Goal: Task Accomplishment & Management: Manage account settings

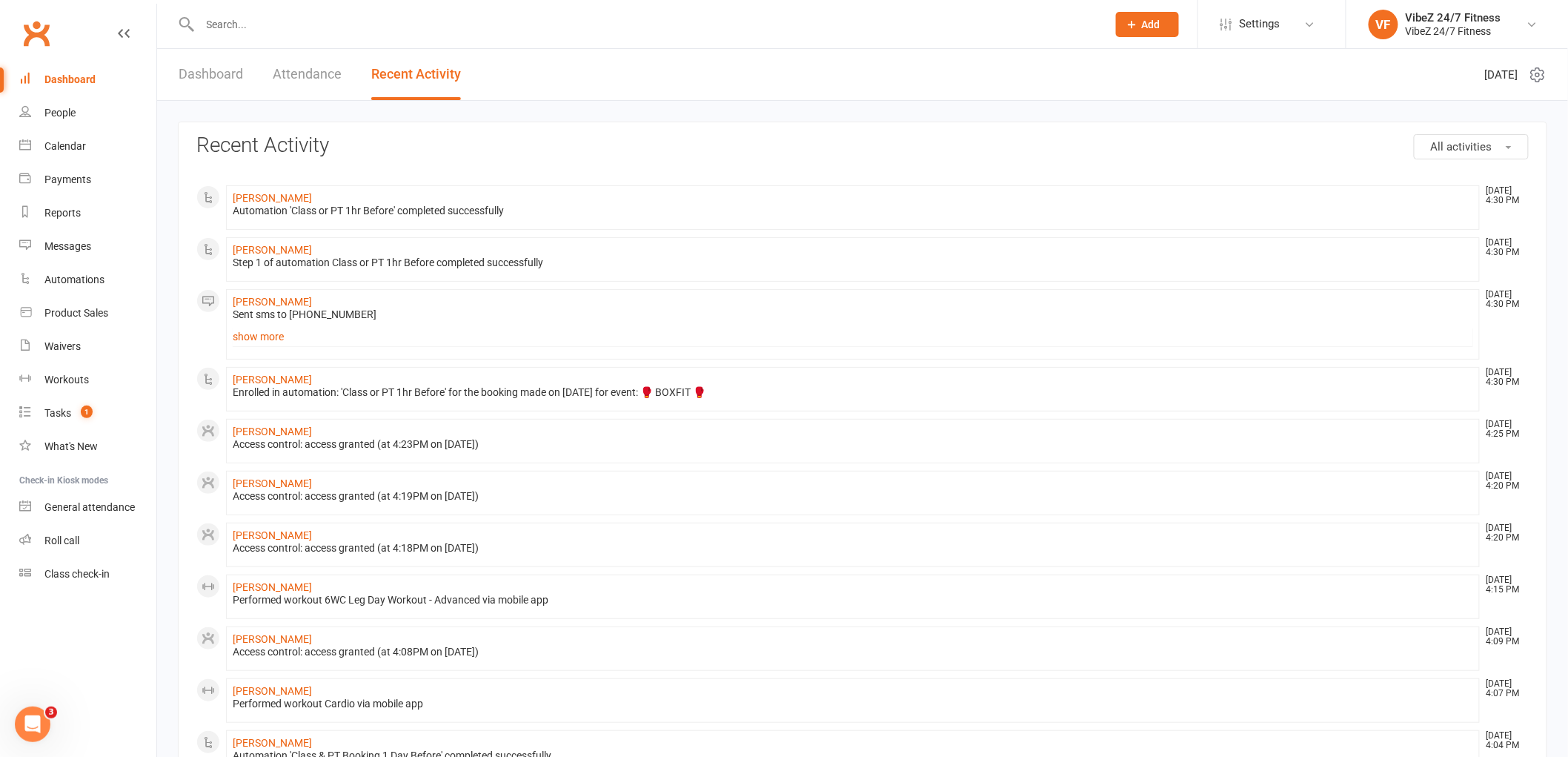
click at [225, 80] on link "Dashboard" at bounding box center [210, 74] width 64 height 51
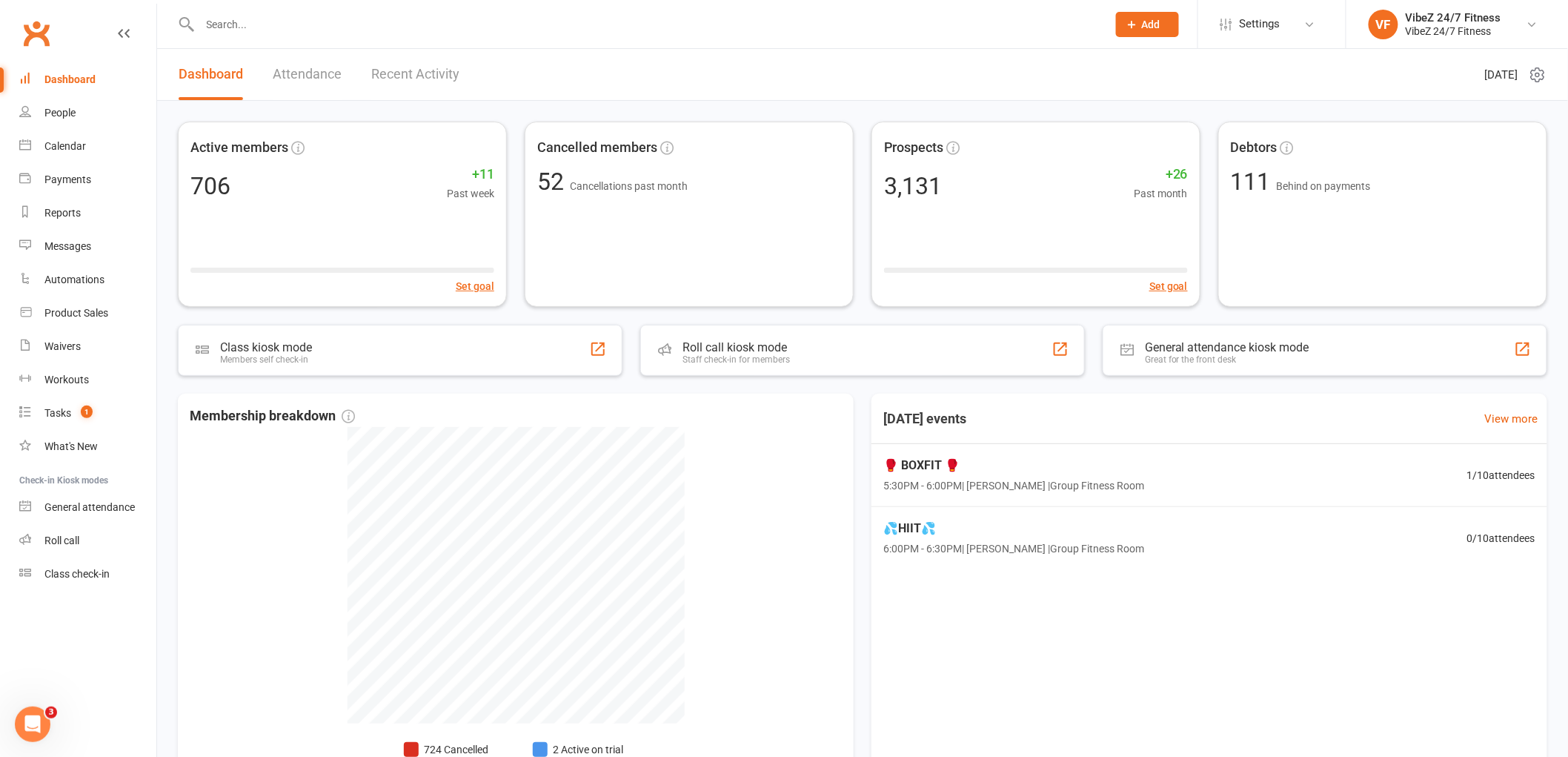
click at [427, 77] on link "Recent Activity" at bounding box center [415, 74] width 88 height 51
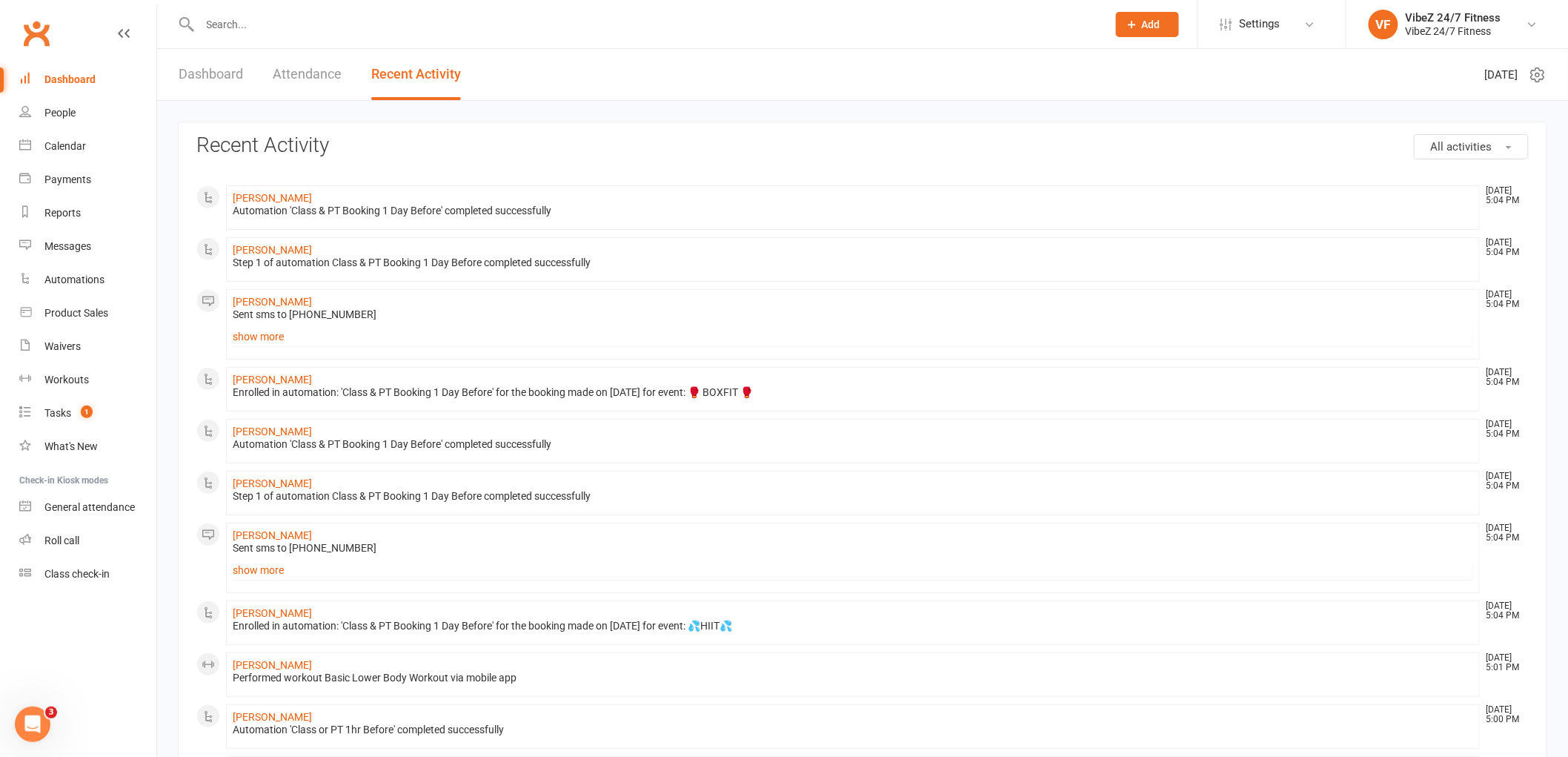
click at [343, 28] on input "text" at bounding box center [646, 24] width 901 height 21
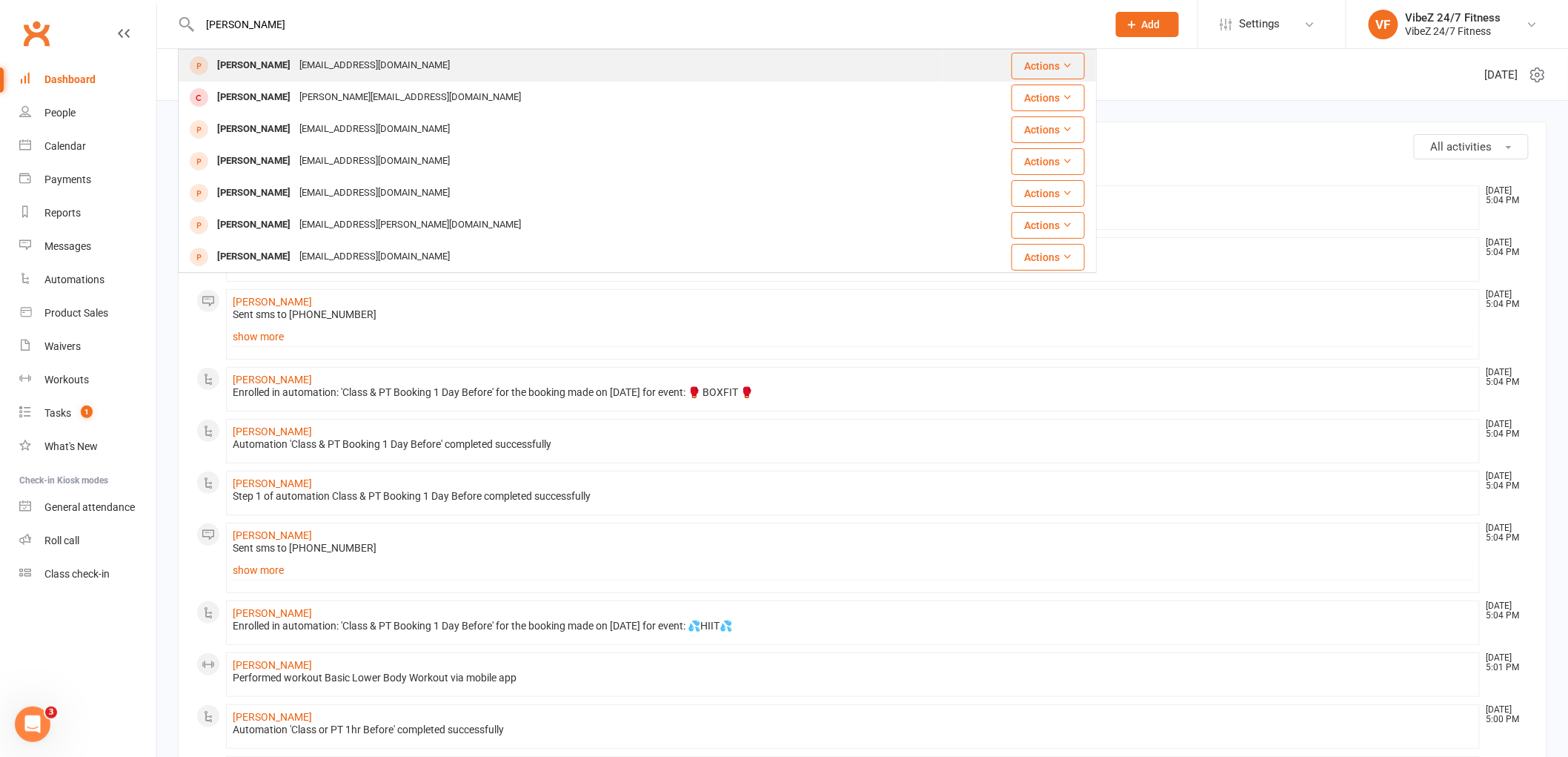
type input "[PERSON_NAME]"
click at [320, 64] on div "natfenton19@gmail.com" at bounding box center [375, 65] width 160 height 21
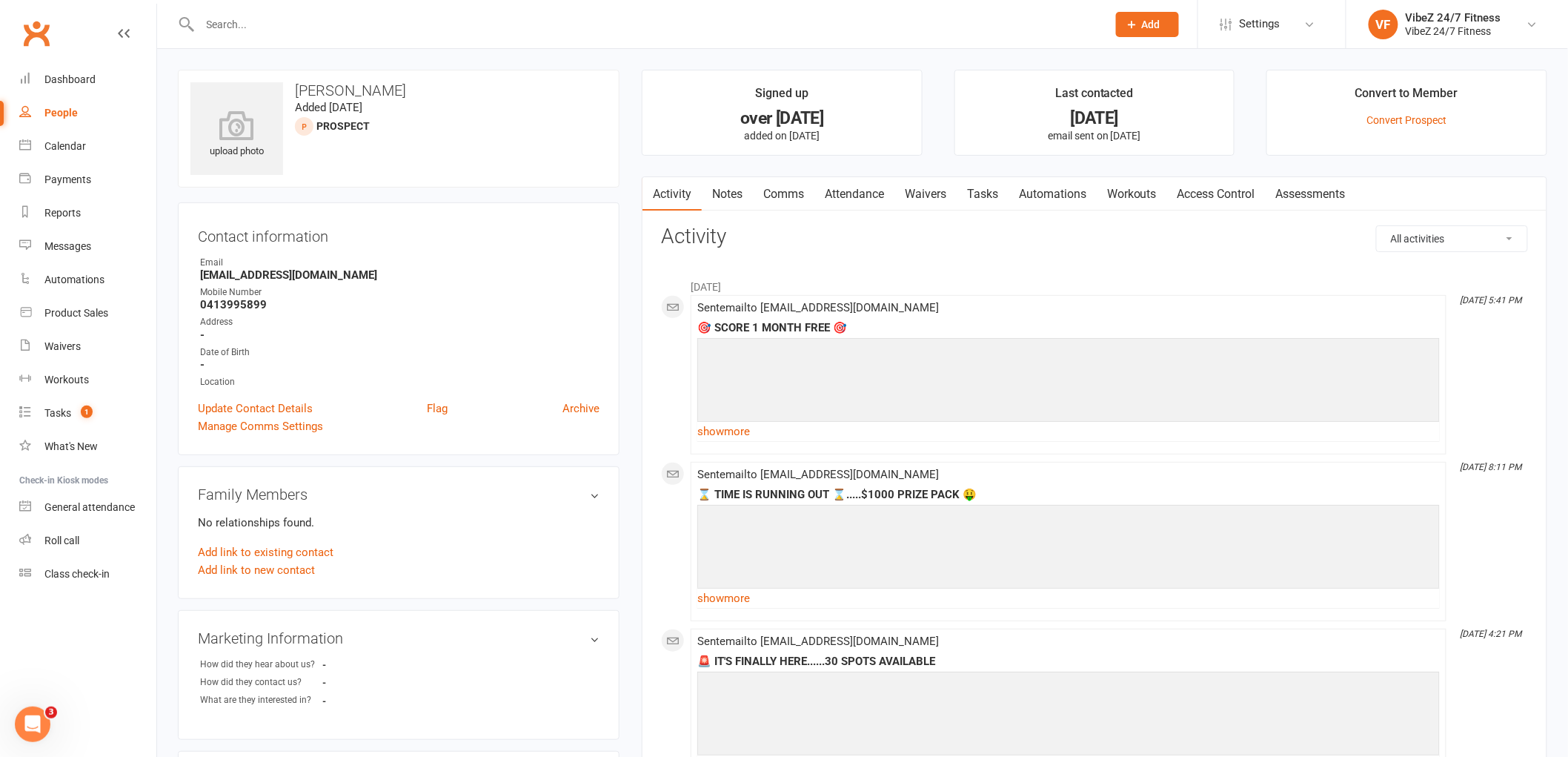
click at [257, 31] on input "text" at bounding box center [646, 24] width 901 height 21
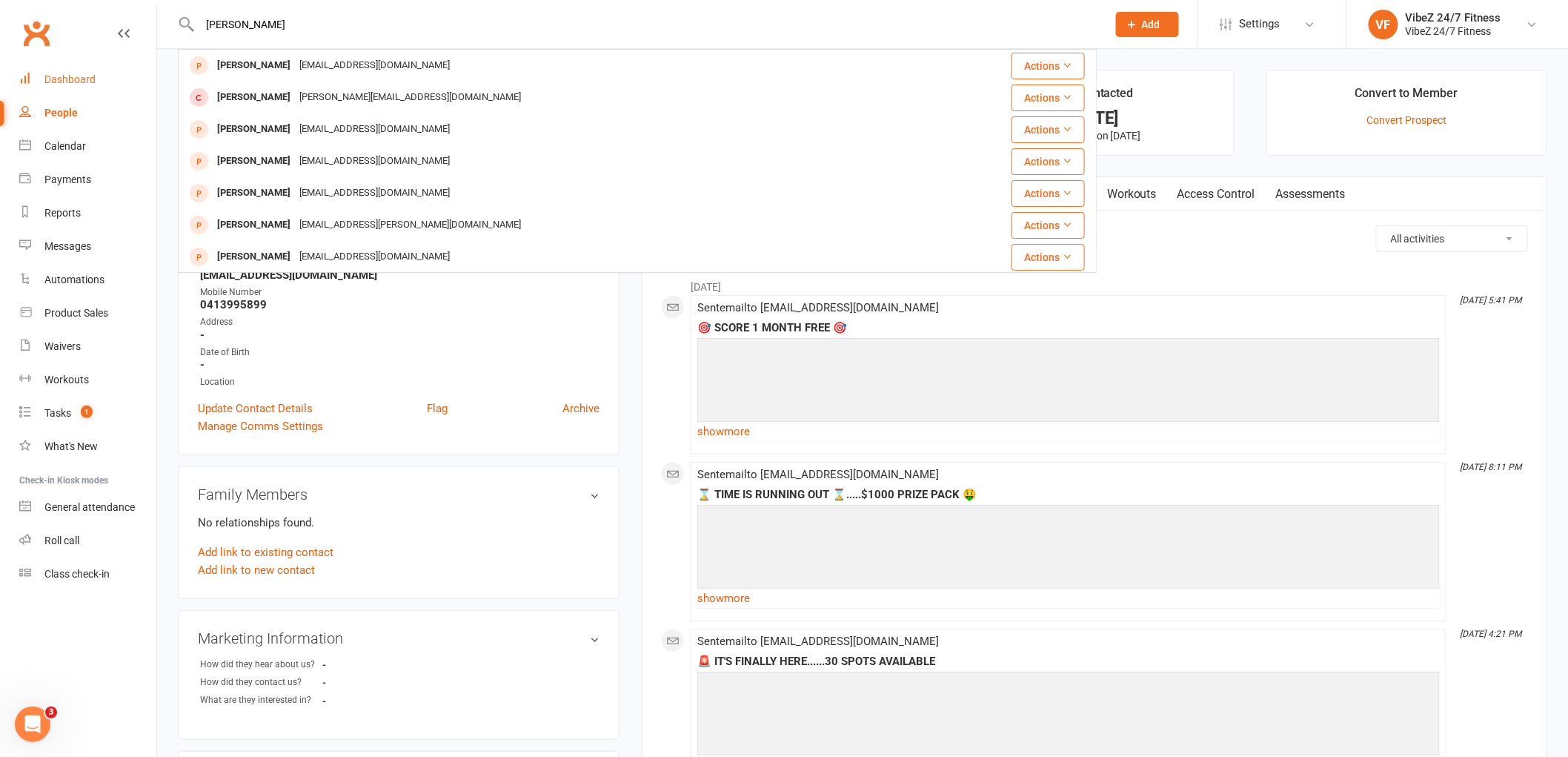
type input "[PERSON_NAME]"
click at [90, 87] on link "Dashboard" at bounding box center [88, 79] width 137 height 34
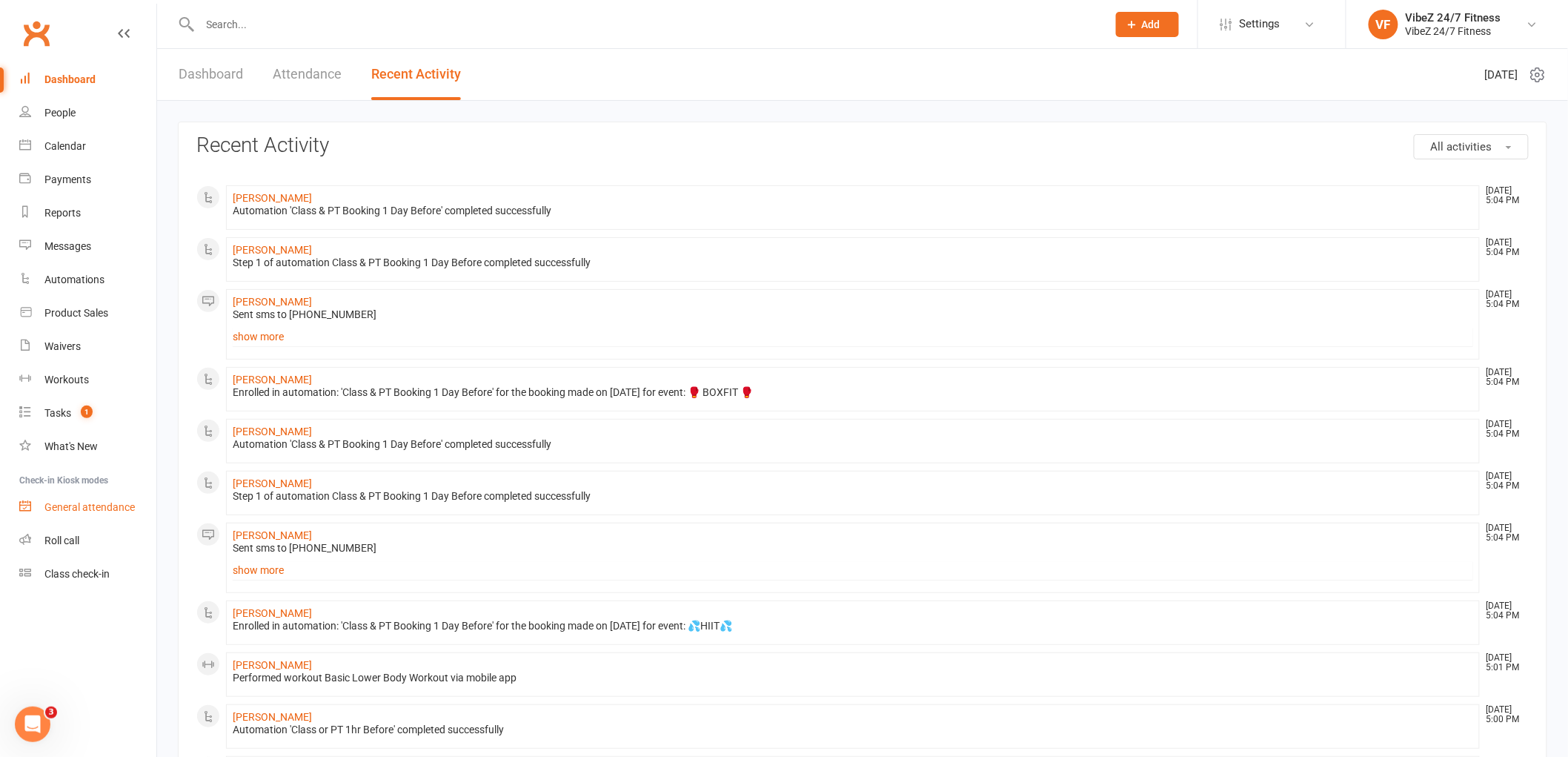
click at [135, 501] on div "General attendance" at bounding box center [90, 506] width 91 height 12
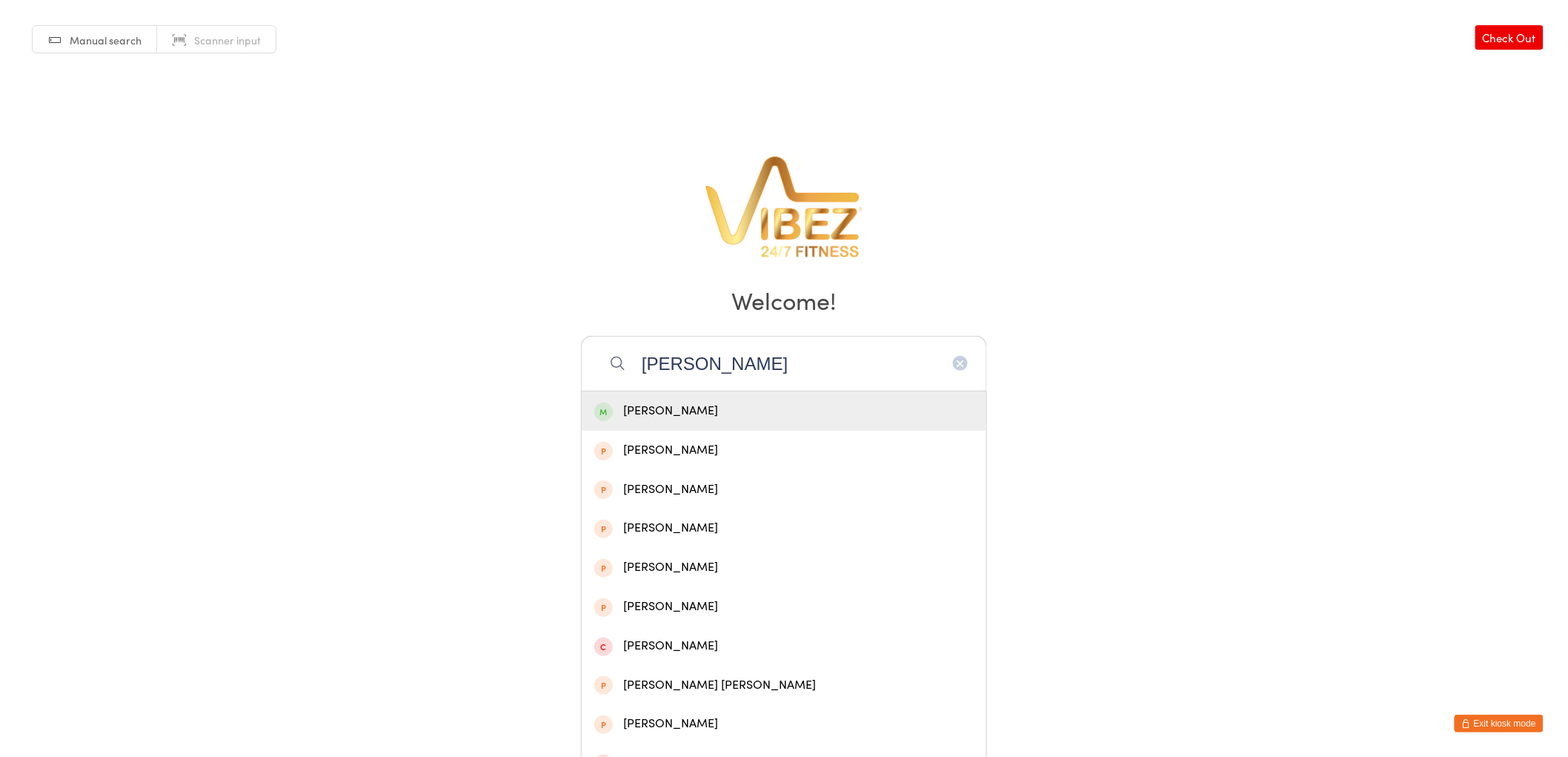
type input "gavin williams"
click at [732, 419] on div "Gavin Williams" at bounding box center [783, 411] width 379 height 20
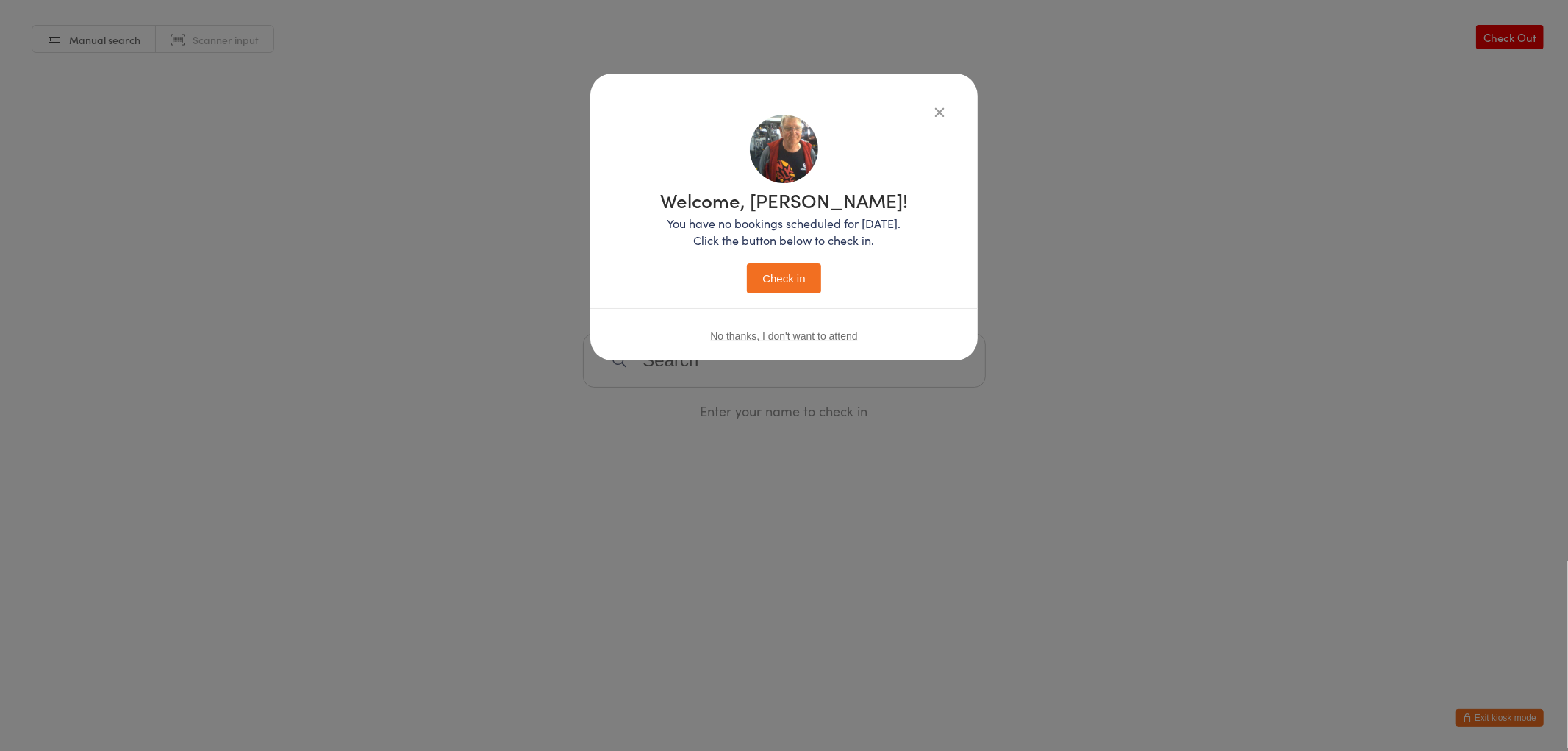
click at [796, 263] on button "Check in" at bounding box center [783, 278] width 74 height 30
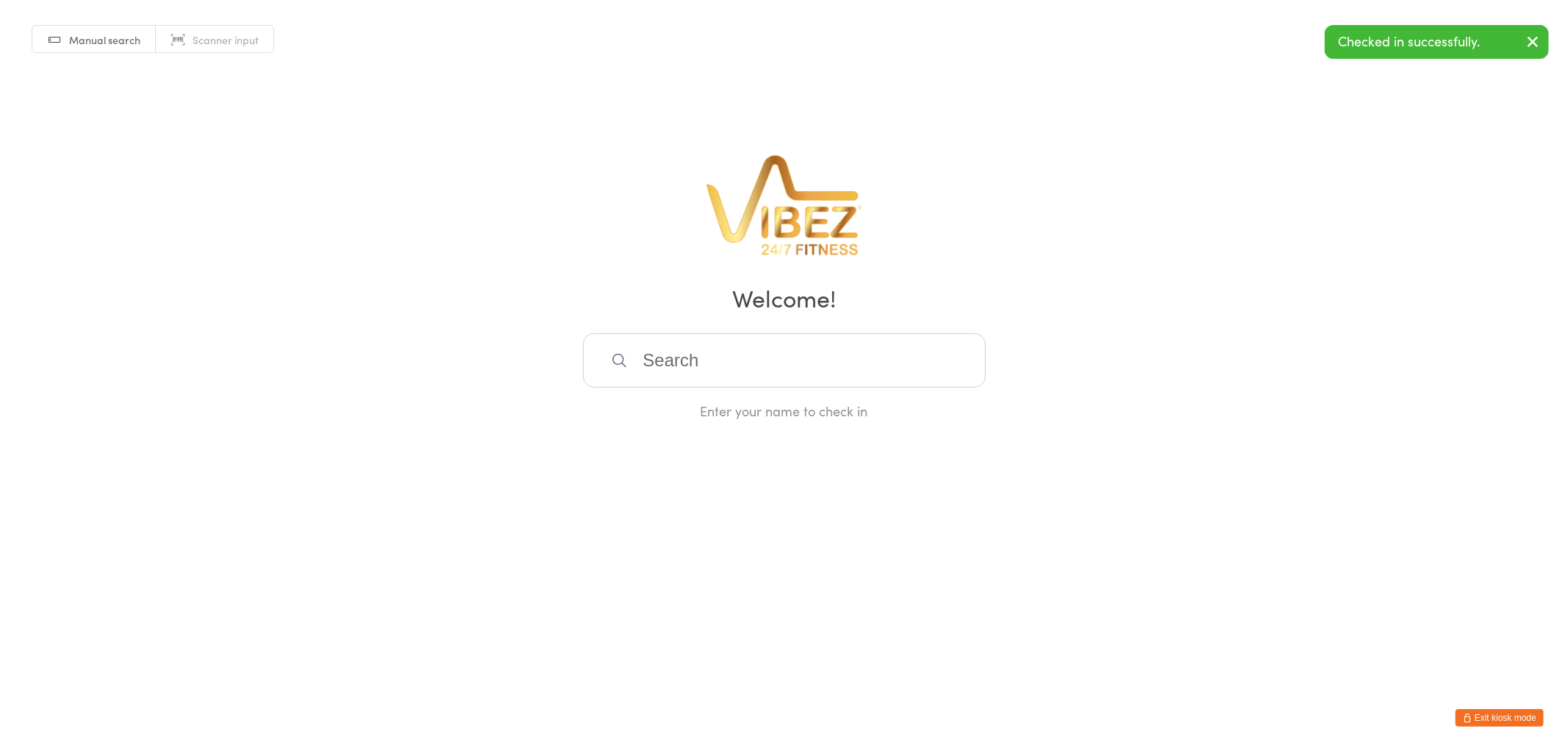
click at [1472, 719] on icon "button" at bounding box center [1466, 718] width 9 height 9
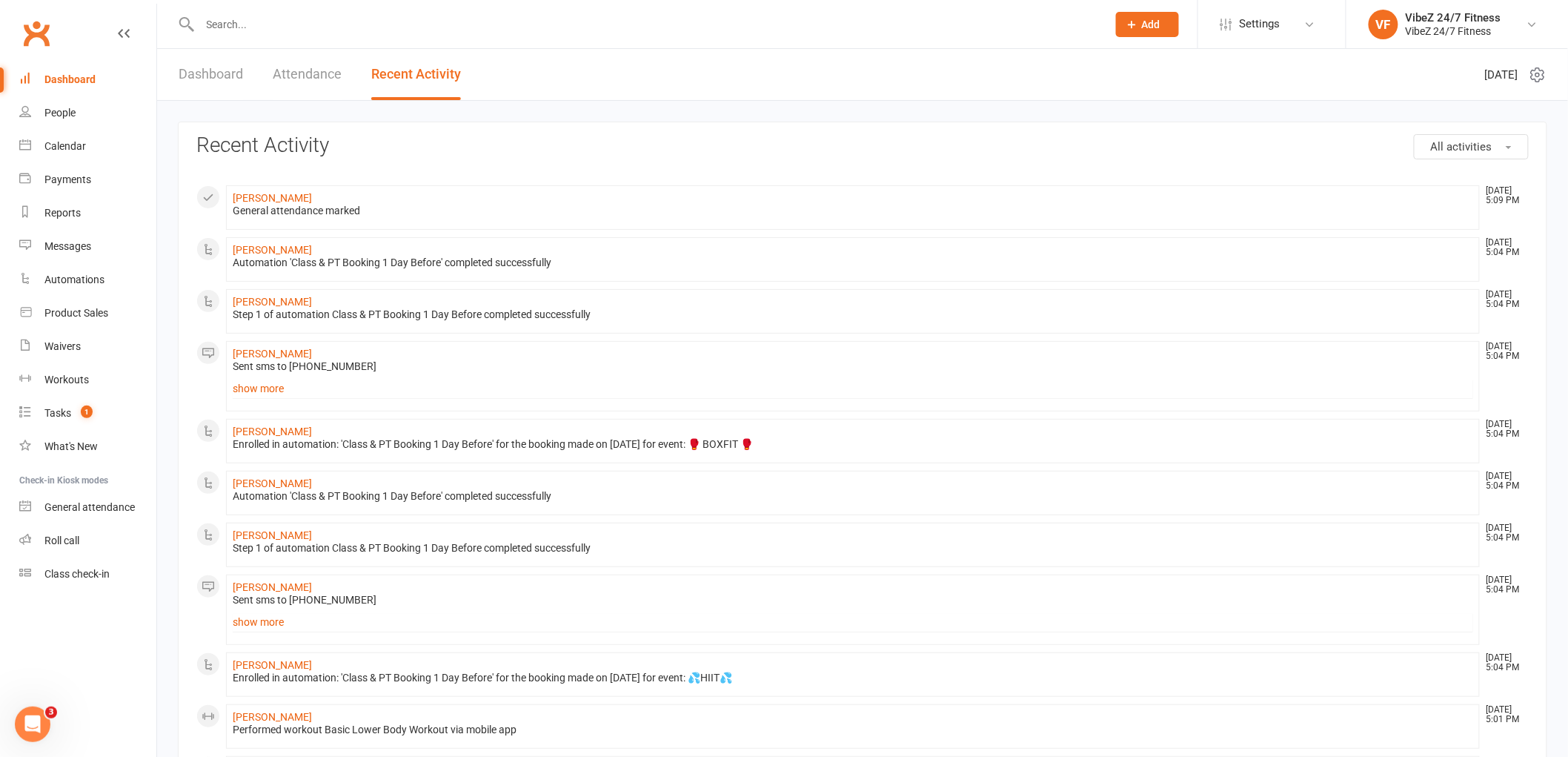
click at [189, 79] on link "Dashboard" at bounding box center [210, 74] width 64 height 51
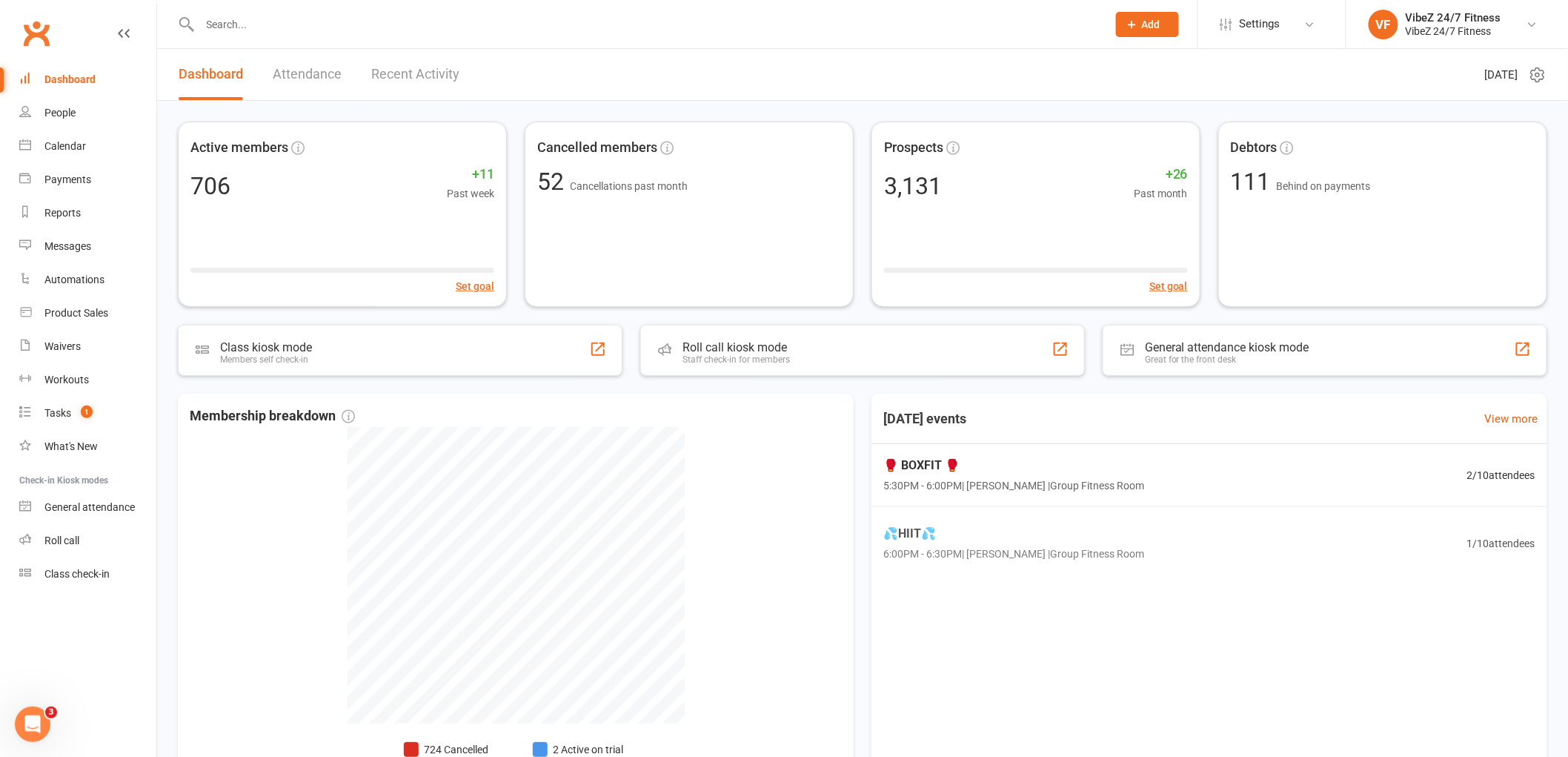
click at [398, 63] on link "Recent Activity" at bounding box center [415, 74] width 88 height 51
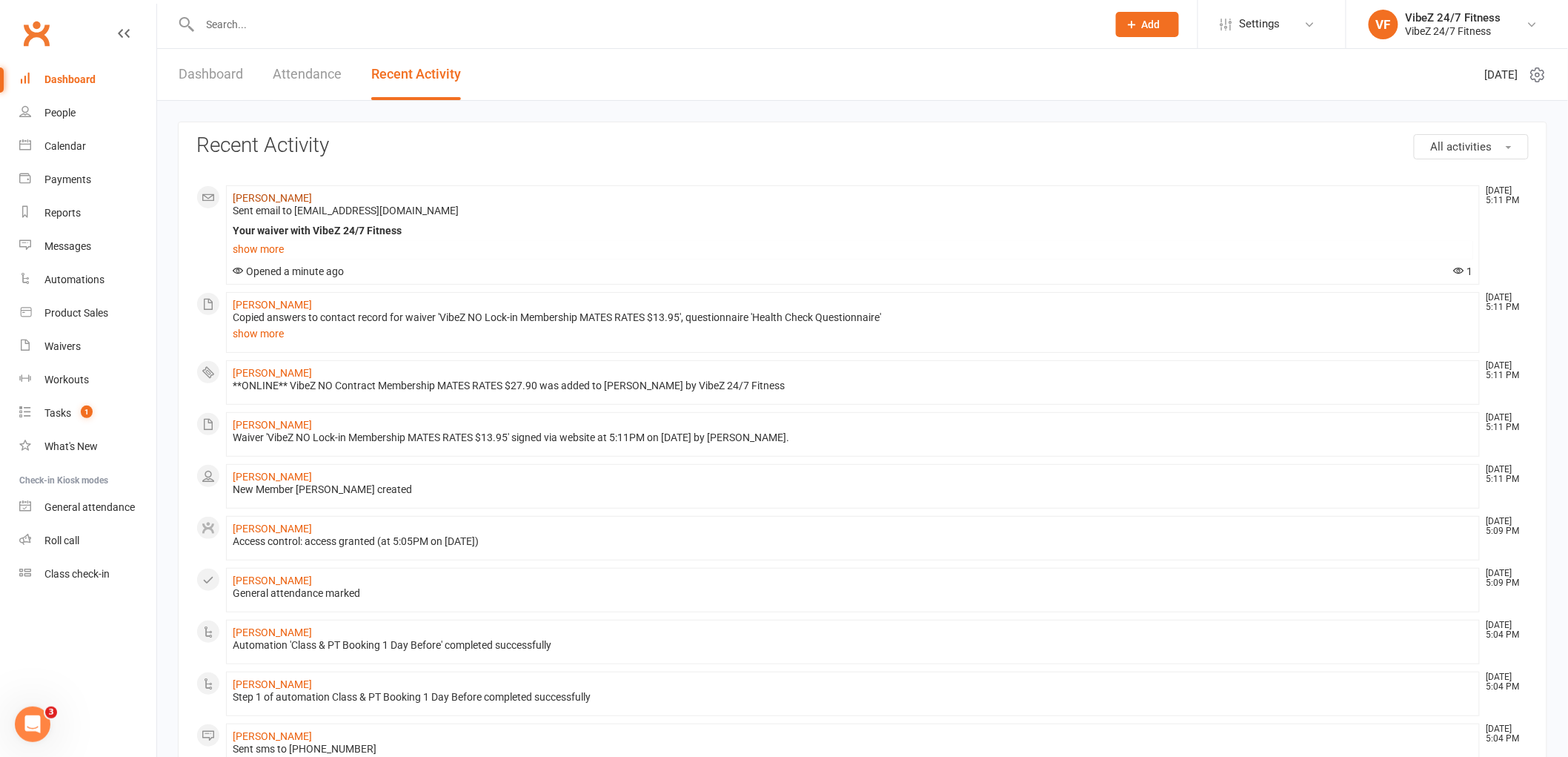
click at [282, 198] on link "[PERSON_NAME]" at bounding box center [272, 197] width 79 height 12
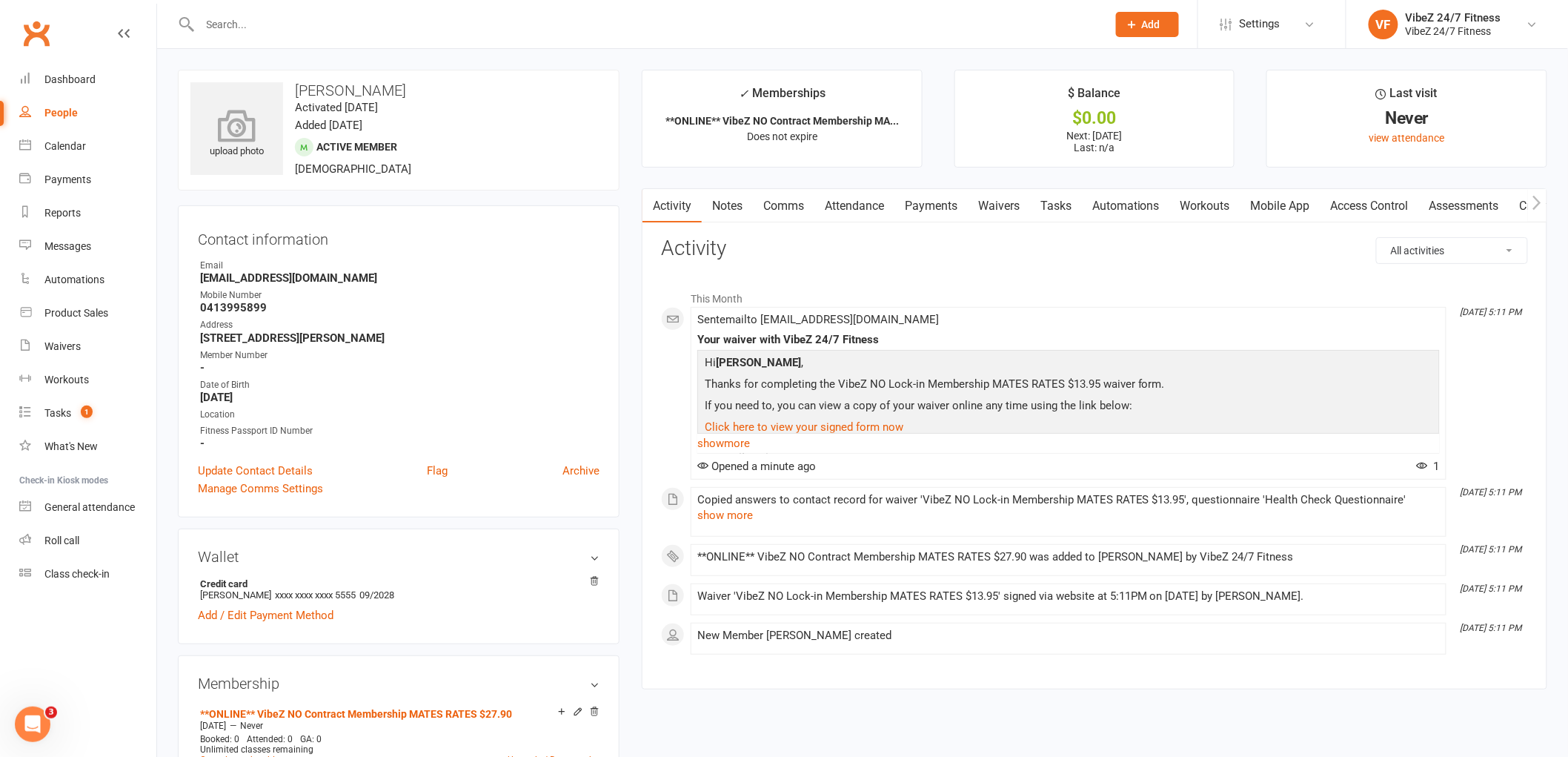
click at [217, 105] on div "upload photo" at bounding box center [236, 128] width 92 height 92
click at [219, 105] on div "upload photo" at bounding box center [236, 128] width 92 height 92
click at [941, 208] on link "Payments" at bounding box center [931, 206] width 74 height 34
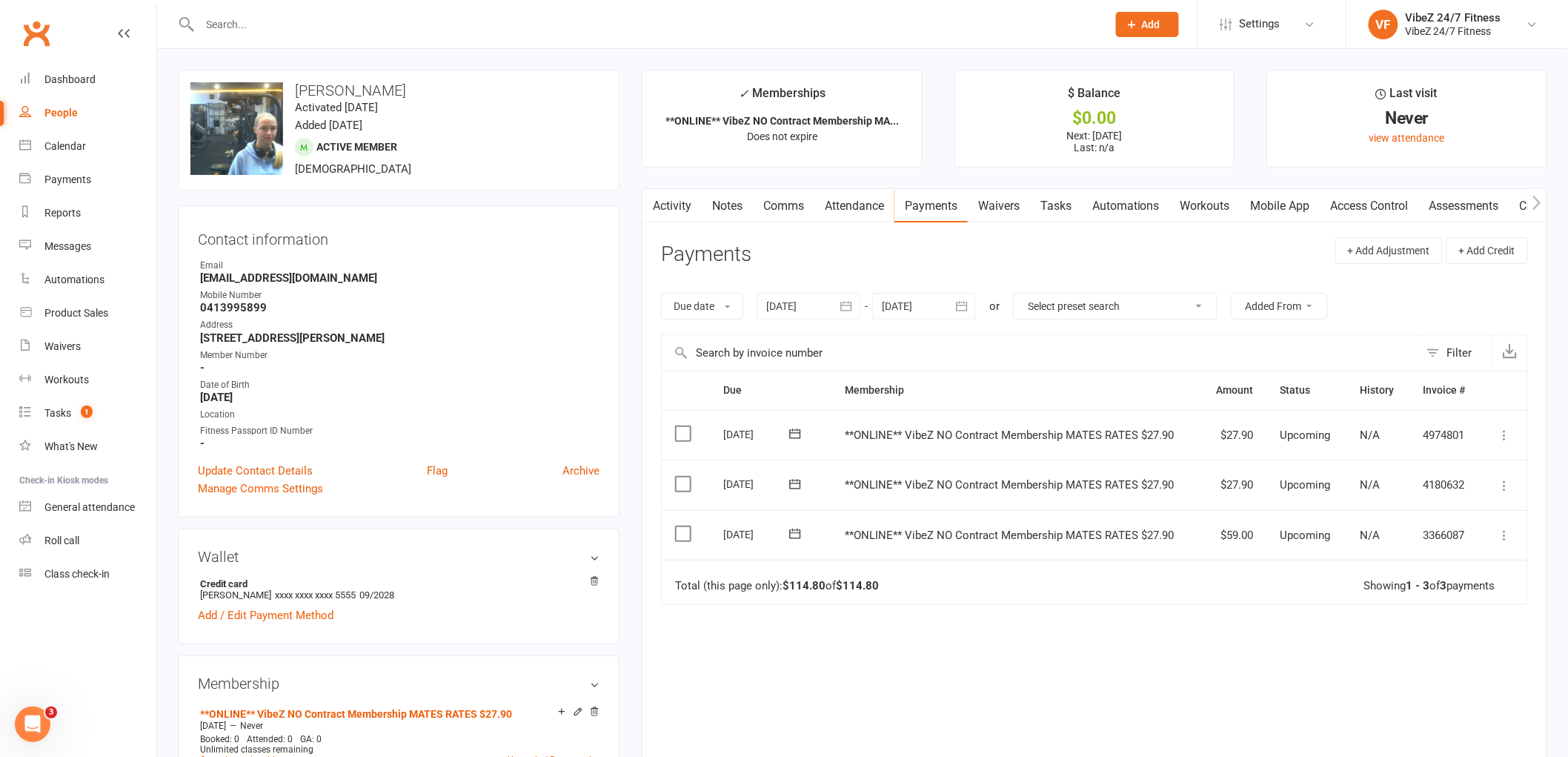
click at [1509, 538] on icon at bounding box center [1505, 535] width 15 height 15
click at [1420, 645] on link "Skip" at bounding box center [1439, 653] width 146 height 30
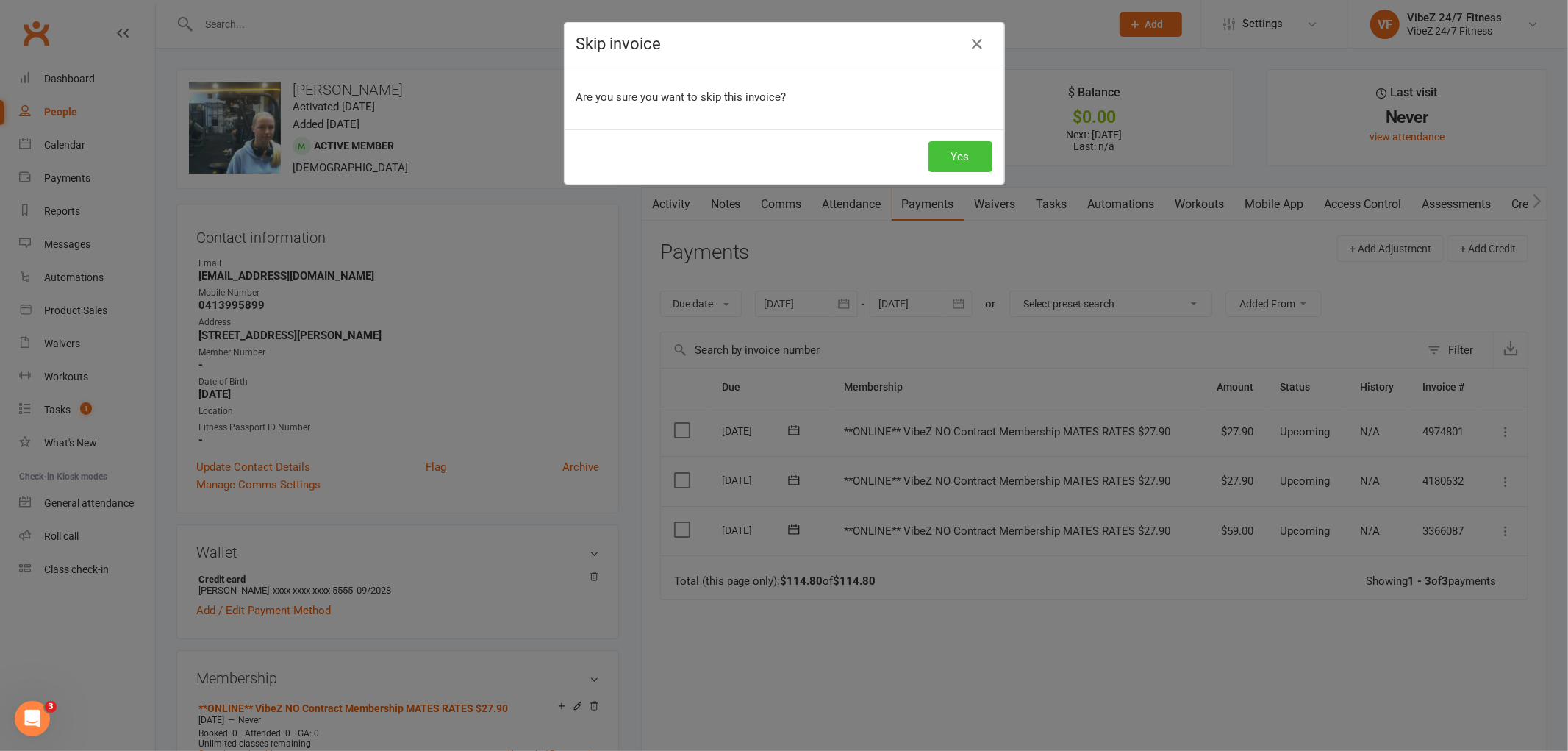
click at [969, 159] on button "Yes" at bounding box center [960, 157] width 64 height 31
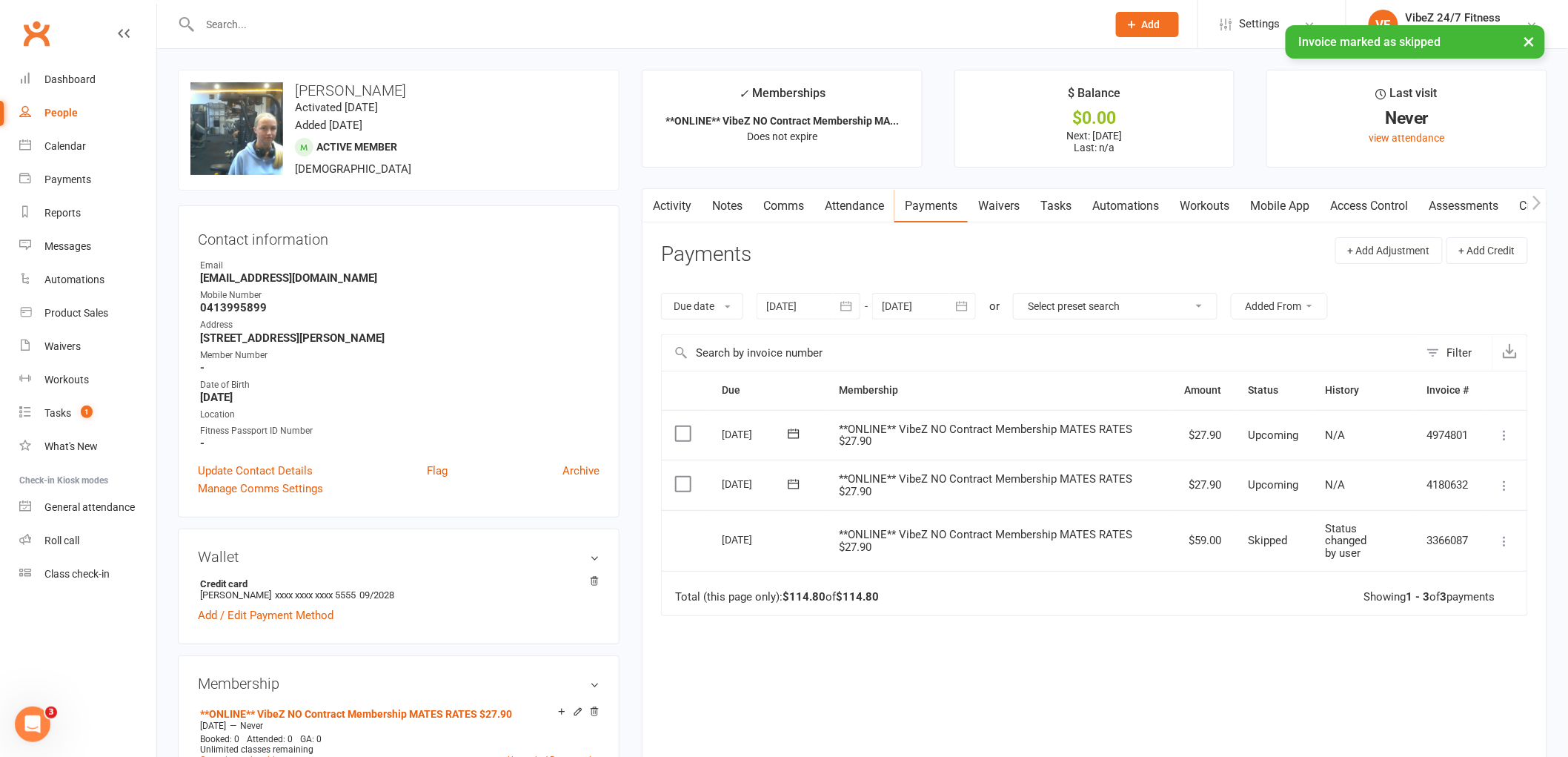
click at [998, 679] on div "Due Contact Membership Amount Status History Invoice # Select this 01 Sep 2025 …" at bounding box center [1095, 588] width 867 height 436
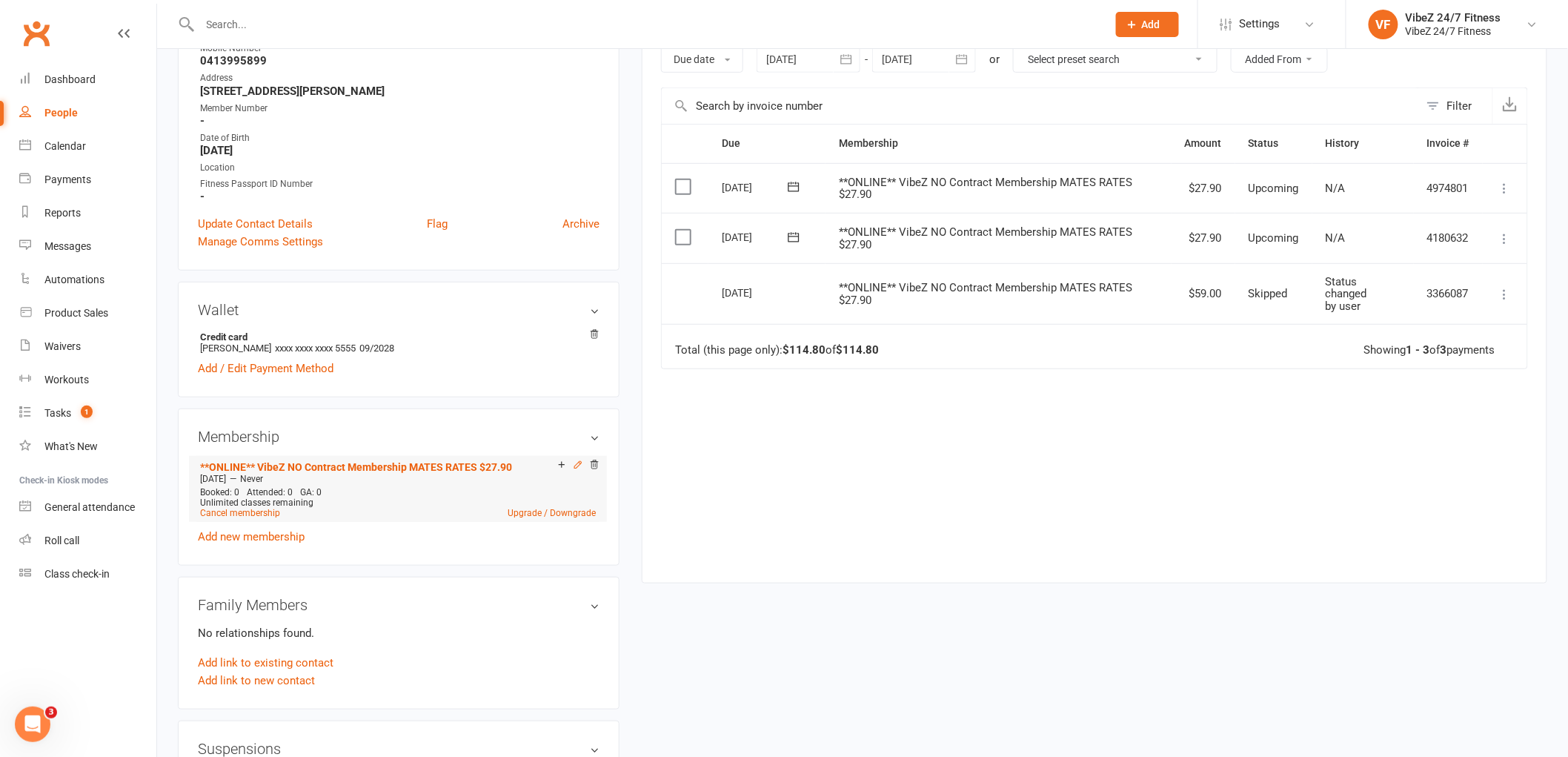
click at [576, 465] on icon at bounding box center [577, 465] width 7 height 7
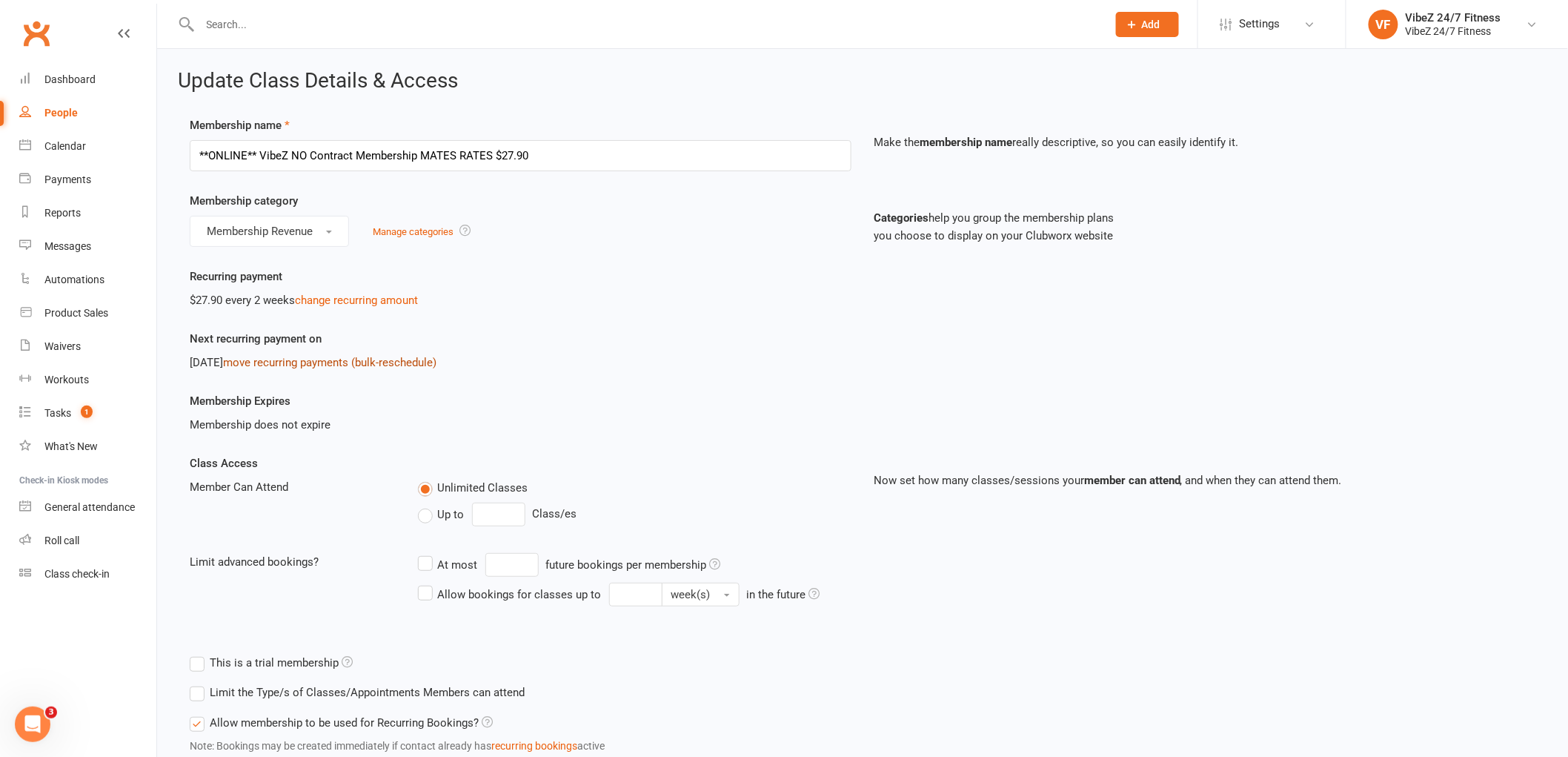
click at [333, 356] on link "move recurring payments (bulk-reschedule)" at bounding box center [329, 362] width 214 height 13
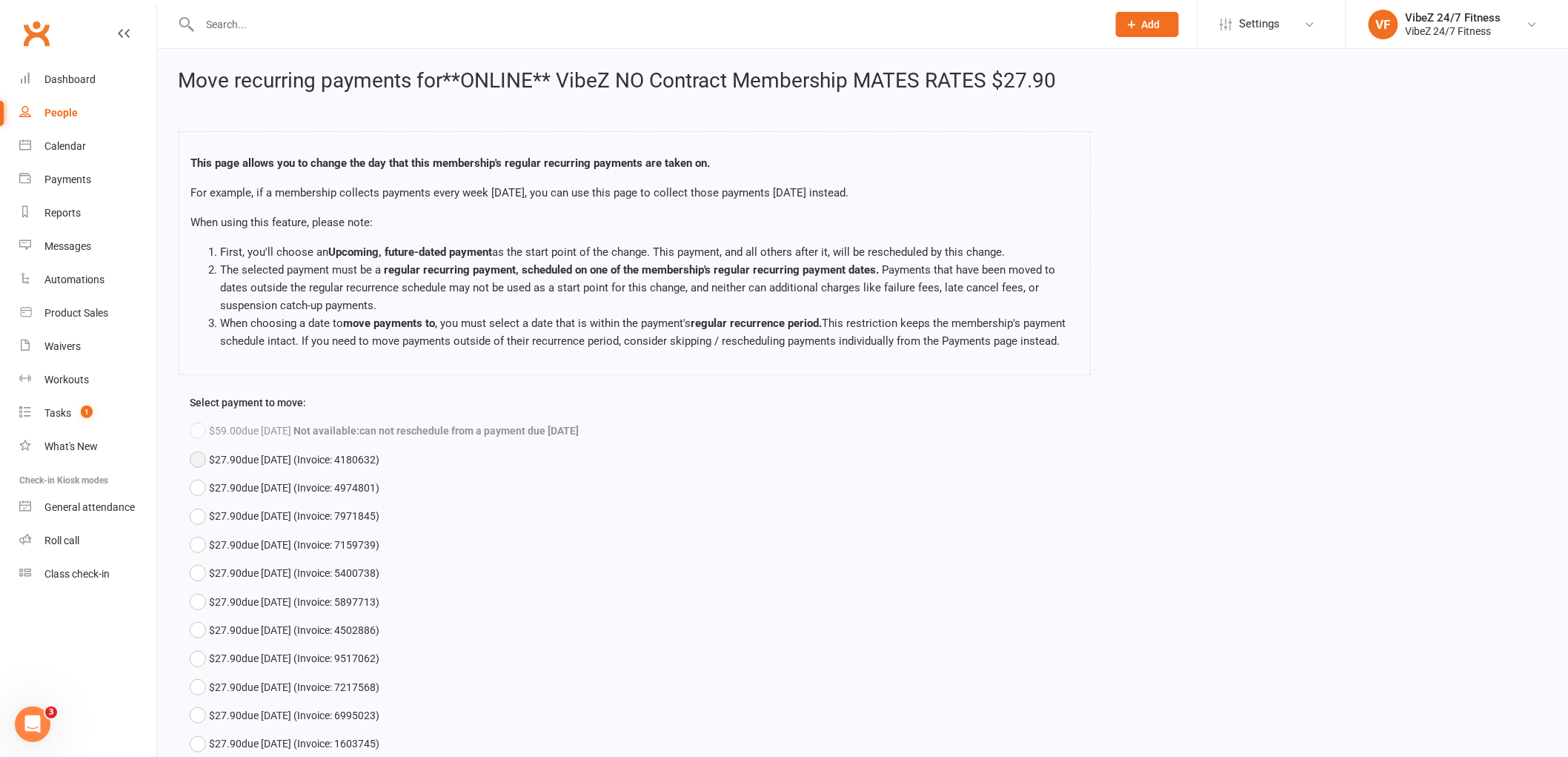
click at [203, 474] on button "$27.90 due Aug 18, 2025 (Invoice: 4180632)" at bounding box center [284, 460] width 189 height 28
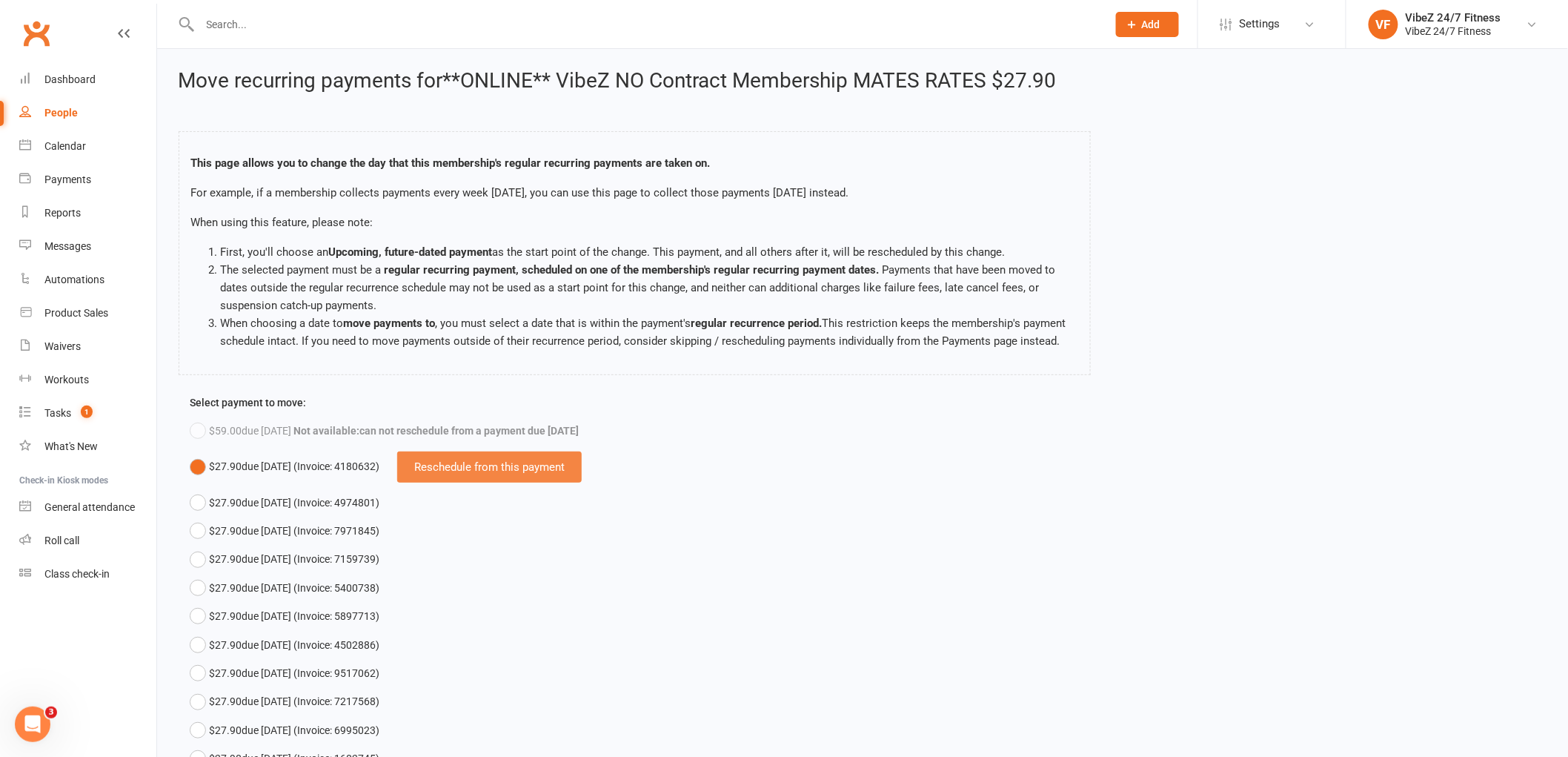
click at [522, 482] on div "Reschedule from this payment" at bounding box center [490, 467] width 185 height 31
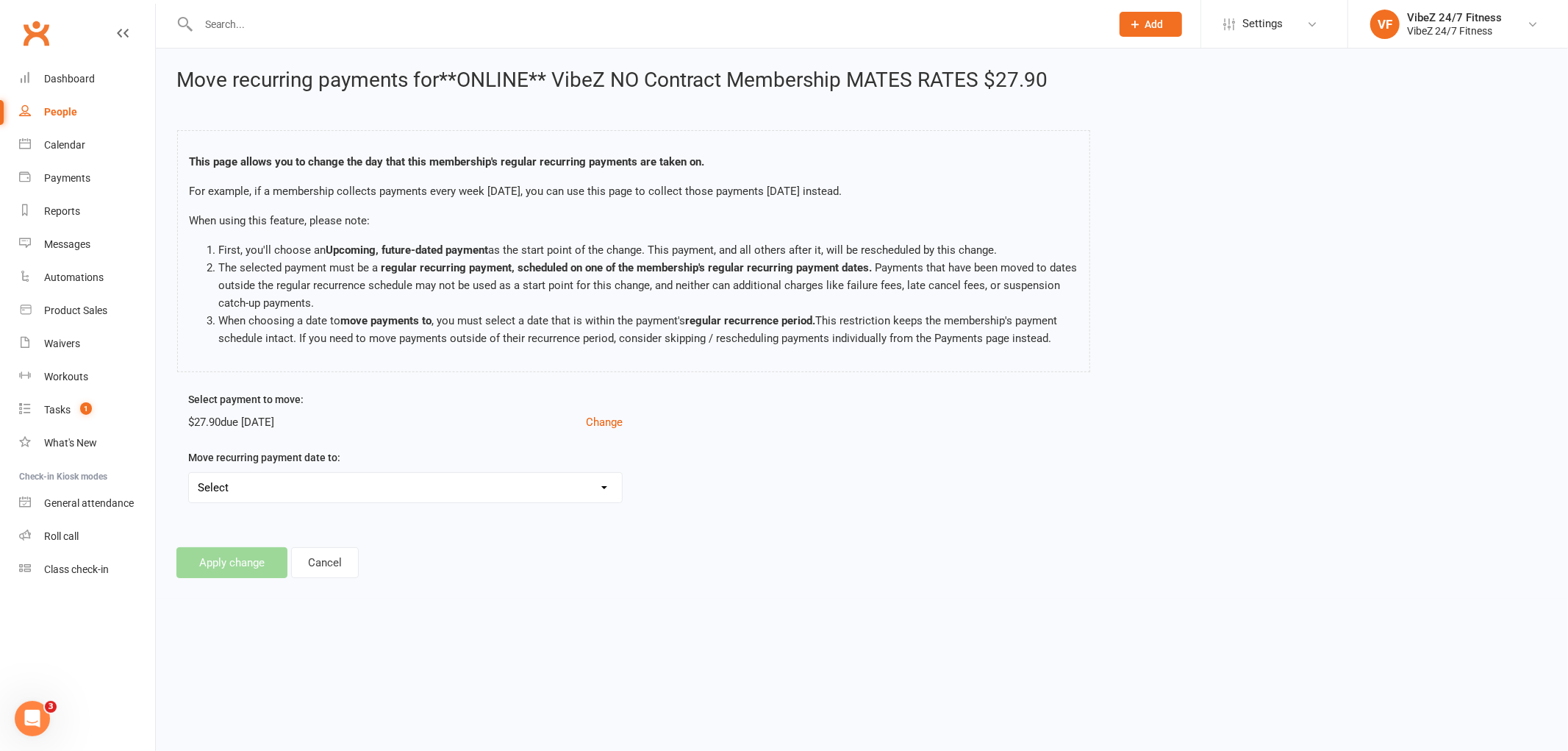
click at [334, 431] on span "$27.90 due Aug 18, 2025" at bounding box center [387, 422] width 397 height 18
click at [258, 502] on select "Select Tue, Aug 19, 2025 - Move payments forward by 1 day Wed, Aug 20, 2025 - M…" at bounding box center [405, 488] width 433 height 30
click at [1001, 464] on div "Select payment to move: $27.90 due Aug 18, 2025 Change Move recurring payment d…" at bounding box center [862, 457] width 1369 height 133
click at [335, 578] on button "Cancel" at bounding box center [324, 563] width 68 height 31
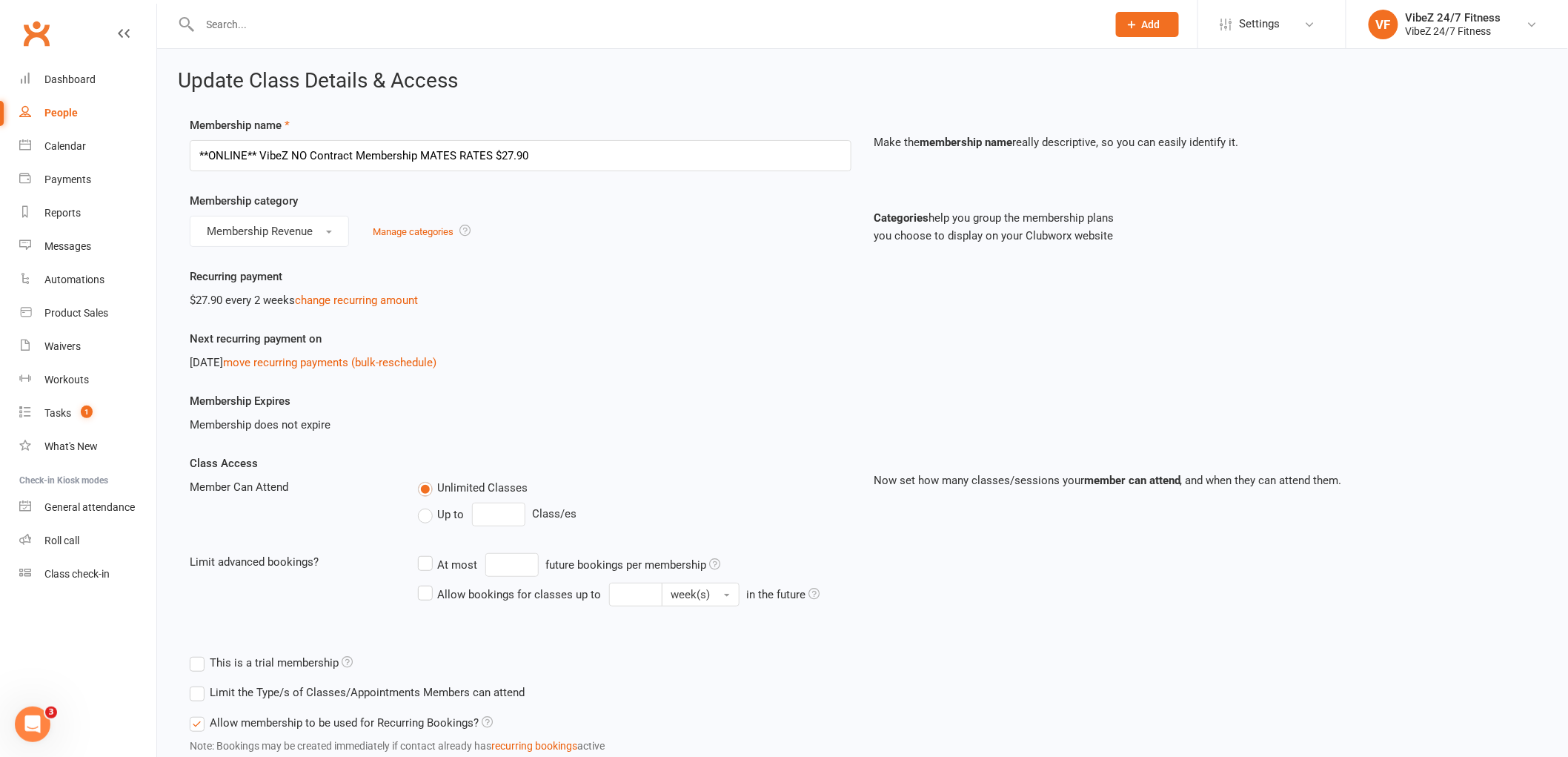
scroll to position [607, 0]
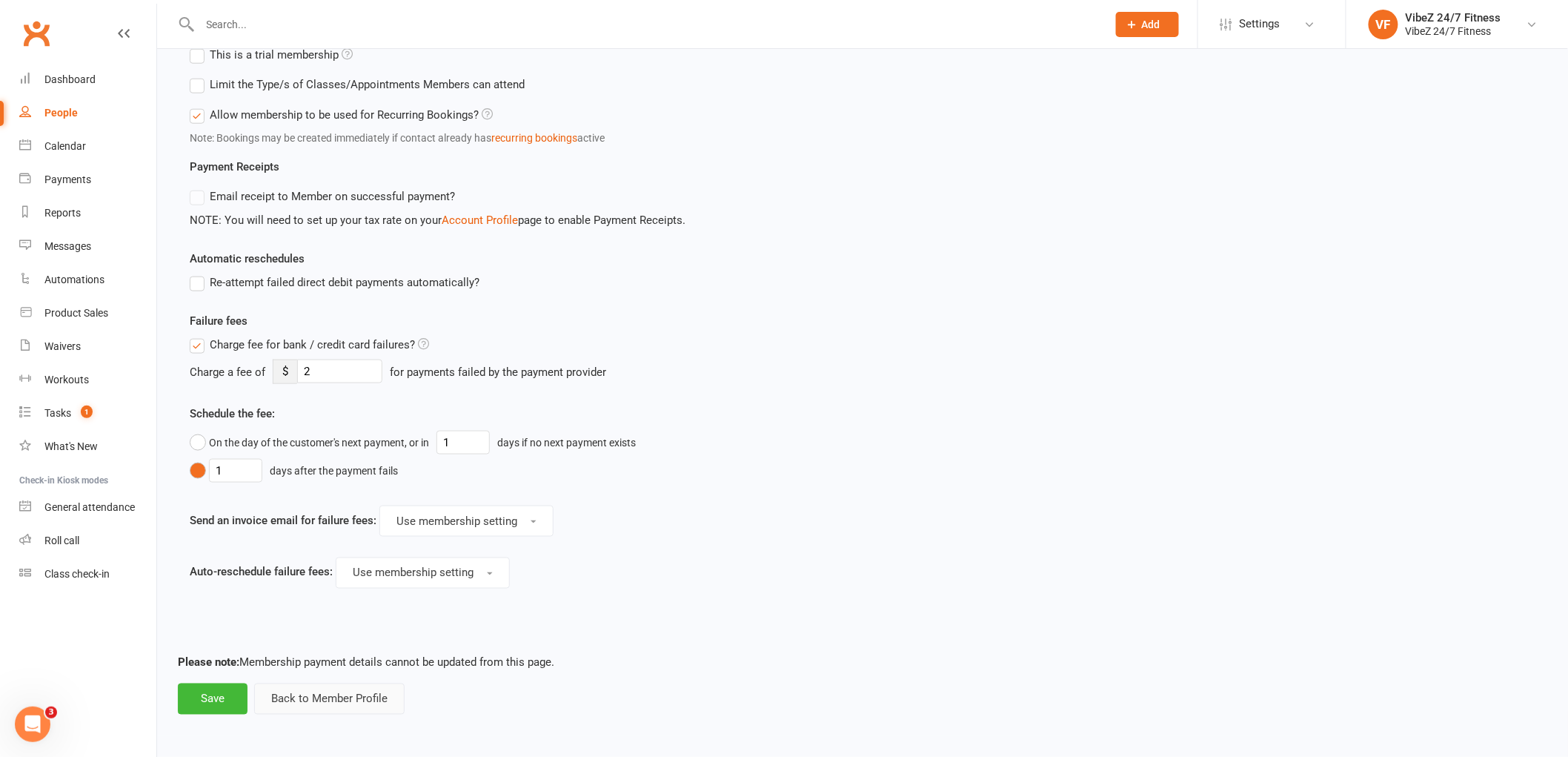
click at [300, 702] on button "Back to Member Profile" at bounding box center [329, 699] width 150 height 31
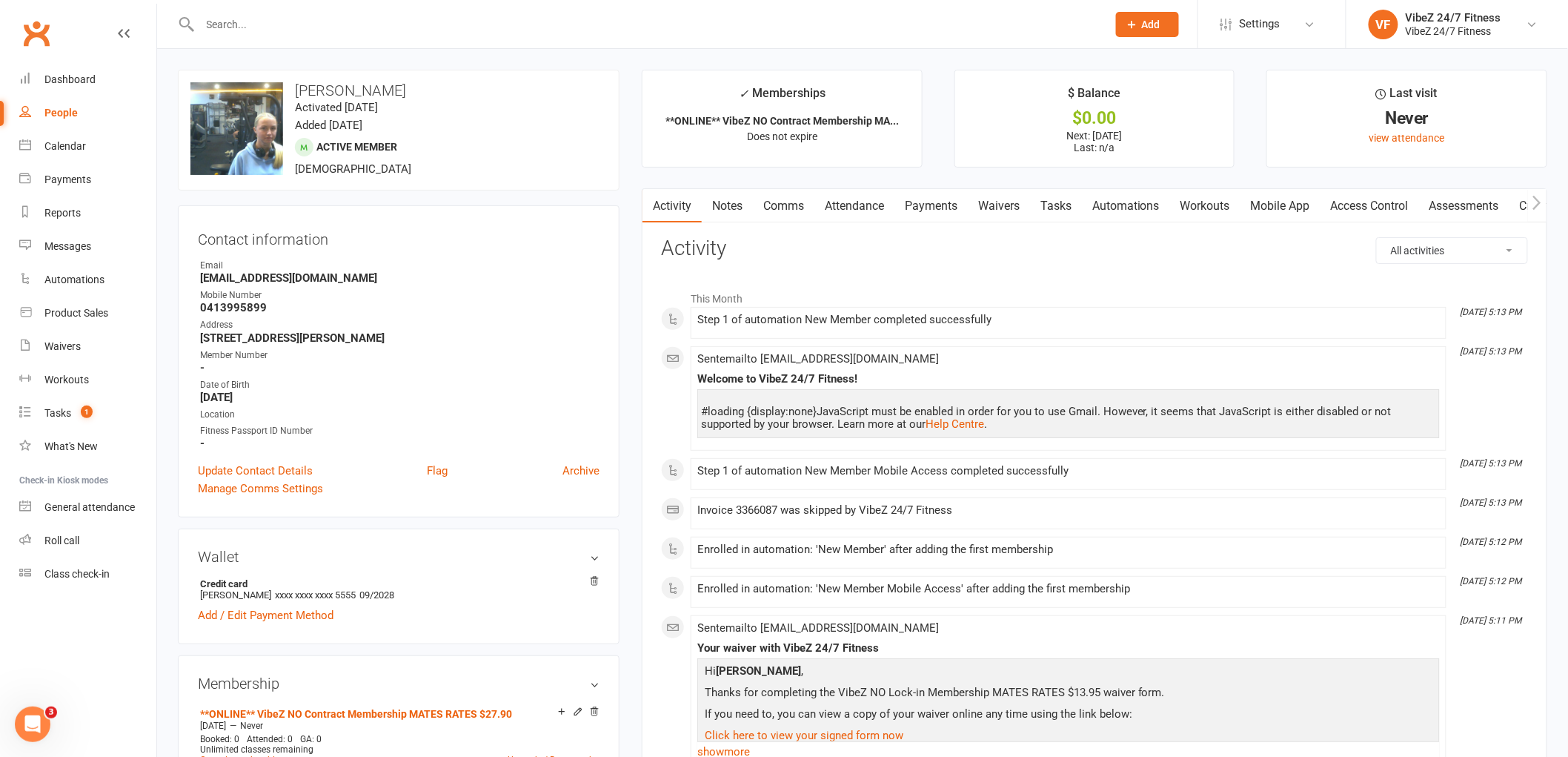
click at [602, 30] on input "text" at bounding box center [646, 24] width 901 height 21
click at [379, 16] on input "text" at bounding box center [646, 24] width 901 height 21
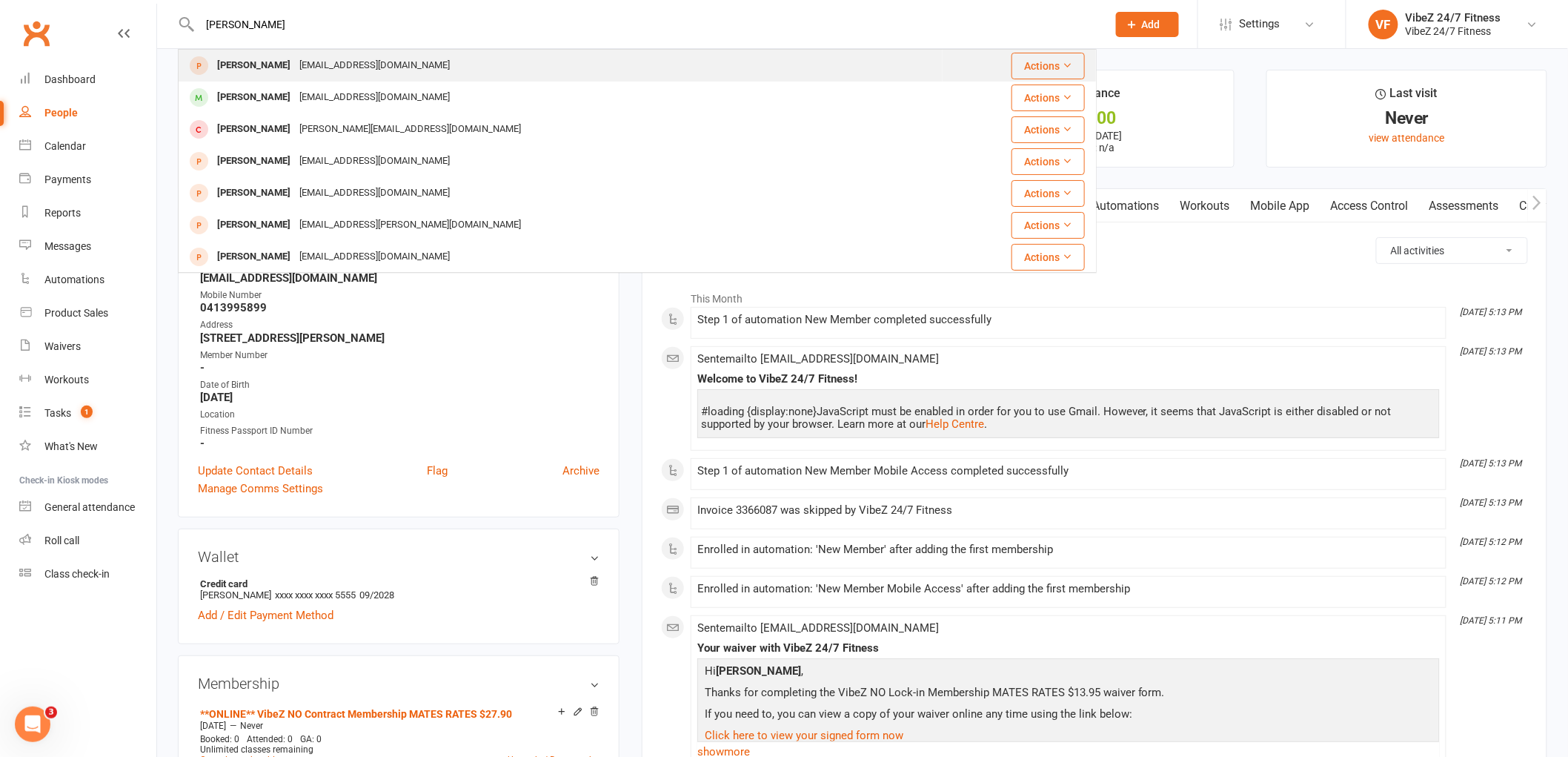
type input "[PERSON_NAME]"
click at [435, 73] on div "Natalie Fenton natfenton19@gmail.com" at bounding box center [560, 65] width 762 height 31
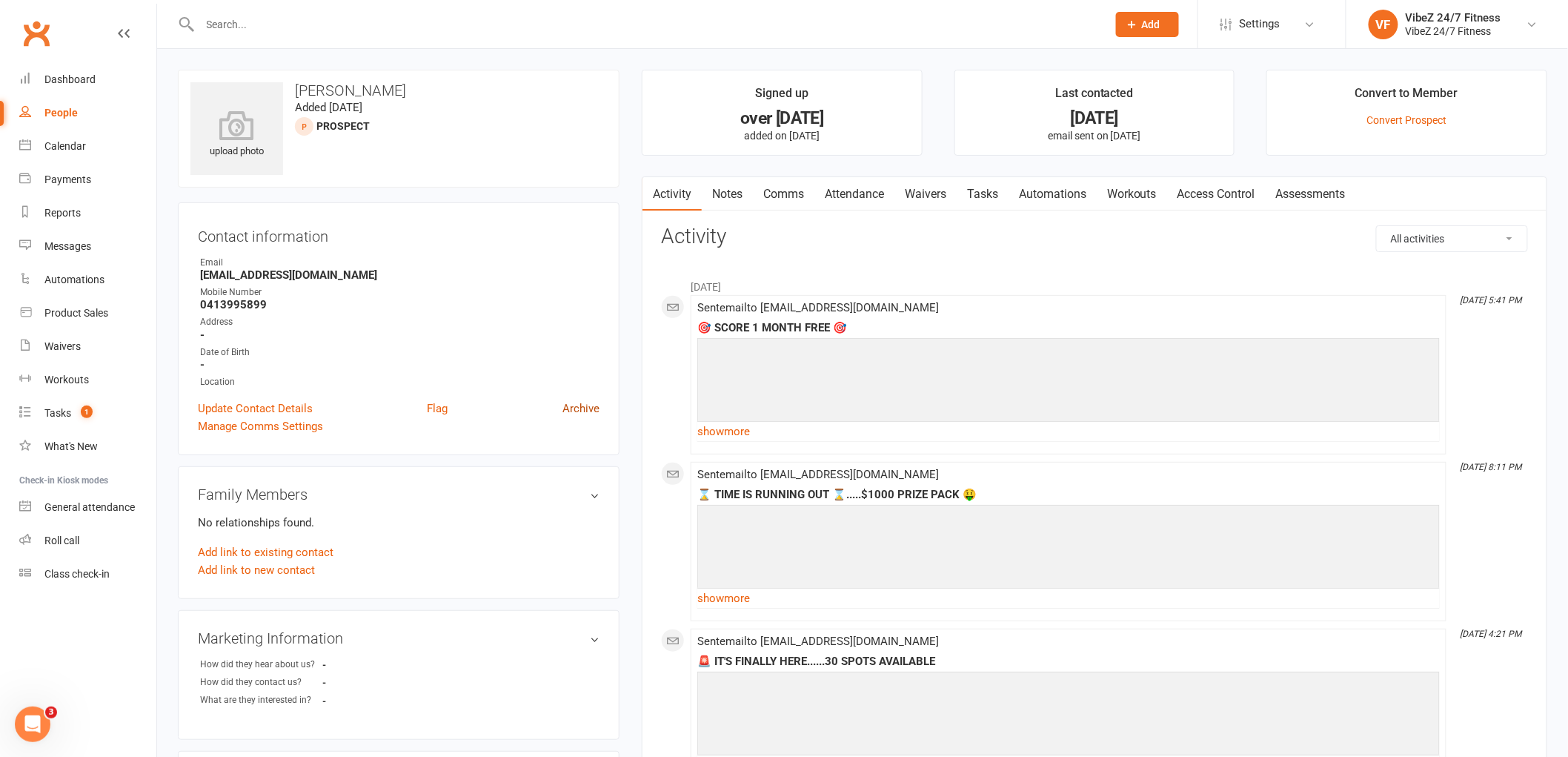
click at [574, 413] on link "Archive" at bounding box center [581, 408] width 37 height 18
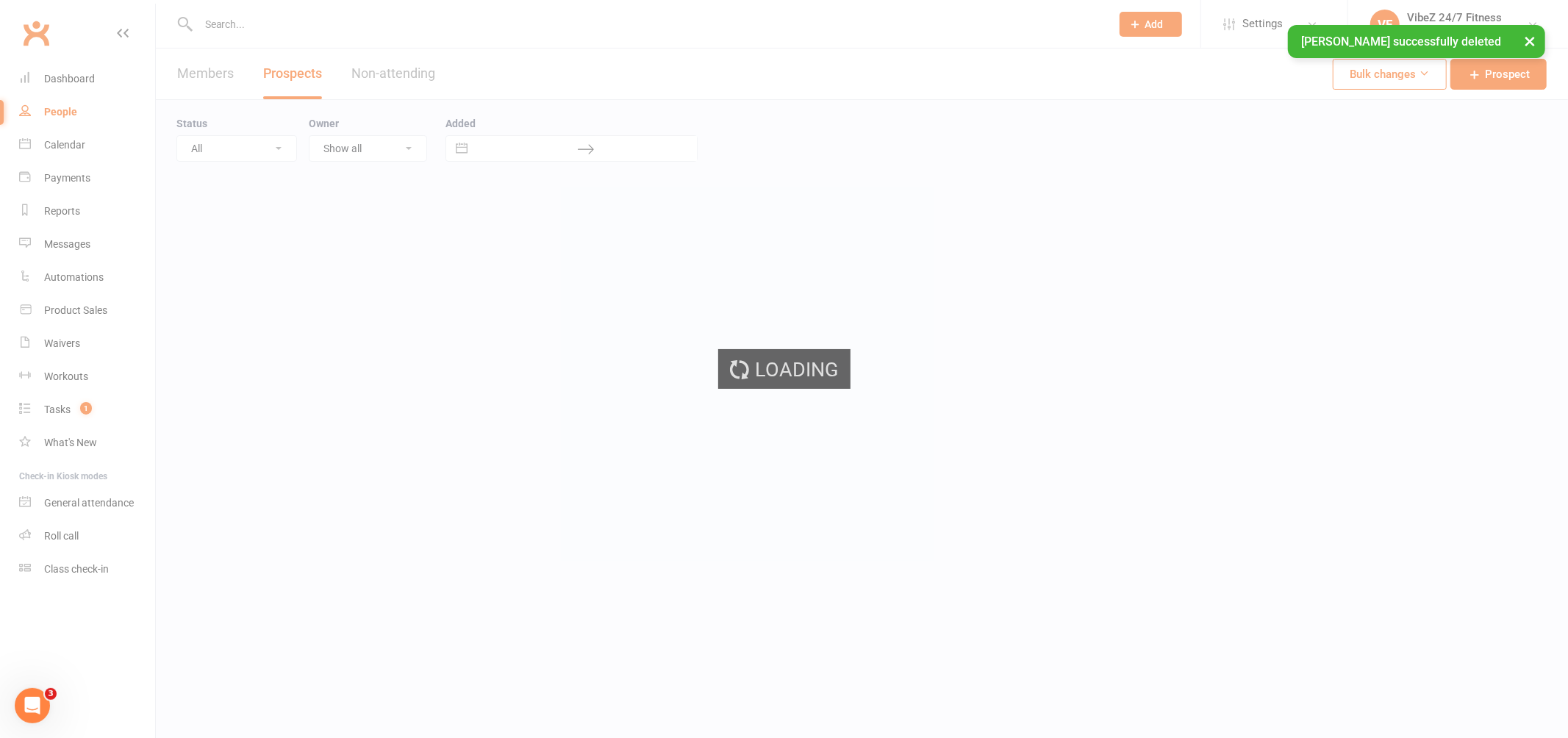
select select "100"
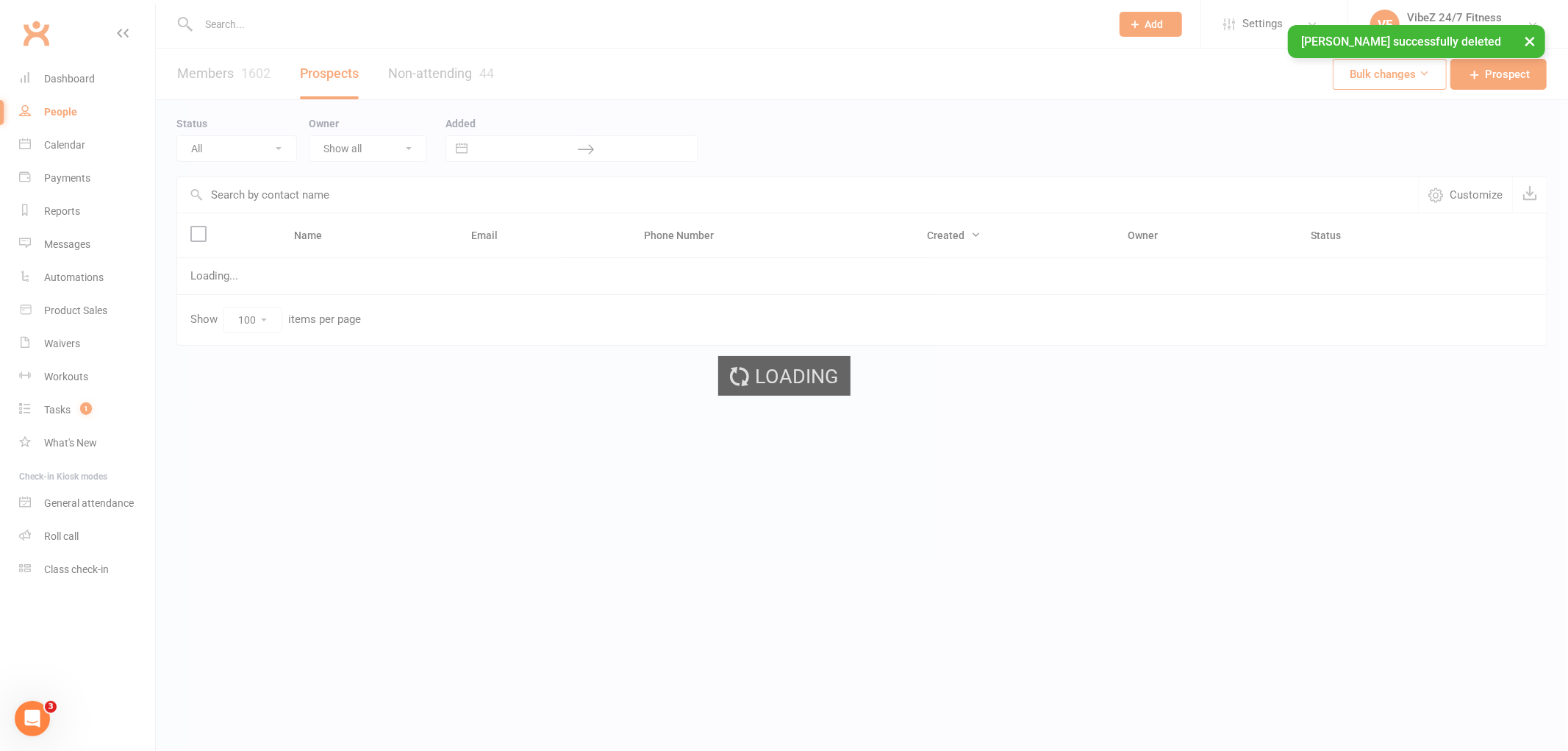
click at [316, 25] on div "× Natalie Fenton successfully deleted" at bounding box center [774, 25] width 1549 height 0
click at [335, 20] on input "text" at bounding box center [647, 24] width 907 height 21
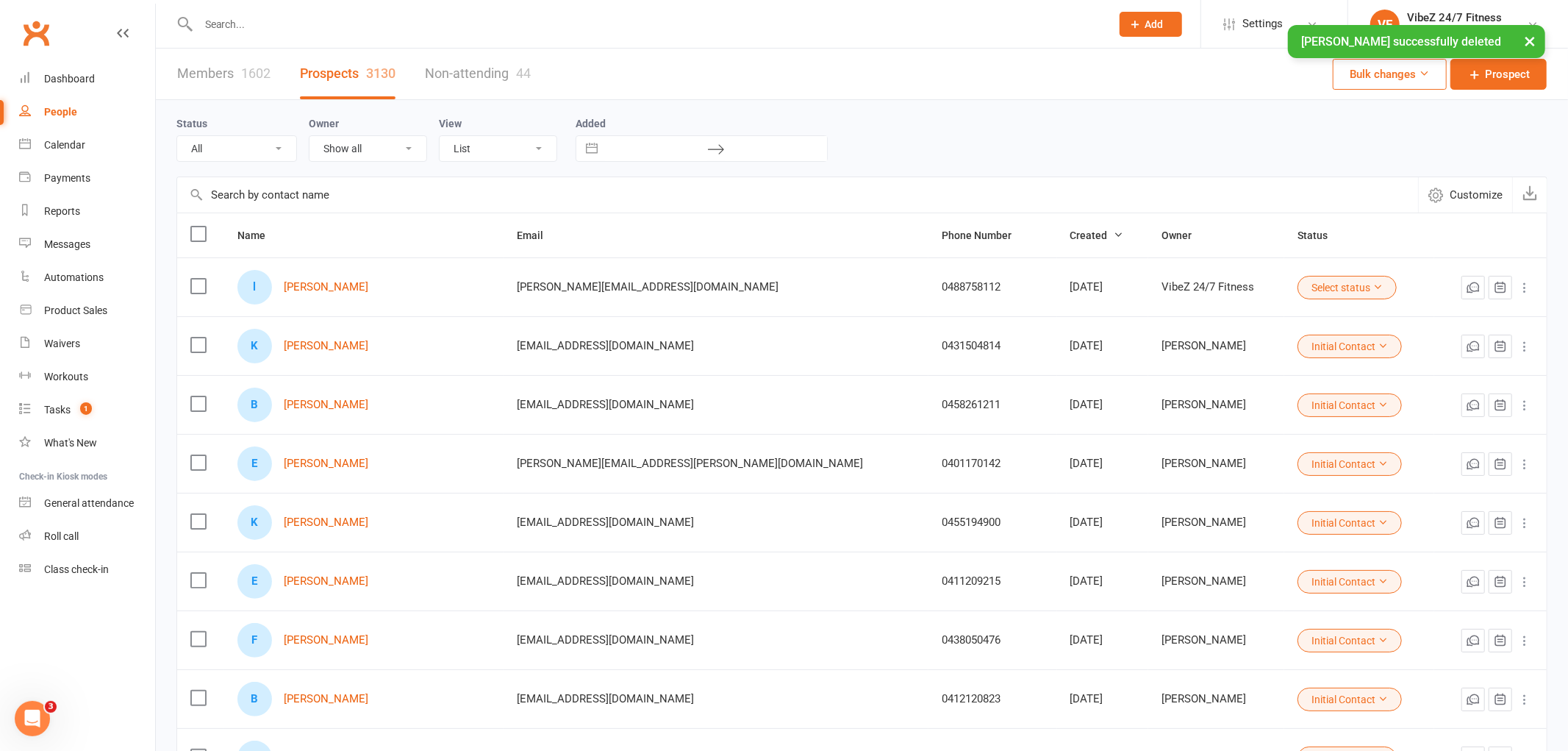
click at [344, 17] on input "text" at bounding box center [647, 24] width 907 height 21
click at [332, 18] on input "text" at bounding box center [640, 24] width 893 height 21
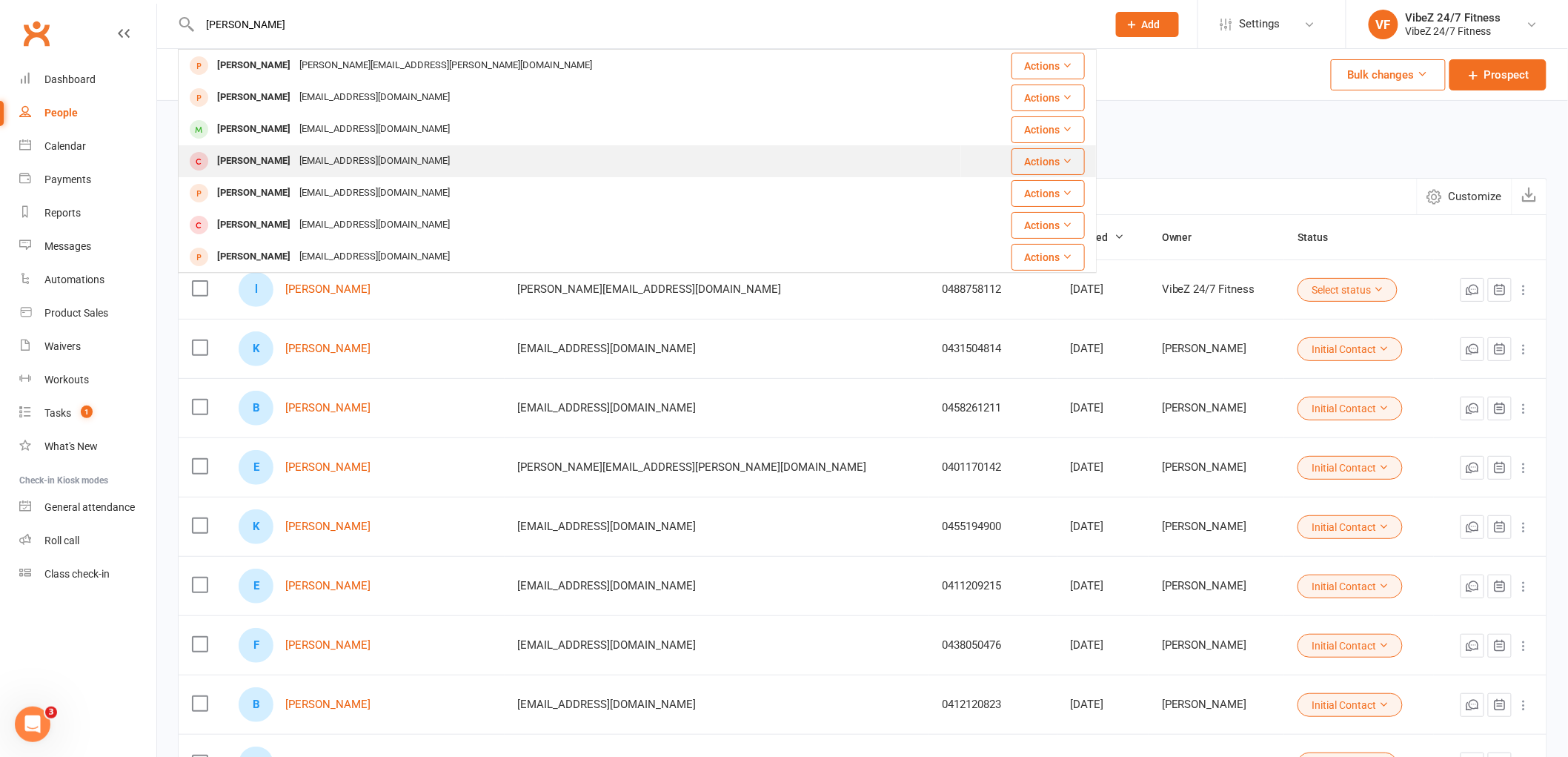
type input "james bak"
click at [295, 152] on div "bakerjames0305@gmail.com" at bounding box center [375, 160] width 160 height 21
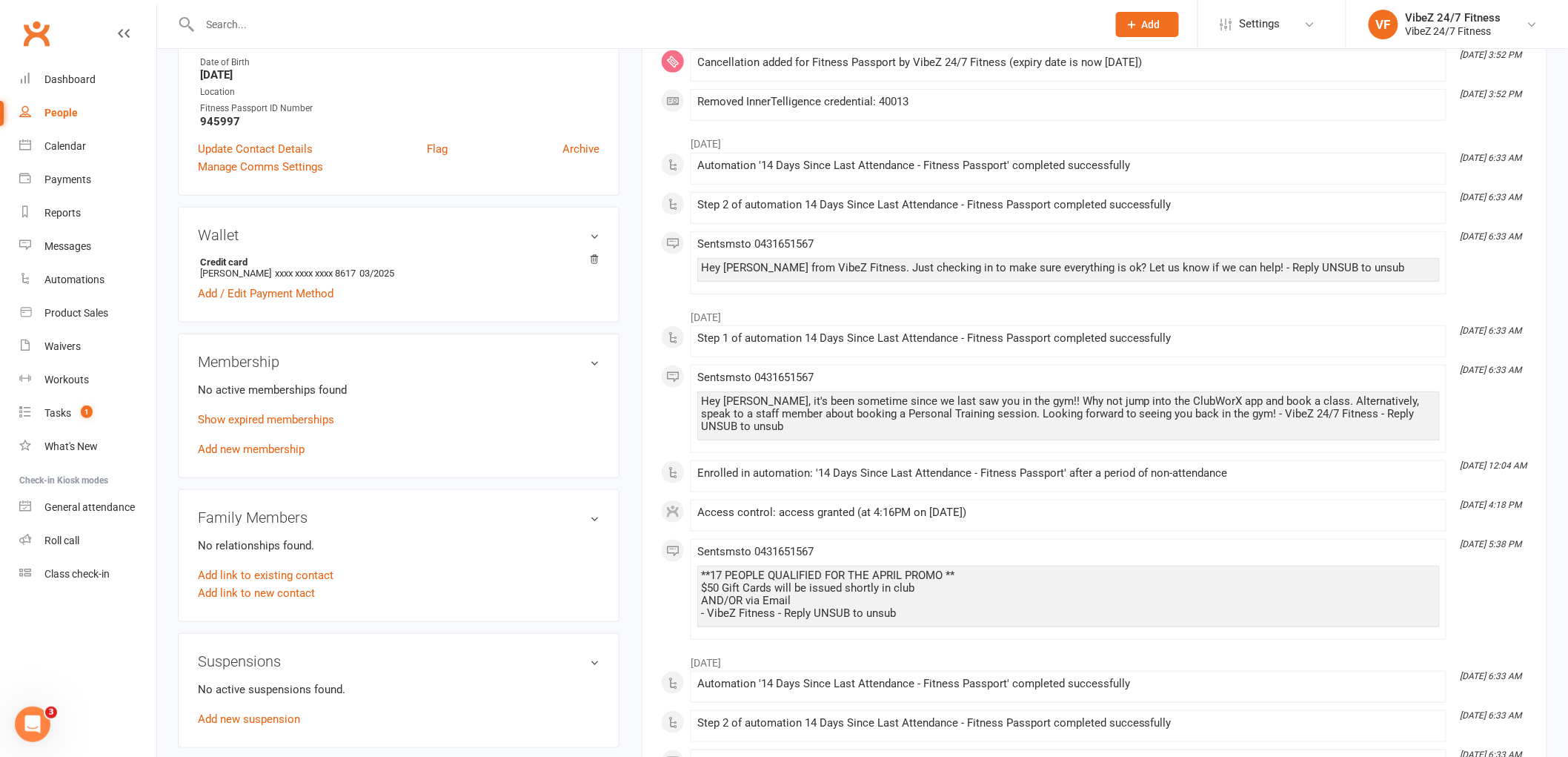
scroll to position [164, 0]
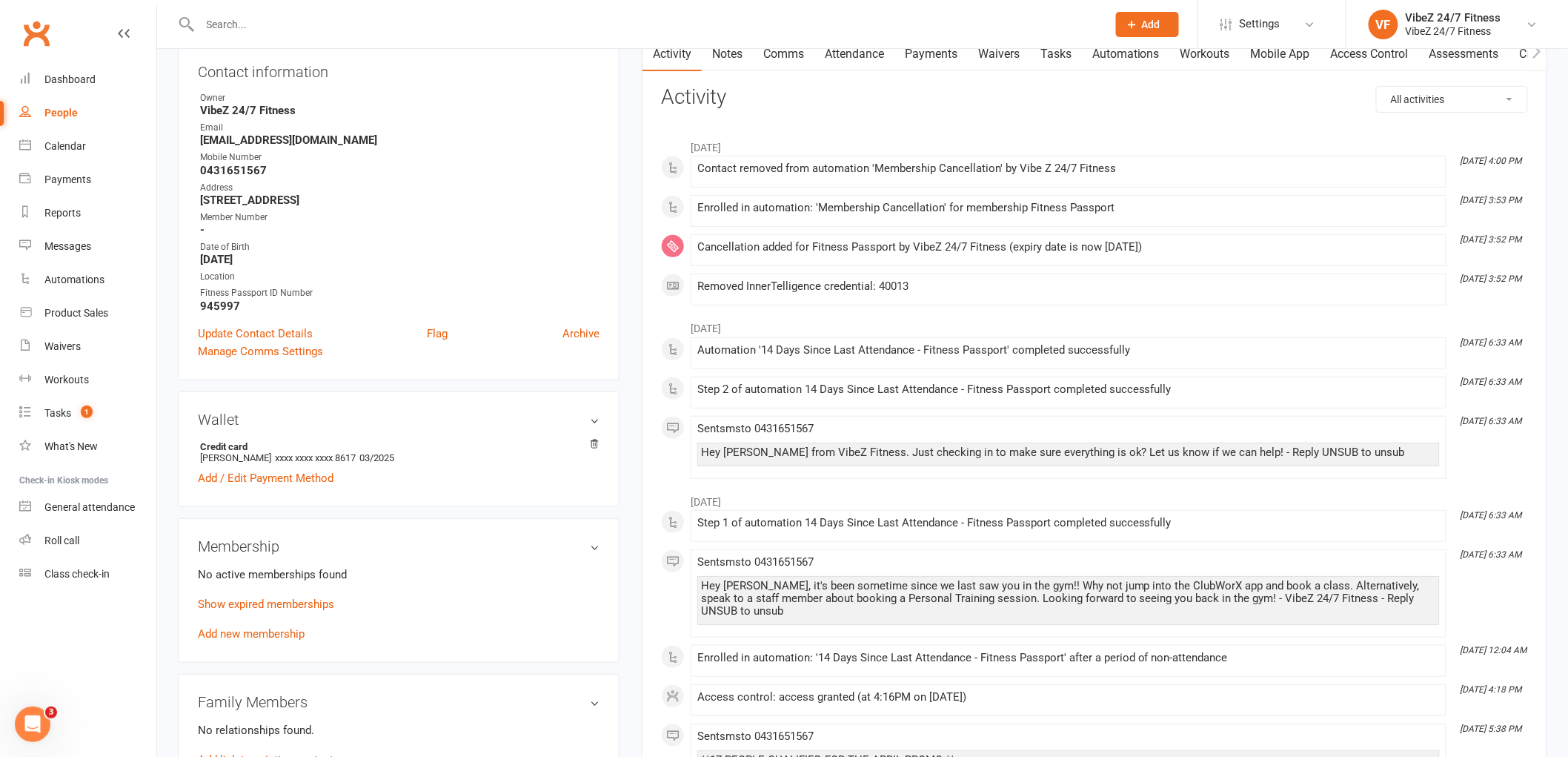
drag, startPoint x: 577, startPoint y: 333, endPoint x: 865, endPoint y: 55, distance: 400.3
click at [577, 334] on link "Archive" at bounding box center [581, 333] width 37 height 18
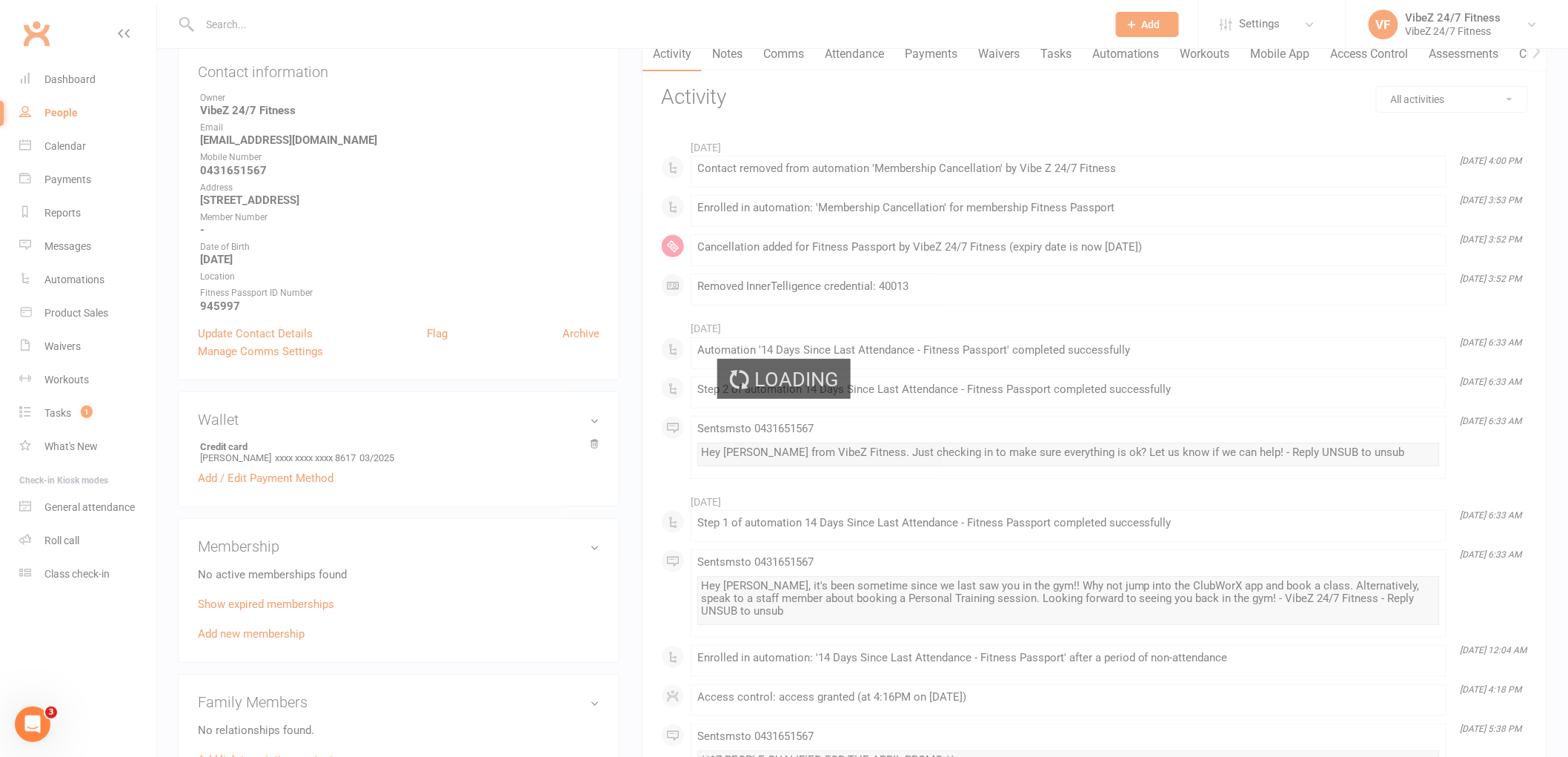
select select "100"
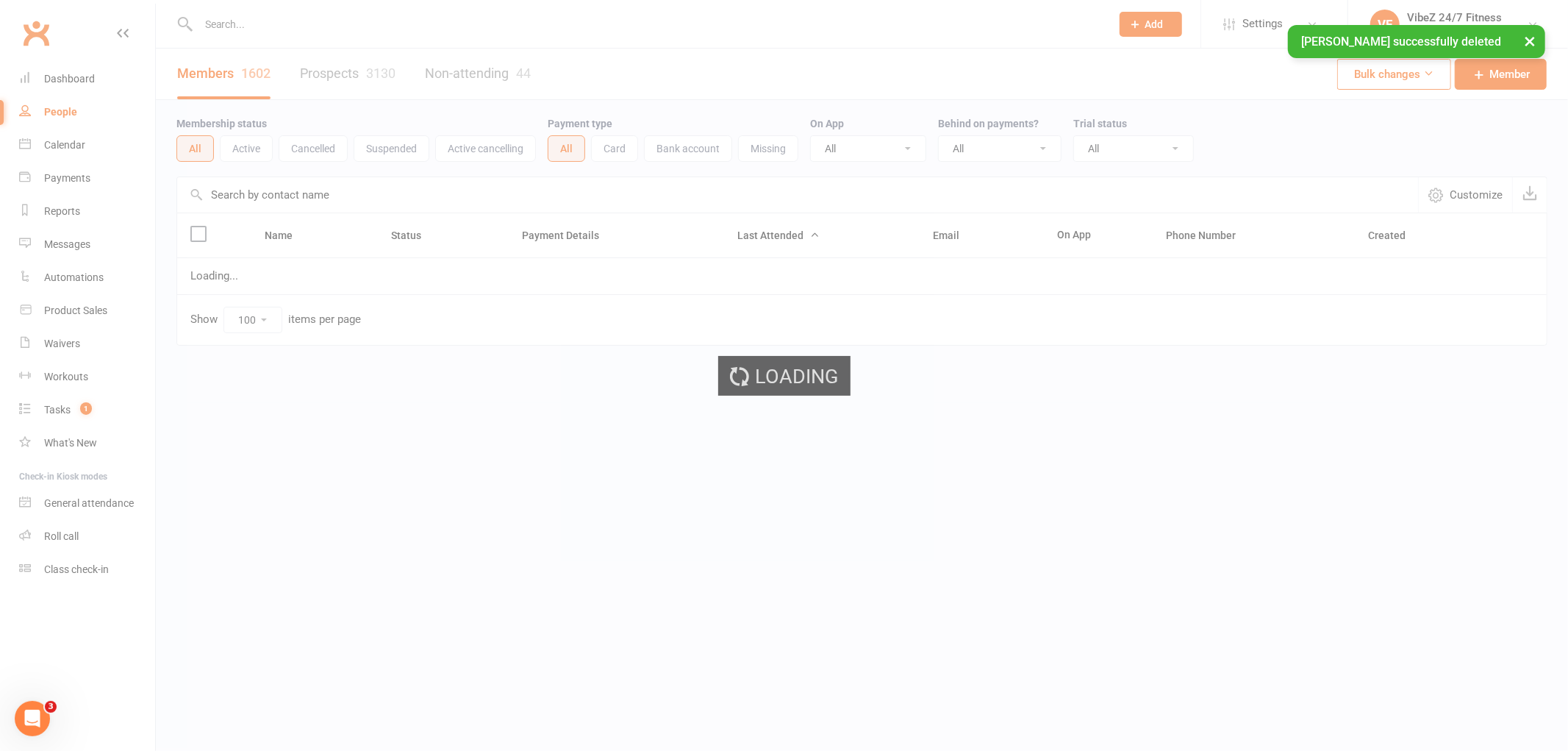
click at [267, 25] on div "× James Baker successfully deleted" at bounding box center [774, 25] width 1549 height 0
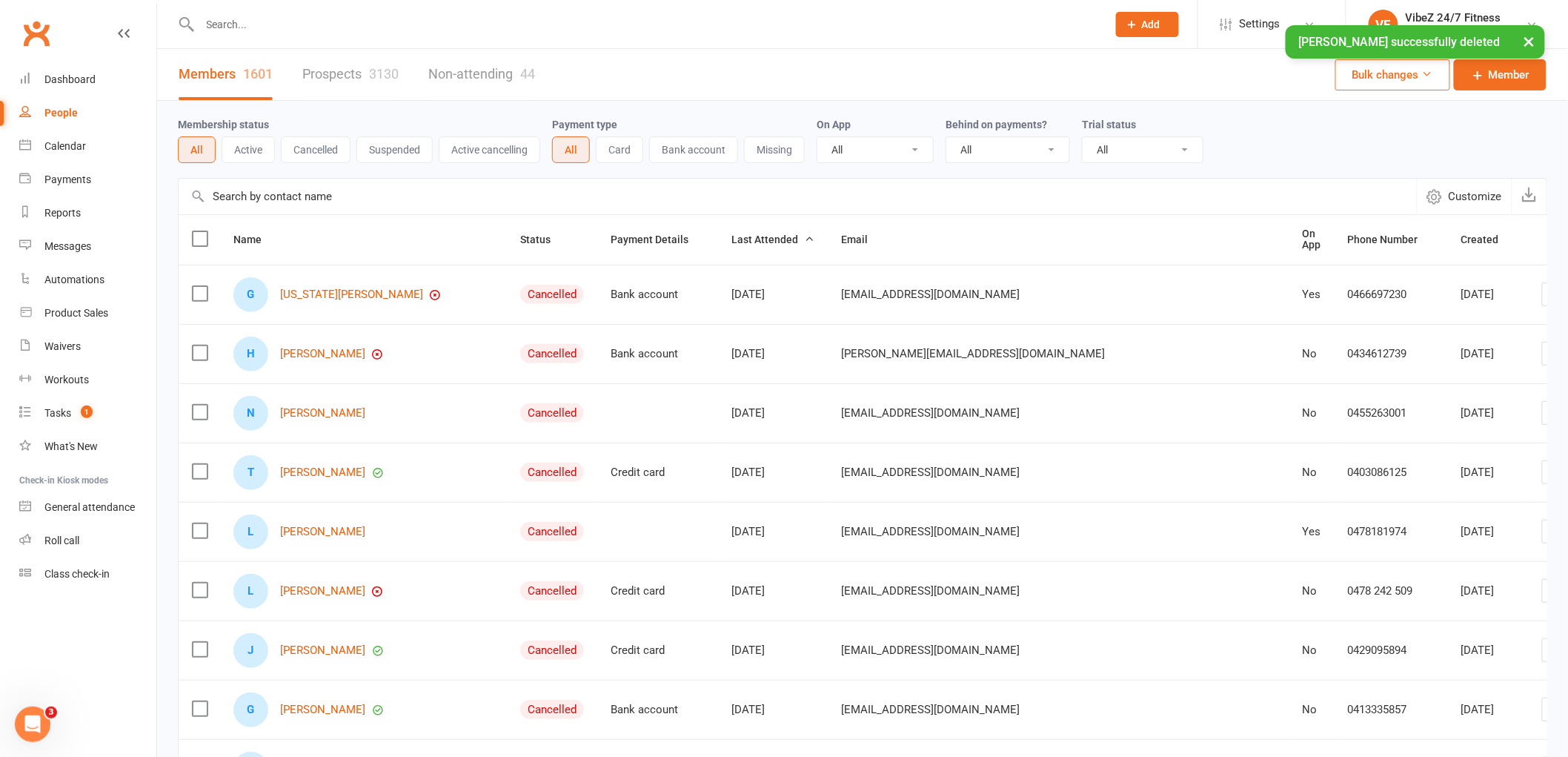
click at [277, 16] on input "text" at bounding box center [646, 24] width 901 height 21
click at [282, 25] on div "× James Baker successfully deleted" at bounding box center [774, 25] width 1548 height 0
click at [285, 22] on input "text" at bounding box center [646, 24] width 901 height 21
click at [94, 76] on div "Dashboard" at bounding box center [70, 79] width 51 height 12
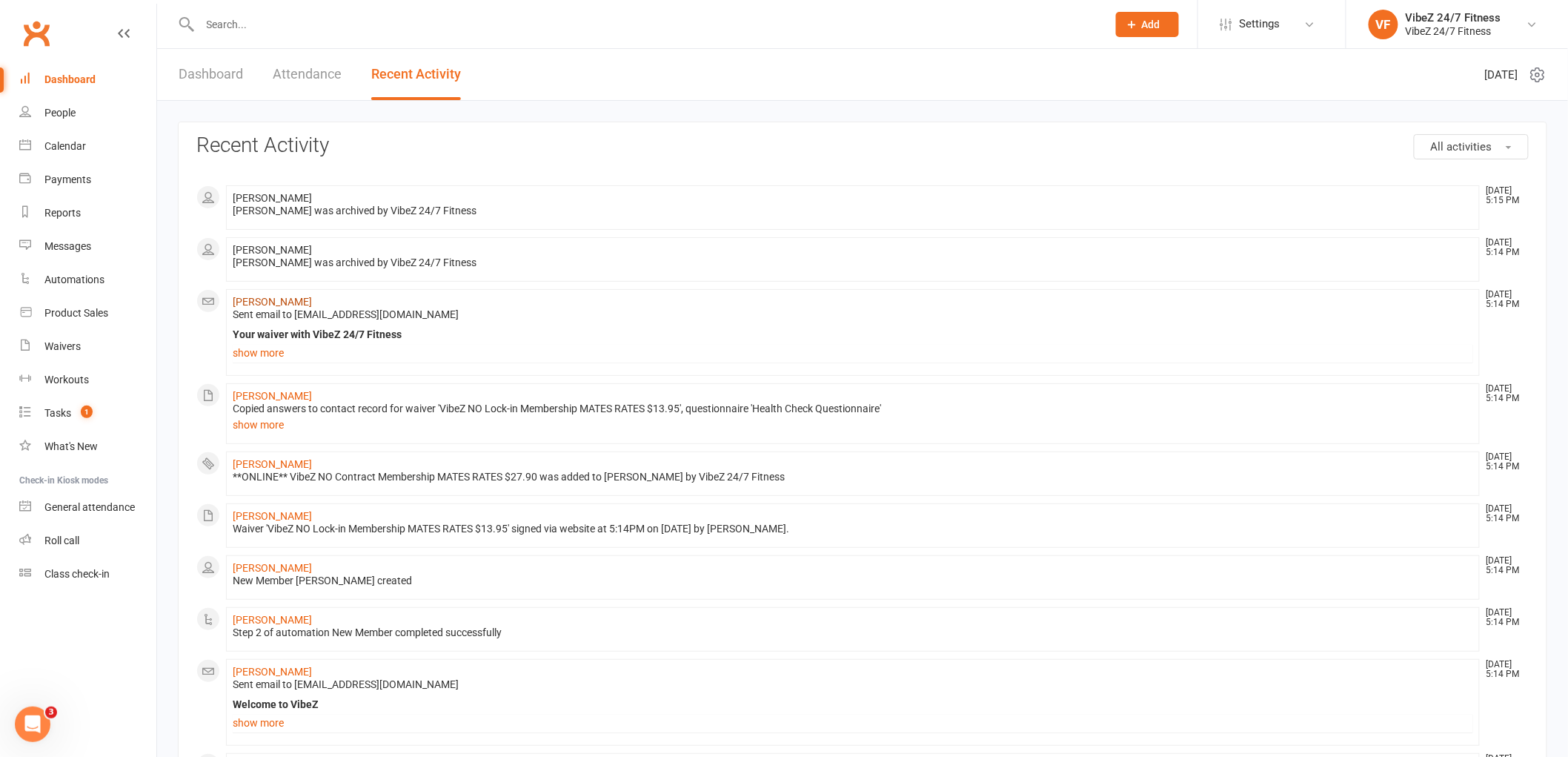
click at [262, 299] on link "James Baker" at bounding box center [272, 301] width 79 height 12
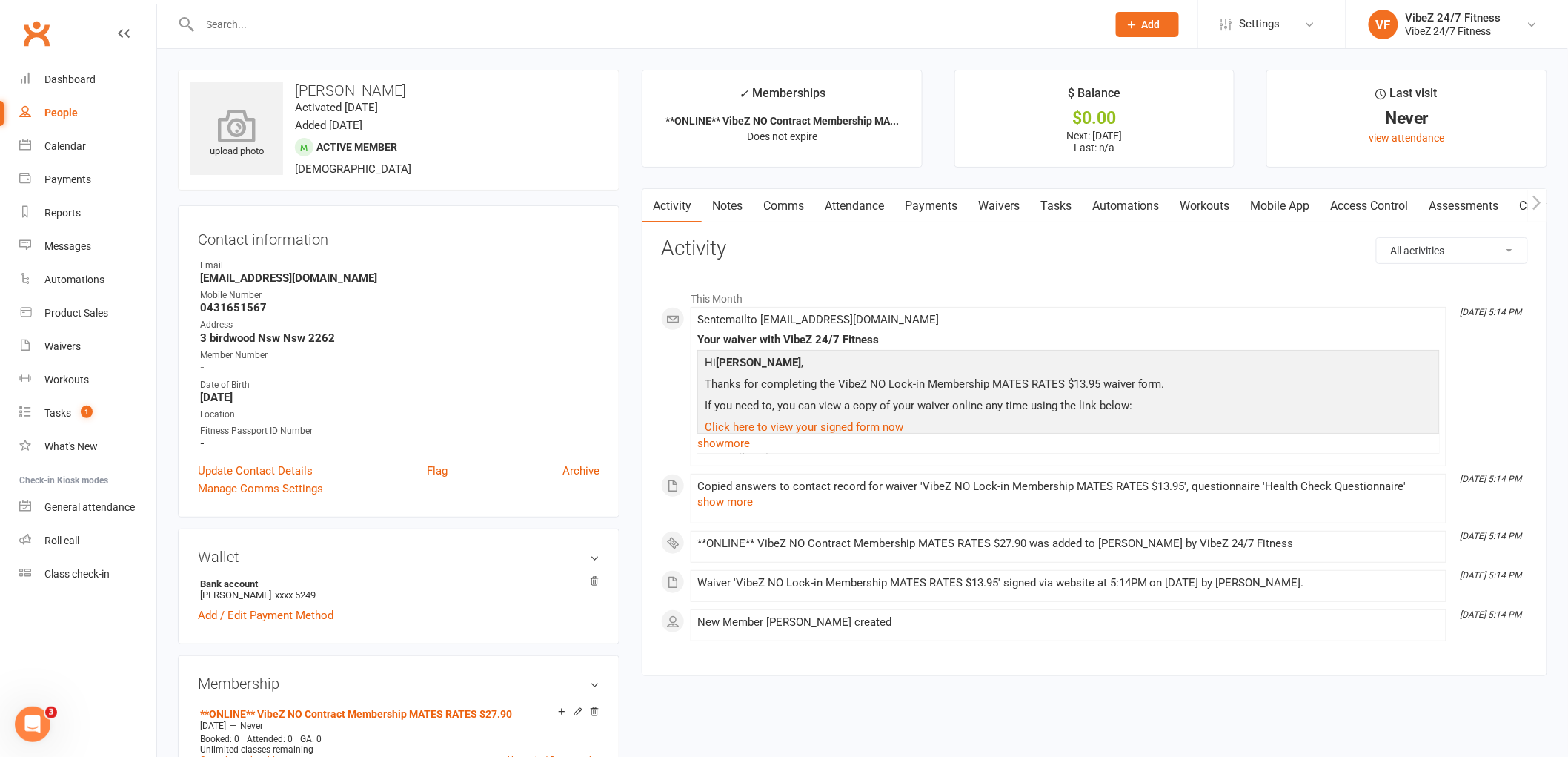
click at [237, 110] on icon at bounding box center [237, 125] width 102 height 33
click at [246, 32] on input "text" at bounding box center [646, 24] width 901 height 21
click at [953, 202] on link "Payments" at bounding box center [931, 206] width 74 height 34
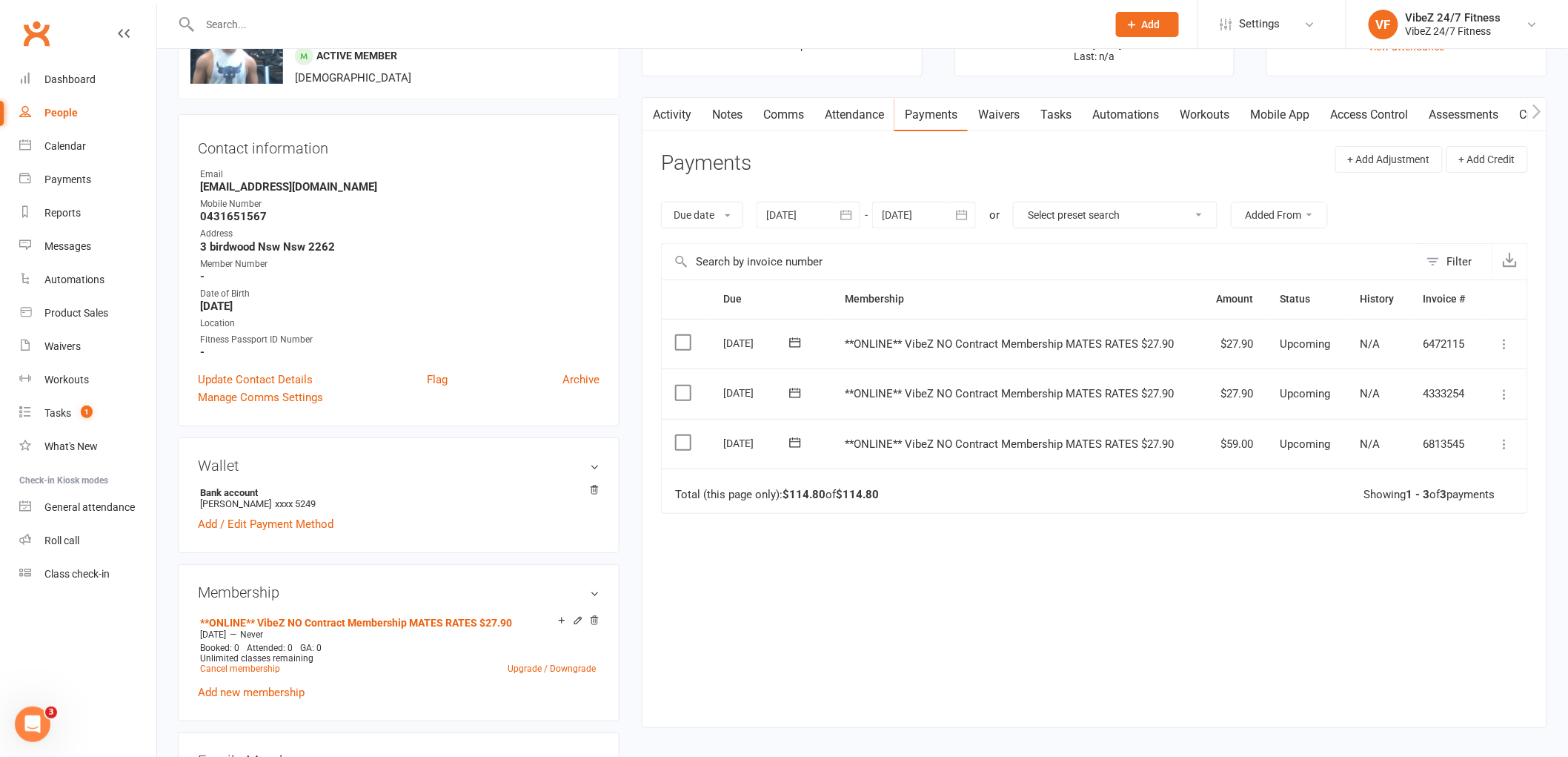
scroll to position [247, 0]
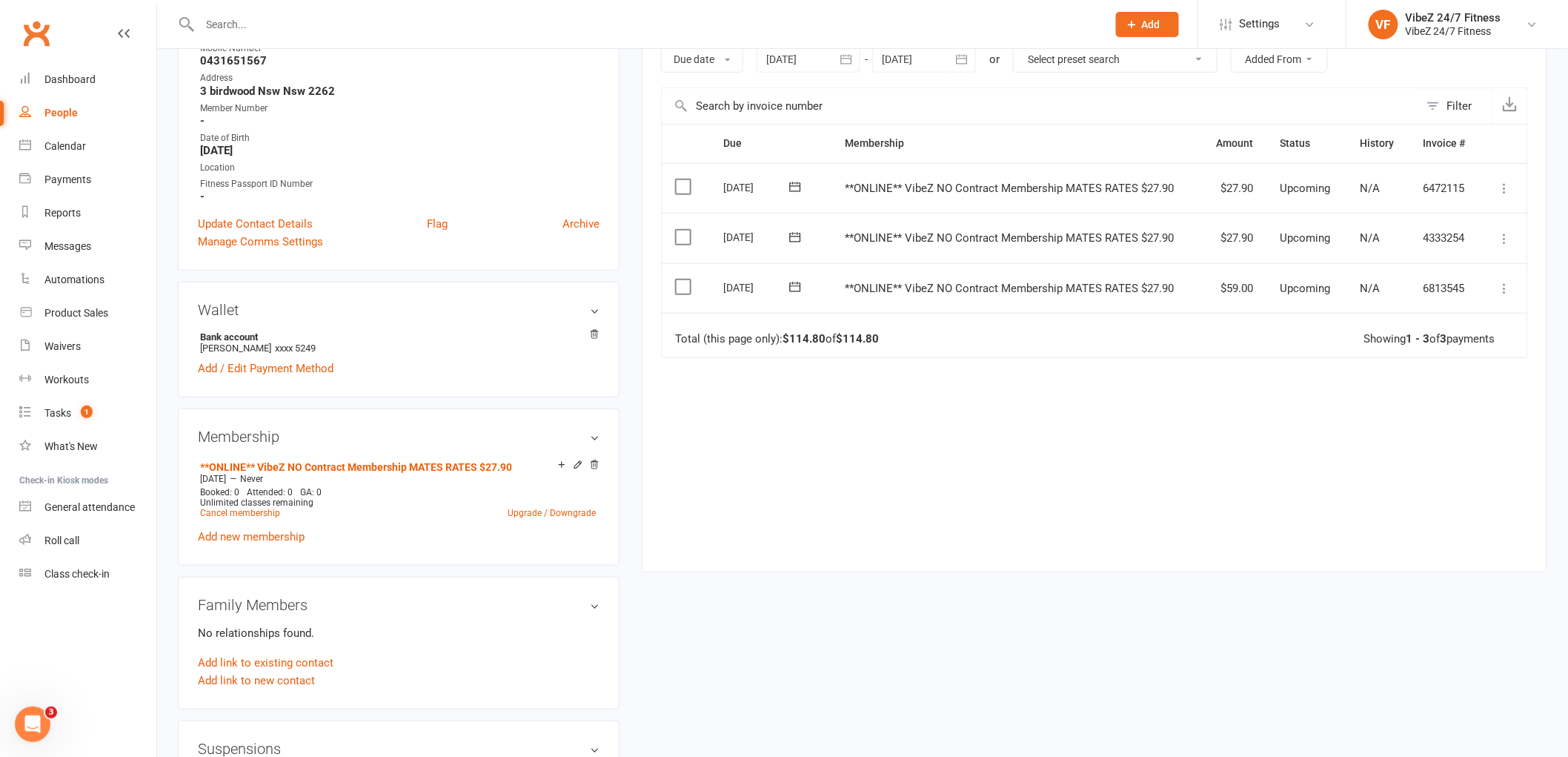
drag, startPoint x: 1510, startPoint y: 287, endPoint x: 1442, endPoint y: 389, distance: 122.6
click at [1510, 290] on icon at bounding box center [1505, 288] width 15 height 15
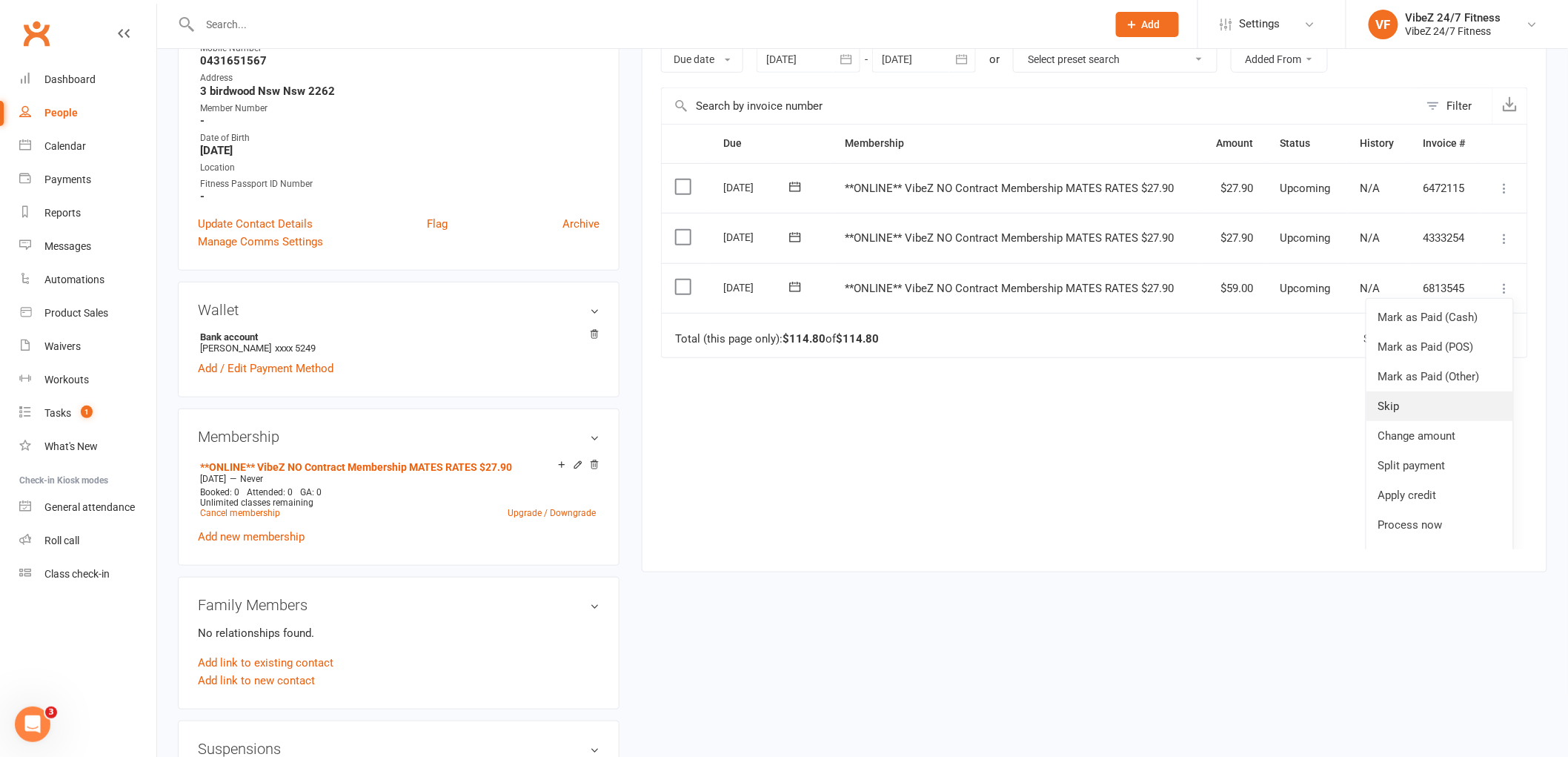
click at [1390, 412] on link "Skip" at bounding box center [1439, 406] width 146 height 30
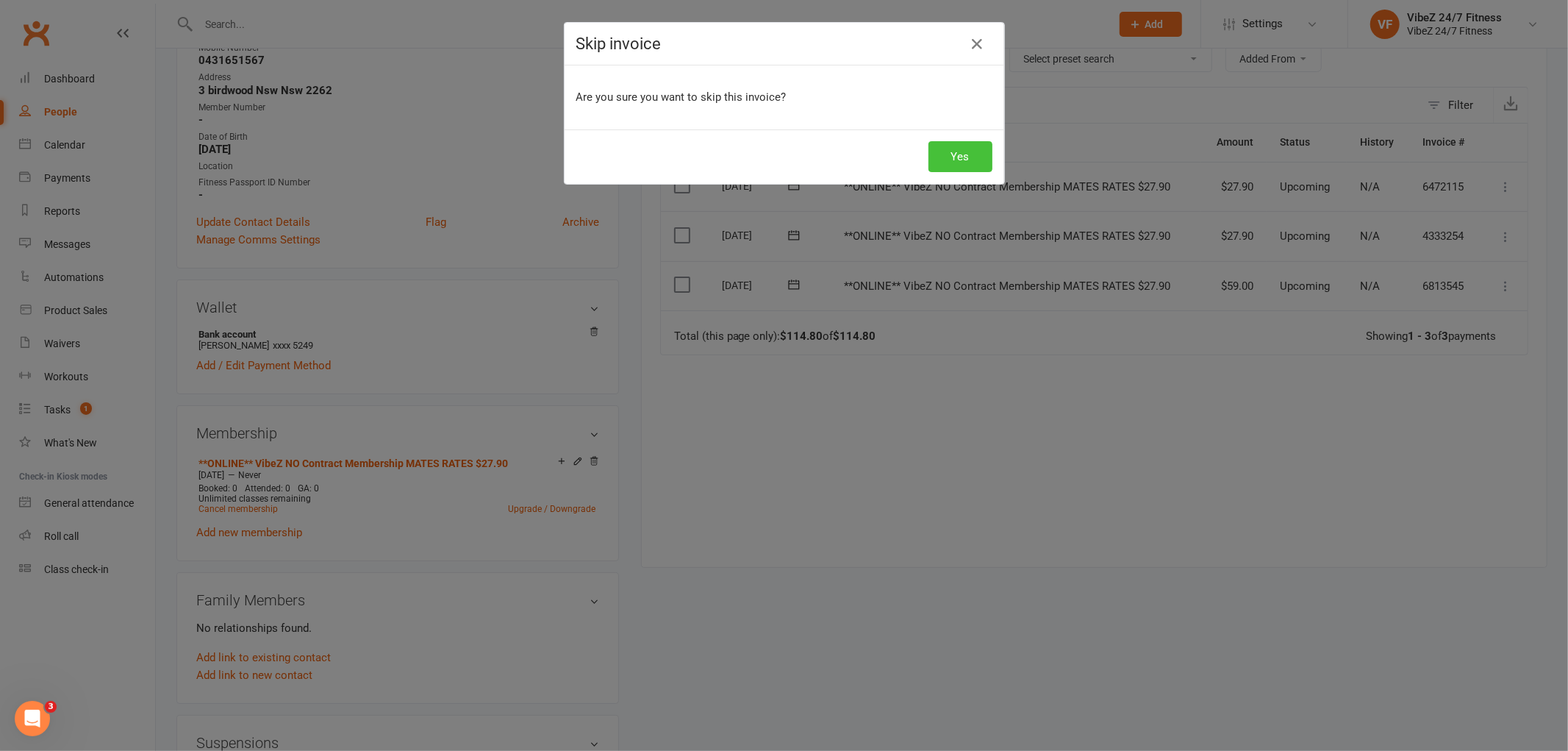
click at [944, 162] on button "Yes" at bounding box center [960, 157] width 64 height 31
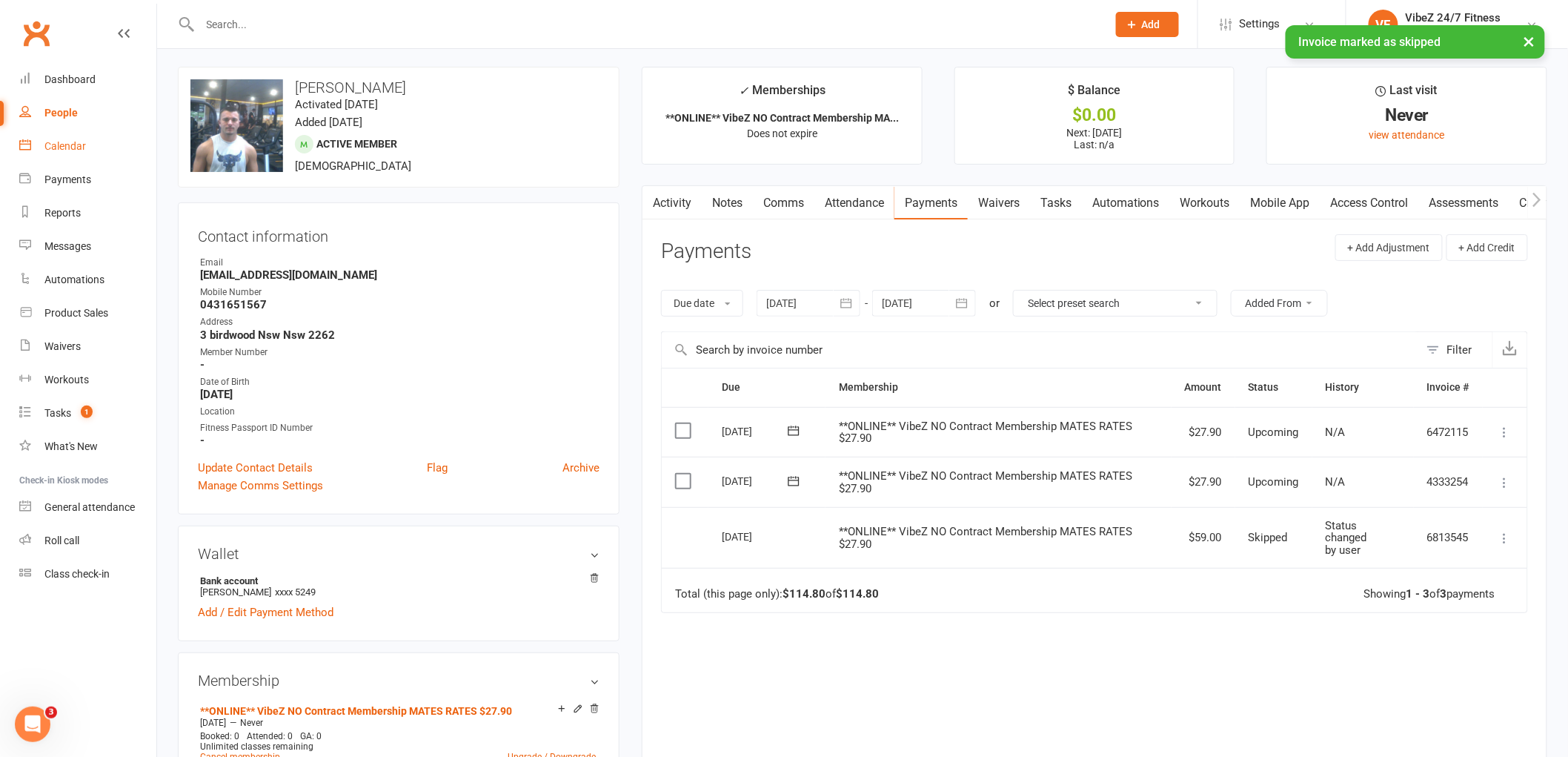
scroll to position [0, 0]
click at [82, 90] on link "Dashboard" at bounding box center [88, 79] width 137 height 34
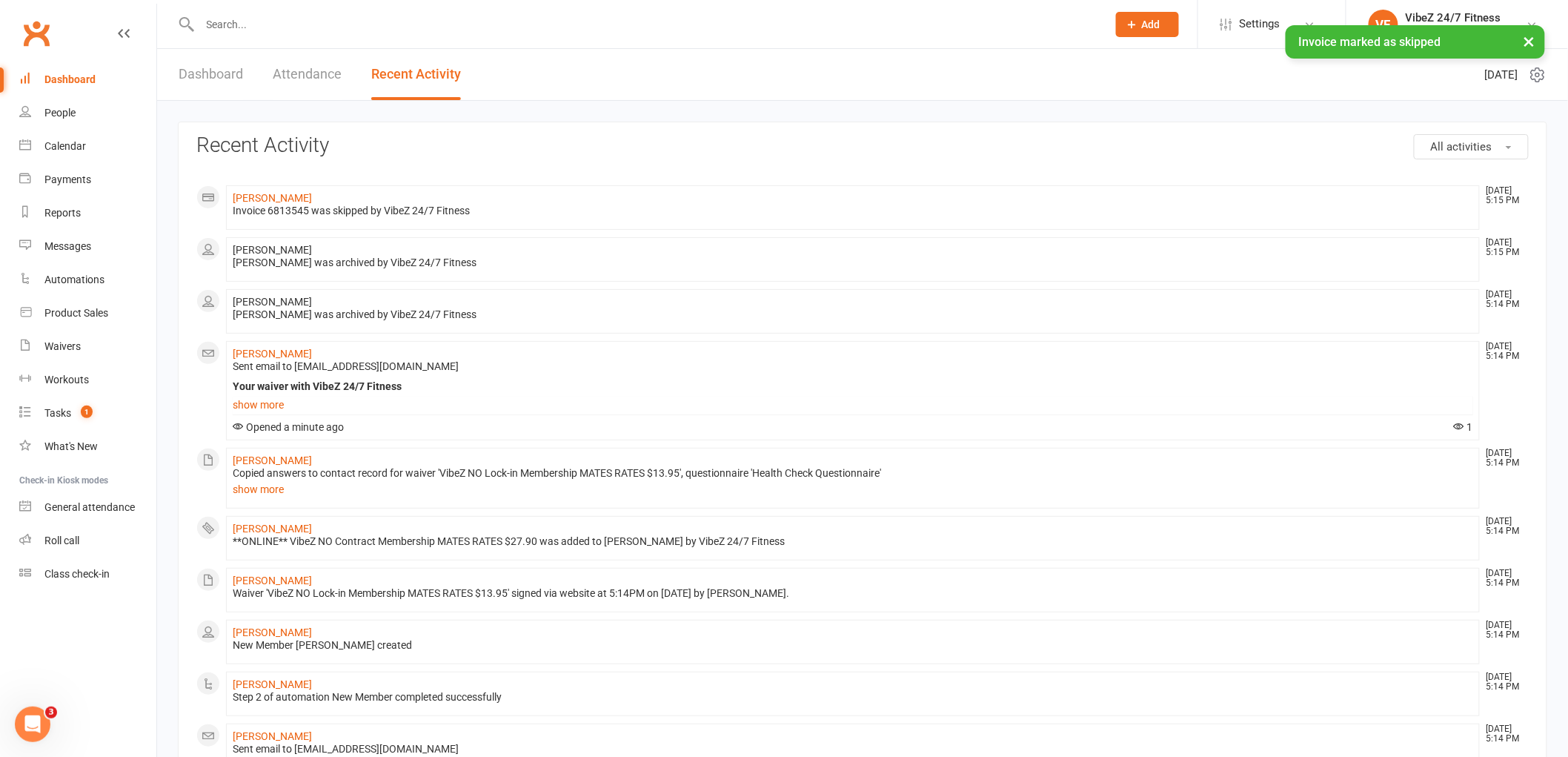
click at [277, 25] on div "× Invoice marked as skipped" at bounding box center [774, 25] width 1548 height 0
click at [279, 17] on input "text" at bounding box center [646, 24] width 901 height 21
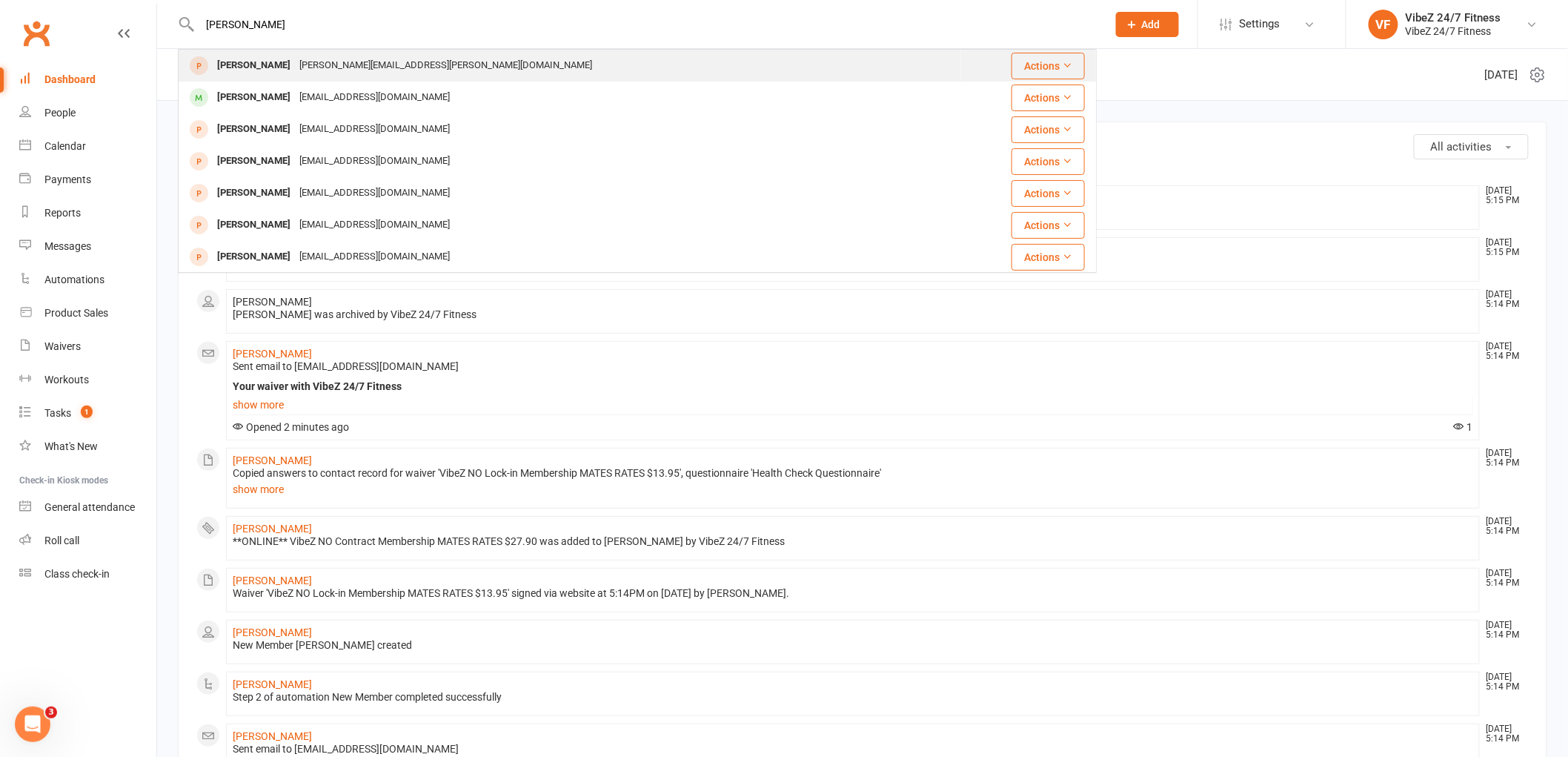
type input "james bker"
click at [308, 63] on div "james.m.baker@hotmail.com" at bounding box center [445, 65] width 301 height 21
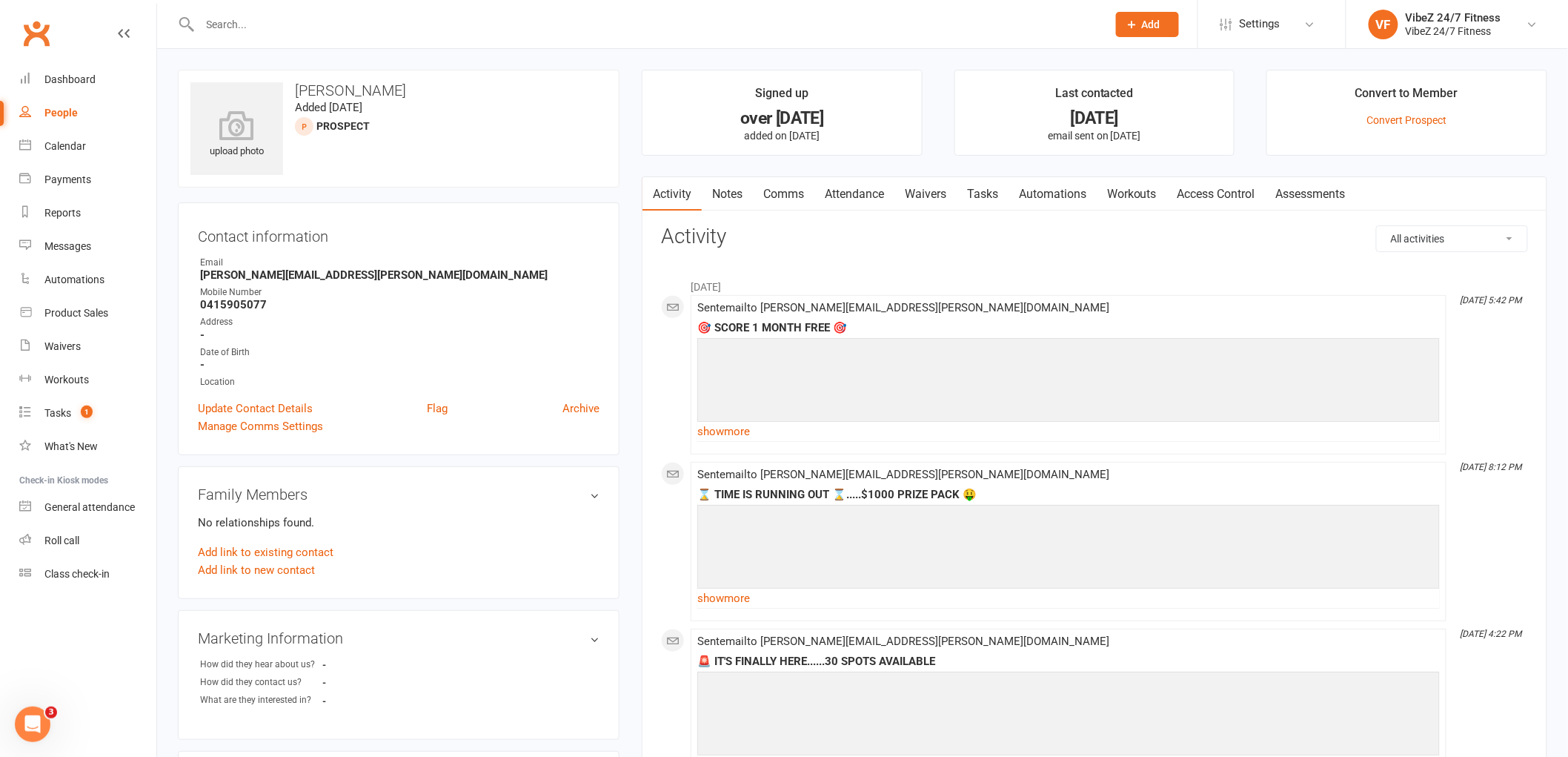
click at [576, 418] on div "Manage Comms Settings" at bounding box center [398, 426] width 401 height 18
click at [581, 403] on link "Archive" at bounding box center [581, 408] width 37 height 18
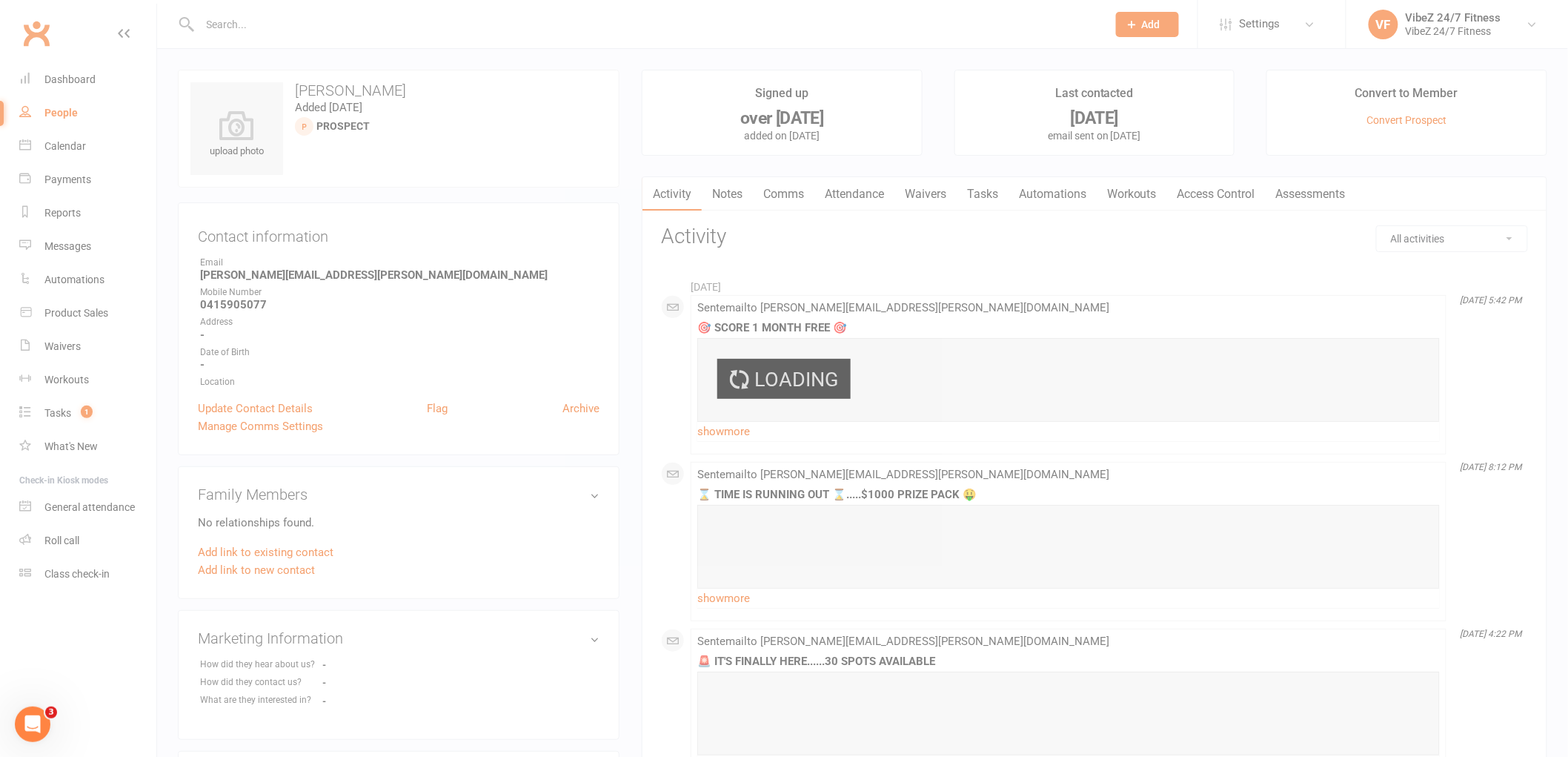
select select "100"
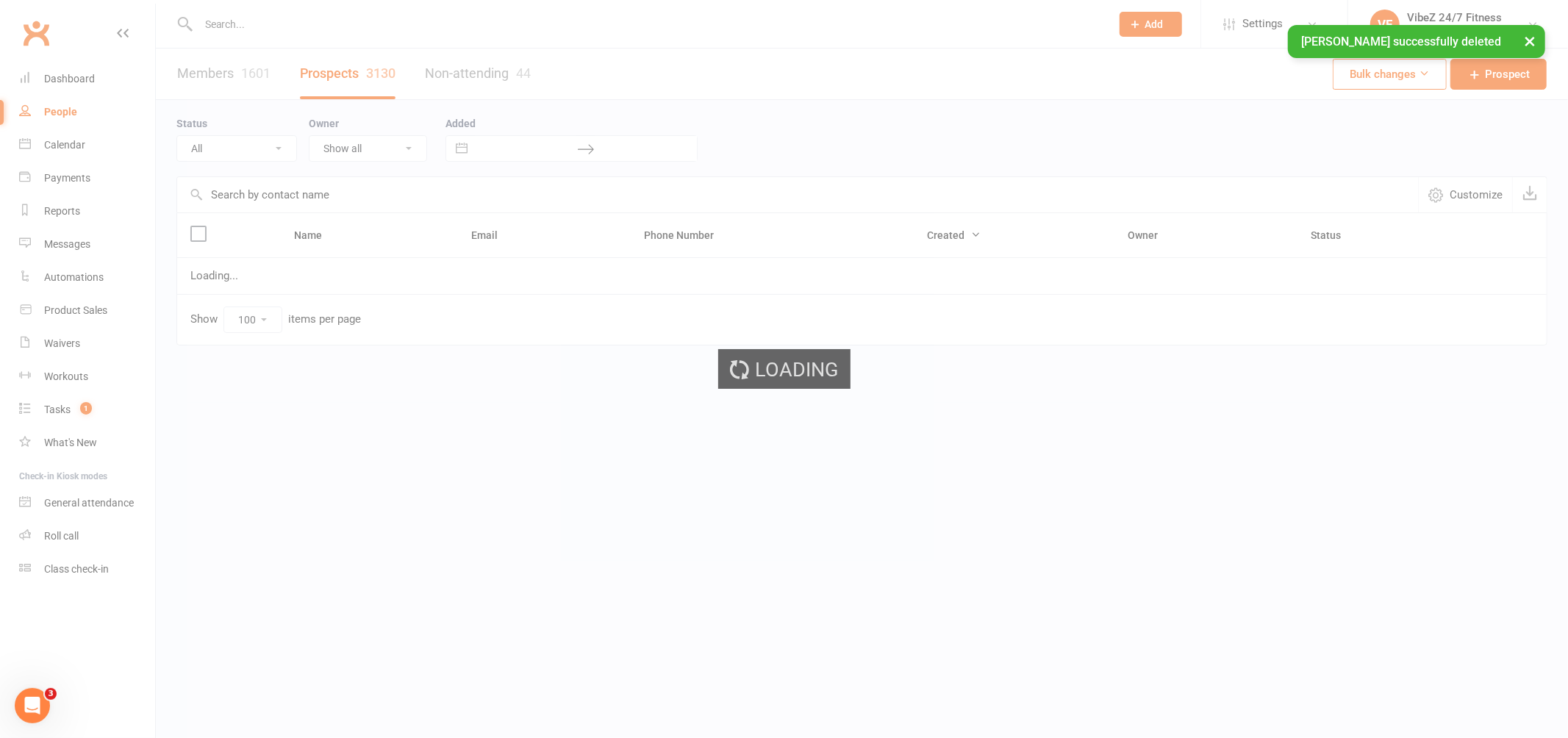
click at [321, 14] on input "text" at bounding box center [647, 24] width 907 height 21
click at [334, 20] on input "text" at bounding box center [647, 24] width 907 height 21
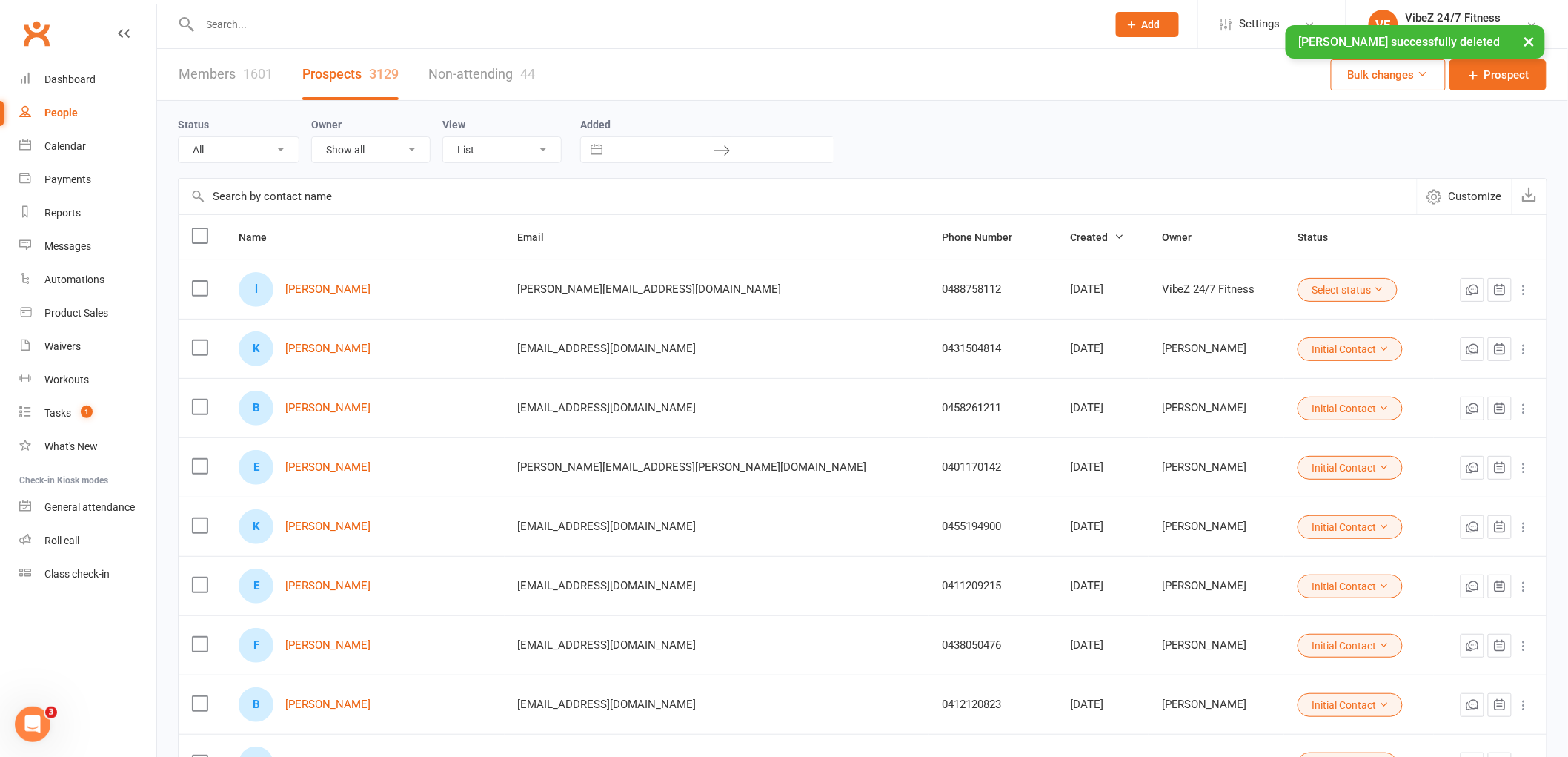
click at [338, 19] on input "text" at bounding box center [646, 24] width 901 height 21
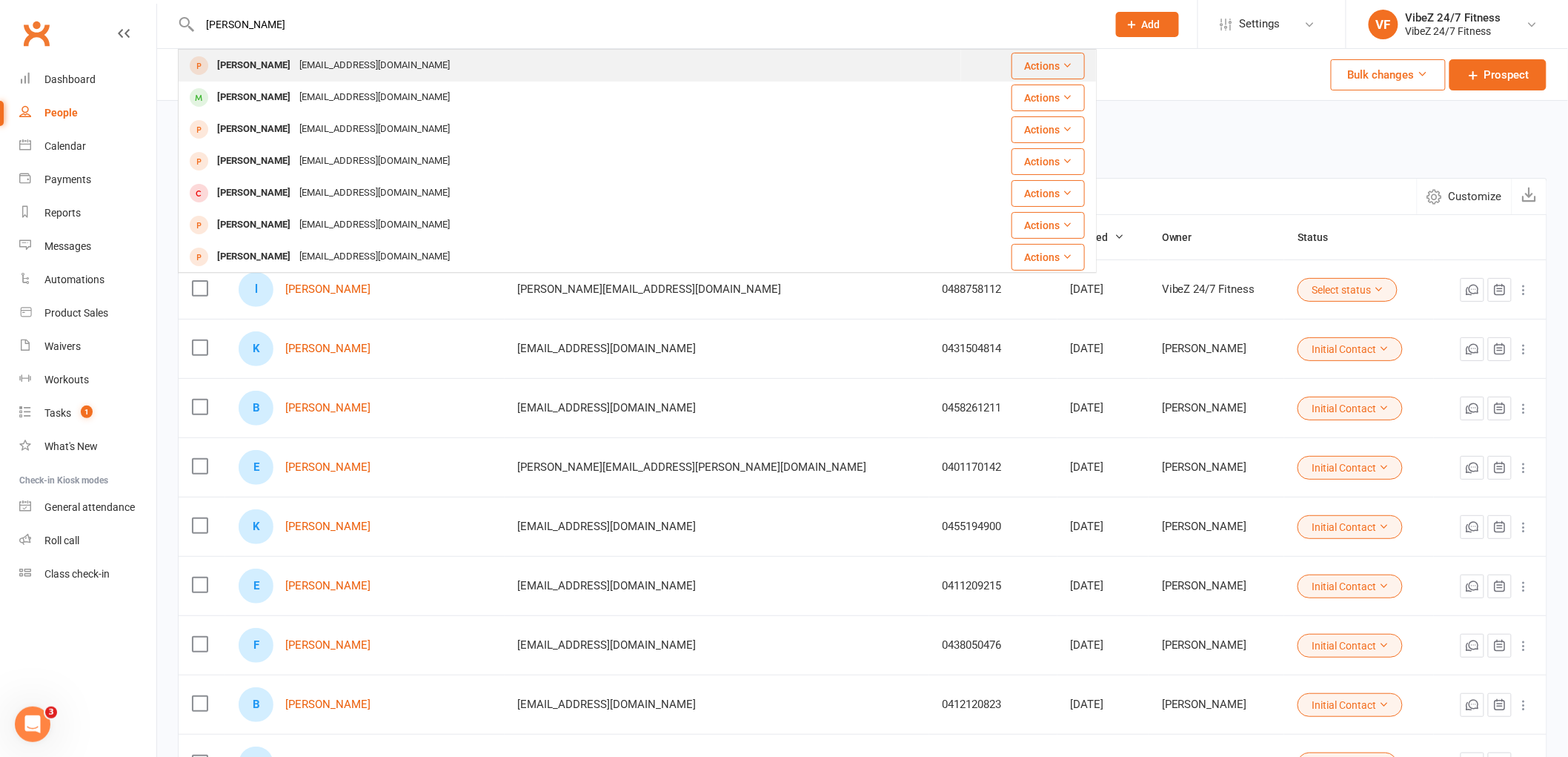
type input "baker james"
click at [352, 65] on div "jamesbaker13@hotmail.com" at bounding box center [375, 65] width 160 height 21
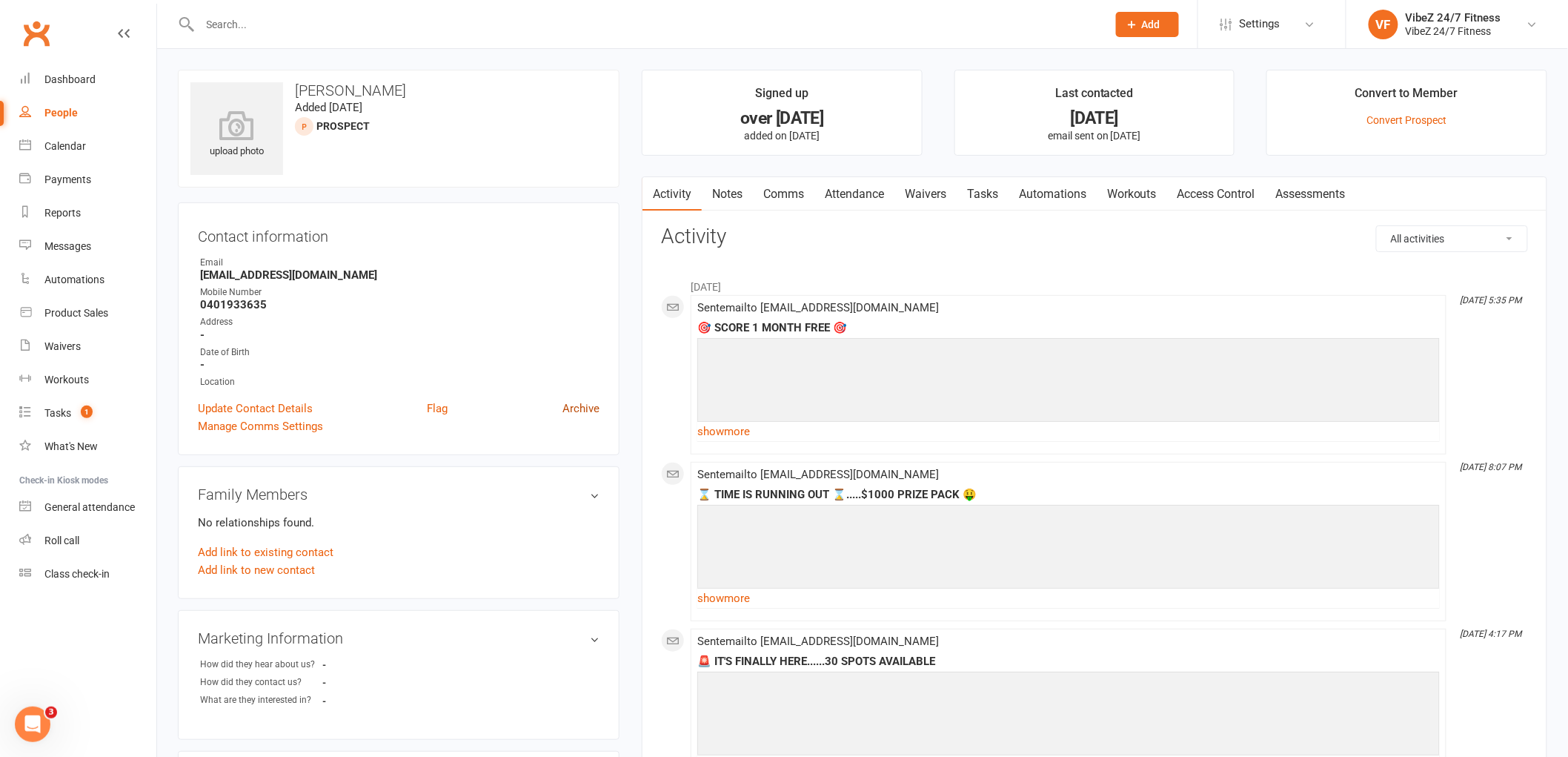
click at [574, 409] on link "Archive" at bounding box center [581, 408] width 37 height 18
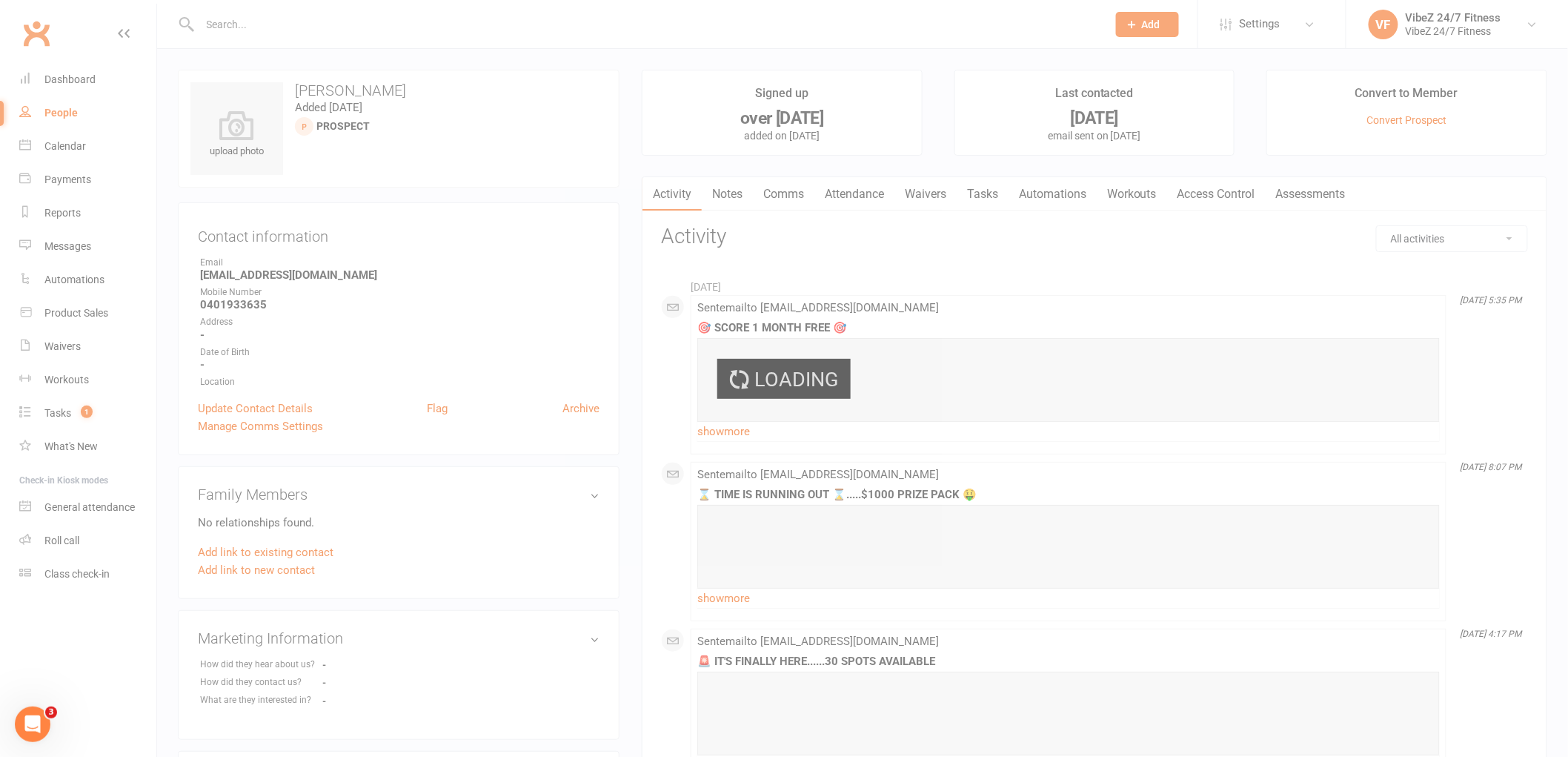
select select "100"
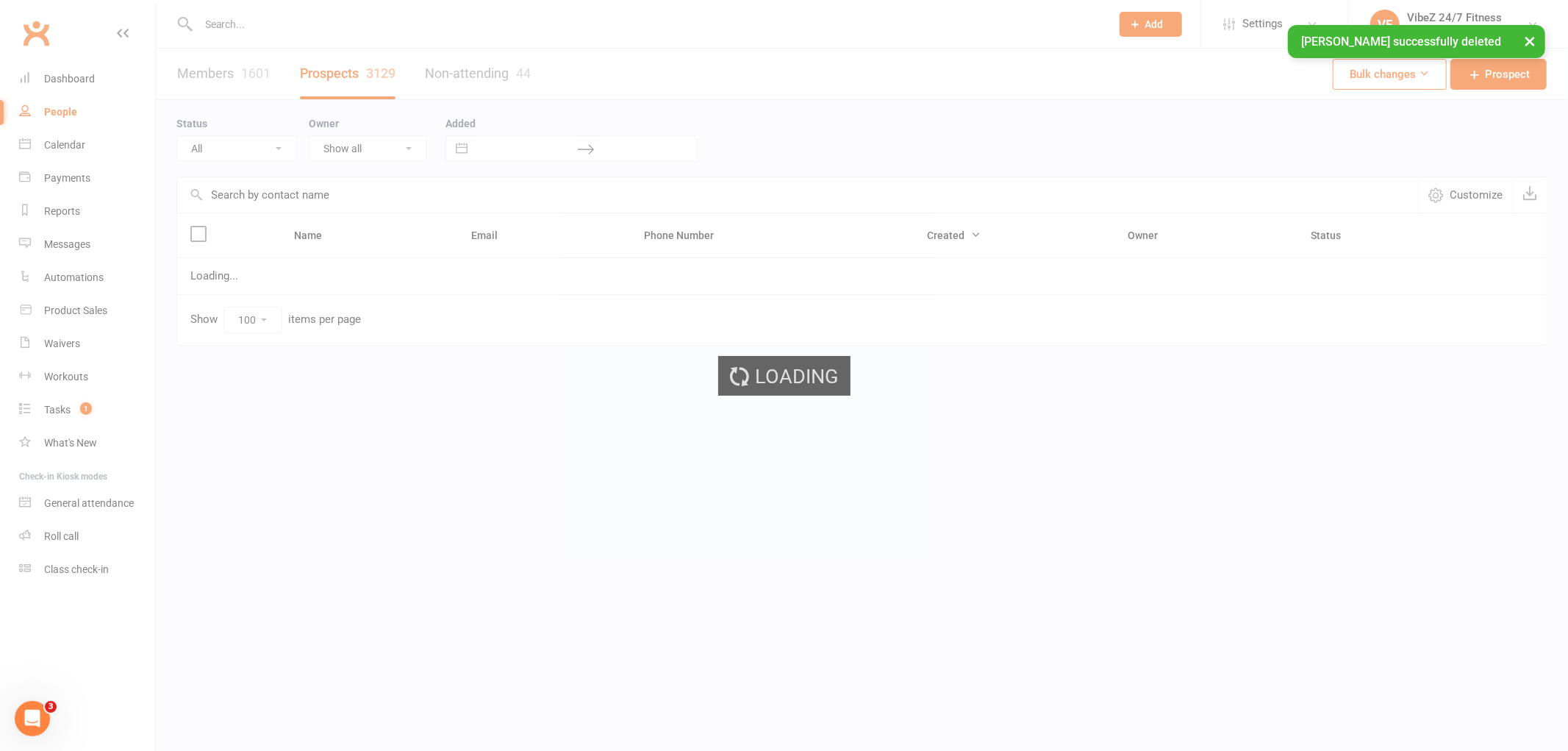
click at [310, 25] on div "× James Baker successfully deleted" at bounding box center [774, 25] width 1549 height 0
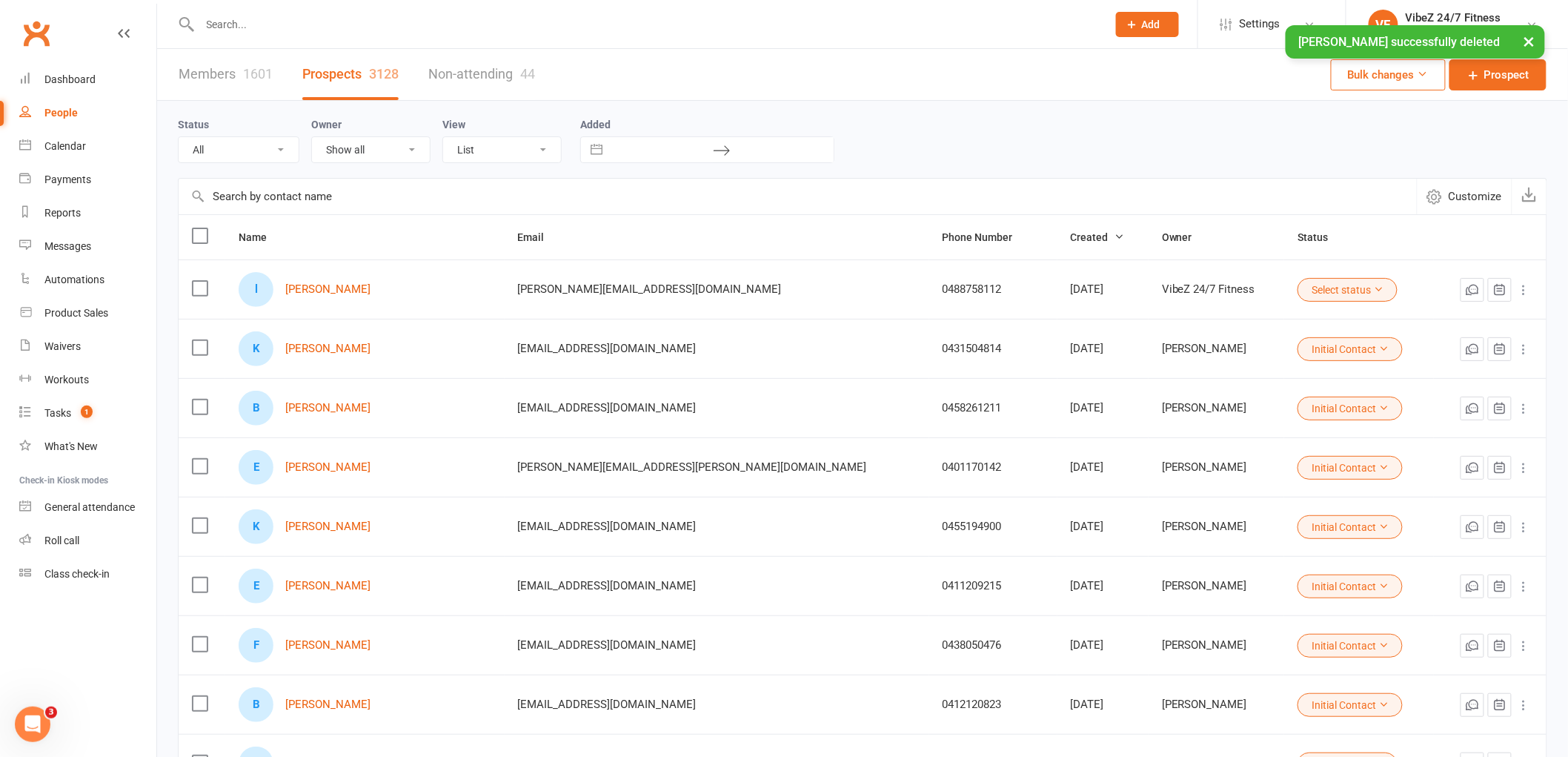
click at [334, 16] on input "text" at bounding box center [646, 24] width 901 height 21
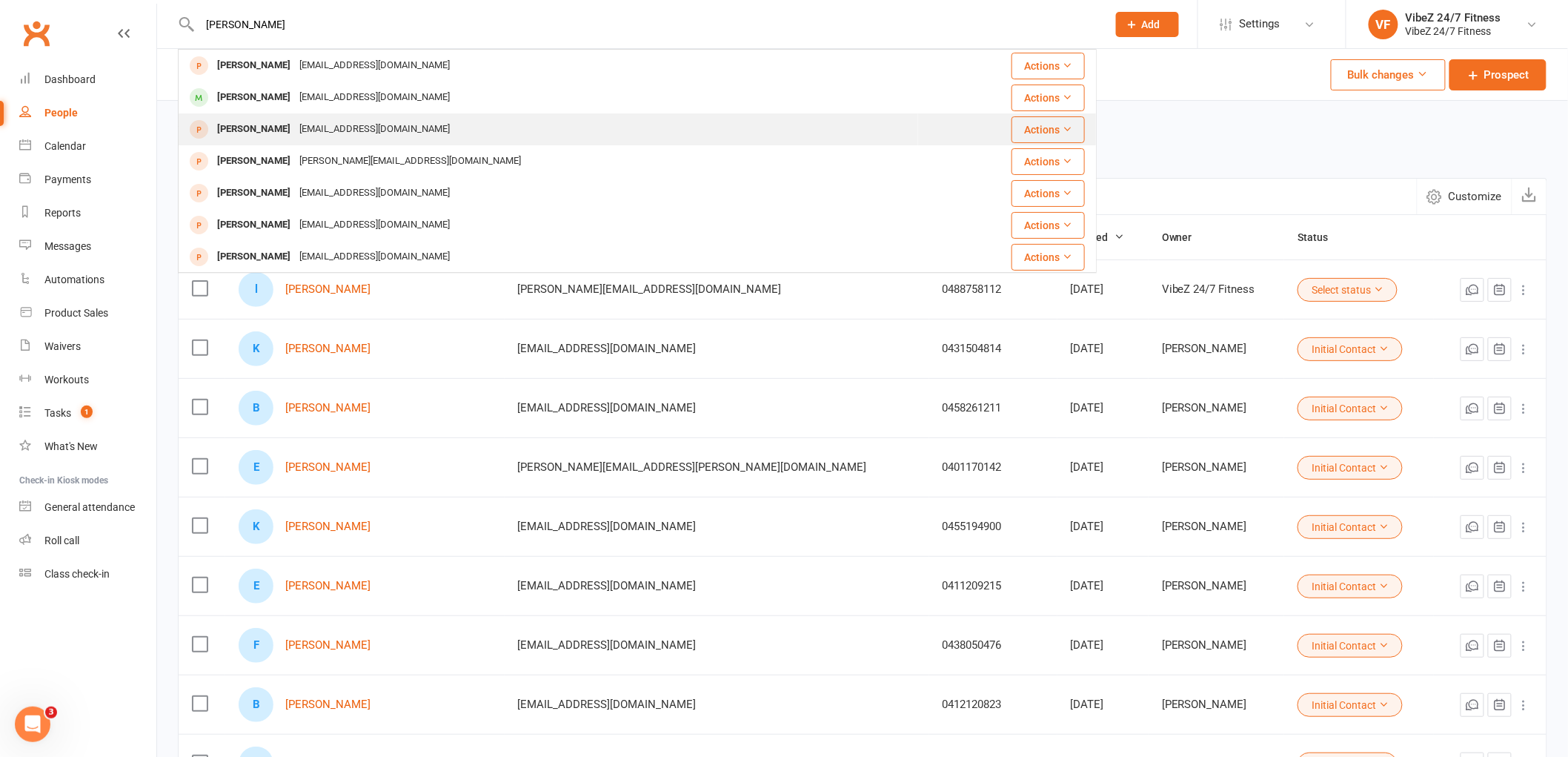
type input "baker ja"
click at [295, 128] on div "jdrbaker0510@gmail.com" at bounding box center [375, 129] width 160 height 21
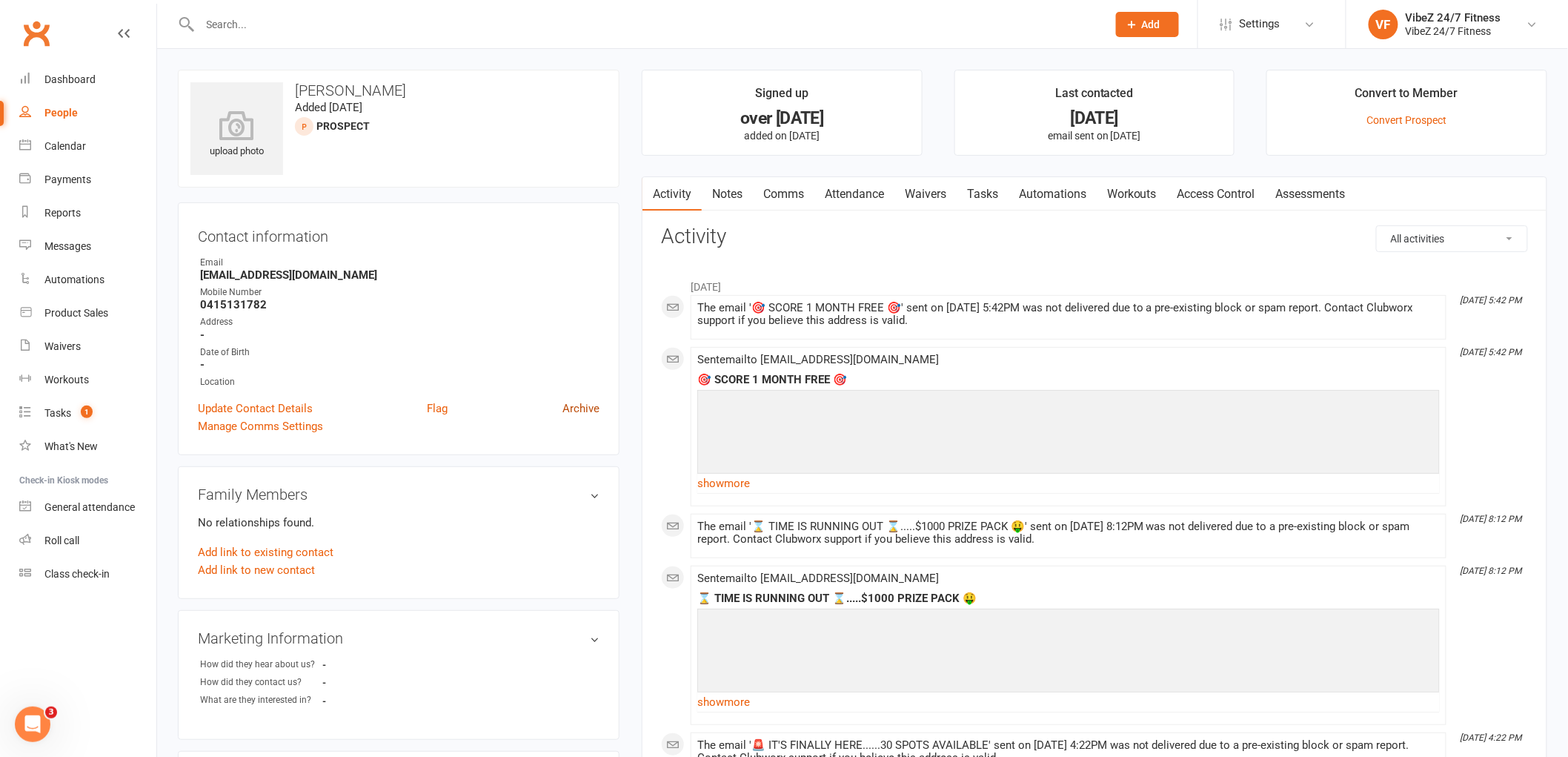
click at [568, 408] on link "Archive" at bounding box center [581, 408] width 37 height 18
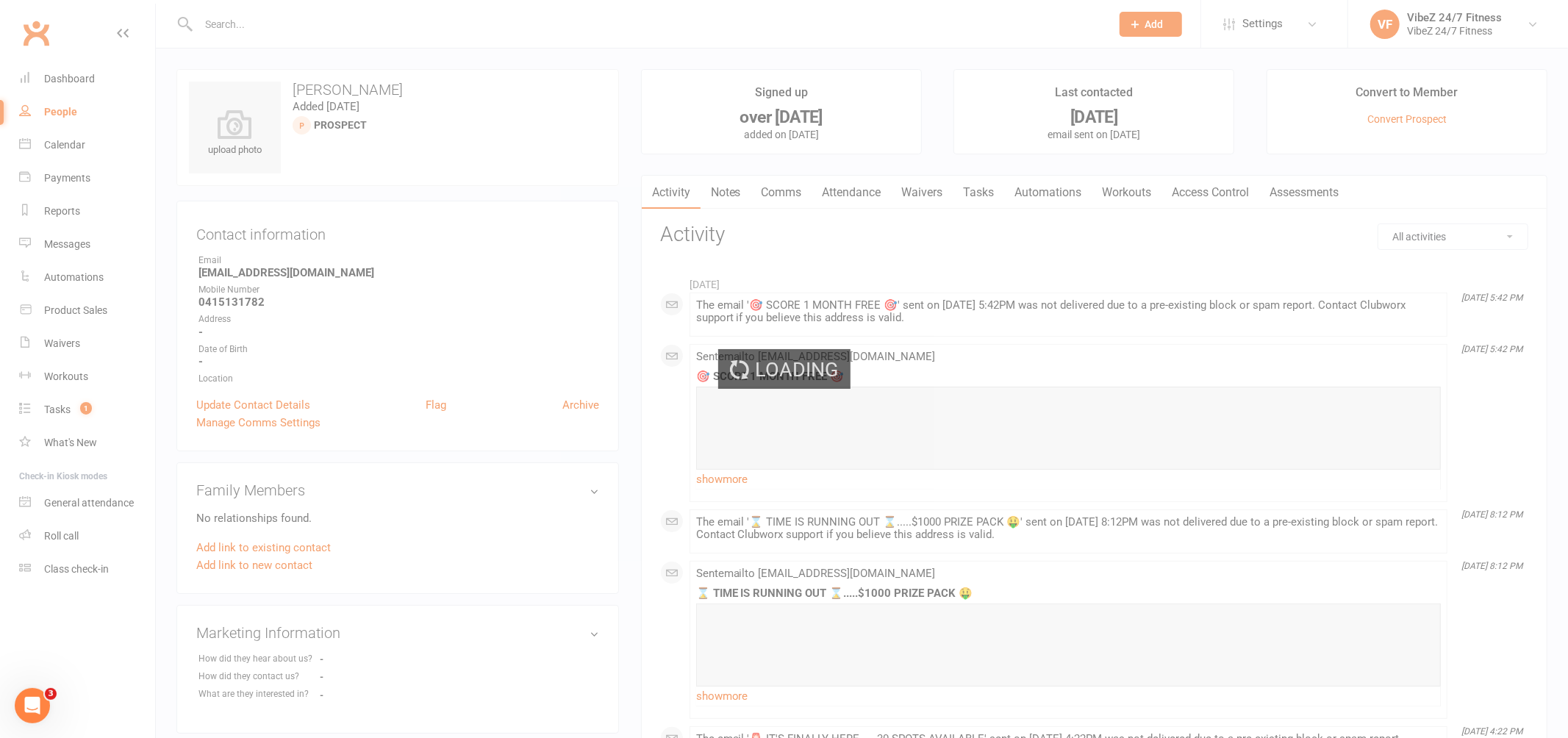
select select "100"
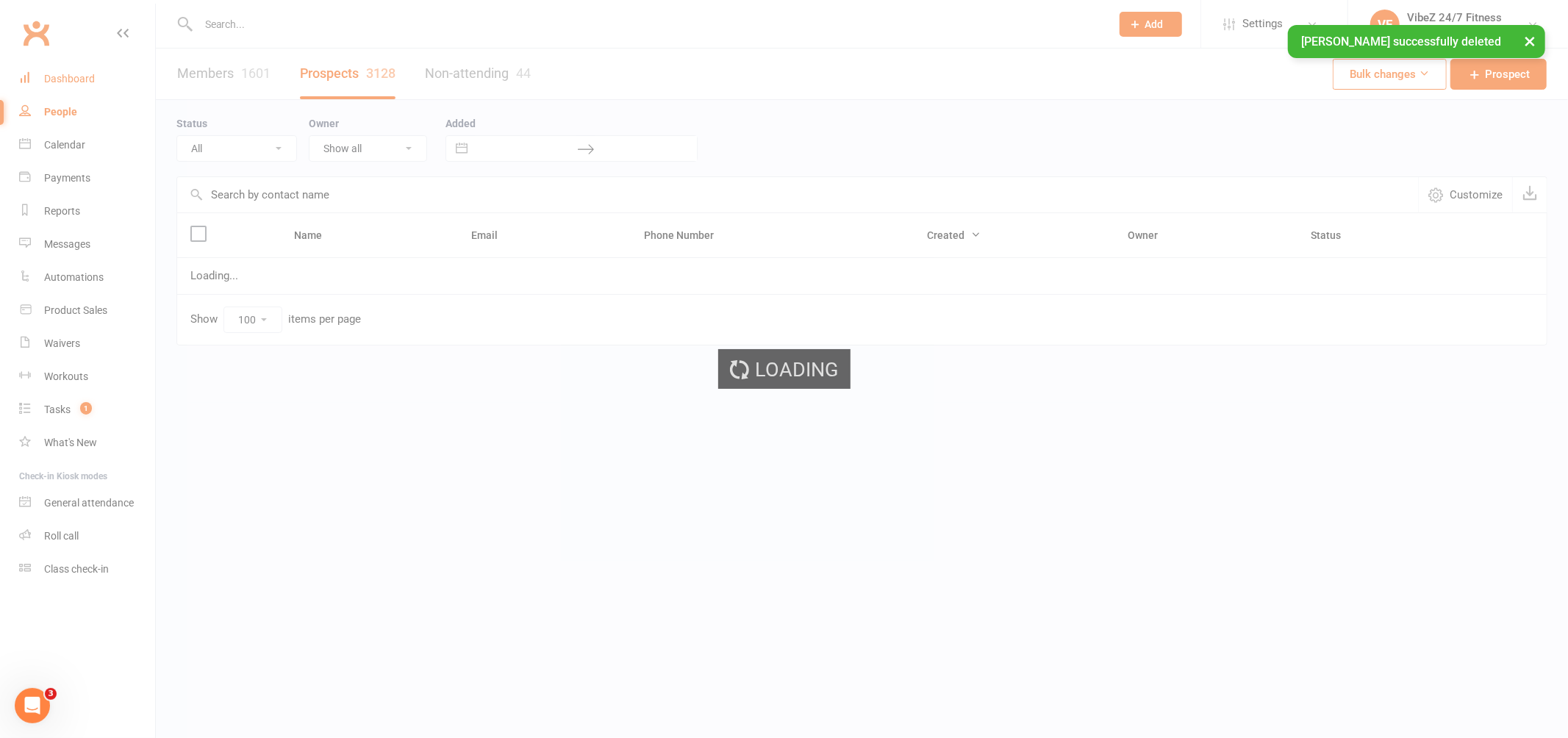
click at [70, 74] on div "Dashboard" at bounding box center [69, 78] width 50 height 12
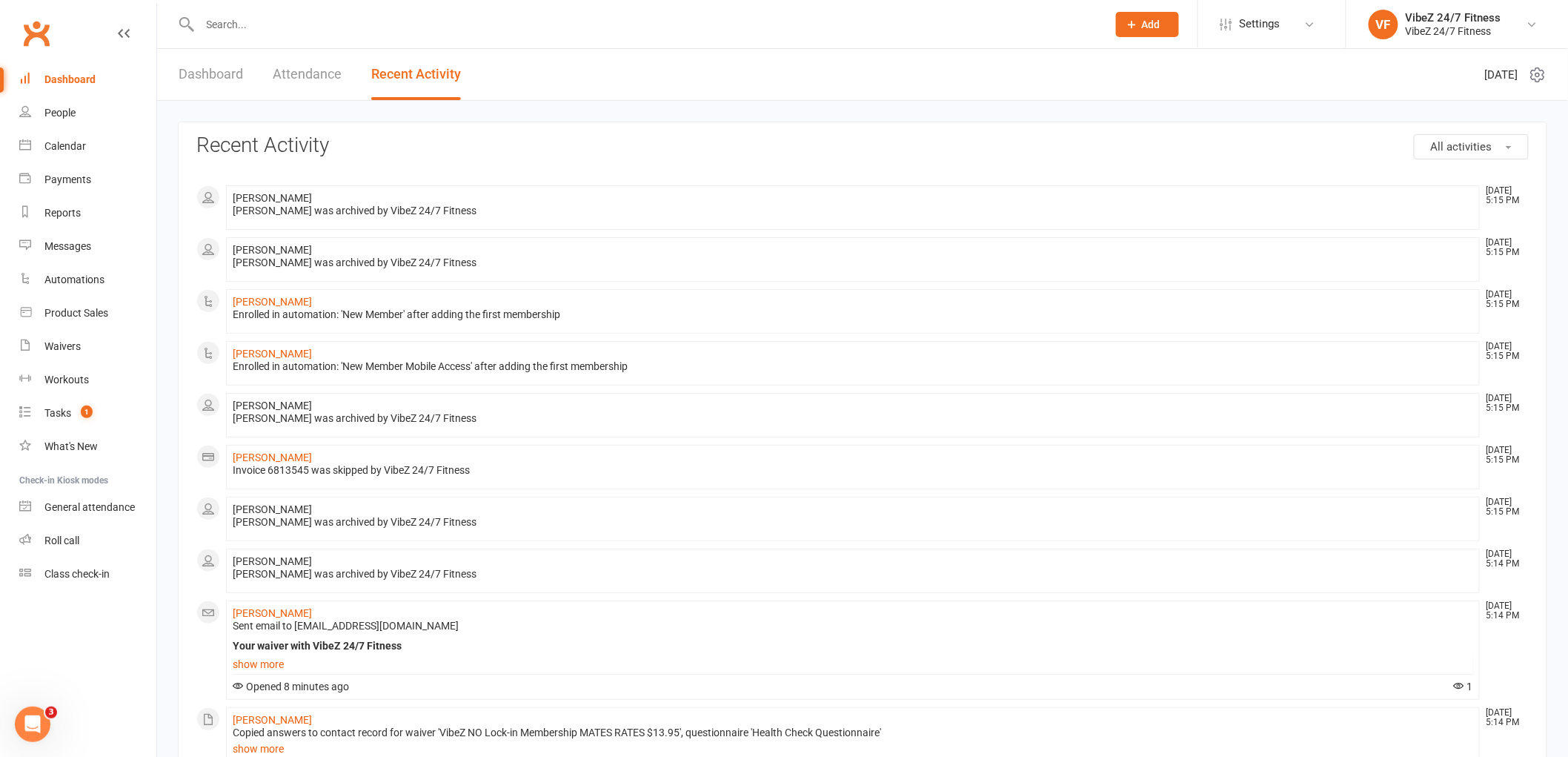
click at [280, 22] on input "text" at bounding box center [646, 24] width 901 height 21
click at [207, 77] on link "Dashboard" at bounding box center [210, 74] width 64 height 51
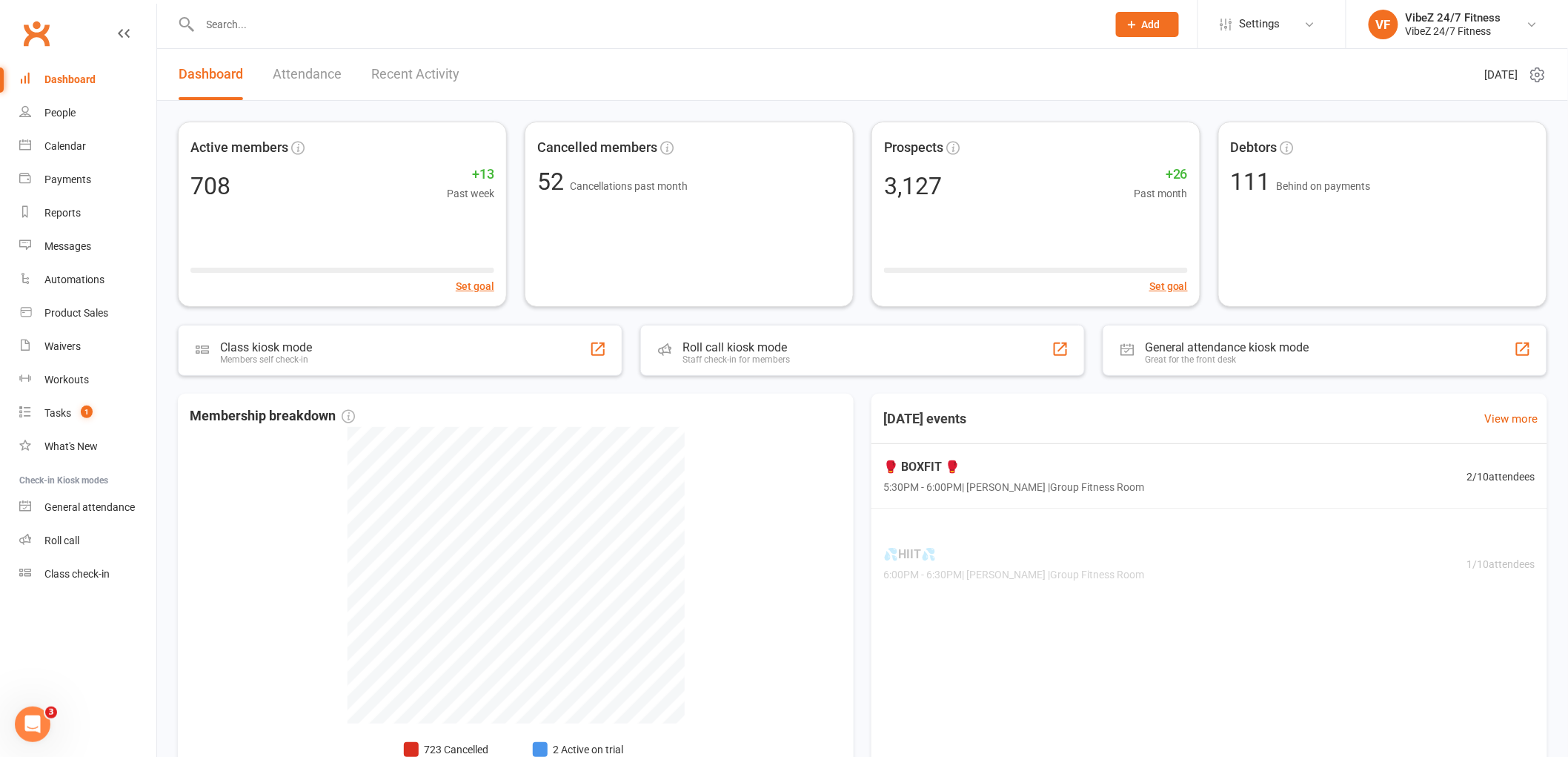
click at [450, 65] on link "Recent Activity" at bounding box center [415, 74] width 88 height 51
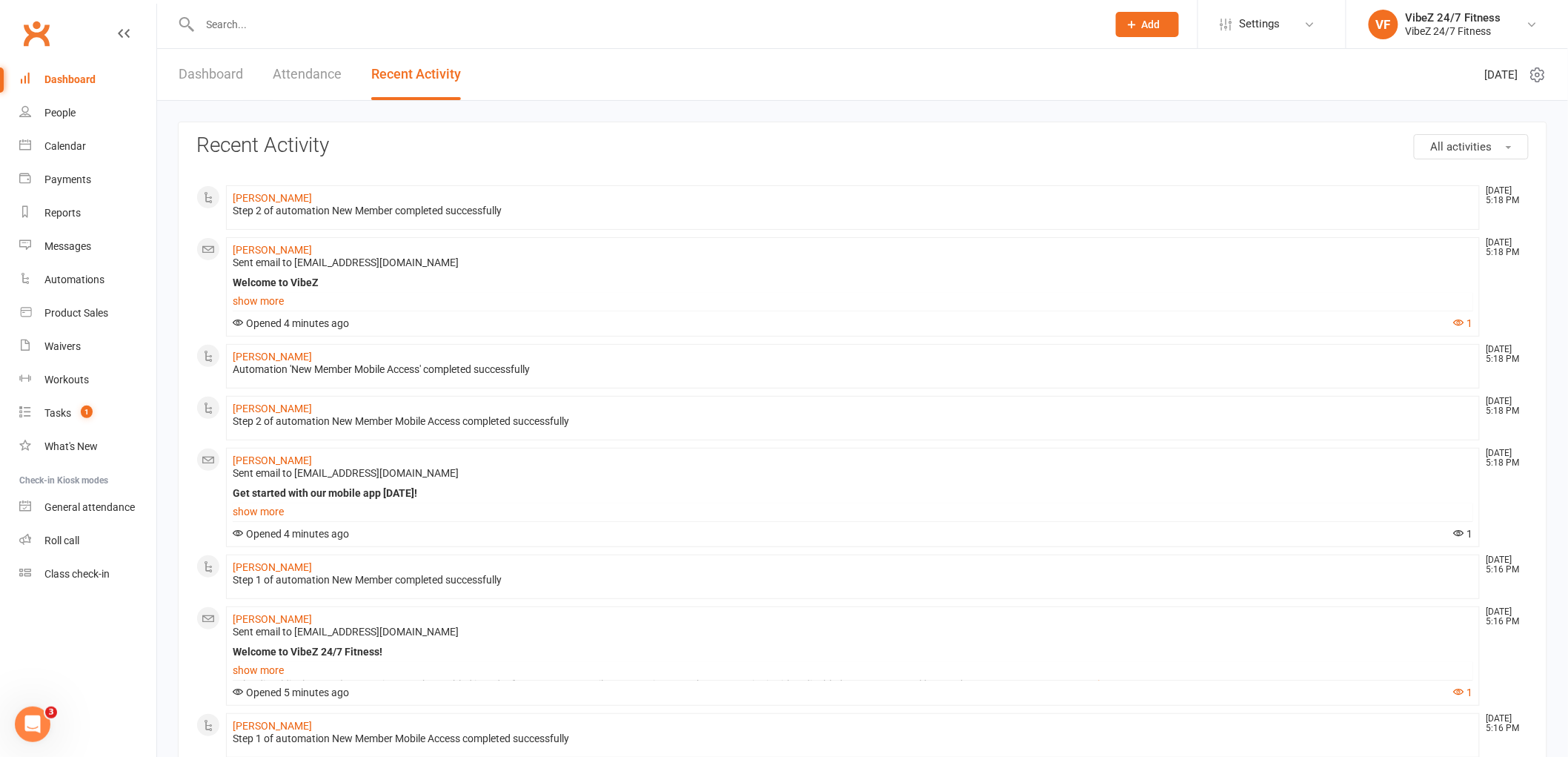
click at [1485, 143] on span "All activities" at bounding box center [1462, 146] width 62 height 13
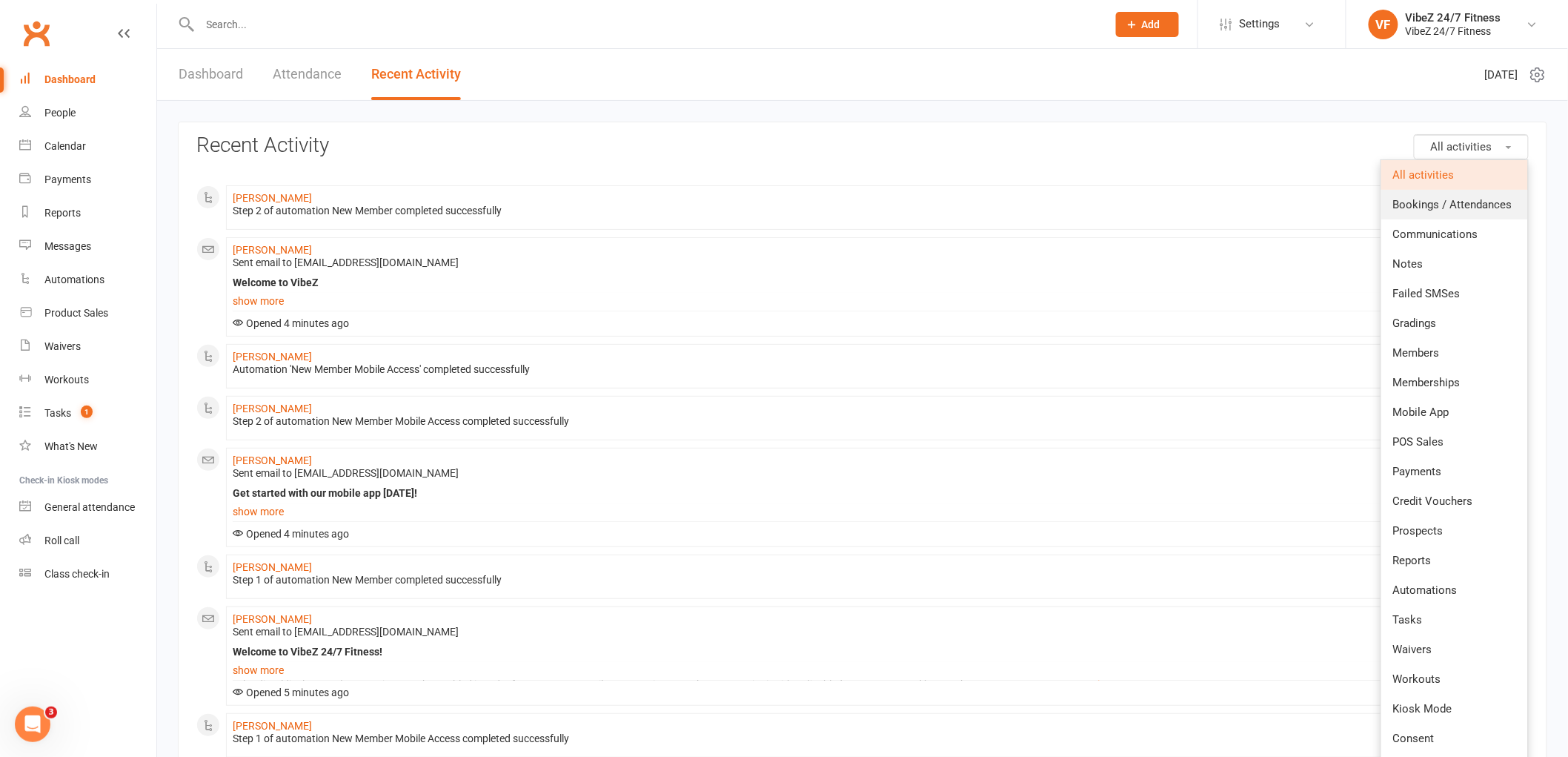
click at [1448, 204] on span "Bookings / Attendances" at bounding box center [1452, 204] width 119 height 13
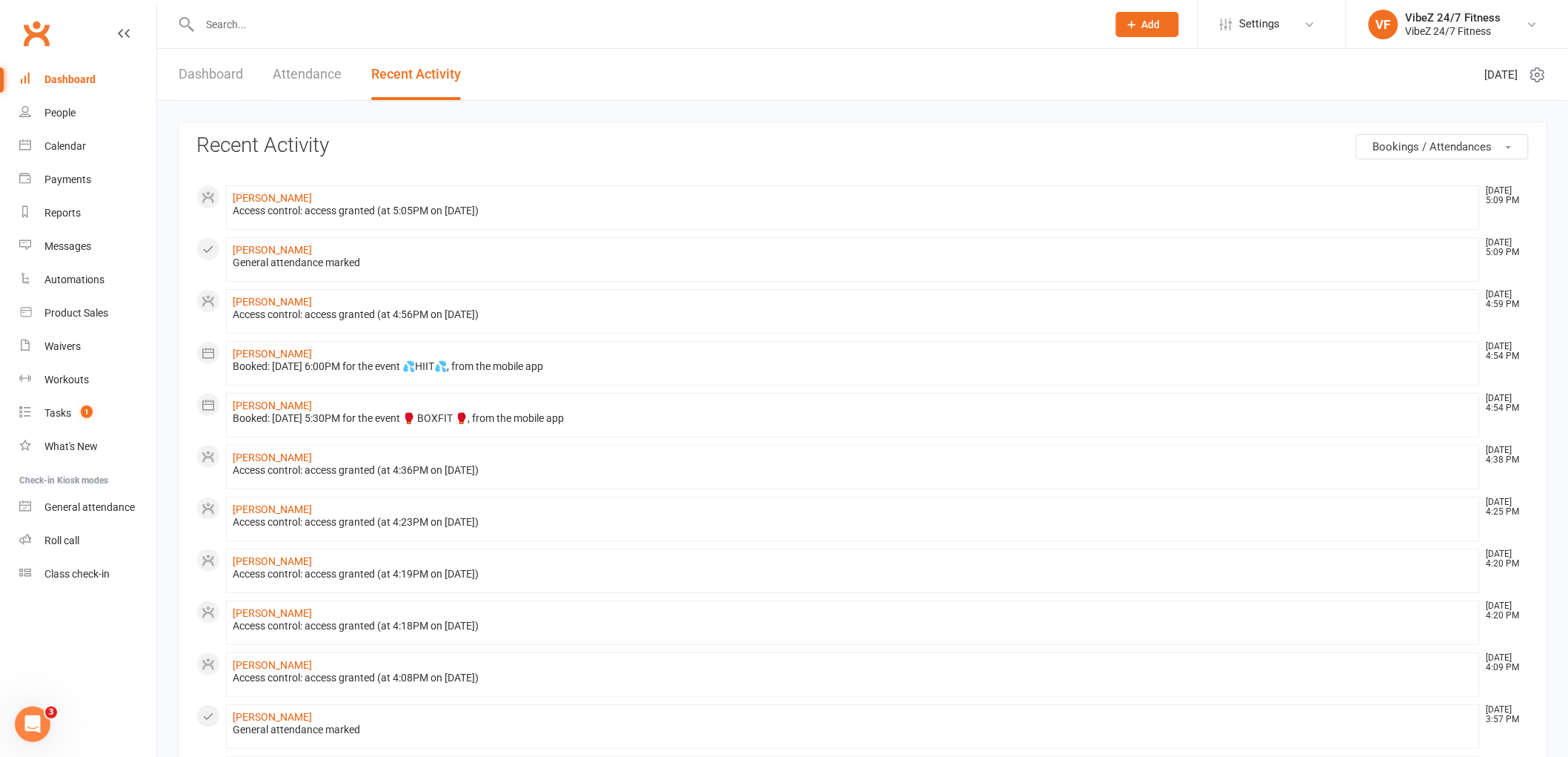
click at [339, 27] on input "text" at bounding box center [646, 24] width 901 height 21
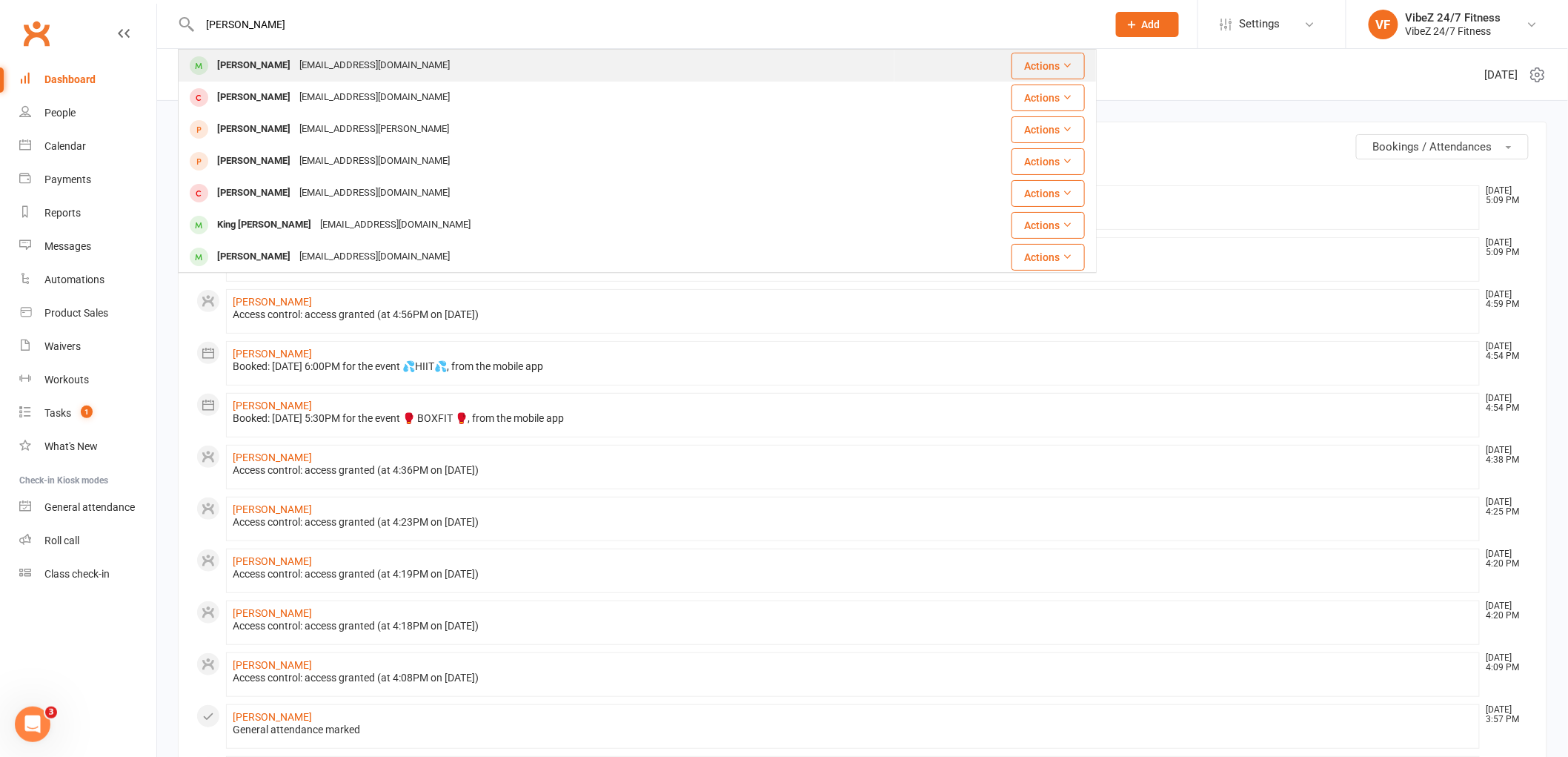
type input "kinn"
click at [311, 69] on div "dkinnell@hotmail.com" at bounding box center [375, 65] width 160 height 21
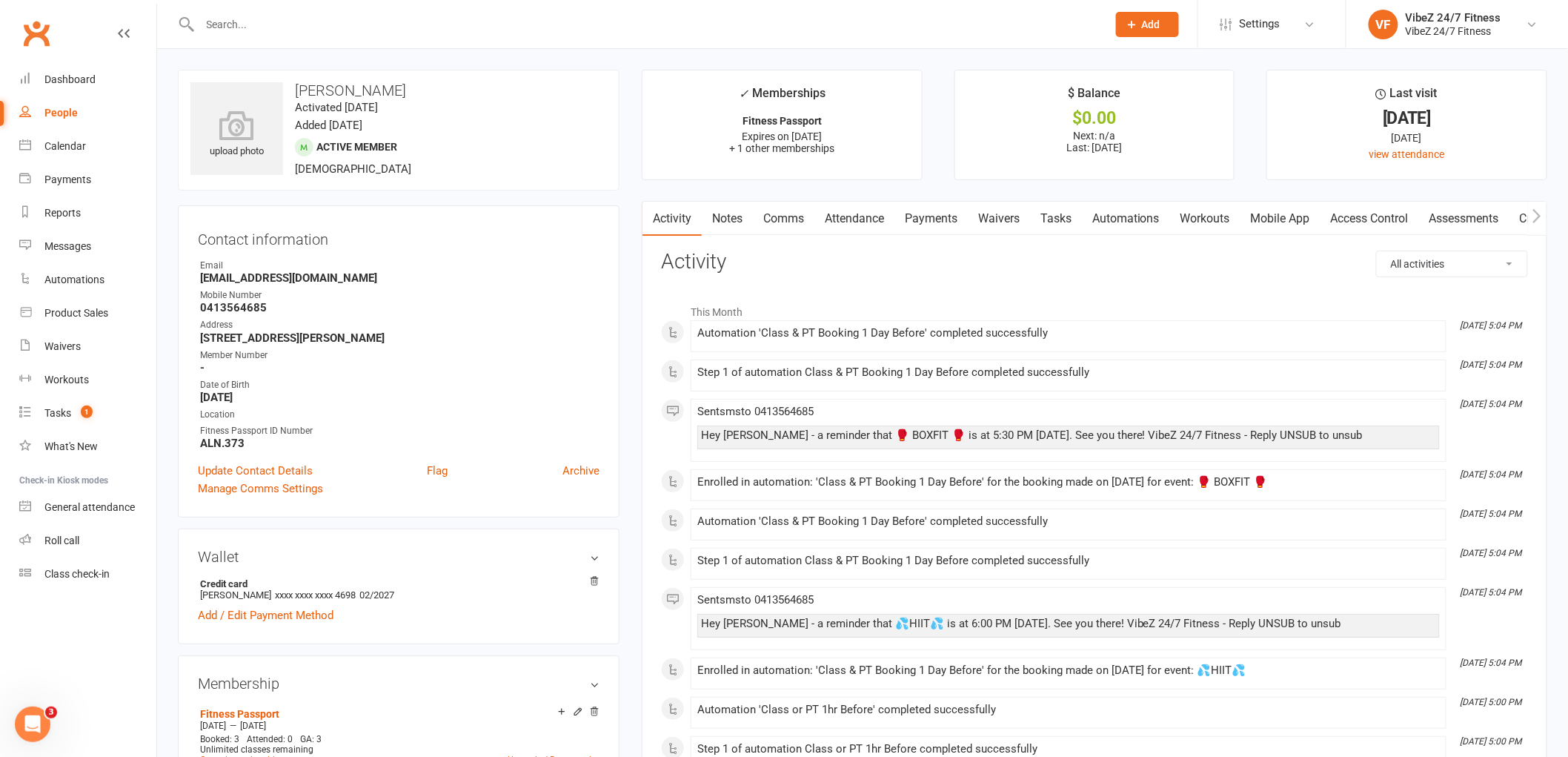
click at [1537, 217] on icon "button" at bounding box center [1537, 215] width 8 height 14
click at [1313, 230] on link "Access Control" at bounding box center [1325, 219] width 99 height 34
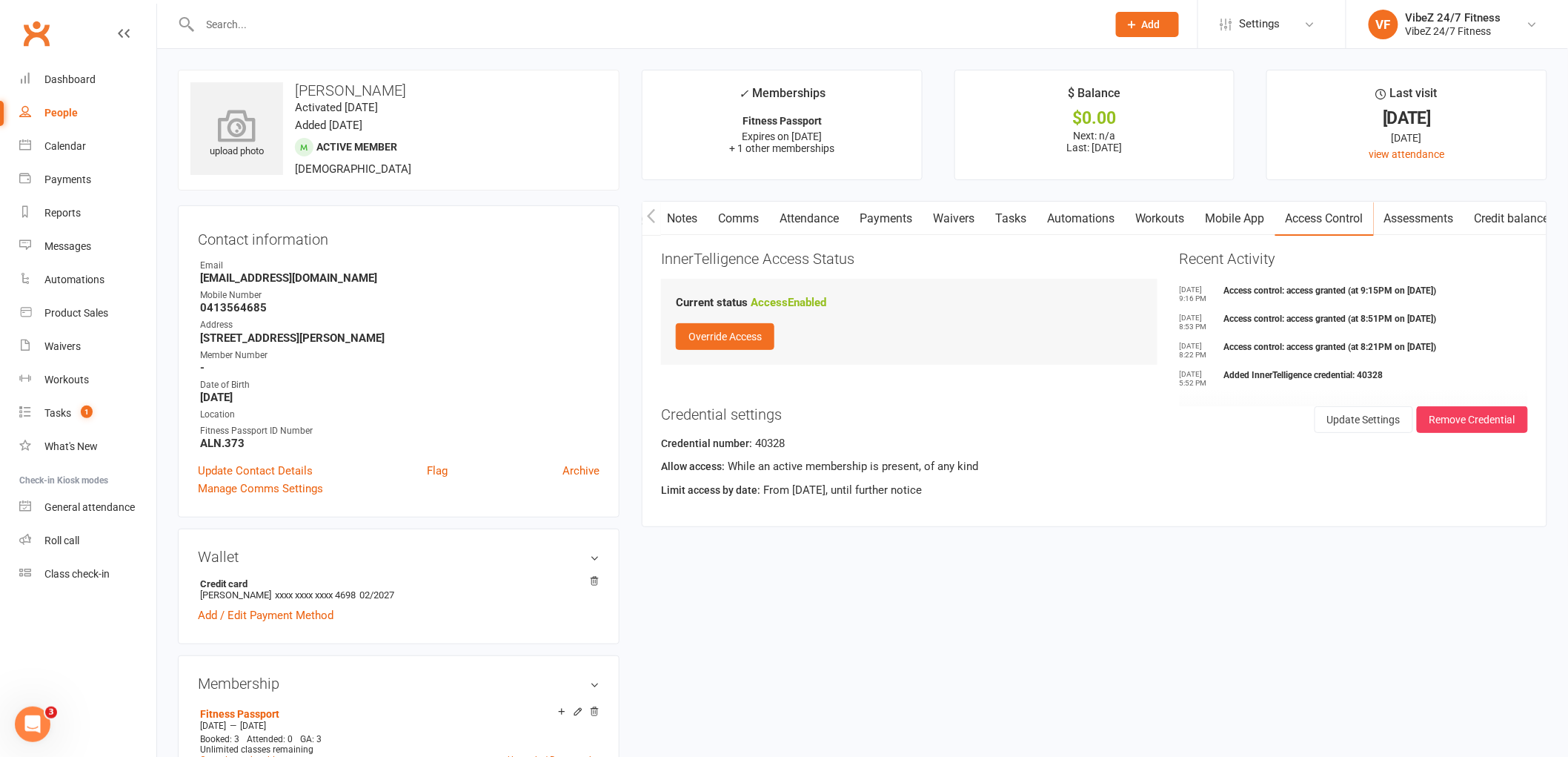
click at [243, 122] on icon at bounding box center [237, 125] width 102 height 33
click at [67, 75] on div "Dashboard" at bounding box center [70, 79] width 51 height 12
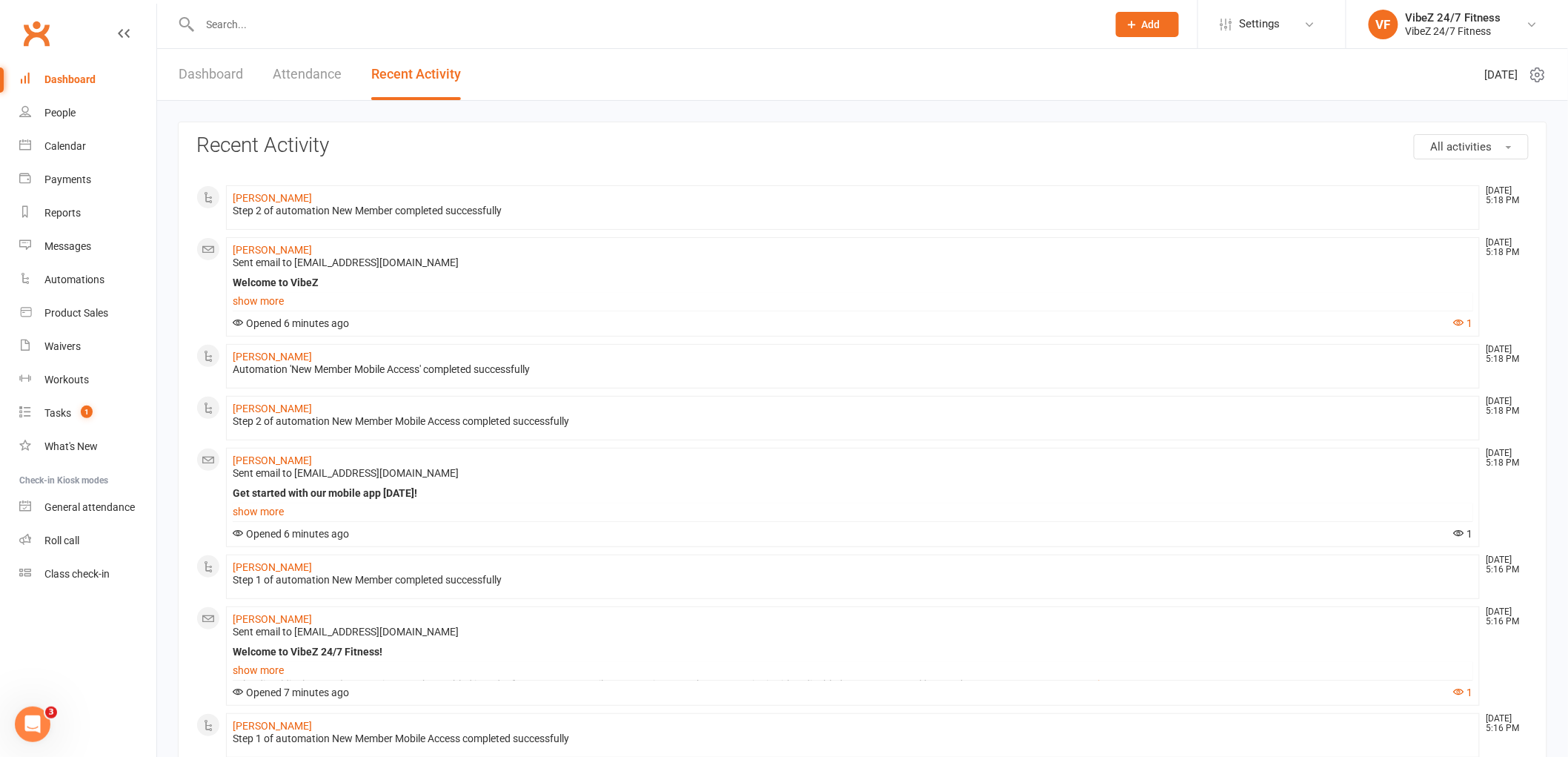
click at [190, 71] on link "Dashboard" at bounding box center [210, 74] width 64 height 51
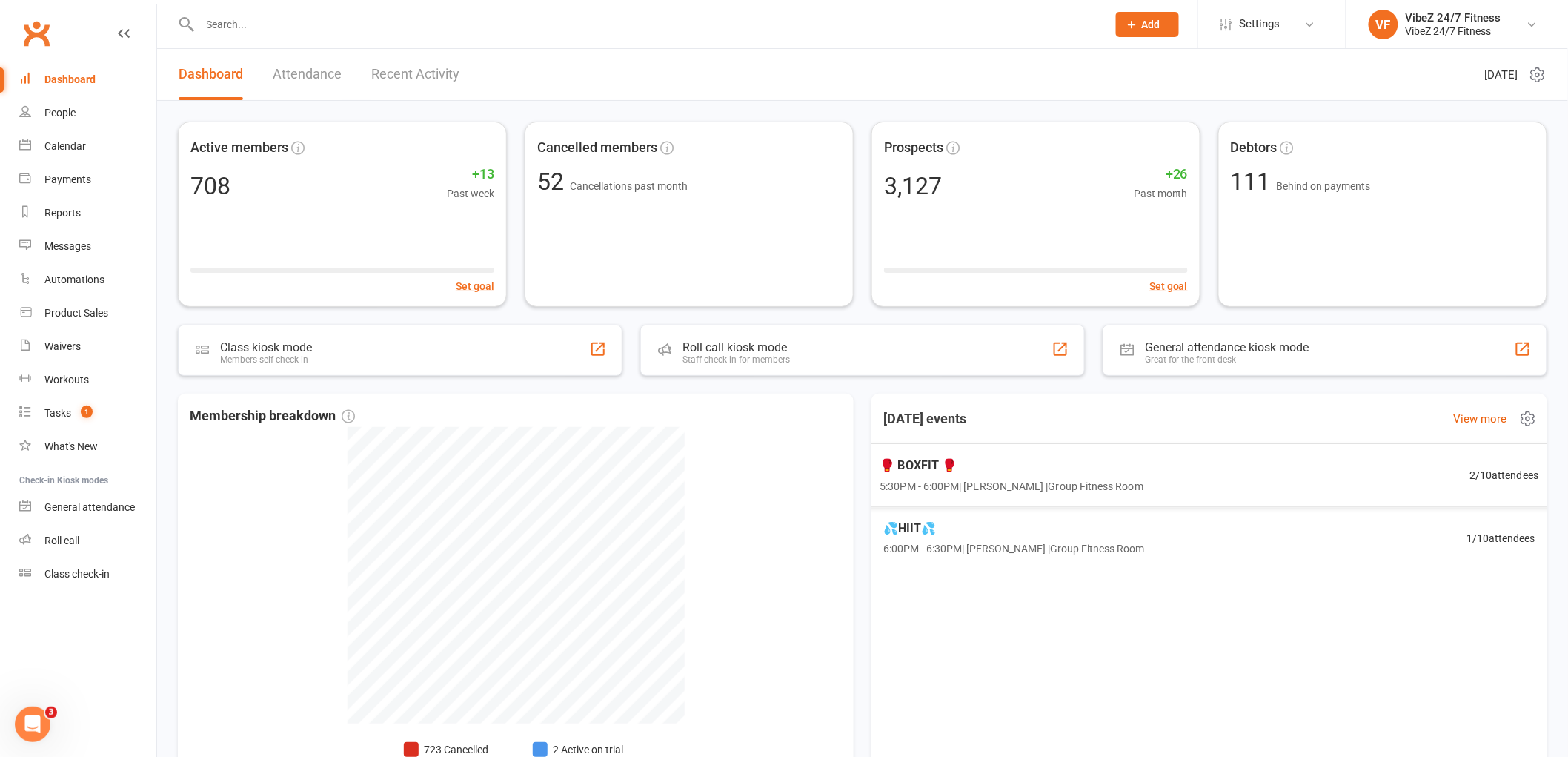
click at [1212, 470] on div "🥊 BOXFIT 🥊 5:30PM - 6:00PM | Sam Spicer | Group Fitness Room 2 / 10 attendees" at bounding box center [1208, 474] width 694 height 63
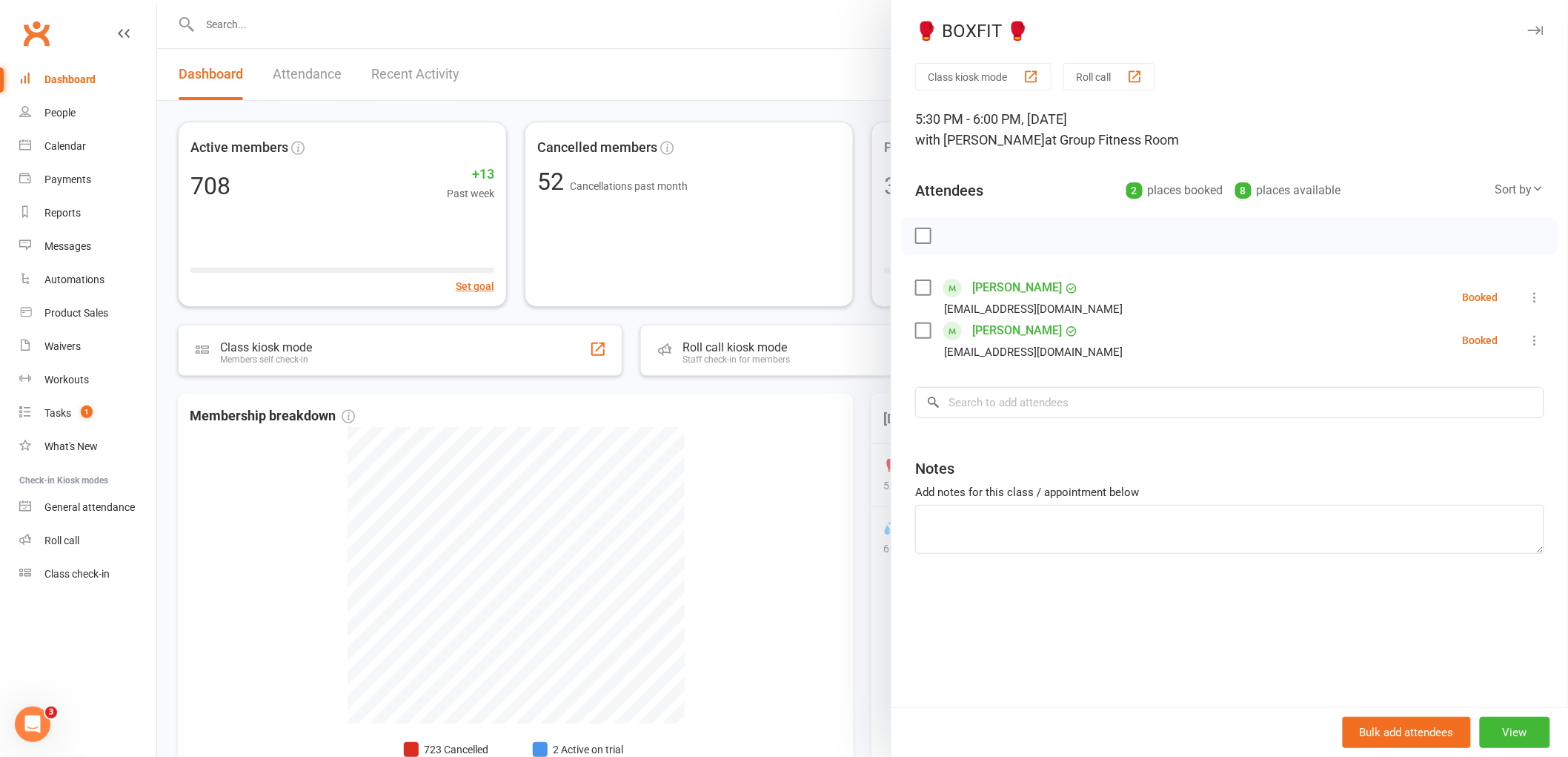
click at [694, 40] on div at bounding box center [862, 378] width 1411 height 757
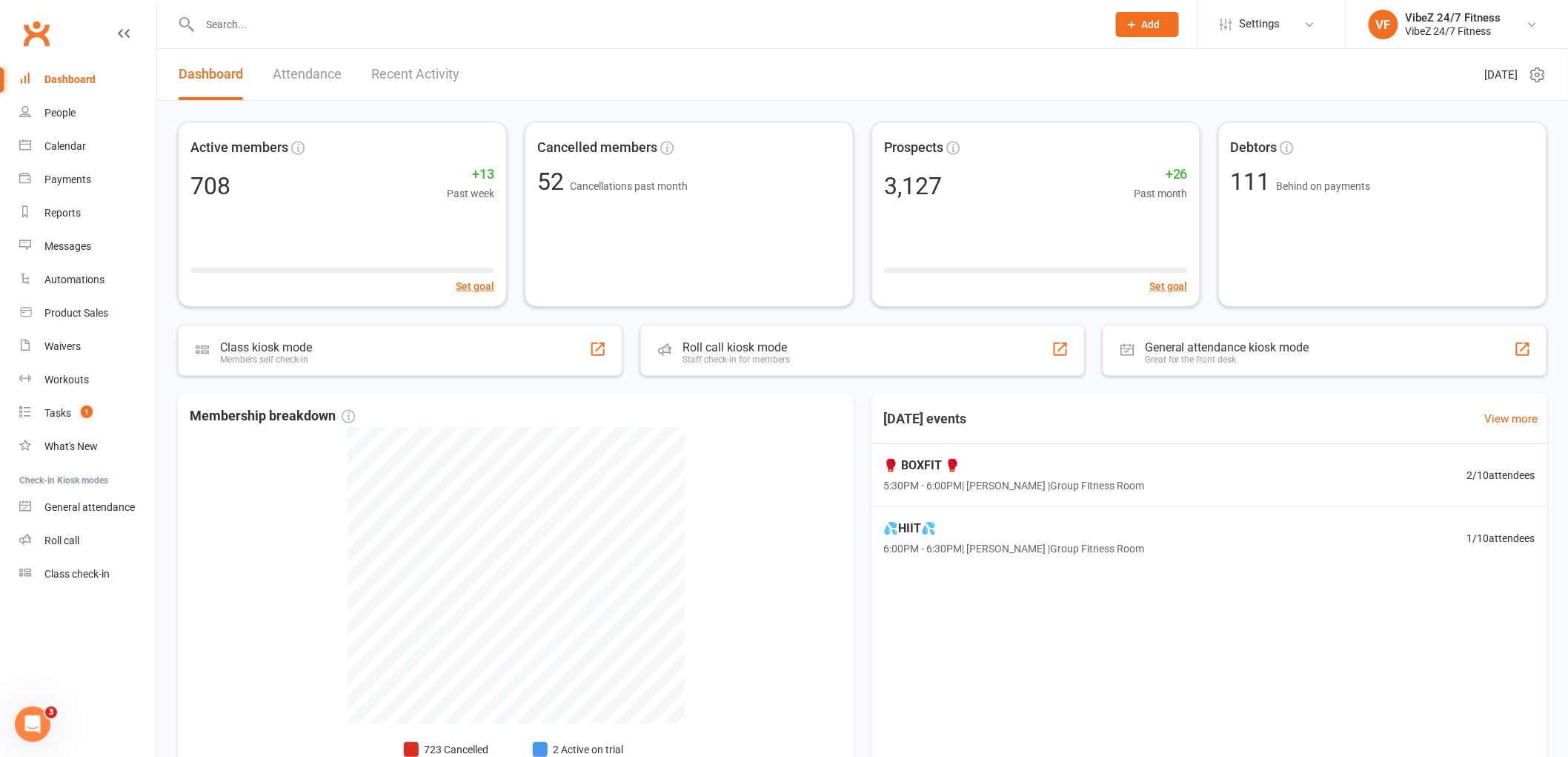
drag, startPoint x: 1027, startPoint y: 92, endPoint x: 1061, endPoint y: 119, distance: 43.4
click at [1027, 92] on header "Dashboard Attendance Recent Activity Monday 11th, August 2025" at bounding box center [862, 74] width 1411 height 52
click at [52, 507] on div "General attendance" at bounding box center [90, 506] width 91 height 12
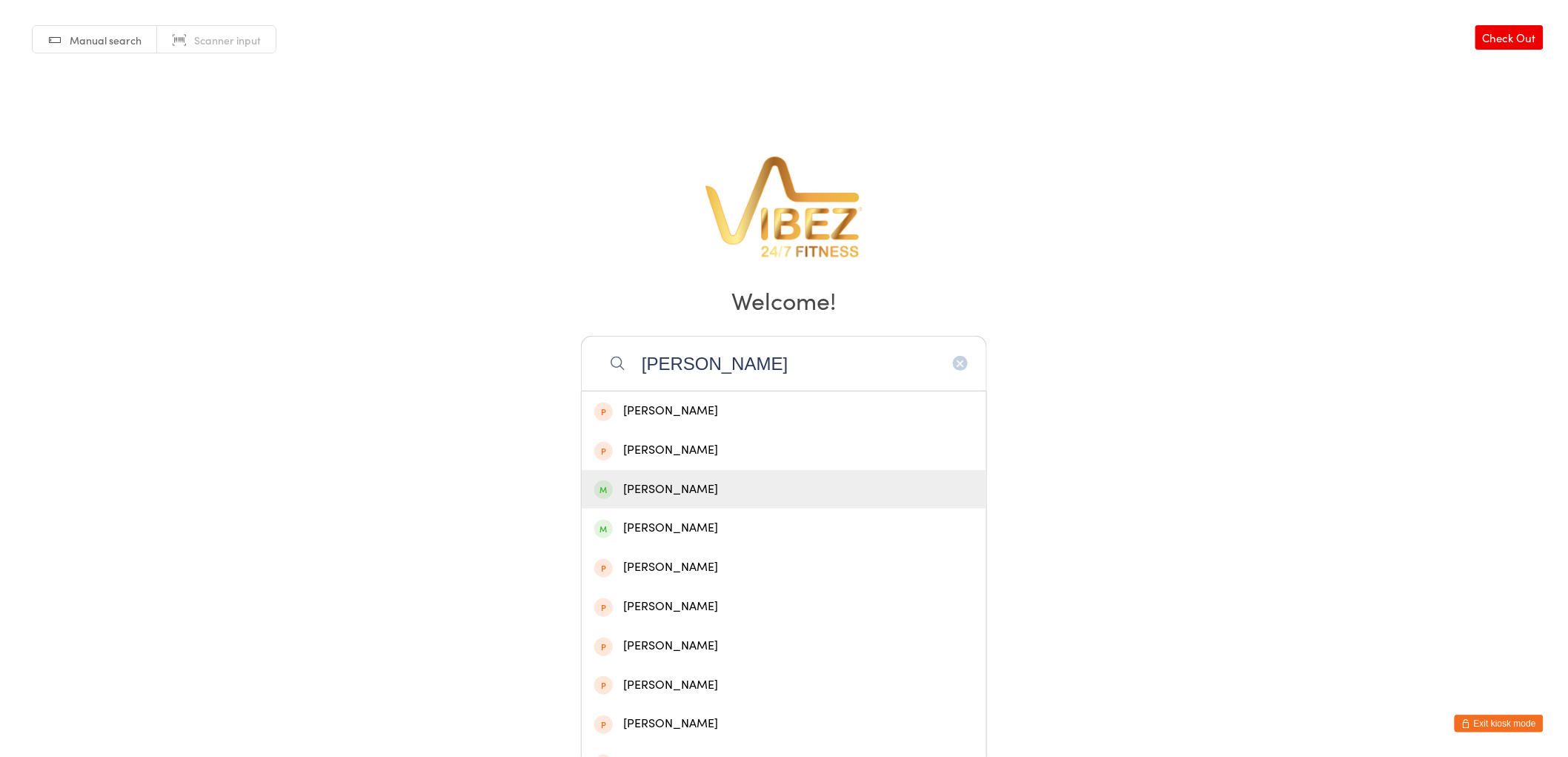
type input "[PERSON_NAME]"
click at [680, 481] on div "[PERSON_NAME]" at bounding box center [783, 490] width 379 height 20
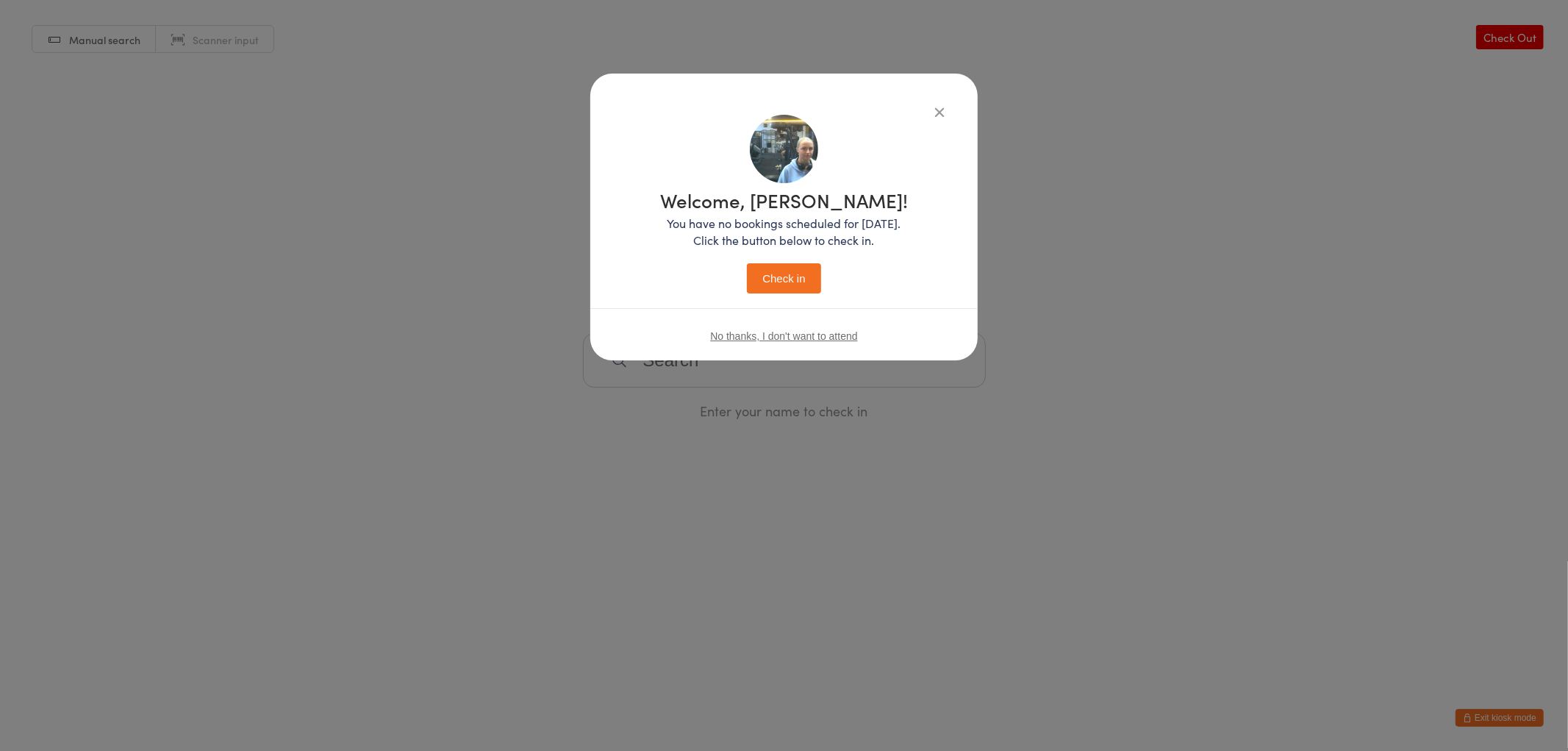
click at [806, 263] on button "Check in" at bounding box center [783, 278] width 74 height 30
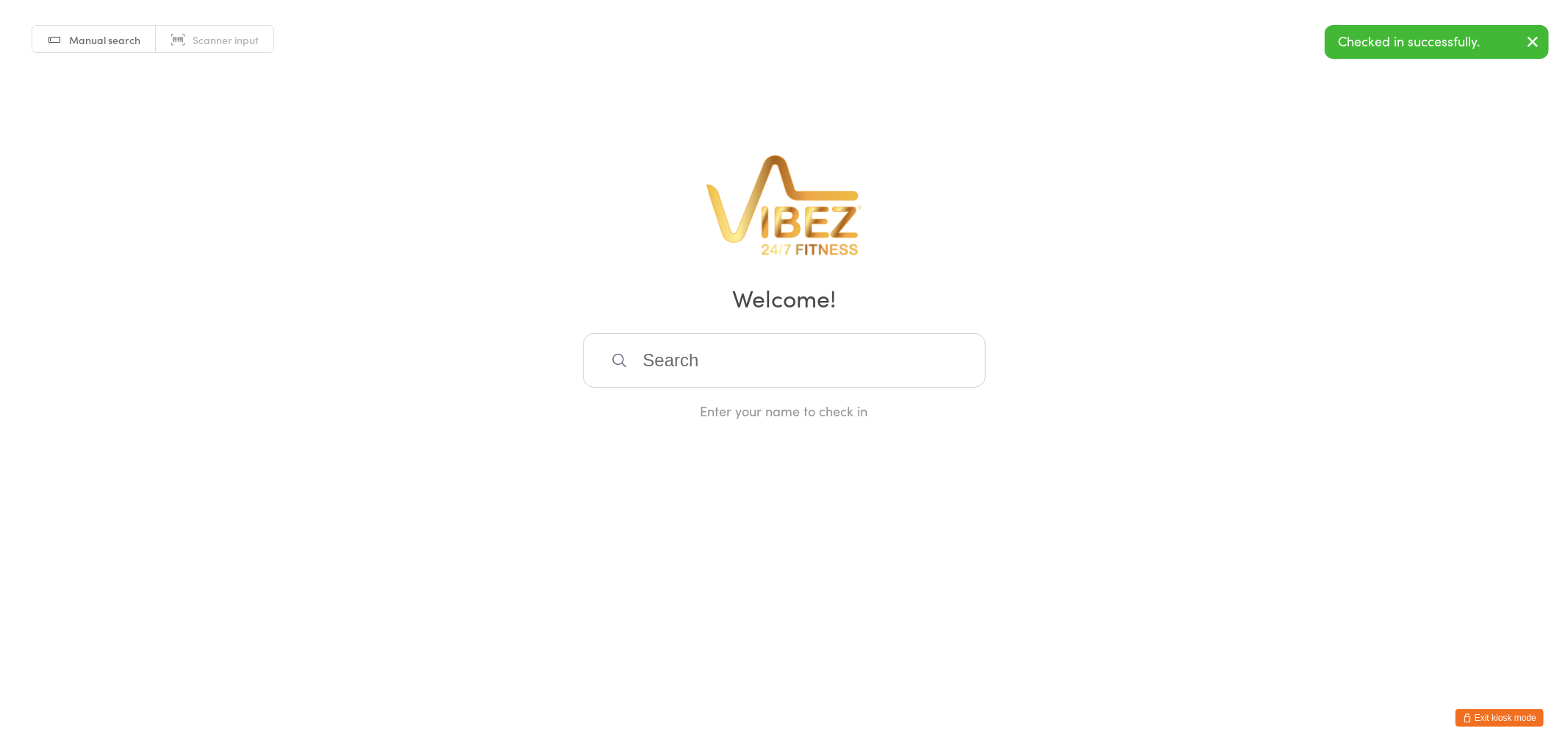
click at [722, 367] on input "search" at bounding box center [784, 360] width 403 height 54
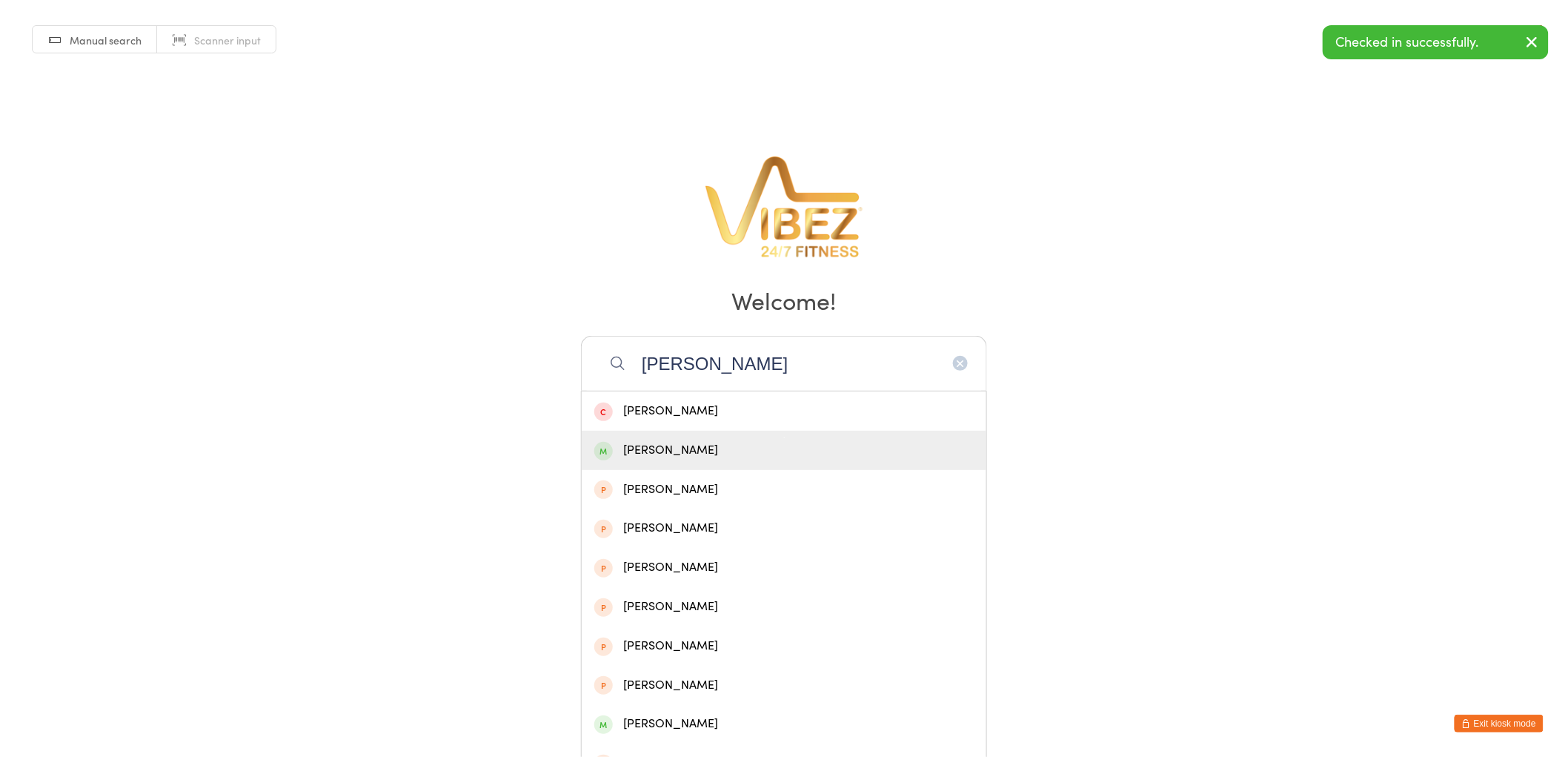
type input "james ba"
click at [688, 451] on div "James Baker" at bounding box center [783, 450] width 379 height 20
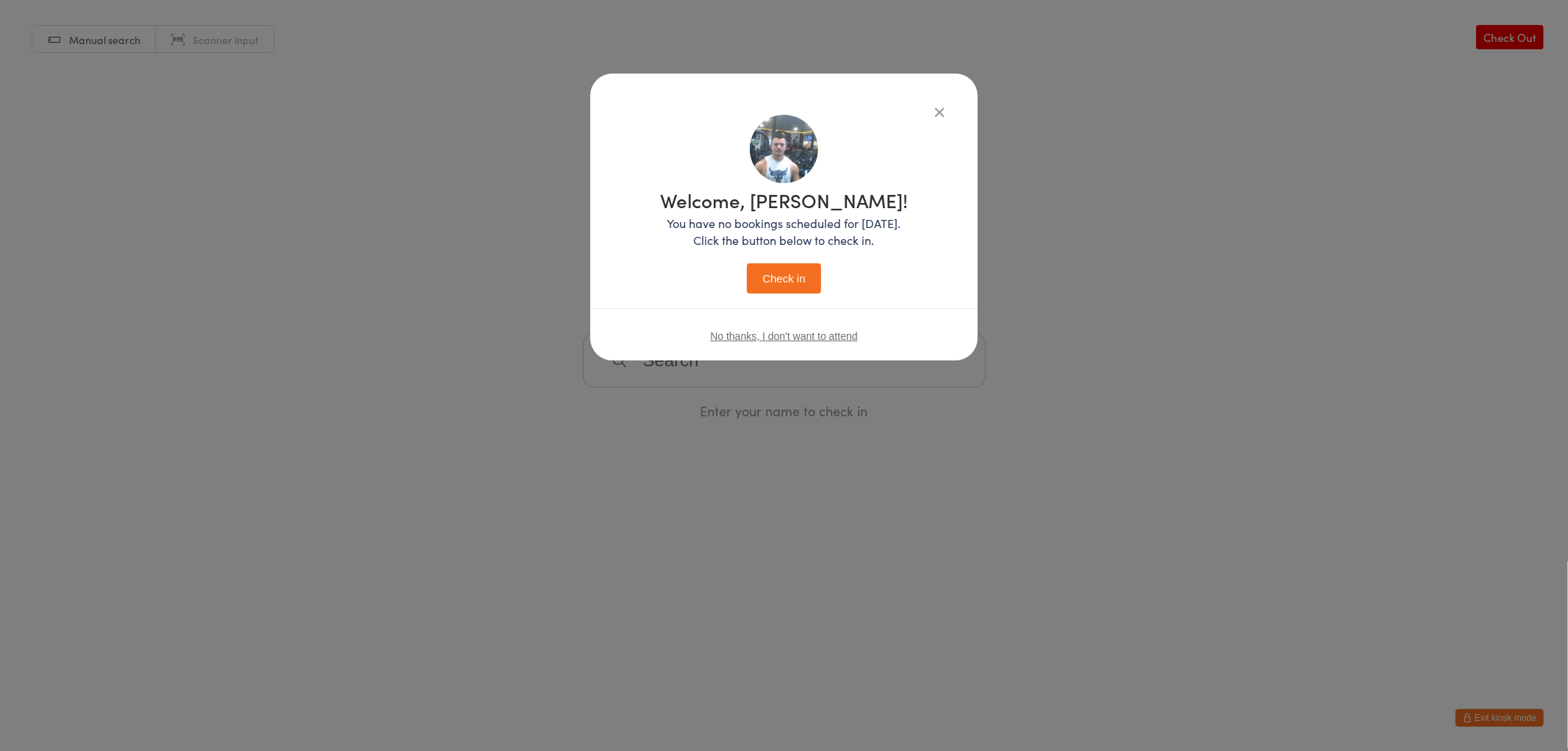
click at [770, 282] on button "Check in" at bounding box center [783, 278] width 74 height 30
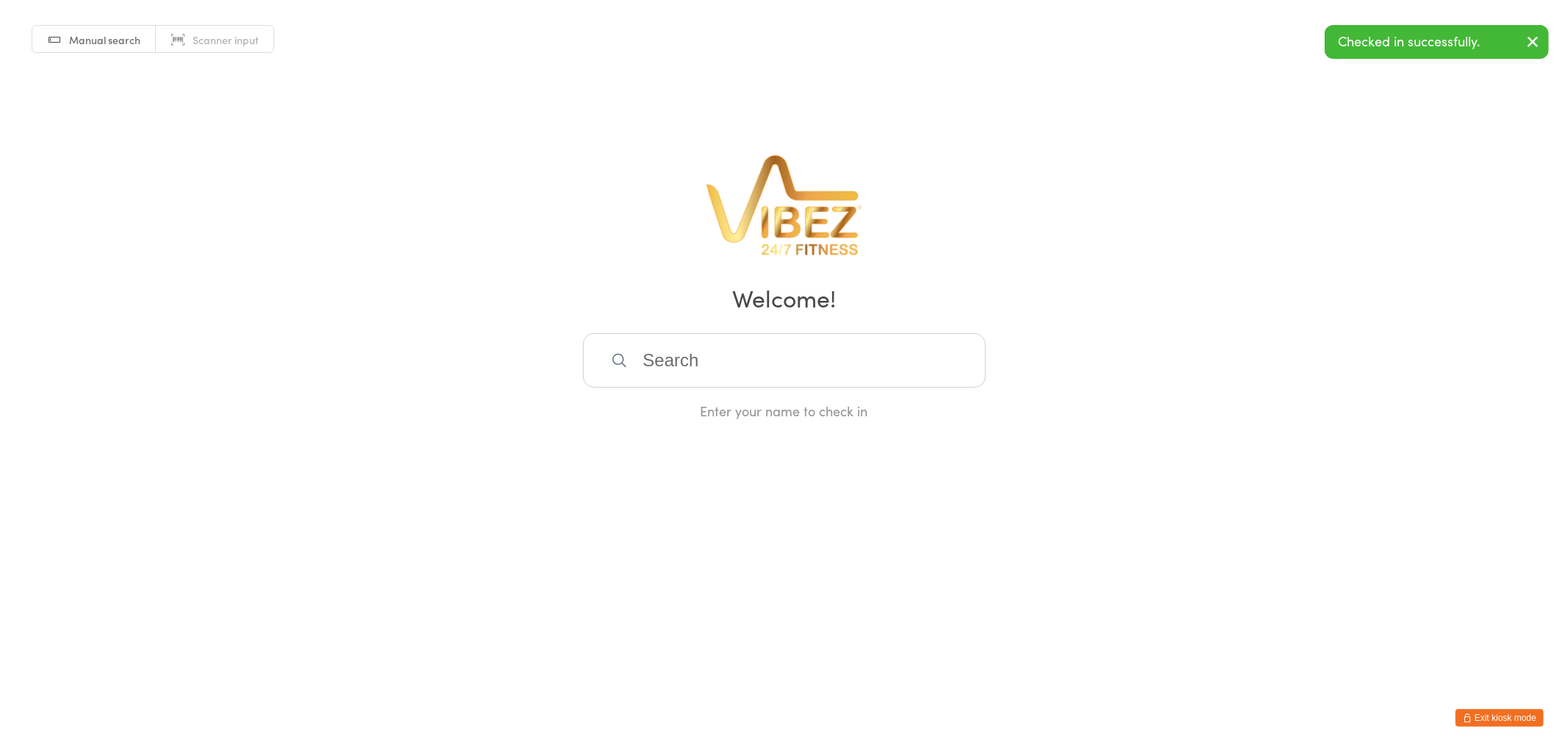
click at [1504, 715] on button "Exit kiosk mode" at bounding box center [1500, 718] width 88 height 18
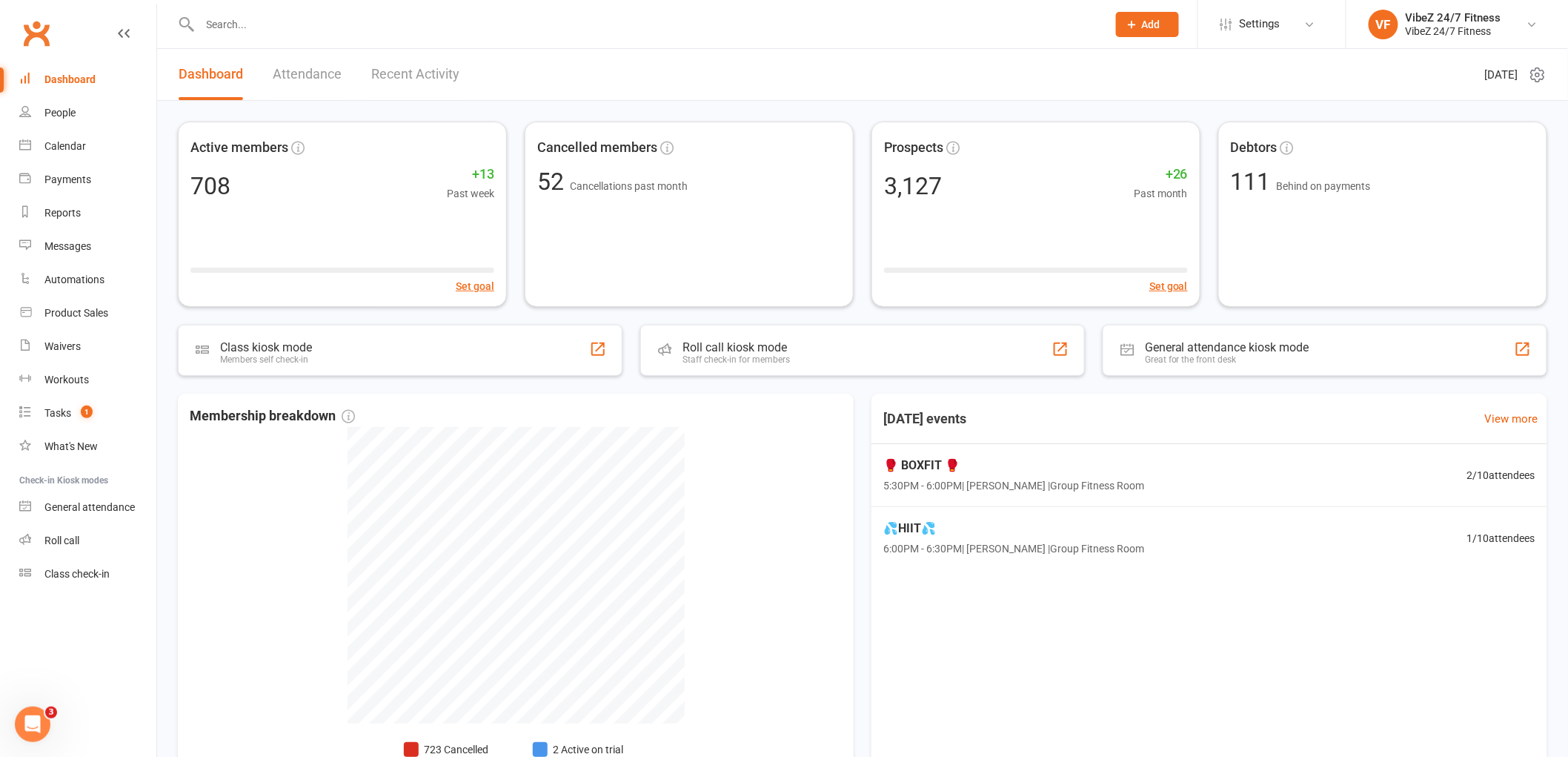
click at [324, 20] on input "text" at bounding box center [646, 24] width 901 height 21
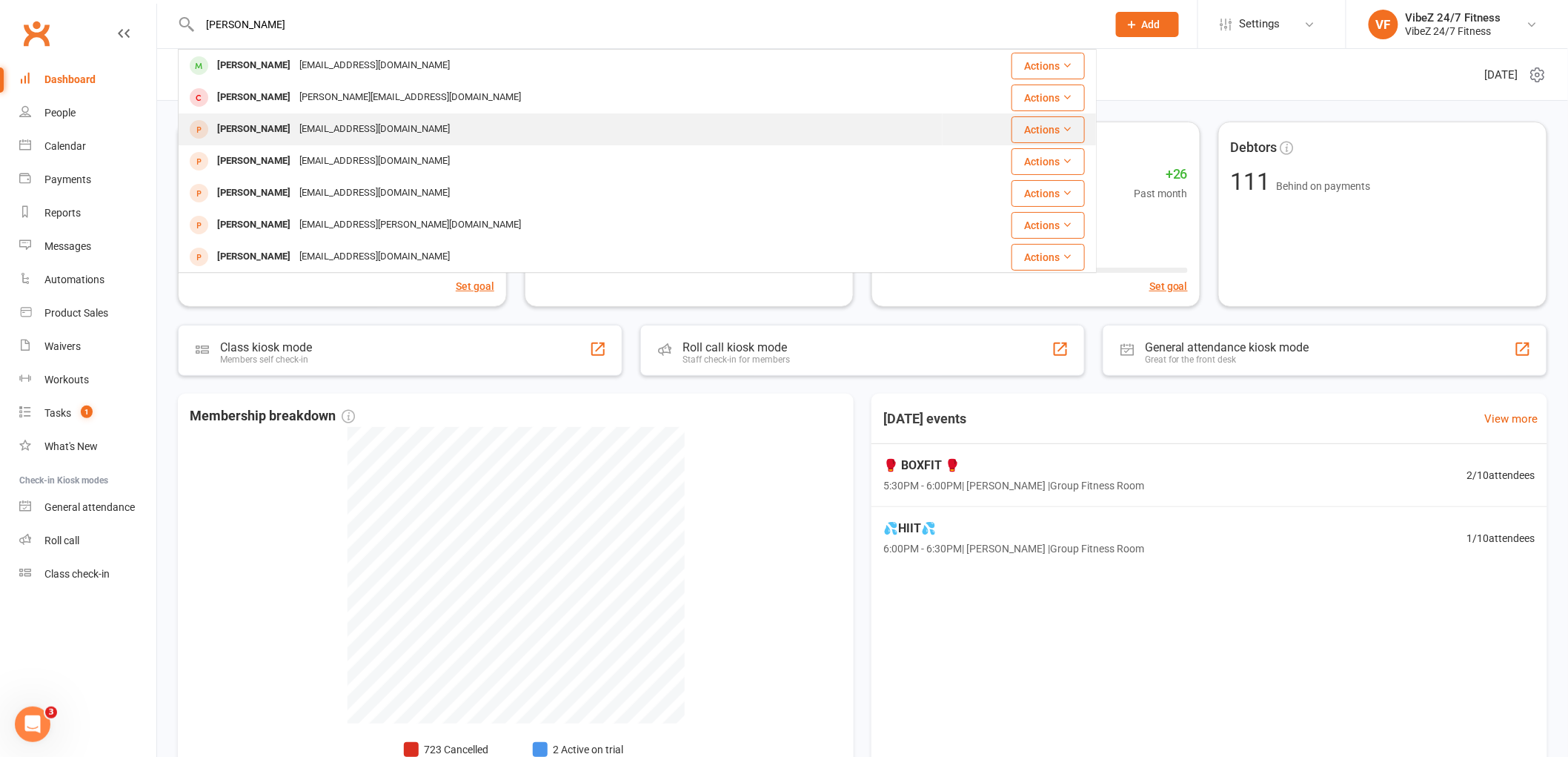
type input "fenton"
click at [277, 132] on div "Natalie Fenton" at bounding box center [254, 129] width 82 height 21
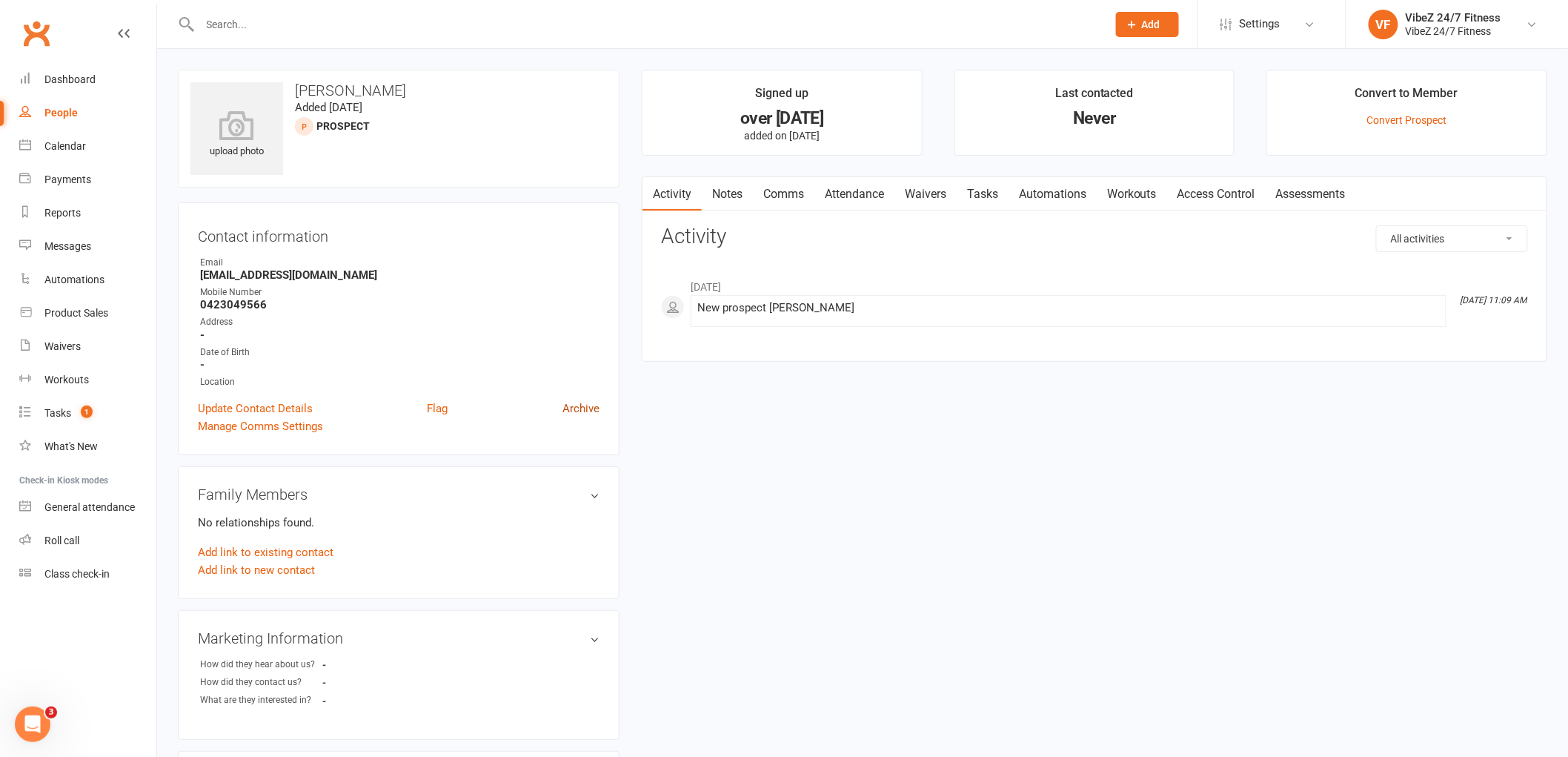
click at [590, 405] on link "Archive" at bounding box center [581, 408] width 37 height 18
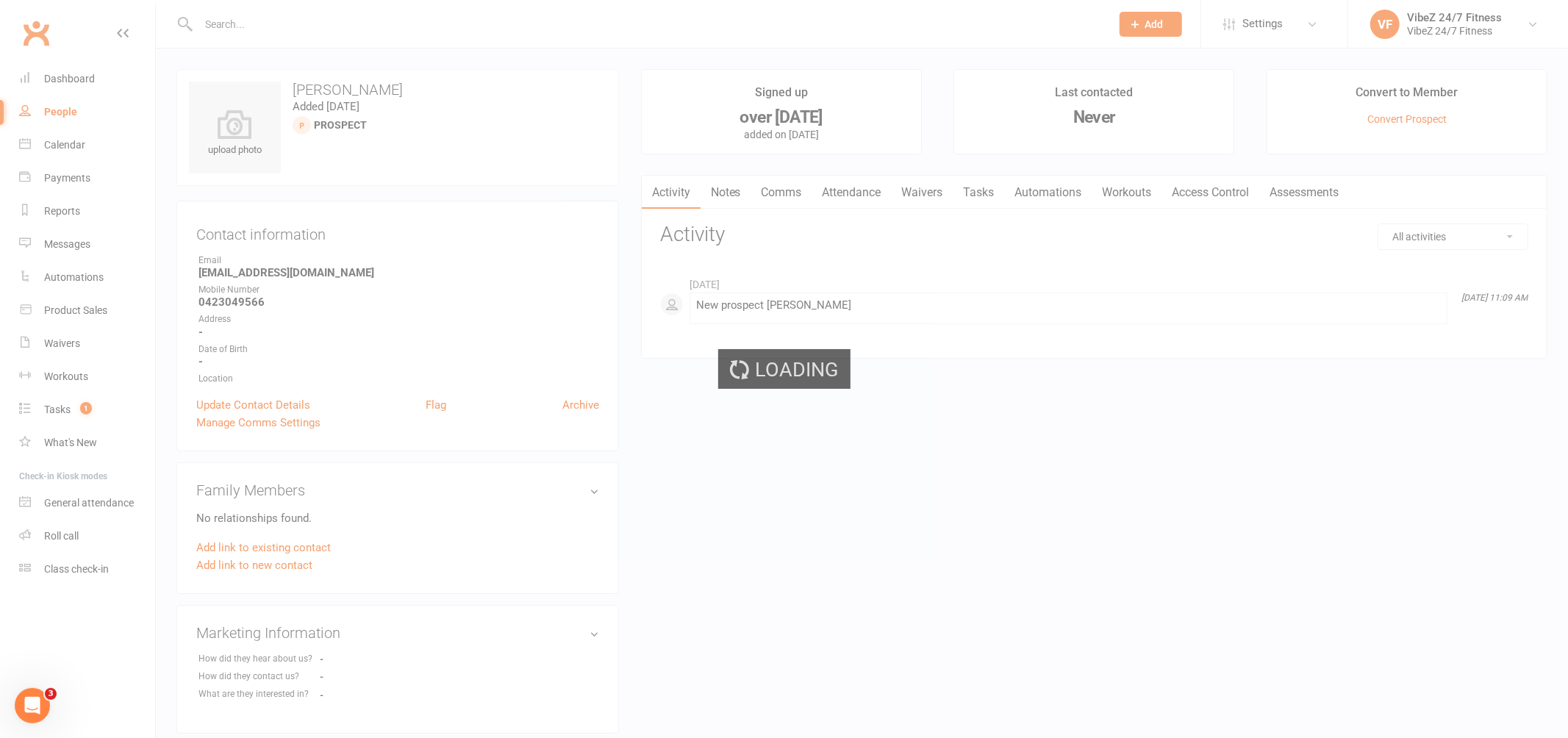
select select "100"
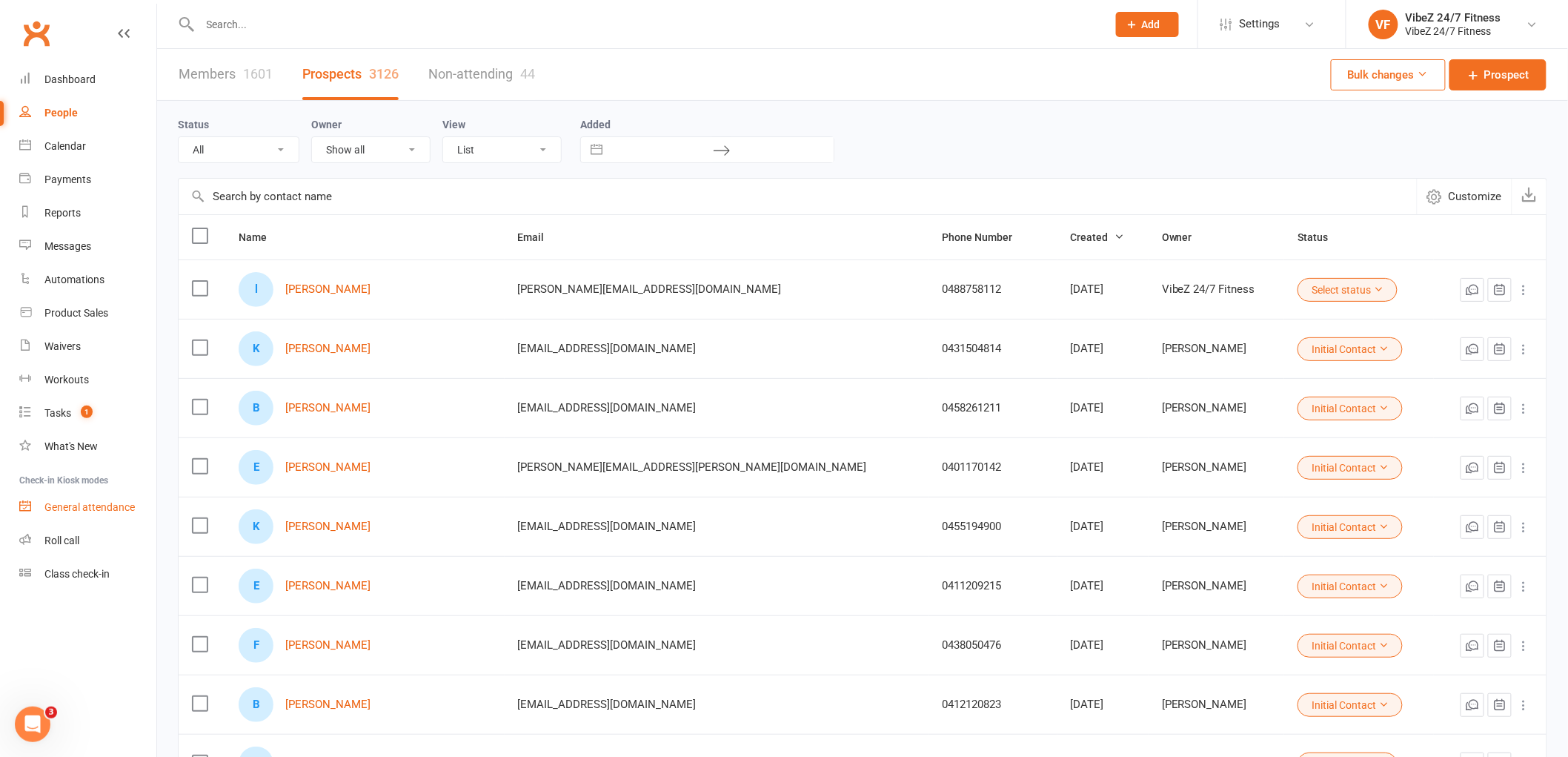
click at [86, 505] on div "General attendance" at bounding box center [90, 506] width 91 height 12
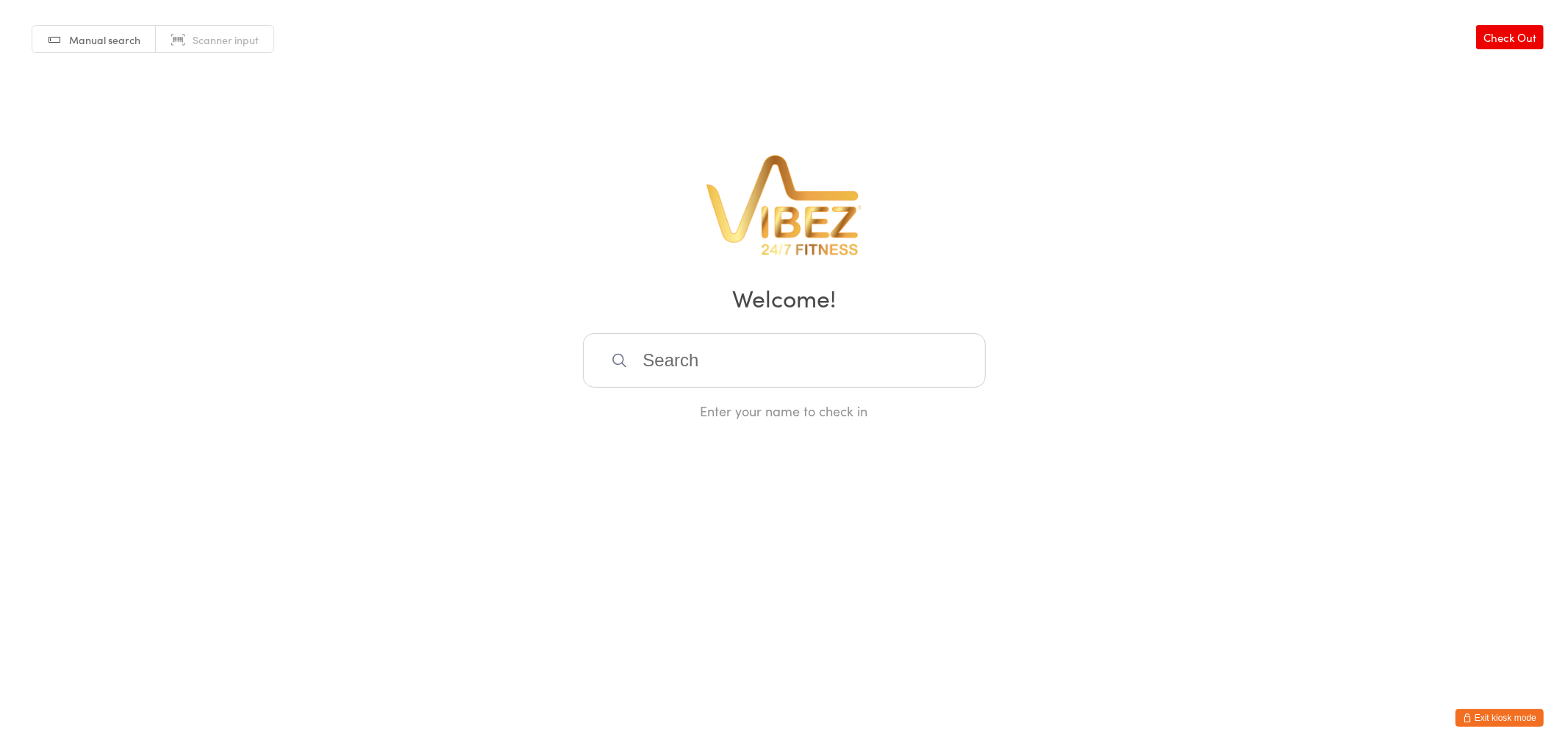
drag, startPoint x: 1167, startPoint y: 397, endPoint x: 1395, endPoint y: 534, distance: 266.0
click at [1193, 405] on div "Manual search Scanner input Check Out Welcome! Enter your name to check in" at bounding box center [784, 210] width 1568 height 420
click at [1528, 721] on button "Exit kiosk mode" at bounding box center [1500, 718] width 88 height 18
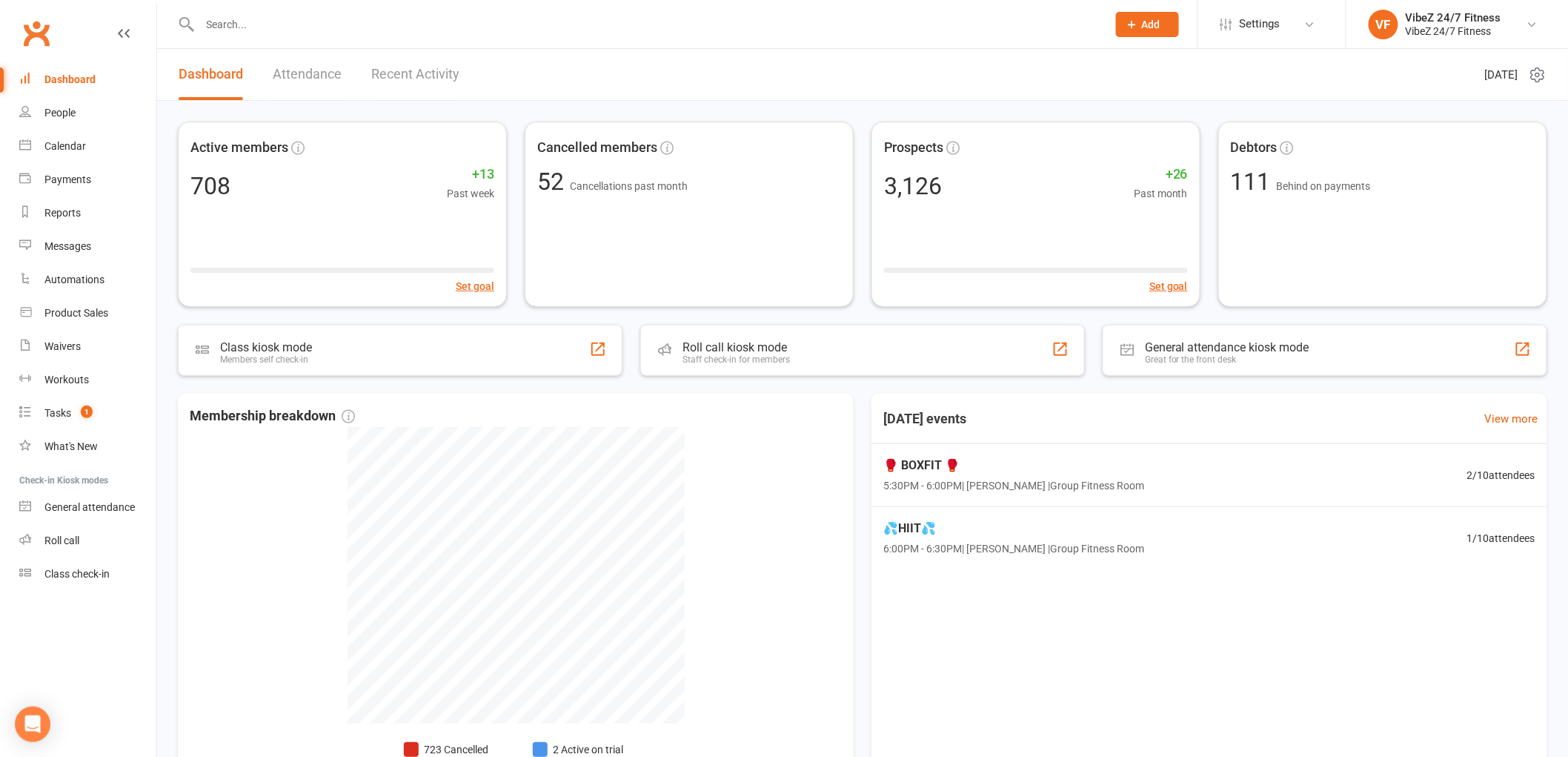
click at [342, 30] on input "text" at bounding box center [646, 24] width 901 height 21
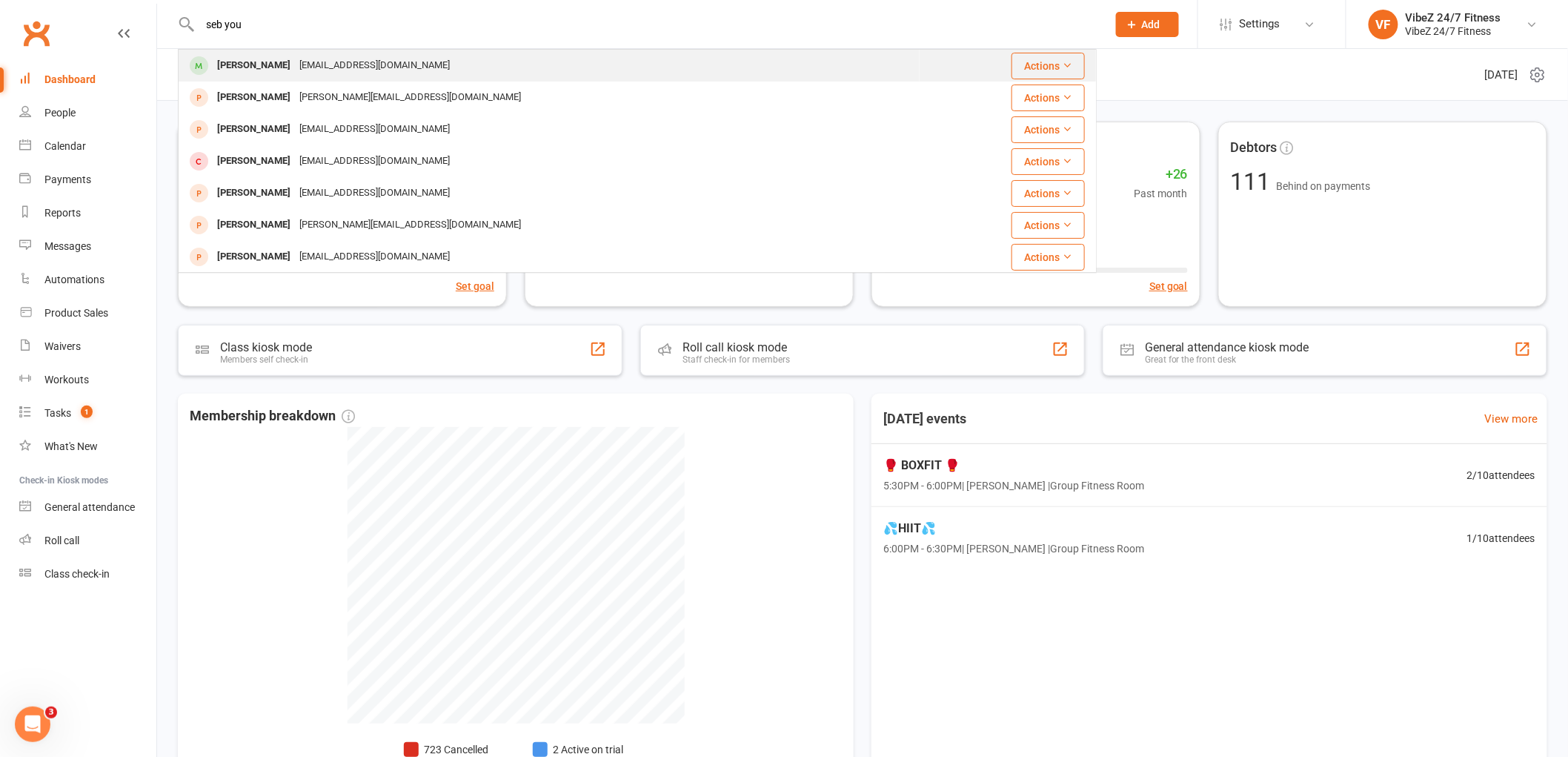
type input "seb you"
click at [310, 55] on div "imsebaus@hotmail.com" at bounding box center [375, 65] width 160 height 21
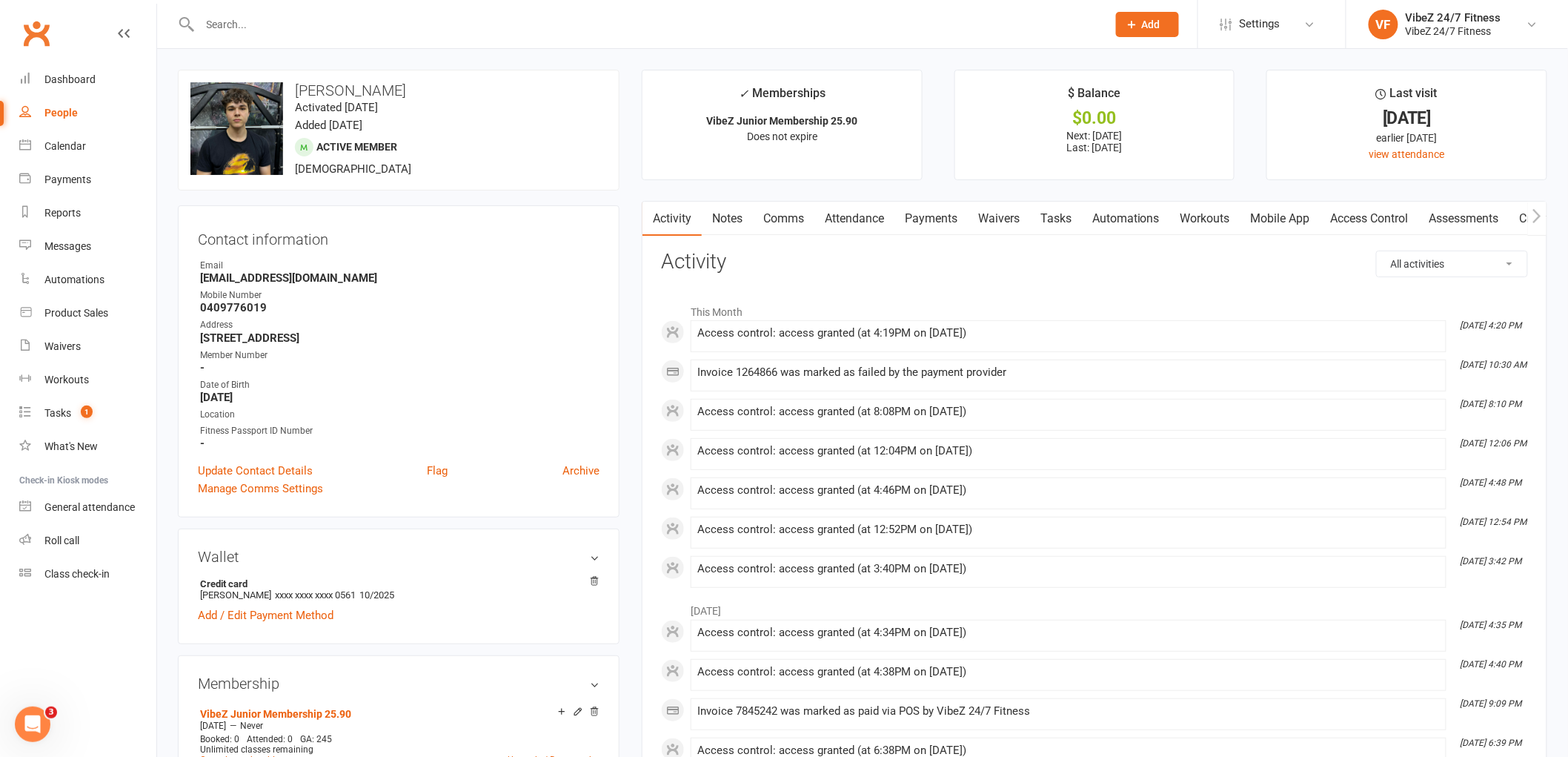
click at [904, 220] on link "Payments" at bounding box center [931, 219] width 74 height 34
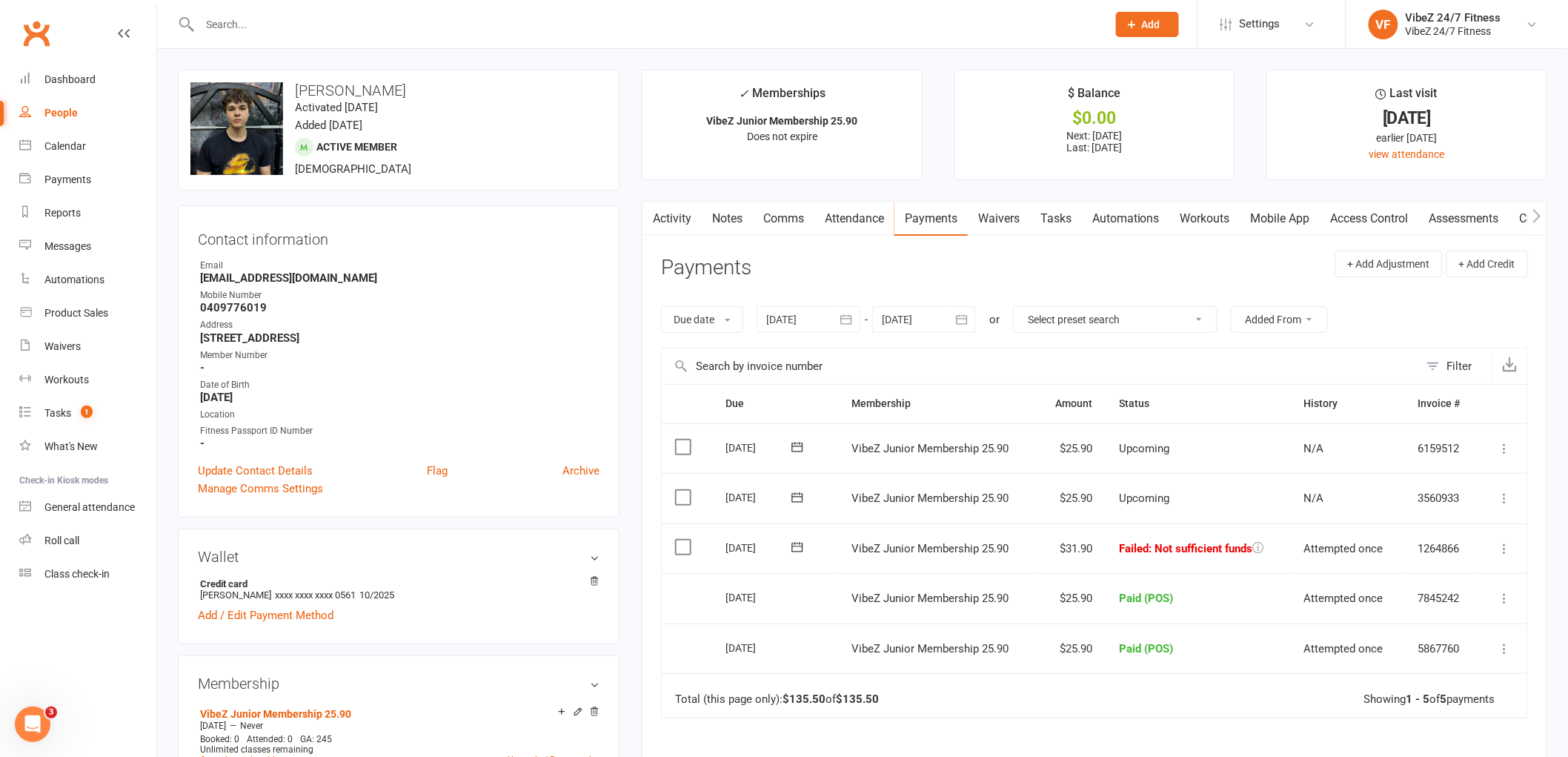
click at [1498, 552] on icon at bounding box center [1505, 548] width 15 height 15
click at [1406, 599] on link "Mark as Paid (POS)" at bounding box center [1439, 607] width 146 height 30
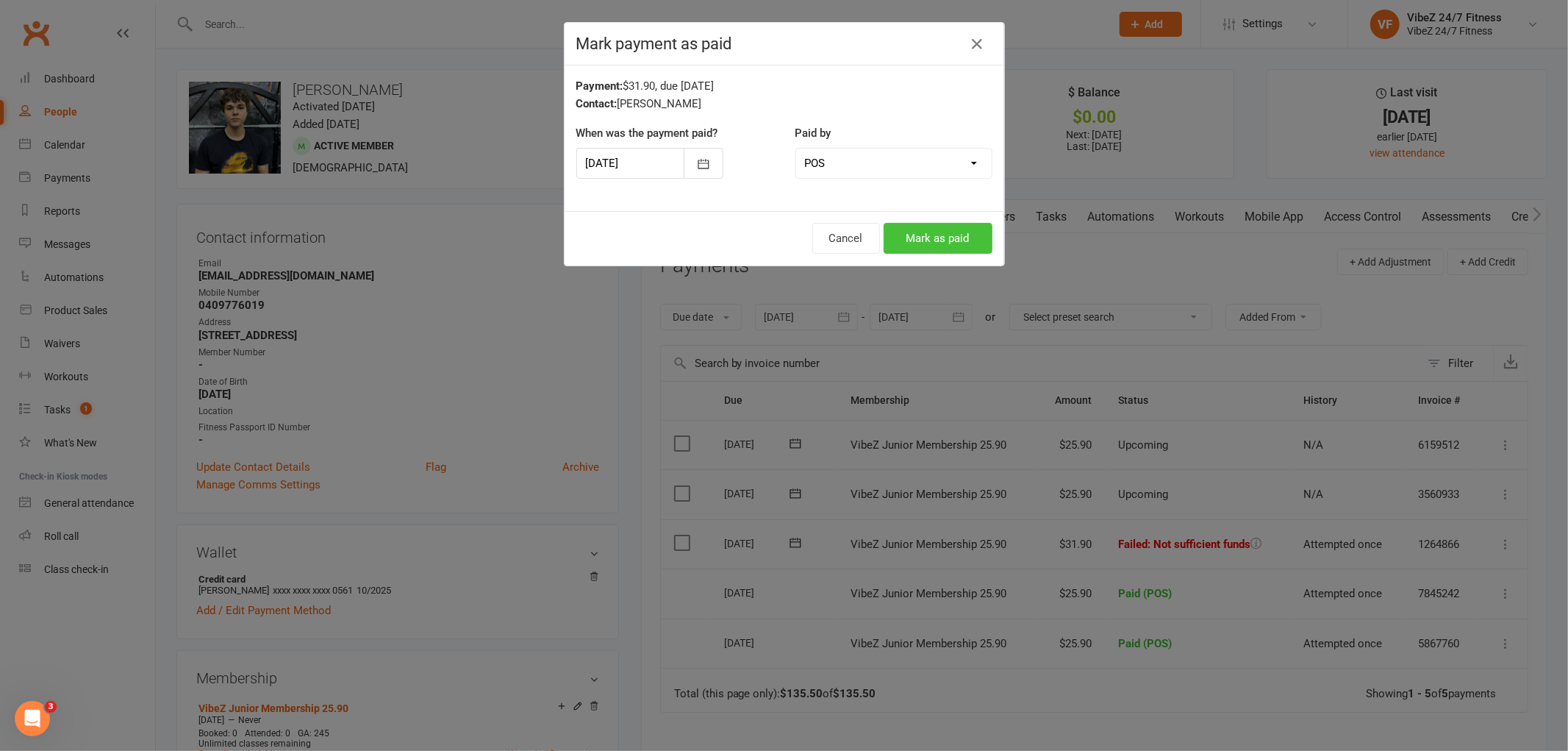
click at [935, 244] on button "Mark as paid" at bounding box center [938, 238] width 109 height 31
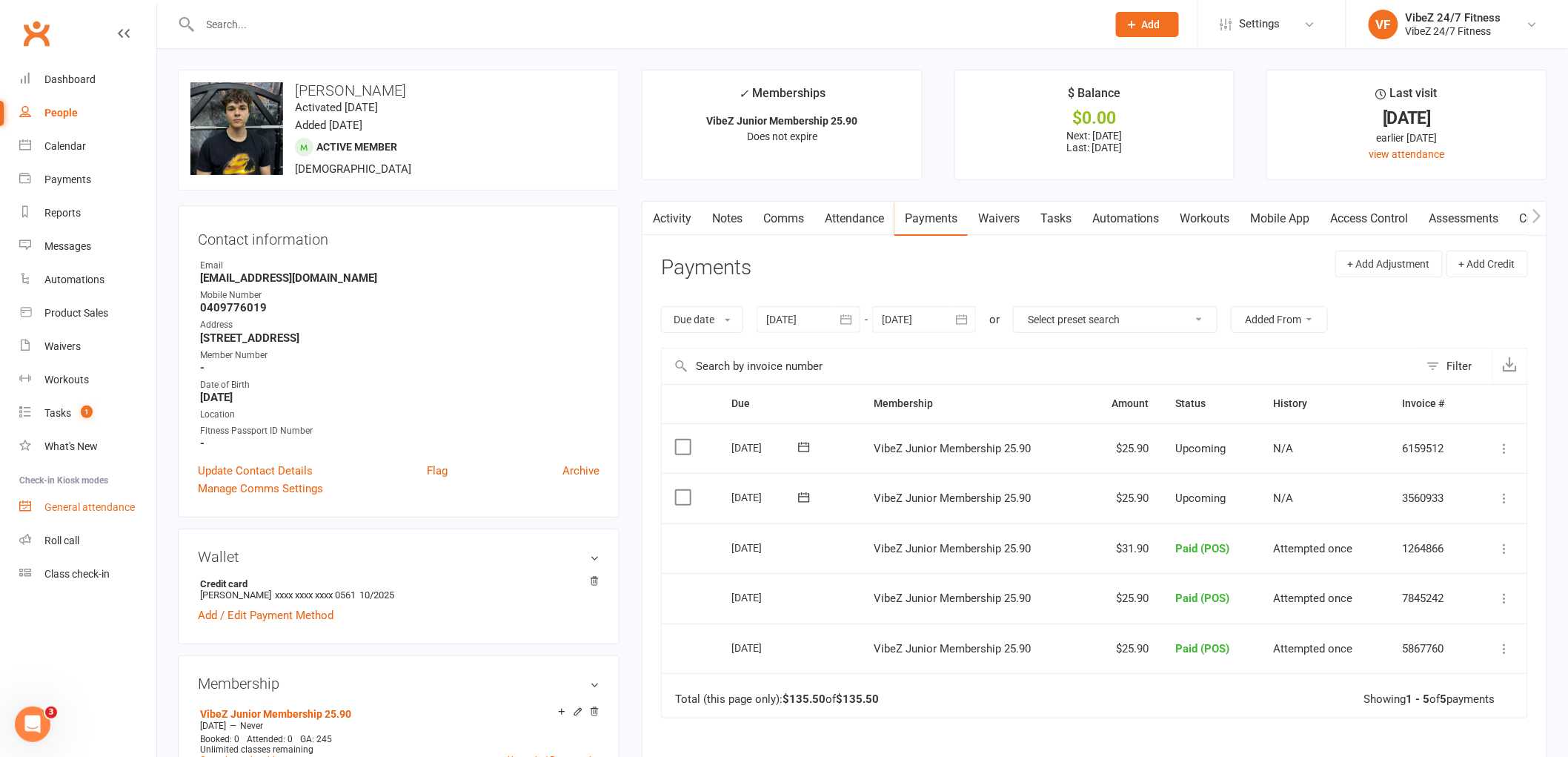
click at [77, 511] on div "General attendance" at bounding box center [90, 506] width 91 height 12
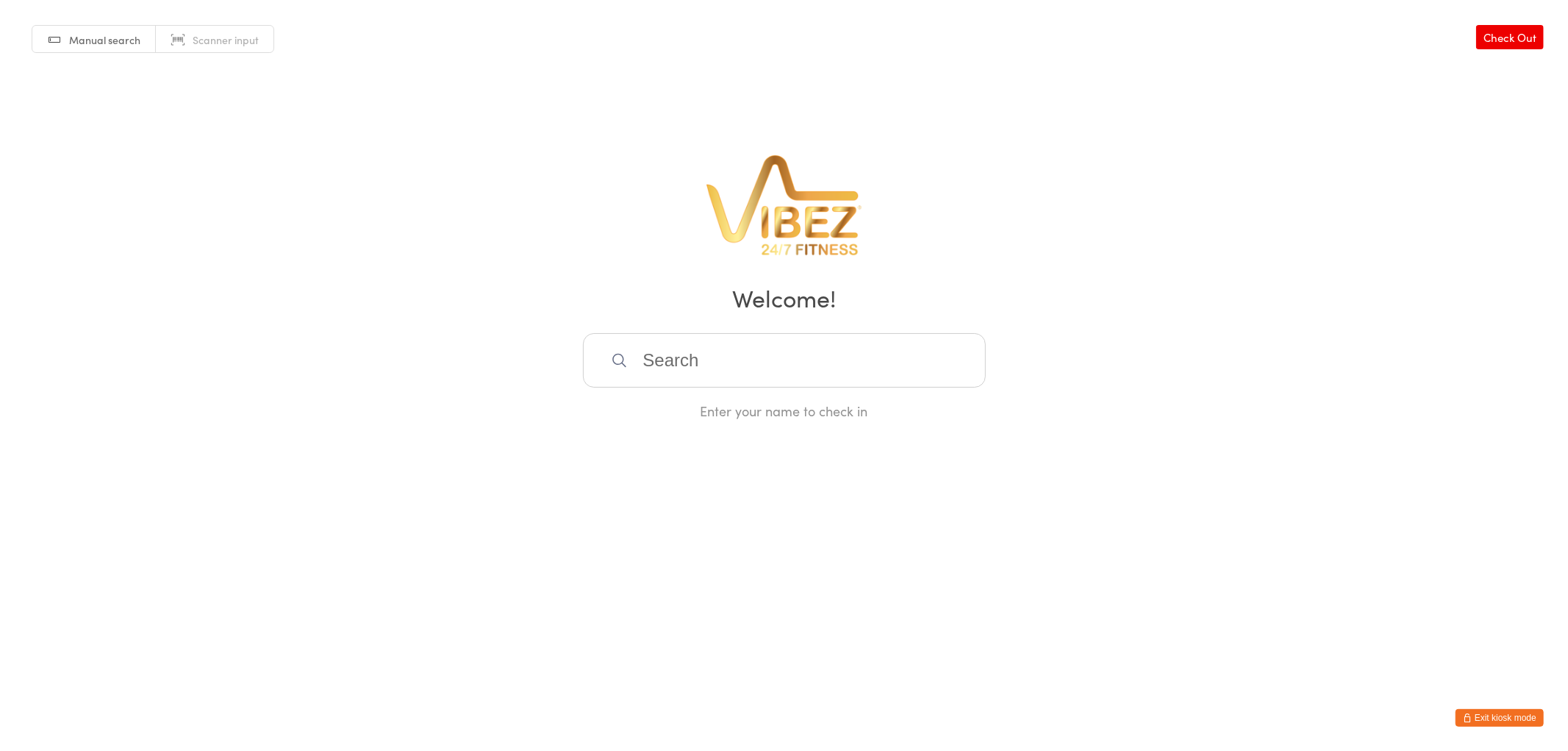
click at [1490, 714] on button "Exit kiosk mode" at bounding box center [1500, 718] width 88 height 18
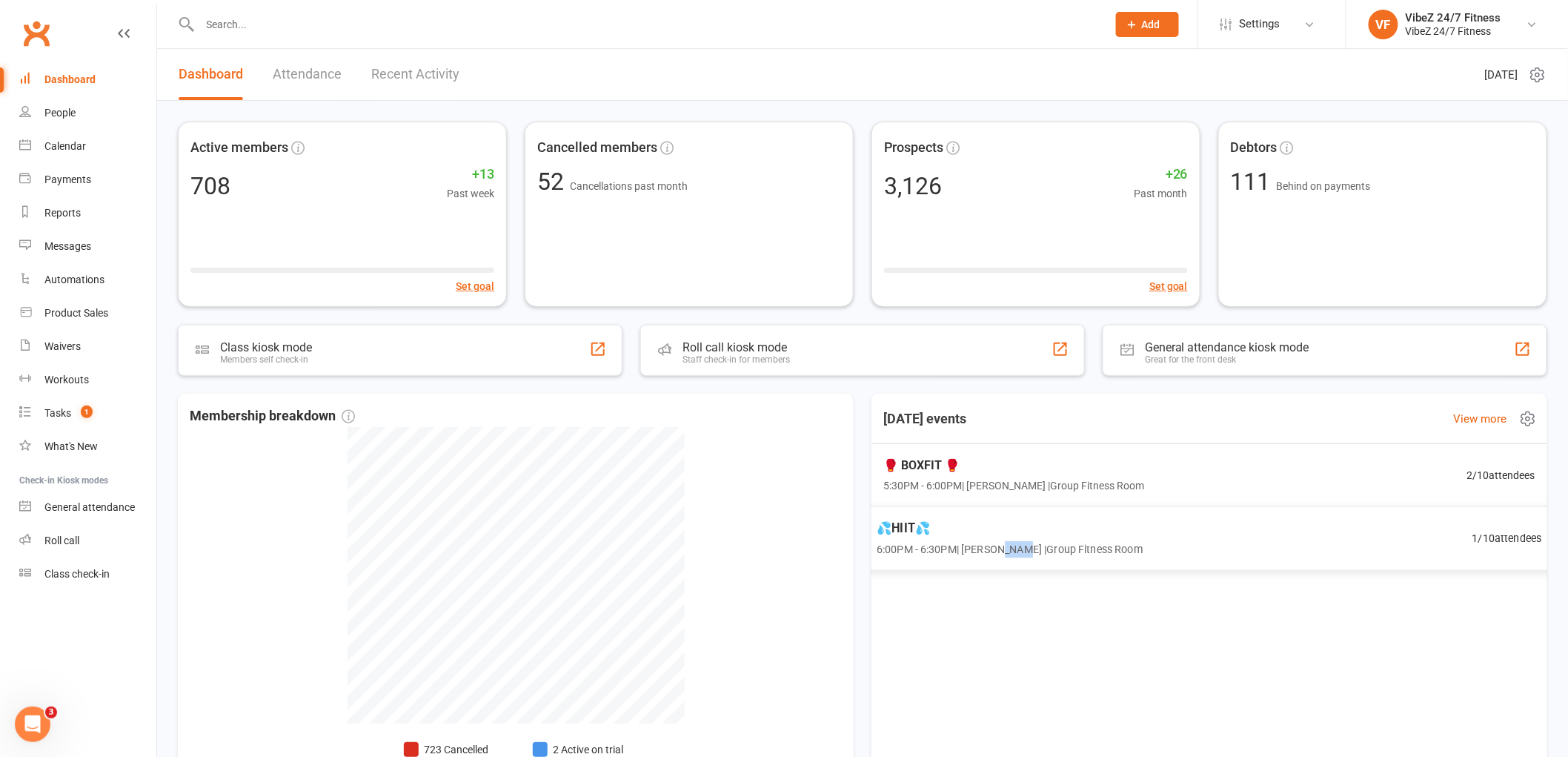
click at [1026, 581] on div "[DATE] events View more 🥊 BOXFIT 🥊 5:30PM - 6:00PM | [PERSON_NAME] | Group Fitn…" at bounding box center [1210, 607] width 676 height 426
click at [1039, 539] on div "💦HIIT💦 6:00PM - 6:30PM | [PERSON_NAME] | Group Fitness Room" at bounding box center [1011, 538] width 264 height 39
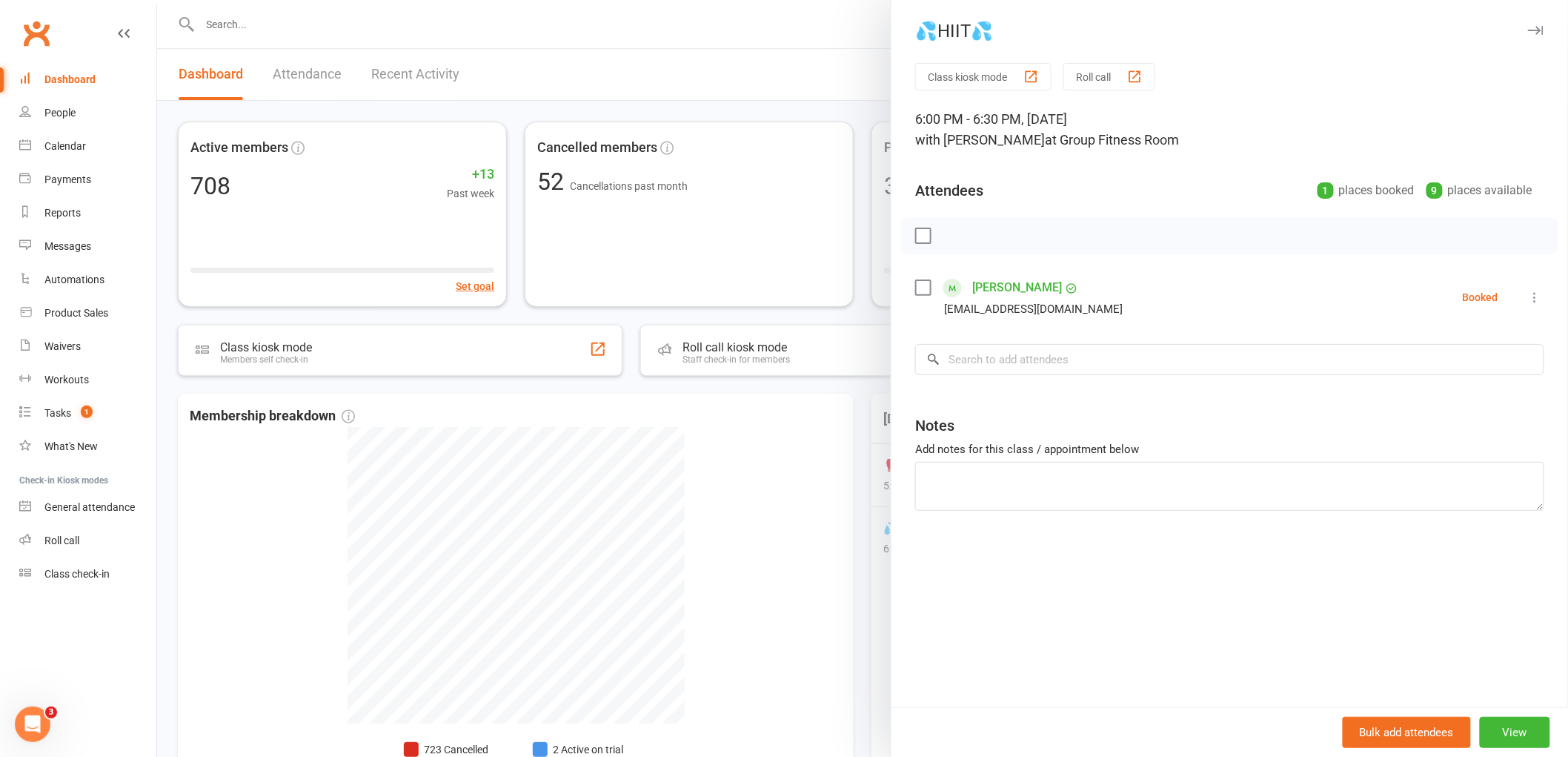
click at [760, 470] on div at bounding box center [862, 378] width 1411 height 757
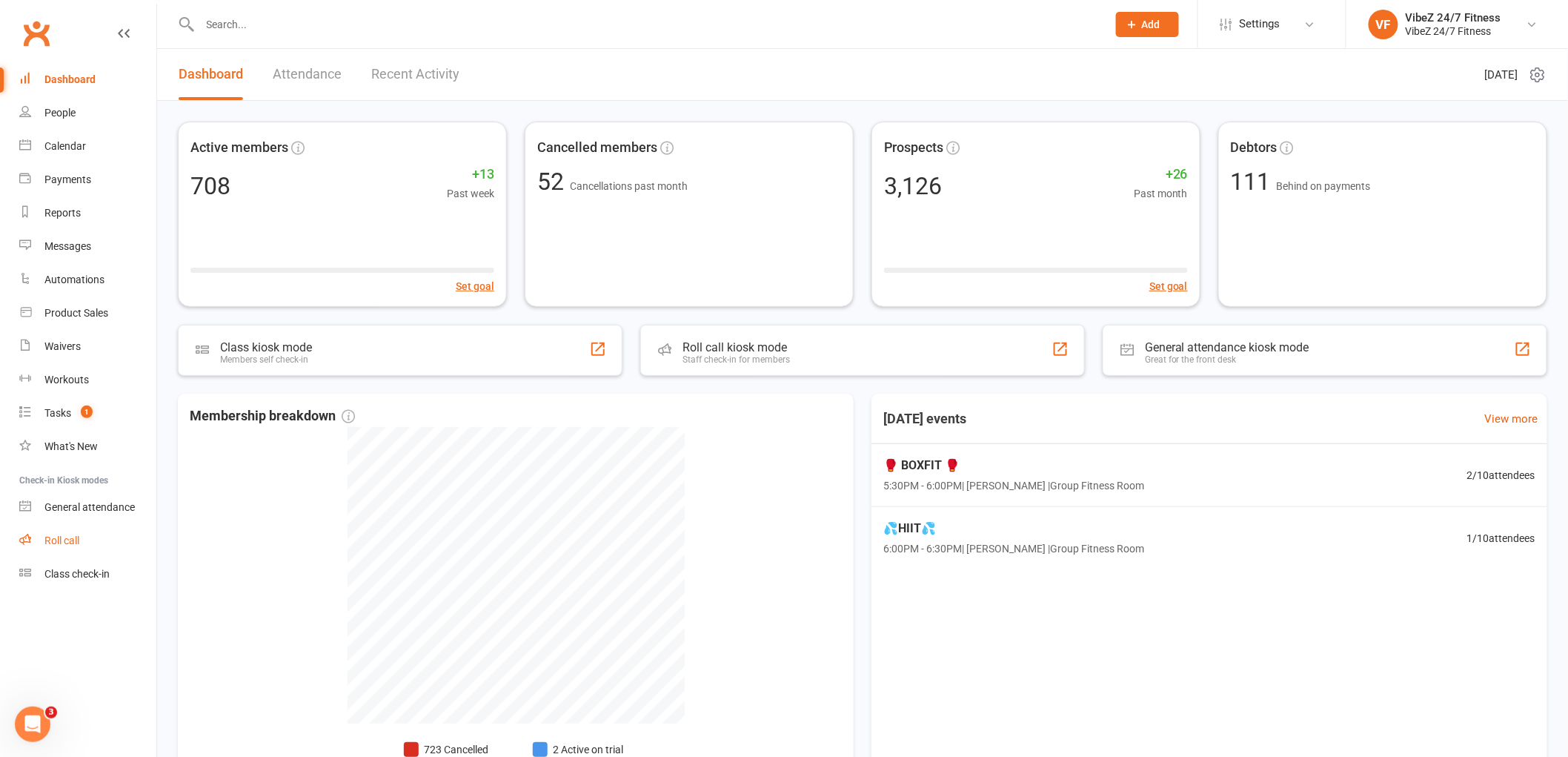
click at [78, 524] on link "Roll call" at bounding box center [88, 540] width 137 height 34
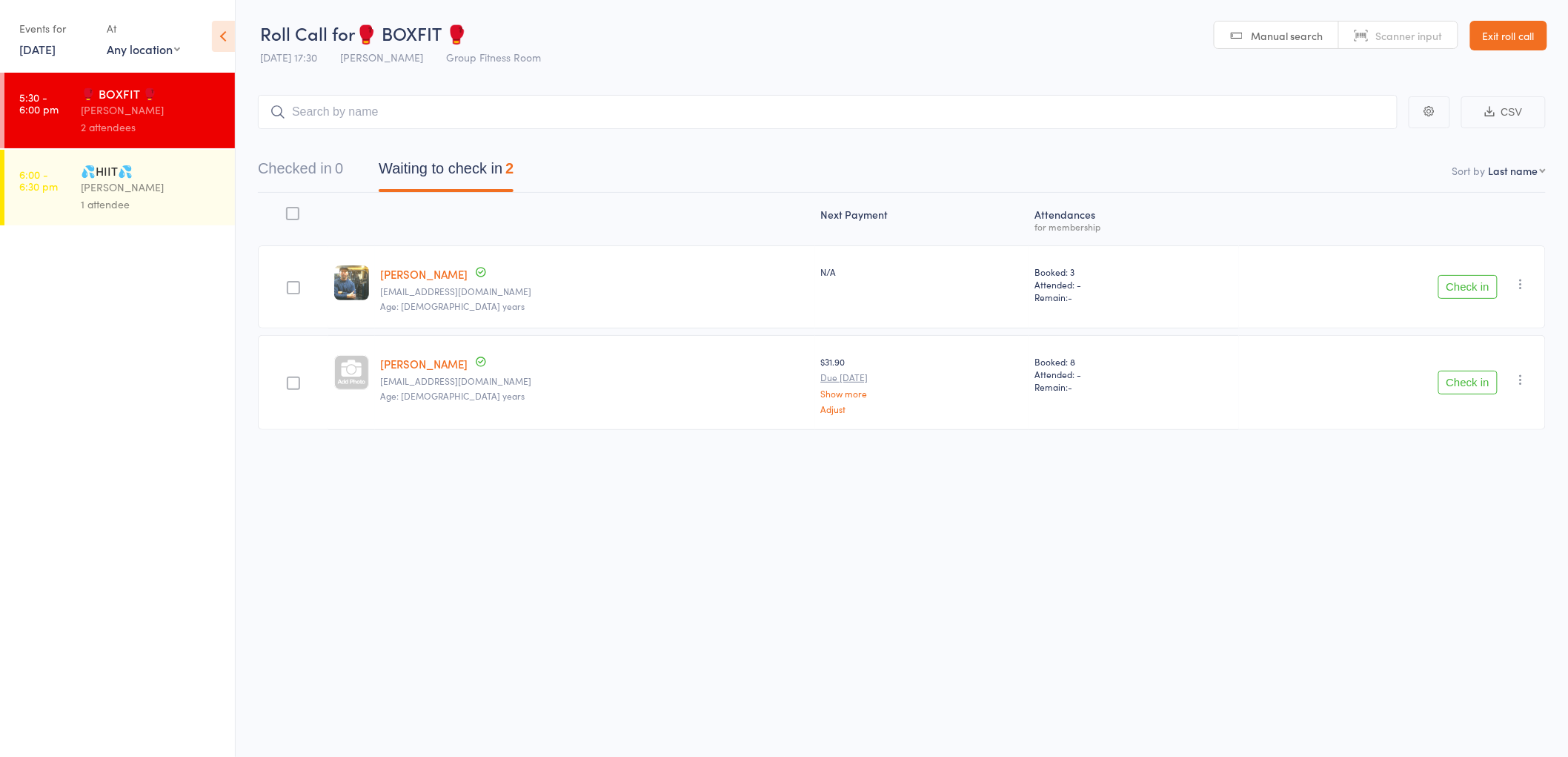
click at [218, 39] on icon at bounding box center [223, 37] width 23 height 31
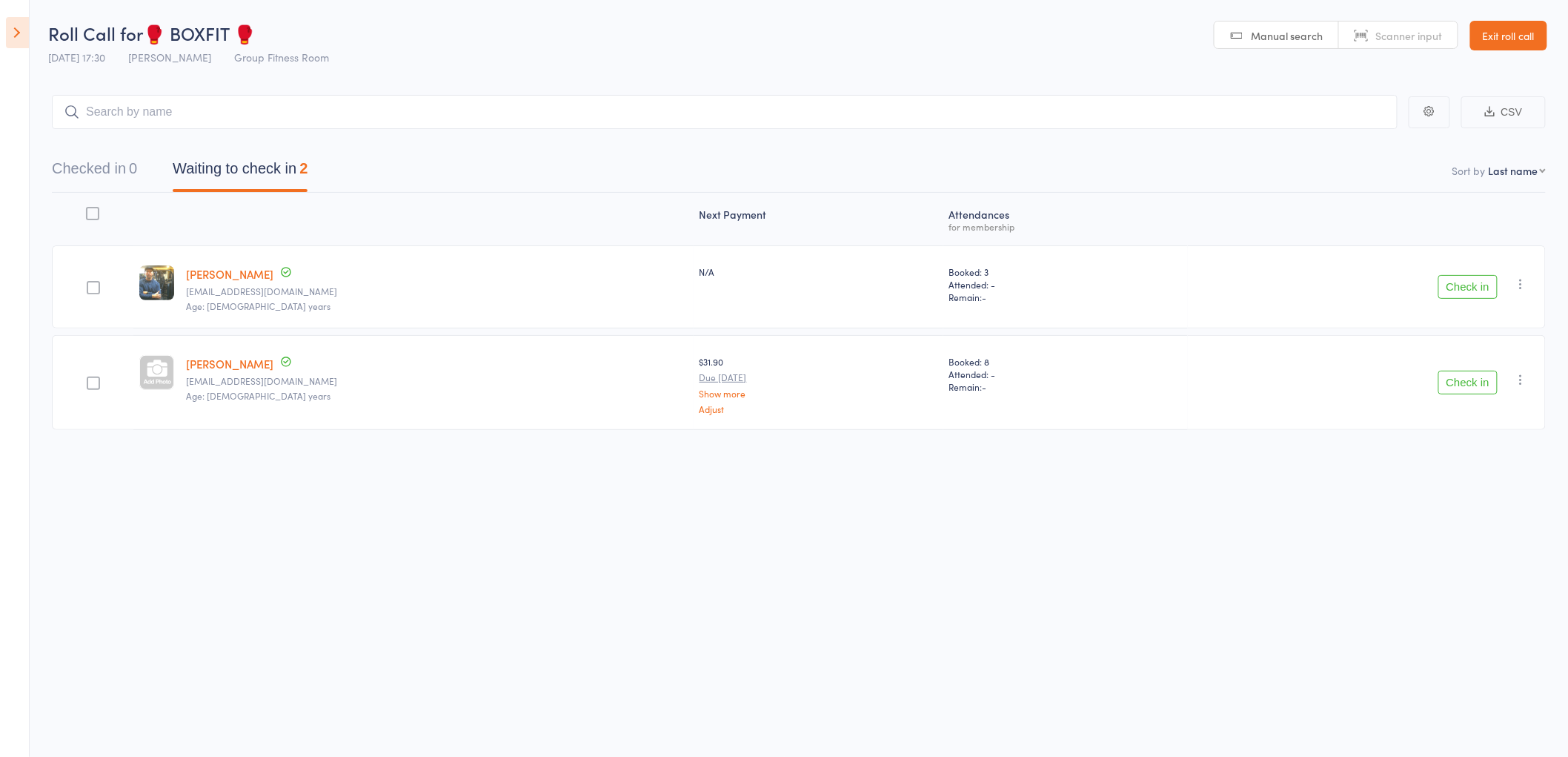
click at [1498, 35] on link "Exit roll call" at bounding box center [1509, 36] width 77 height 30
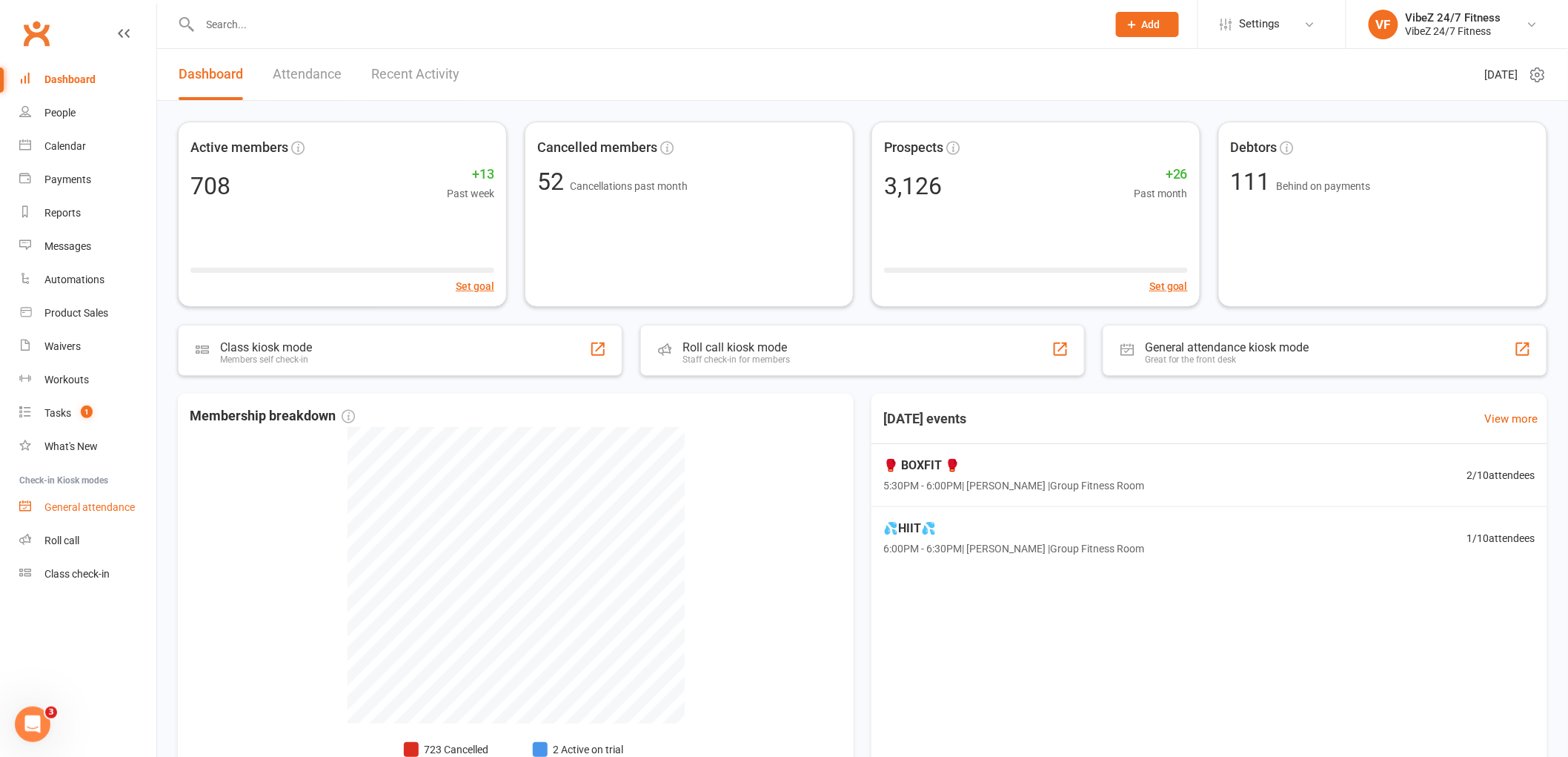
click at [112, 514] on link "General attendance" at bounding box center [88, 507] width 137 height 34
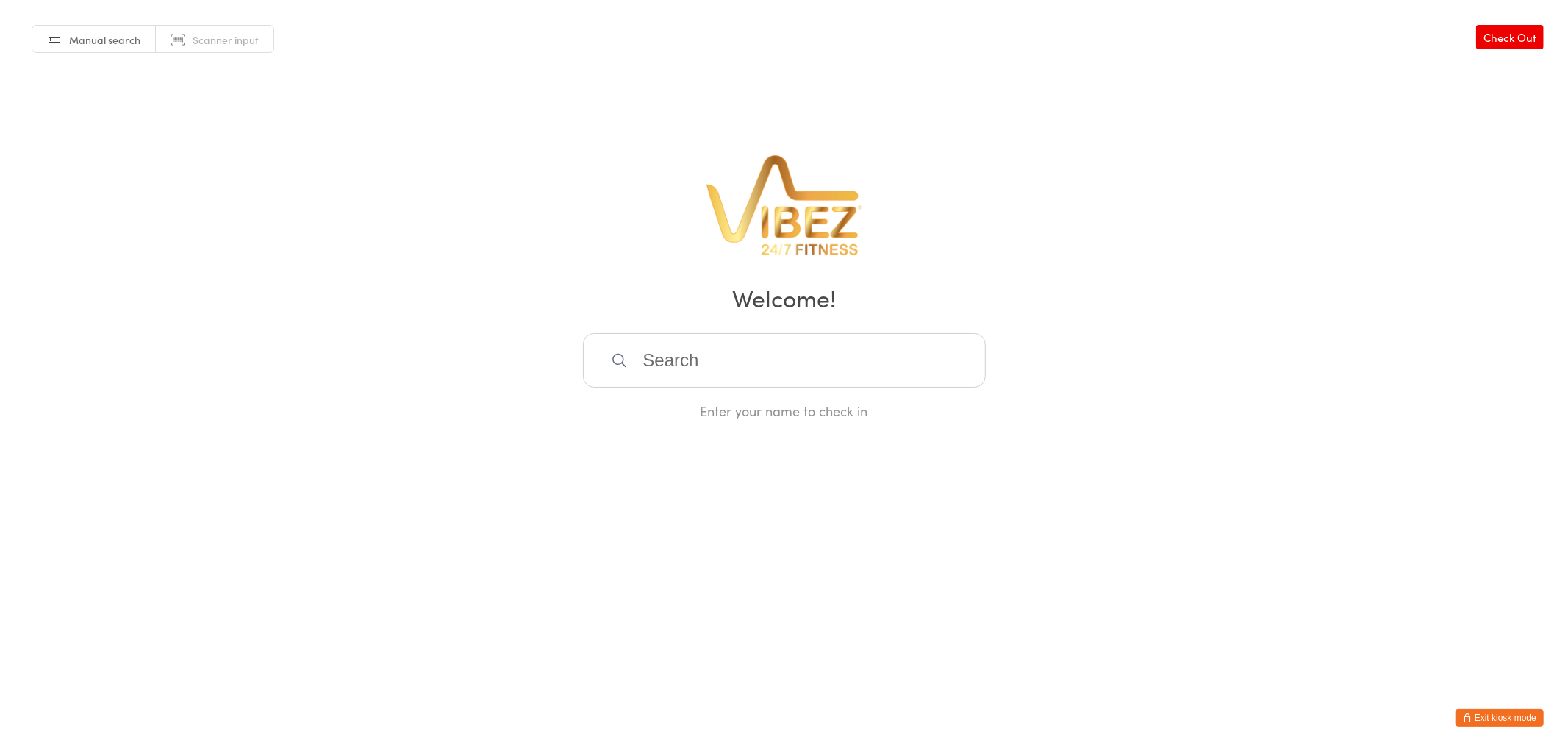
click at [1523, 722] on button "Exit kiosk mode" at bounding box center [1500, 718] width 88 height 18
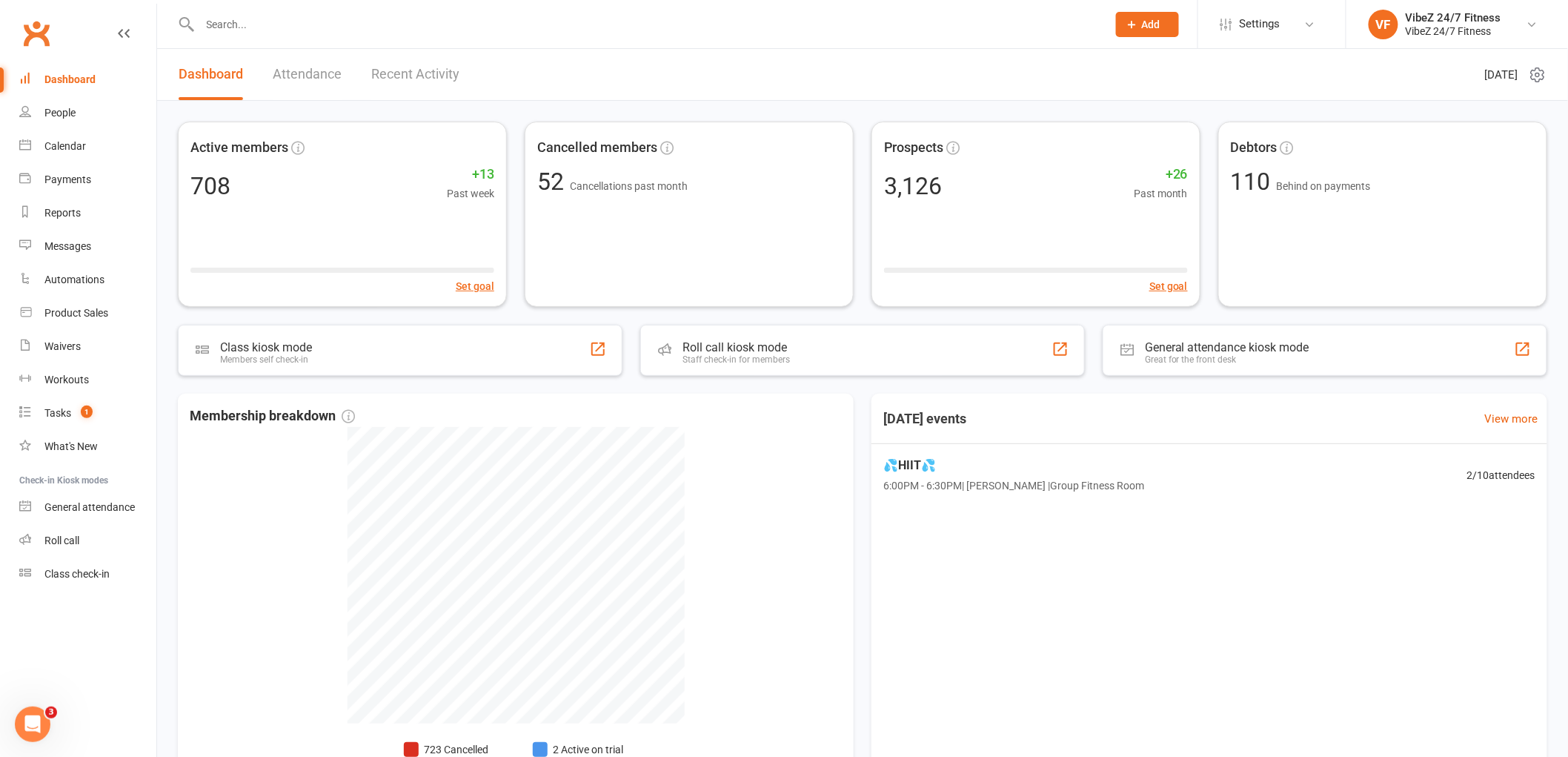
click at [387, 70] on link "Recent Activity" at bounding box center [415, 74] width 88 height 51
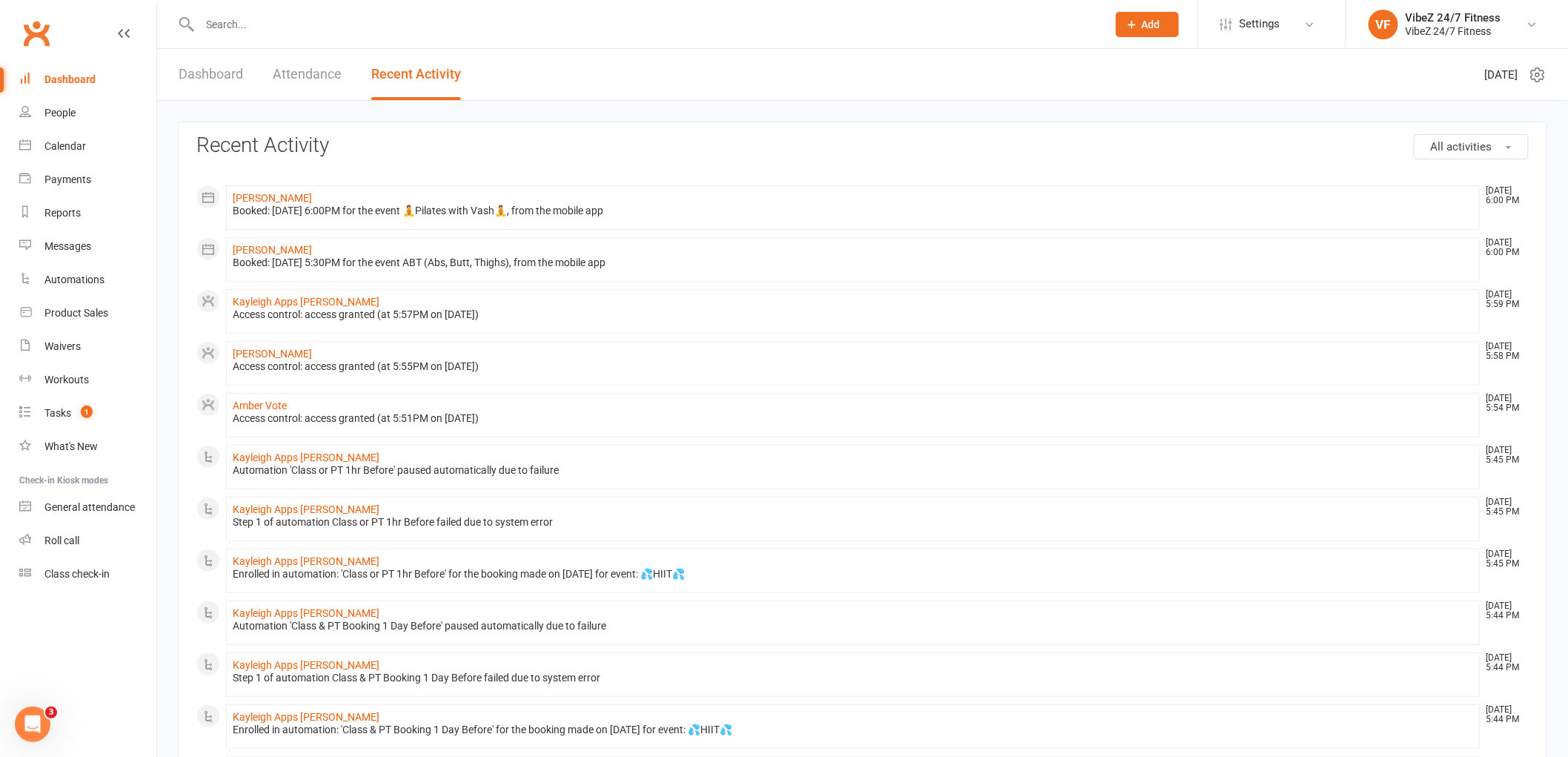
click at [220, 67] on link "Dashboard" at bounding box center [210, 74] width 64 height 51
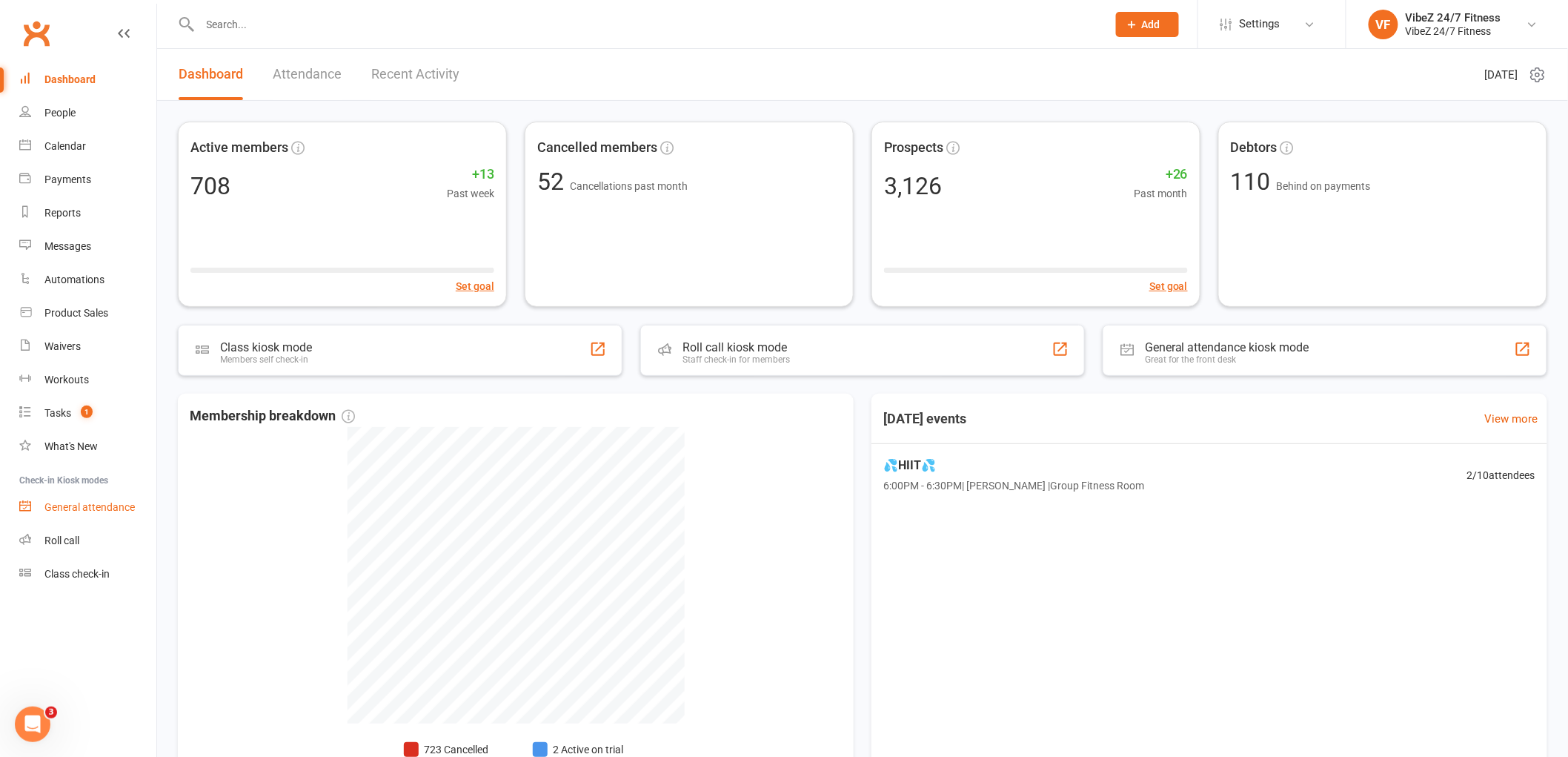
click at [101, 503] on div "General attendance" at bounding box center [90, 506] width 91 height 12
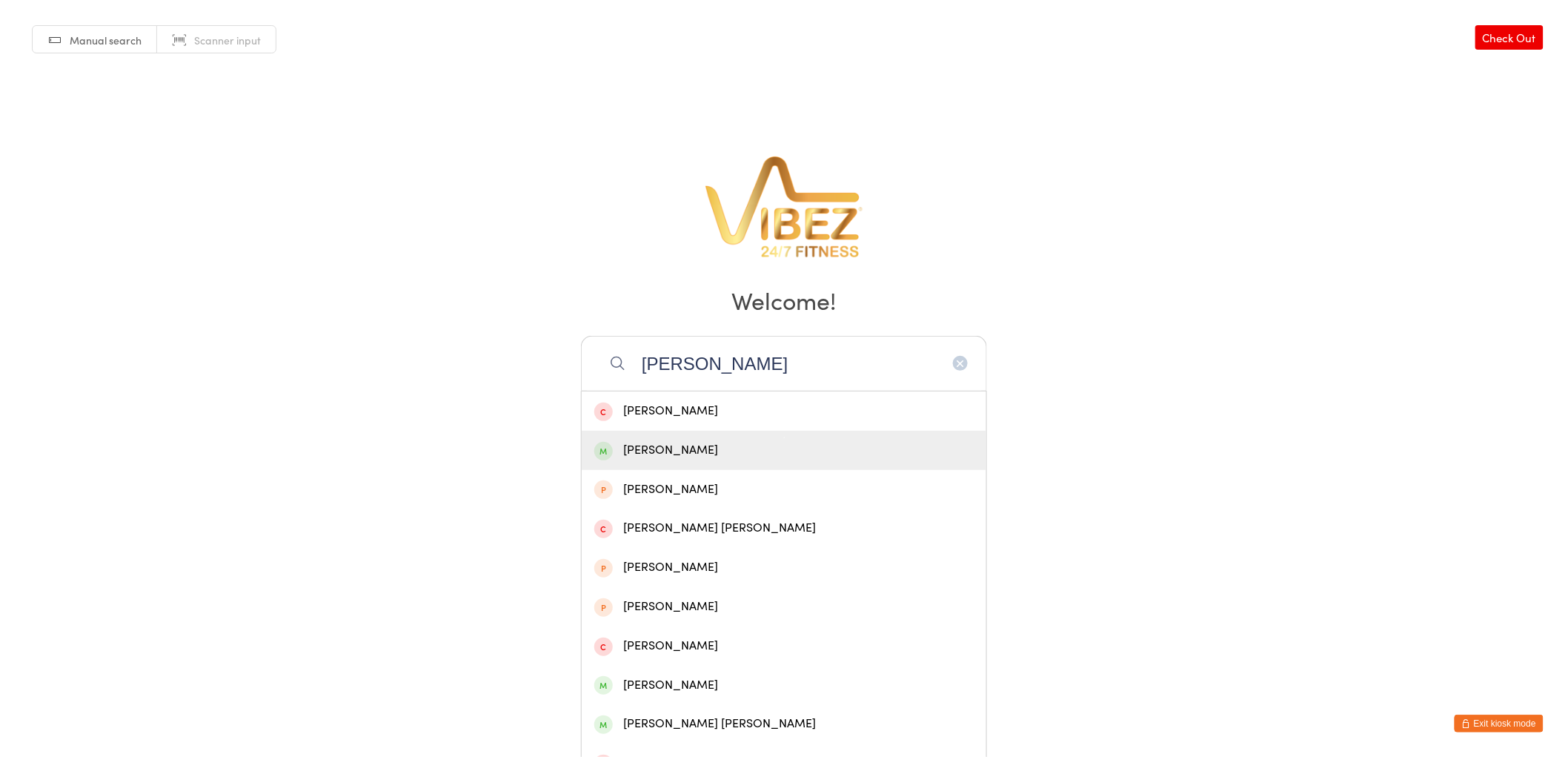
type input "[PERSON_NAME]"
click at [723, 452] on div "[PERSON_NAME]" at bounding box center [783, 450] width 379 height 20
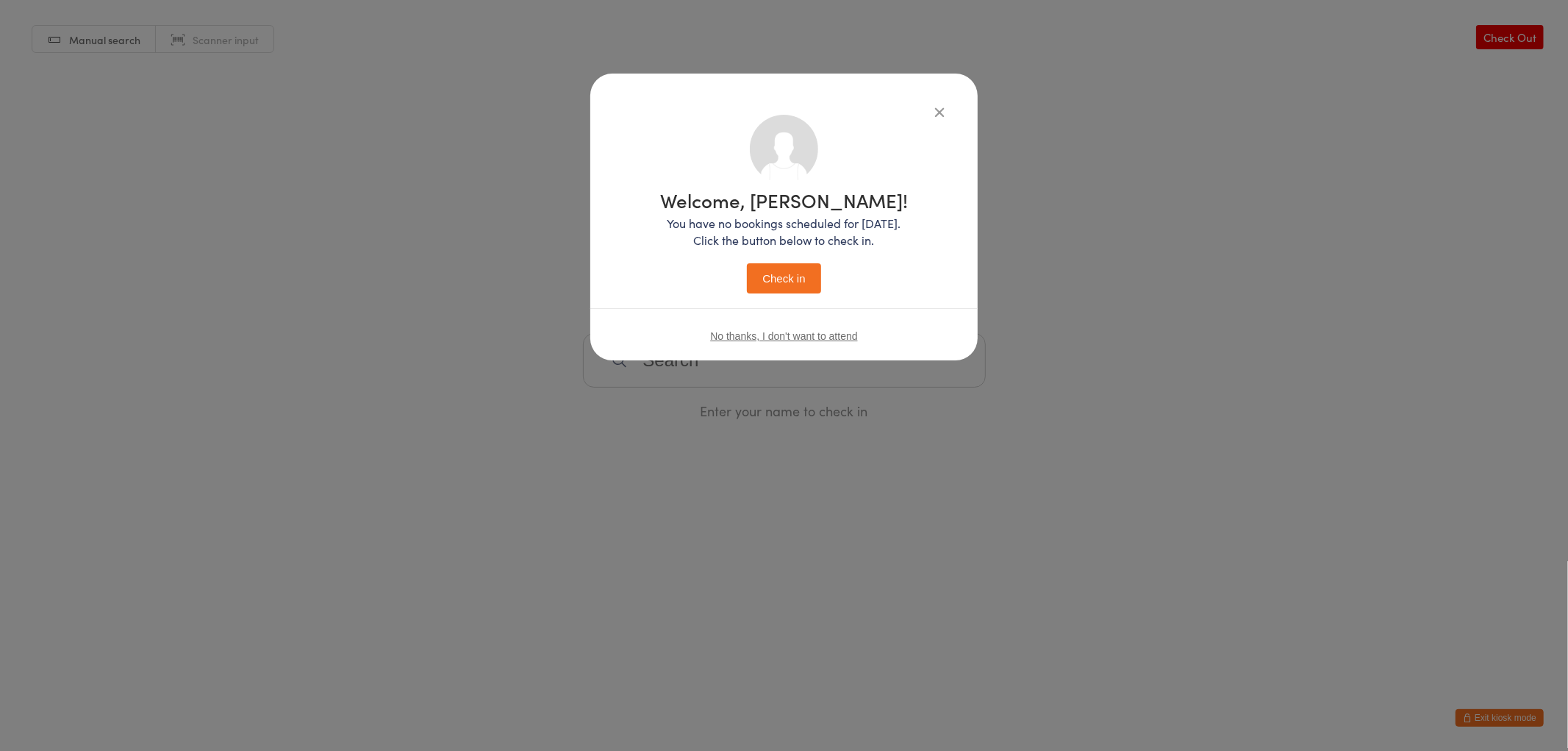
click at [766, 287] on button "Check in" at bounding box center [783, 278] width 74 height 30
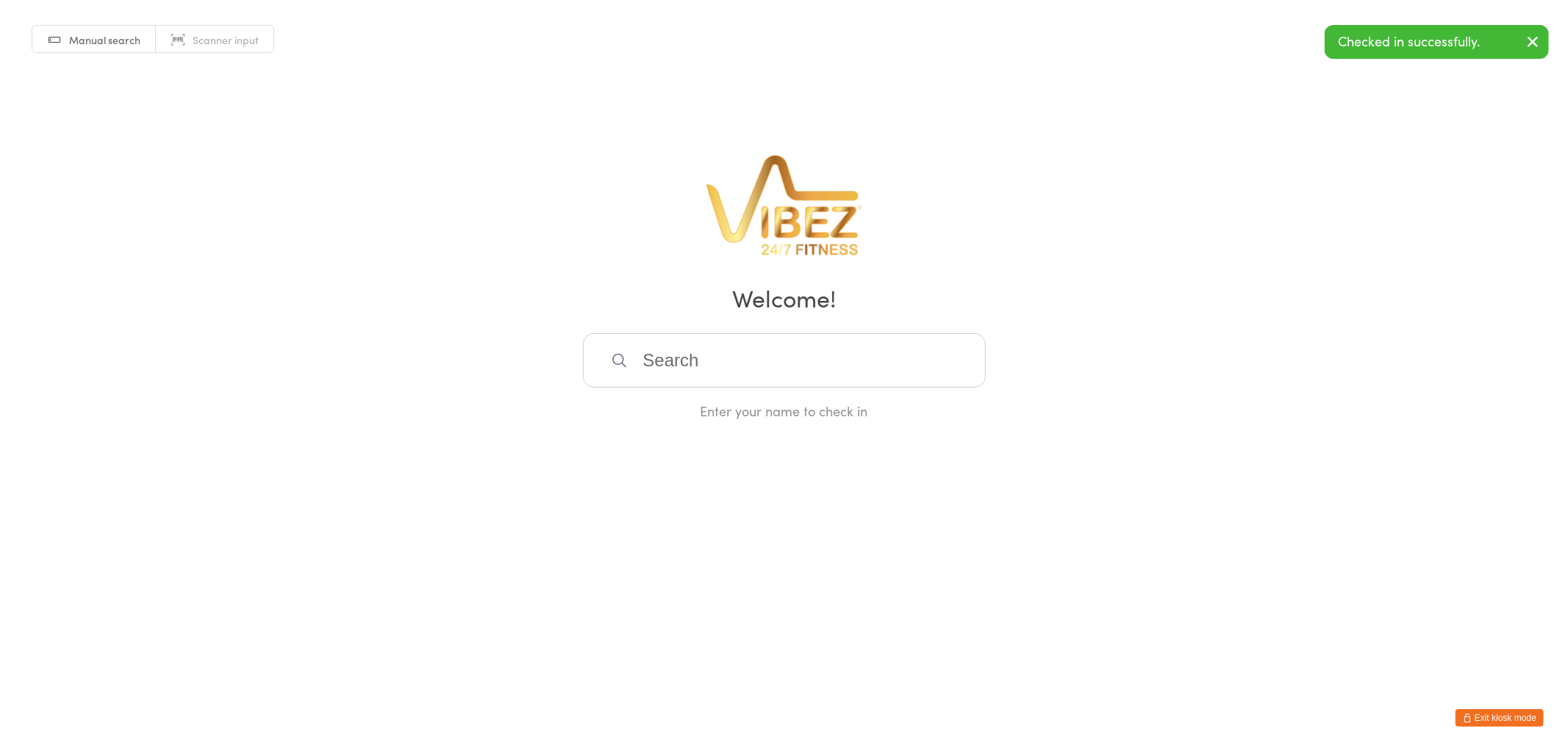
click at [713, 351] on input "search" at bounding box center [784, 360] width 403 height 54
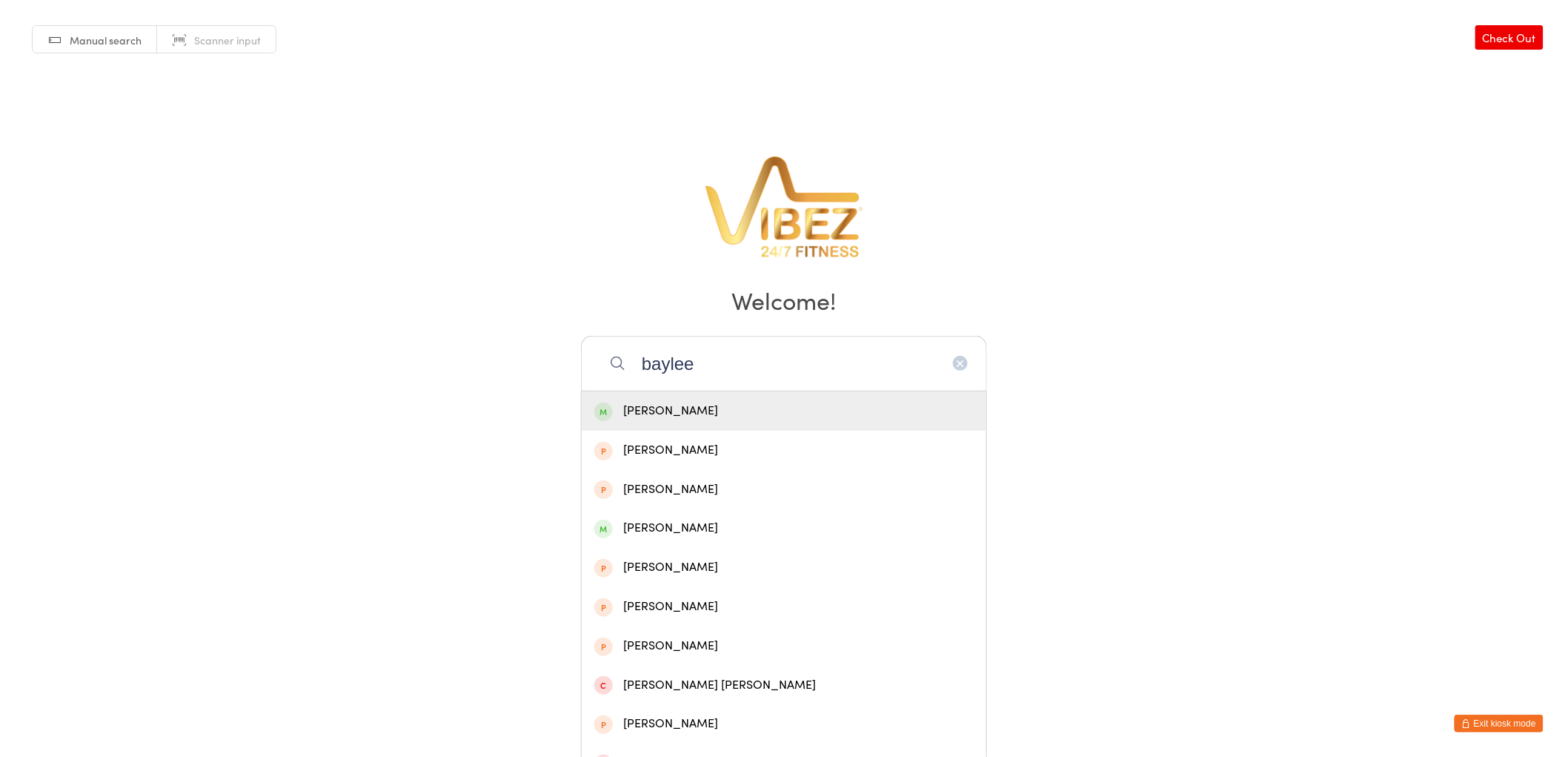
type input "baylee"
click at [739, 418] on div "Baylee Ison" at bounding box center [783, 411] width 379 height 20
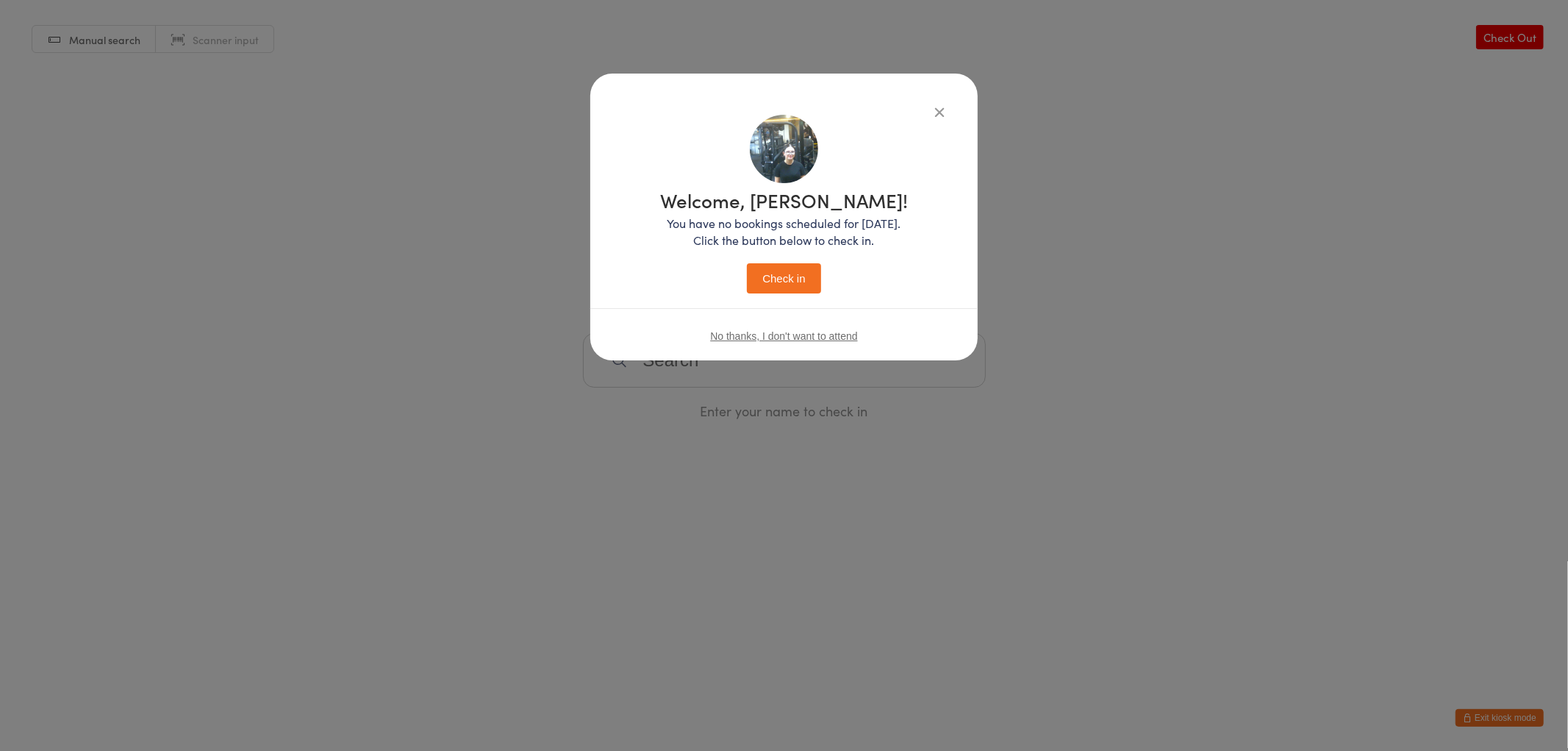
click at [803, 293] on button "Check in" at bounding box center [783, 278] width 74 height 30
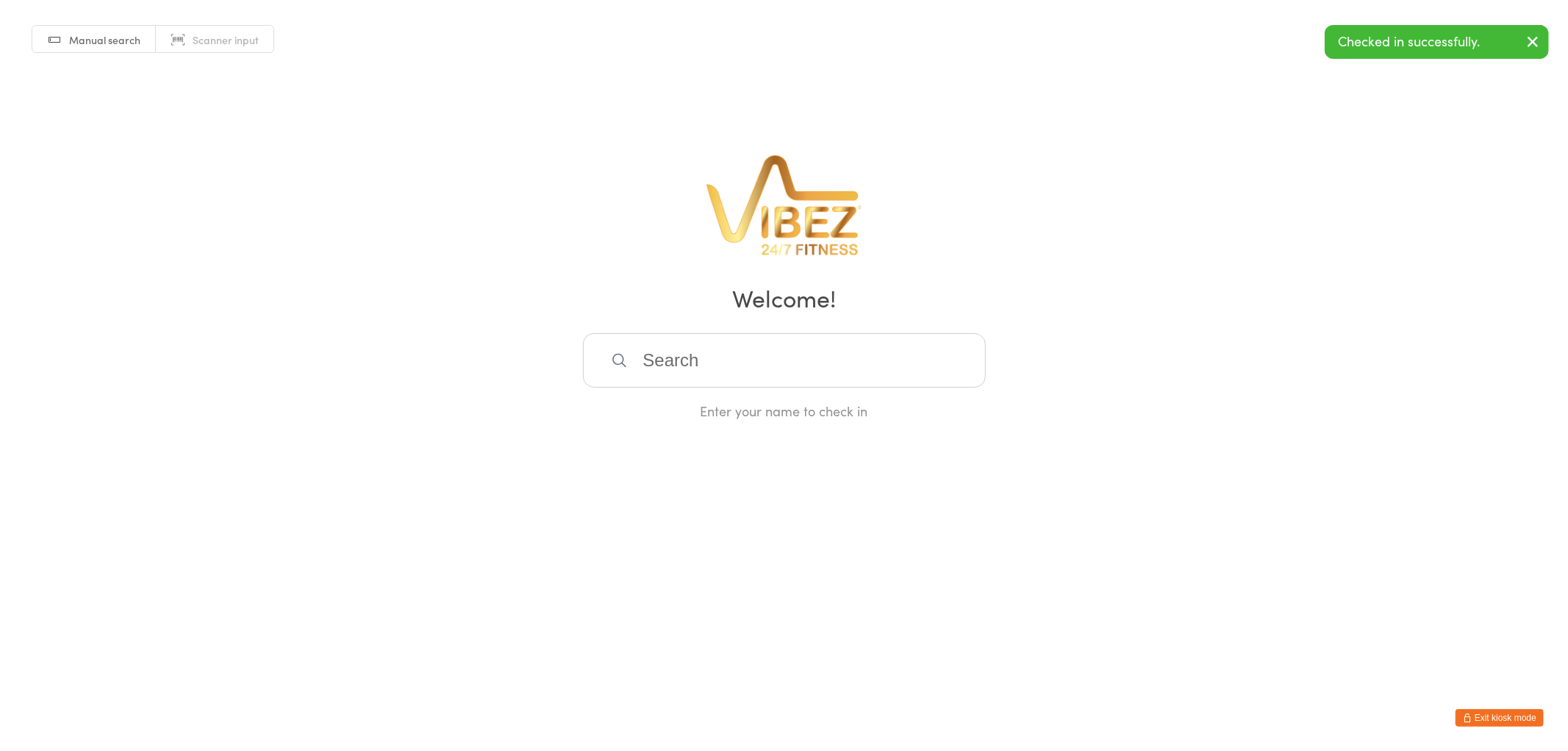
click at [765, 362] on input "search" at bounding box center [784, 360] width 403 height 54
type input "f"
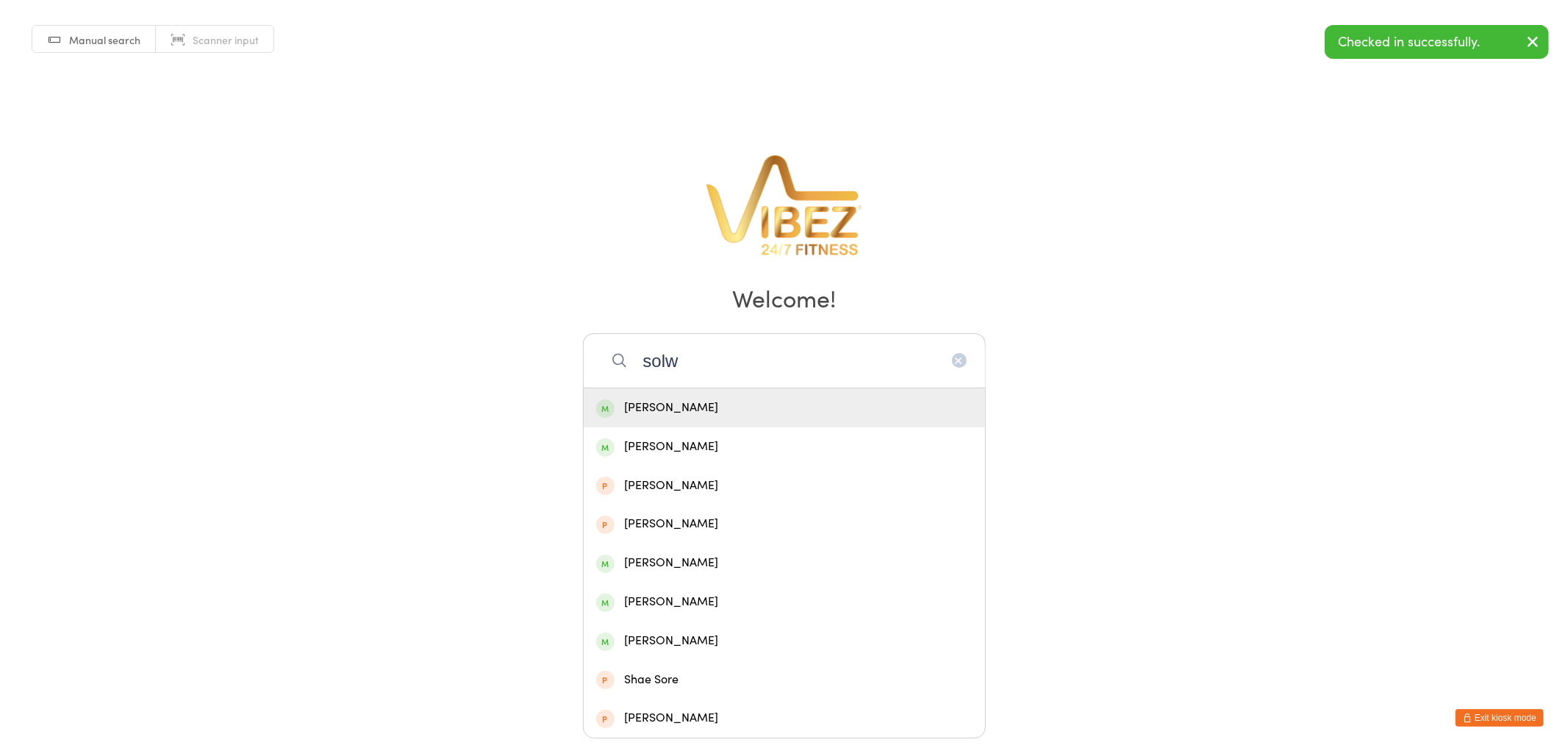
type input "solw"
click at [796, 394] on div "[PERSON_NAME]" at bounding box center [784, 408] width 401 height 39
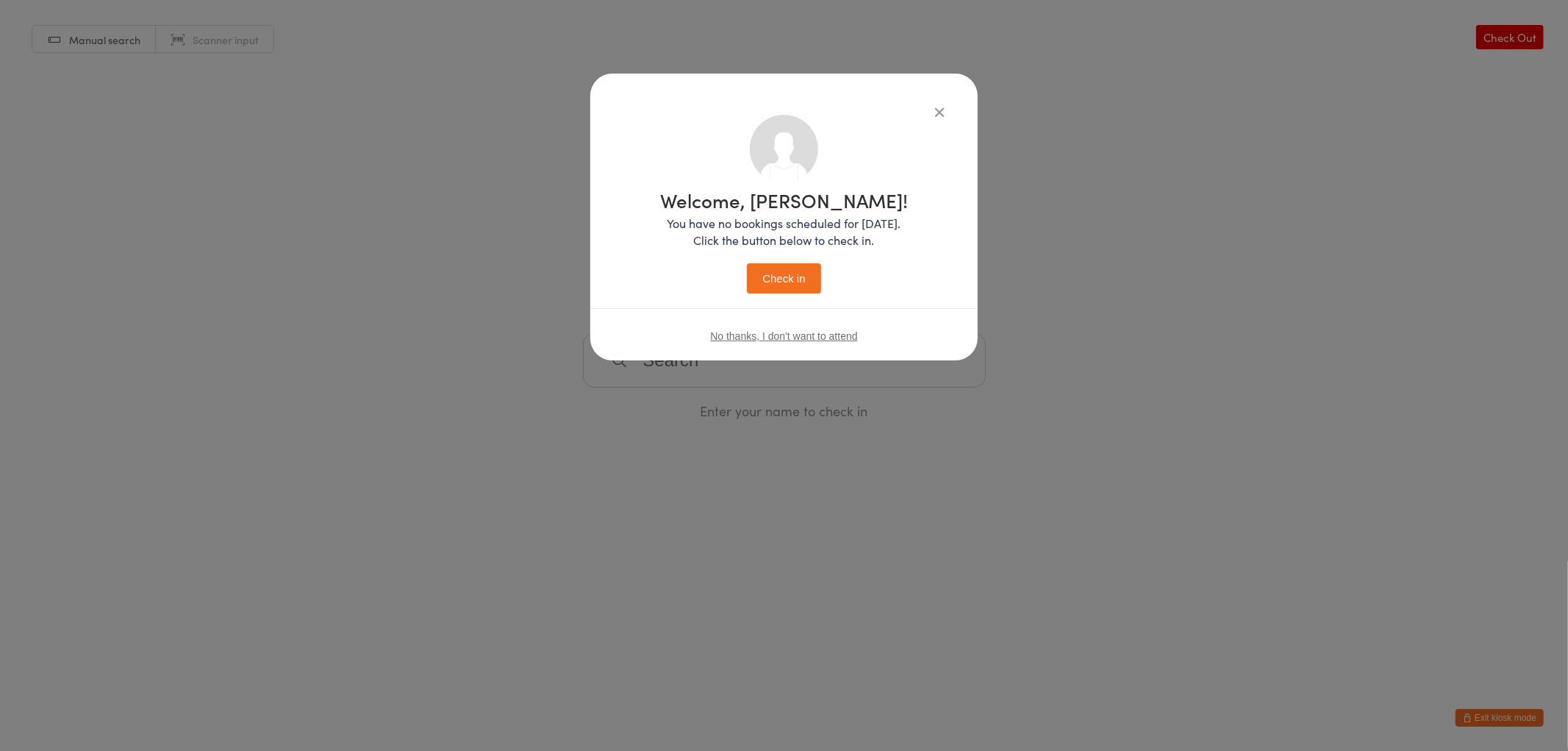
click at [937, 114] on icon "button" at bounding box center [939, 112] width 16 height 16
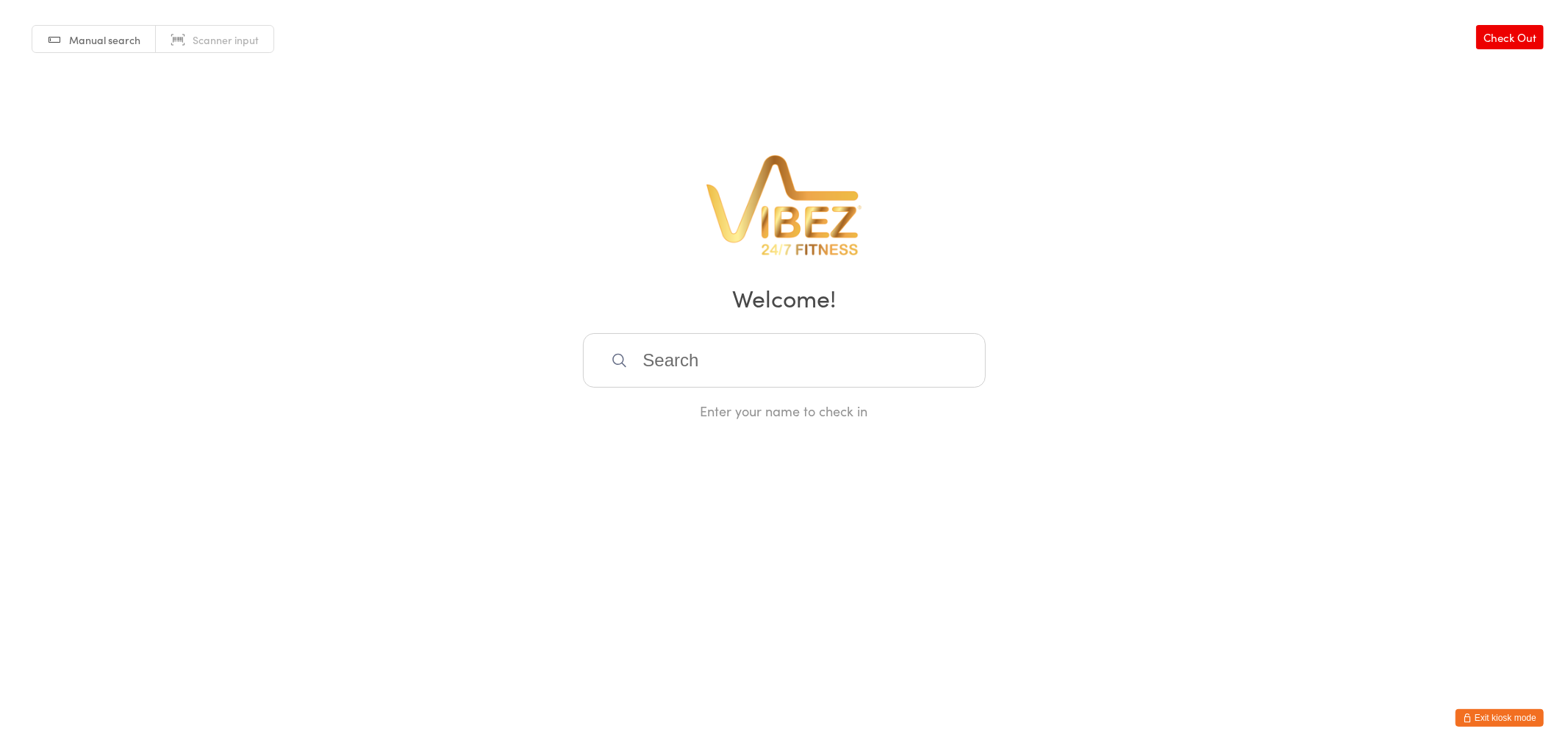
click at [799, 341] on input "search" at bounding box center [784, 360] width 403 height 54
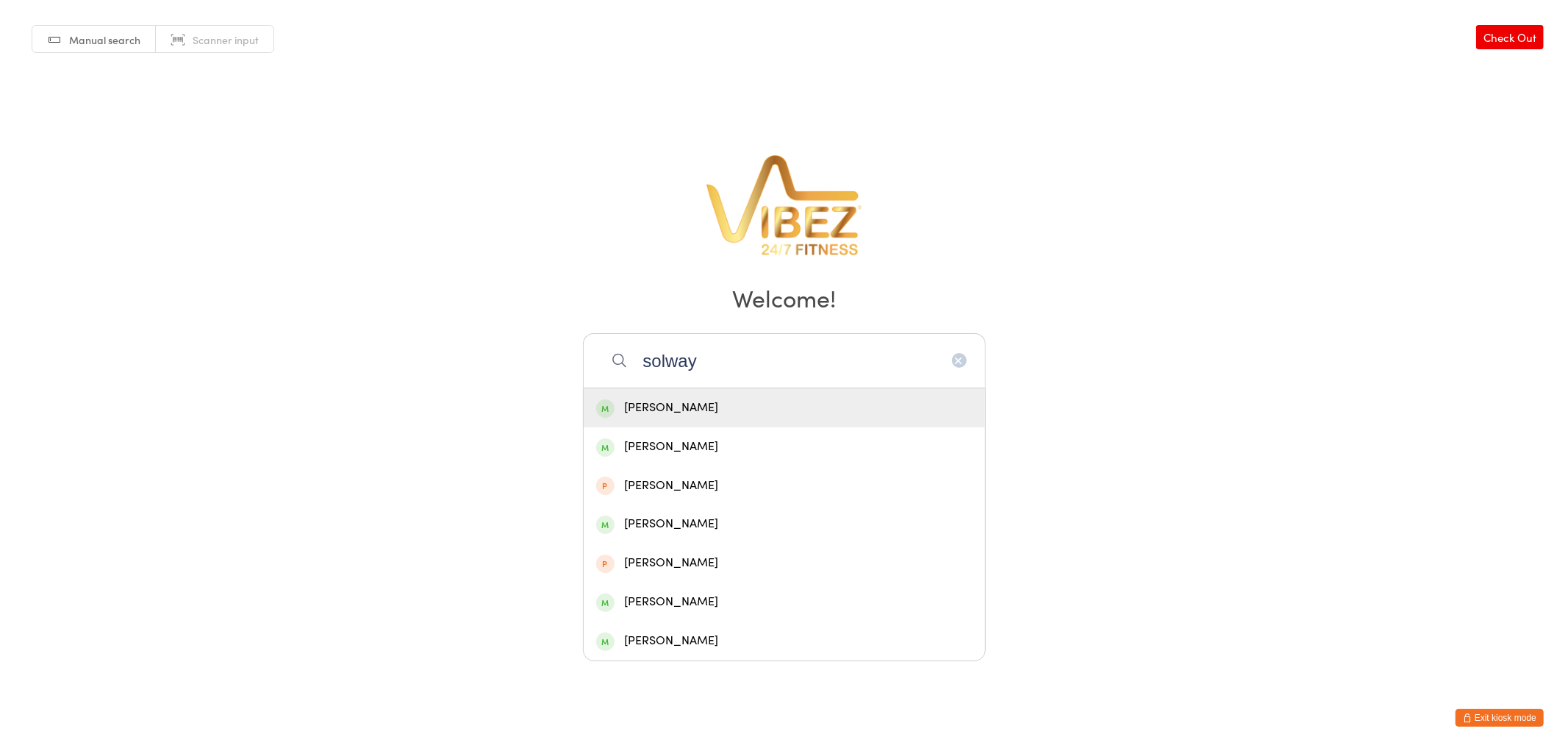
type input "solway"
click at [703, 400] on div "[PERSON_NAME]" at bounding box center [784, 408] width 376 height 20
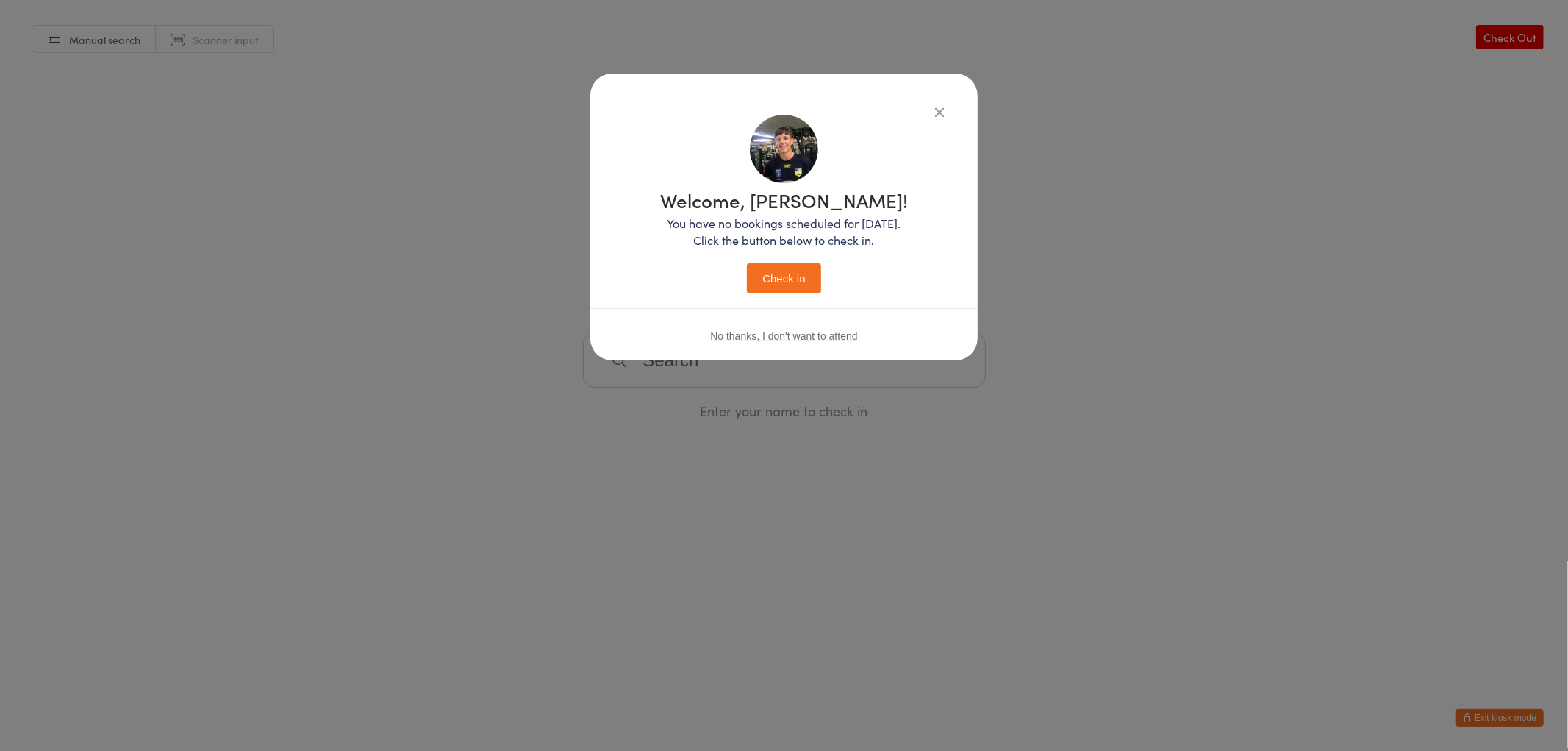
click at [775, 272] on button "Check in" at bounding box center [783, 278] width 74 height 30
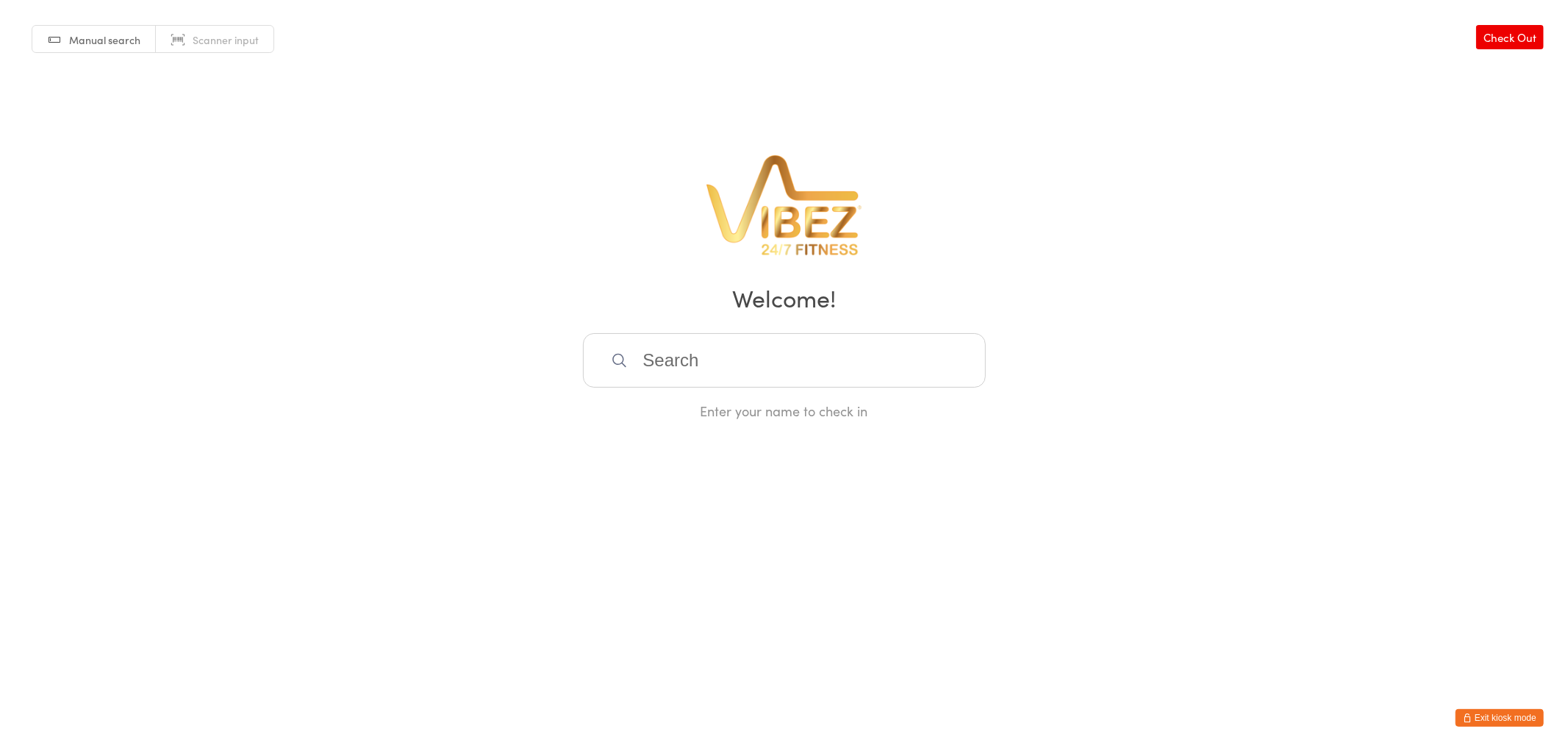
click at [1504, 717] on button "Exit kiosk mode" at bounding box center [1500, 718] width 88 height 18
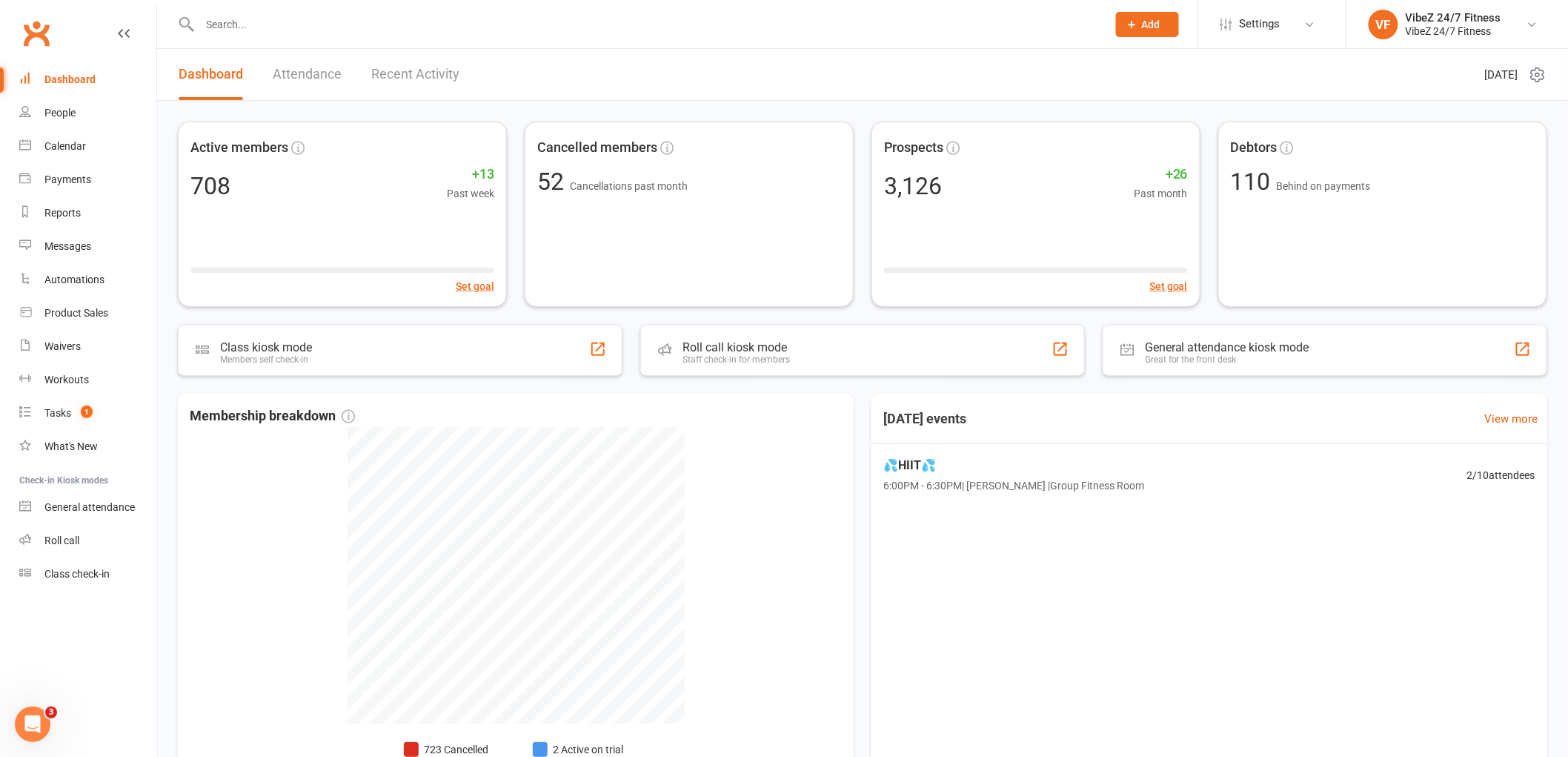
click at [298, 24] on input "text" at bounding box center [646, 24] width 901 height 21
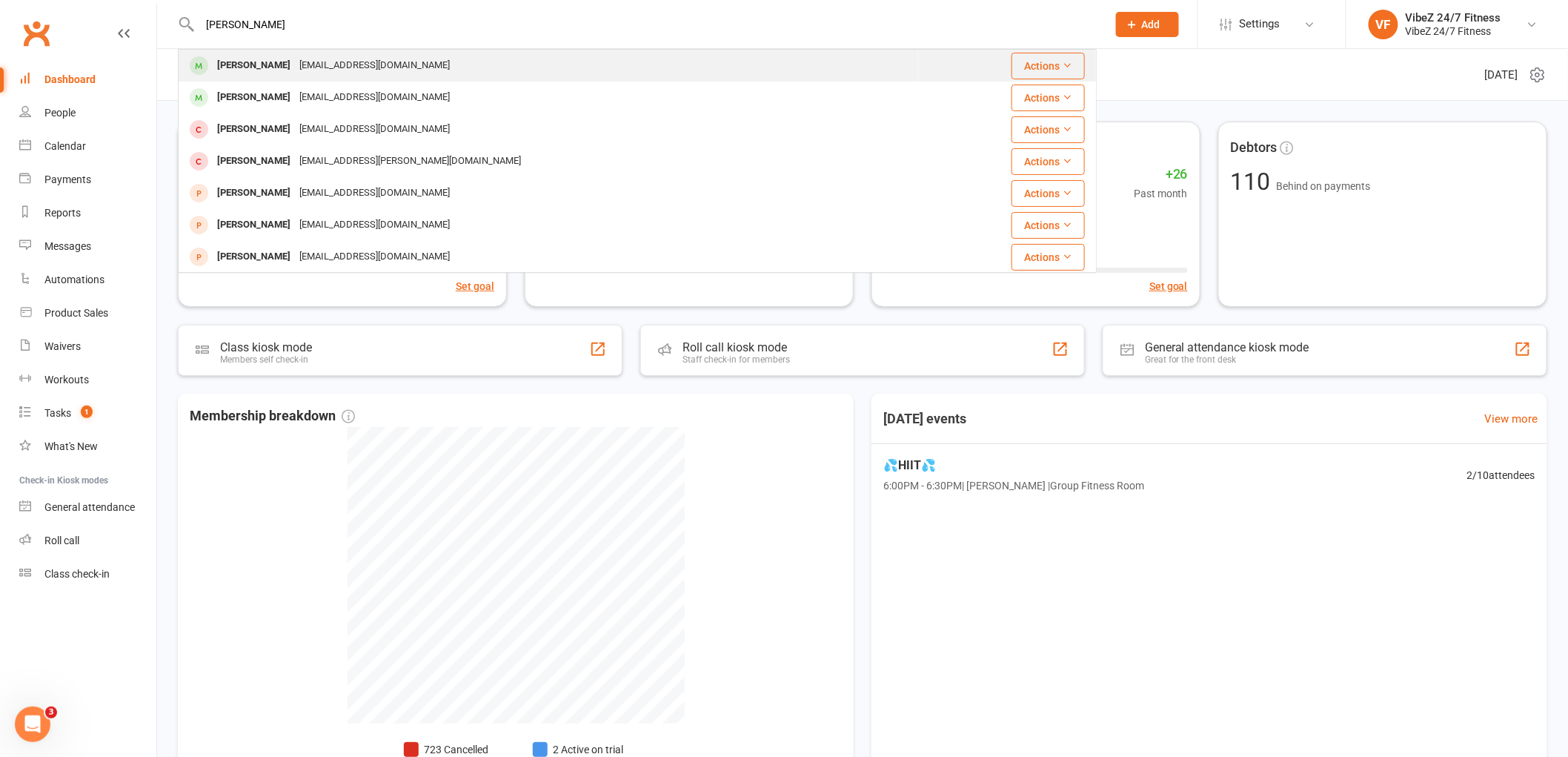
type input "[PERSON_NAME]"
click at [256, 70] on div "[PERSON_NAME]" at bounding box center [254, 65] width 82 height 21
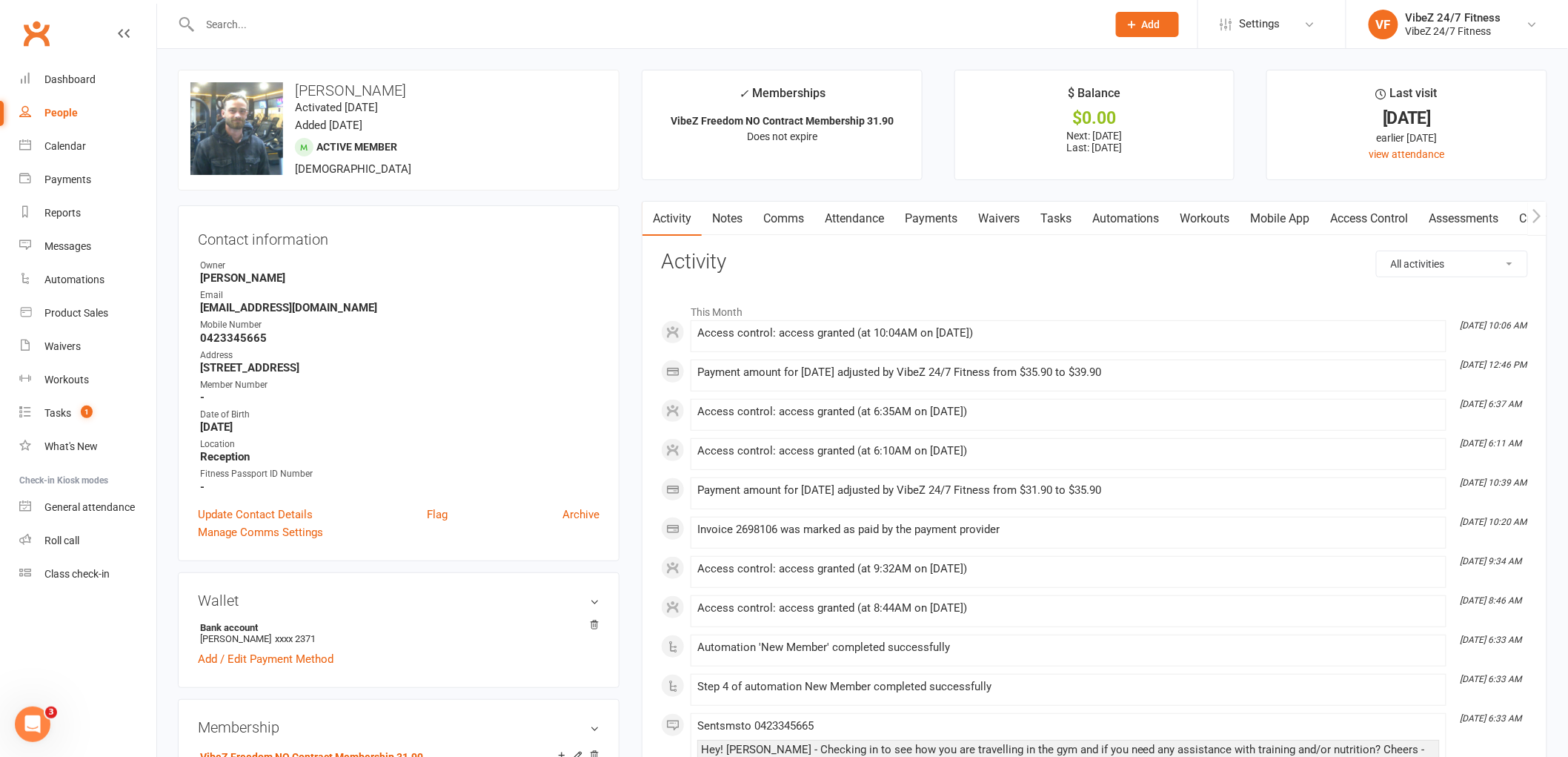
drag, startPoint x: 949, startPoint y: 218, endPoint x: 981, endPoint y: 227, distance: 33.2
click at [949, 217] on link "Payments" at bounding box center [931, 219] width 74 height 34
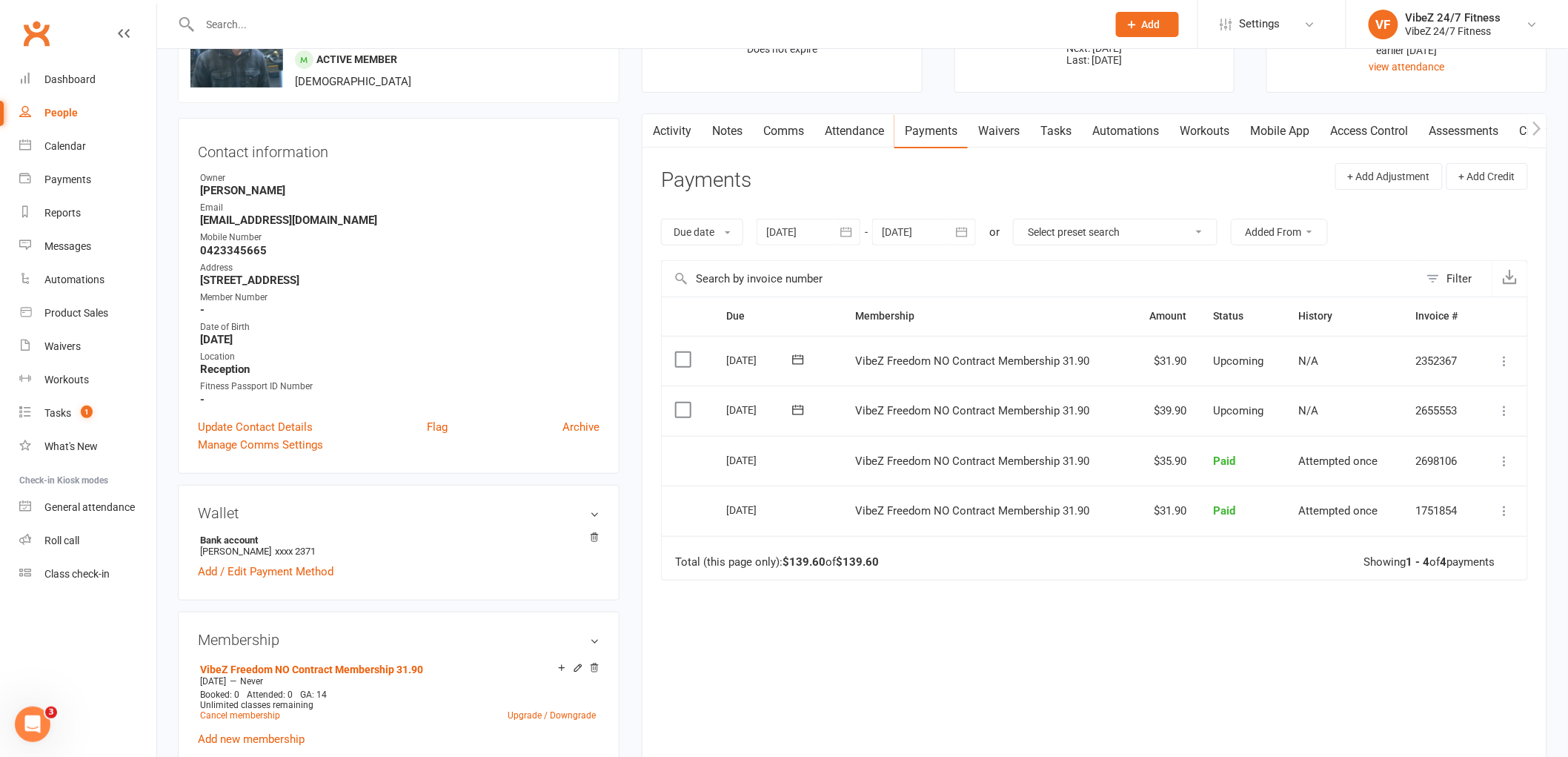
scroll to position [247, 0]
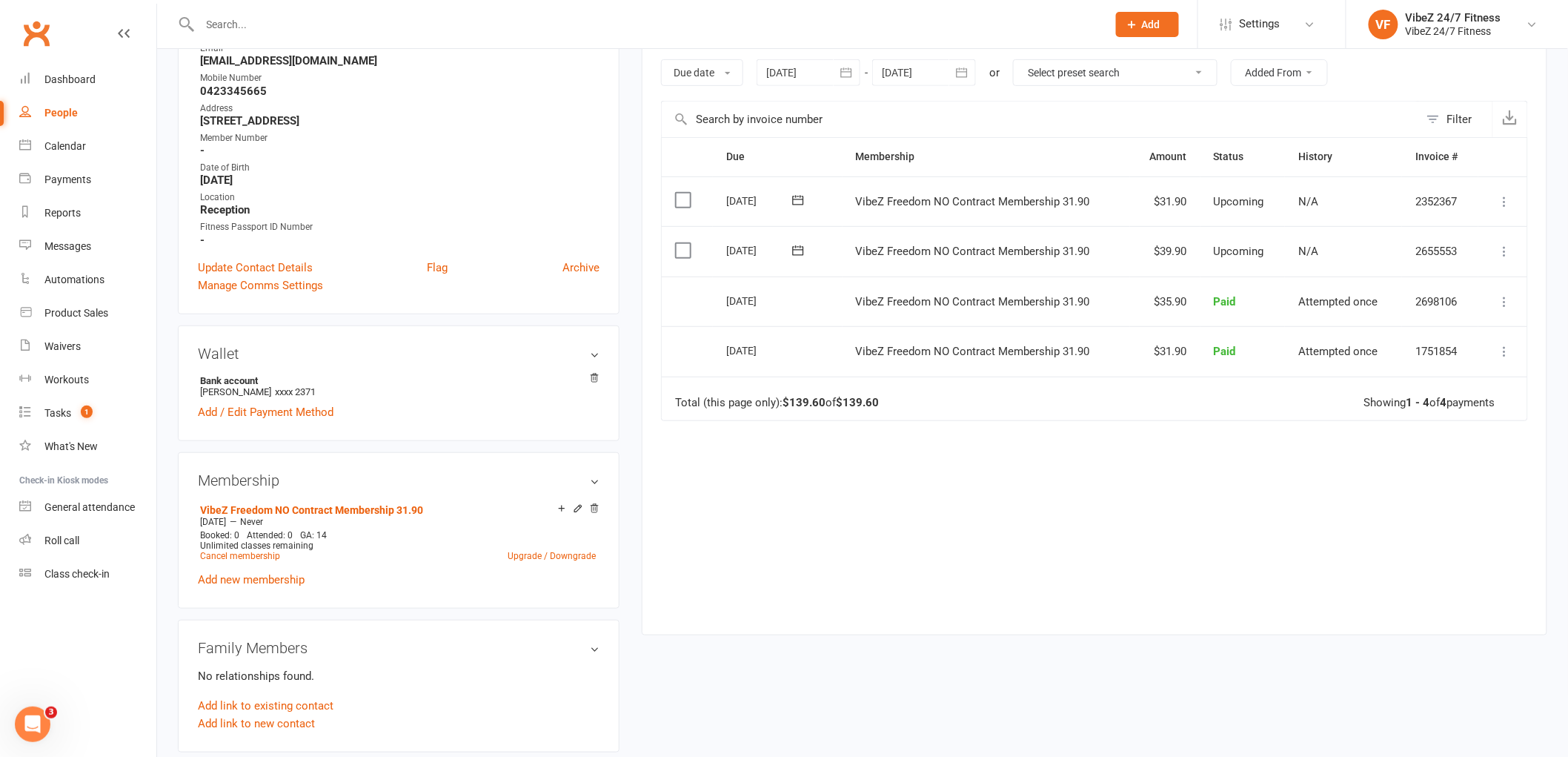
click at [1507, 252] on icon at bounding box center [1505, 251] width 15 height 15
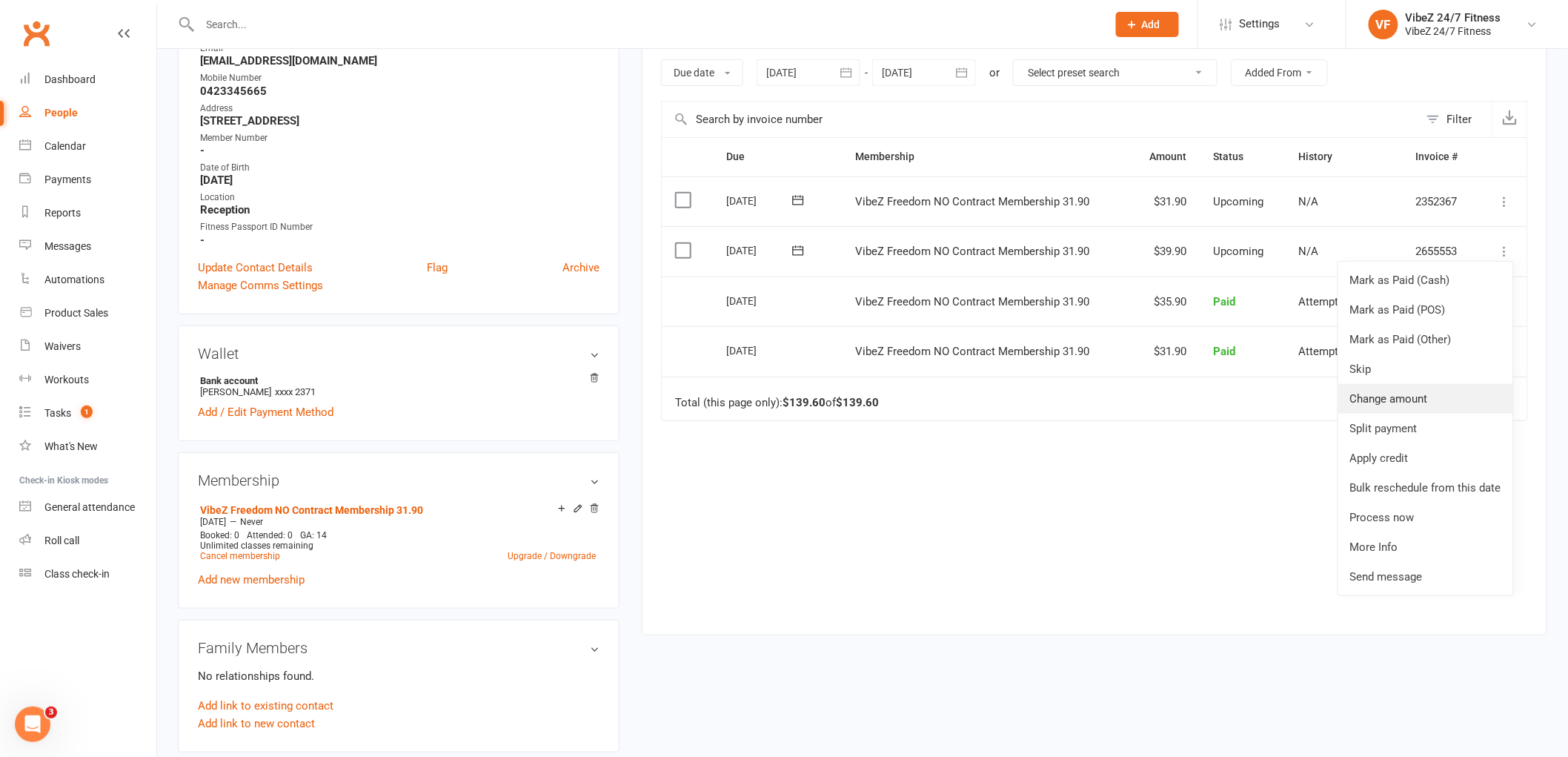
click at [1409, 398] on link "Change amount" at bounding box center [1425, 399] width 174 height 30
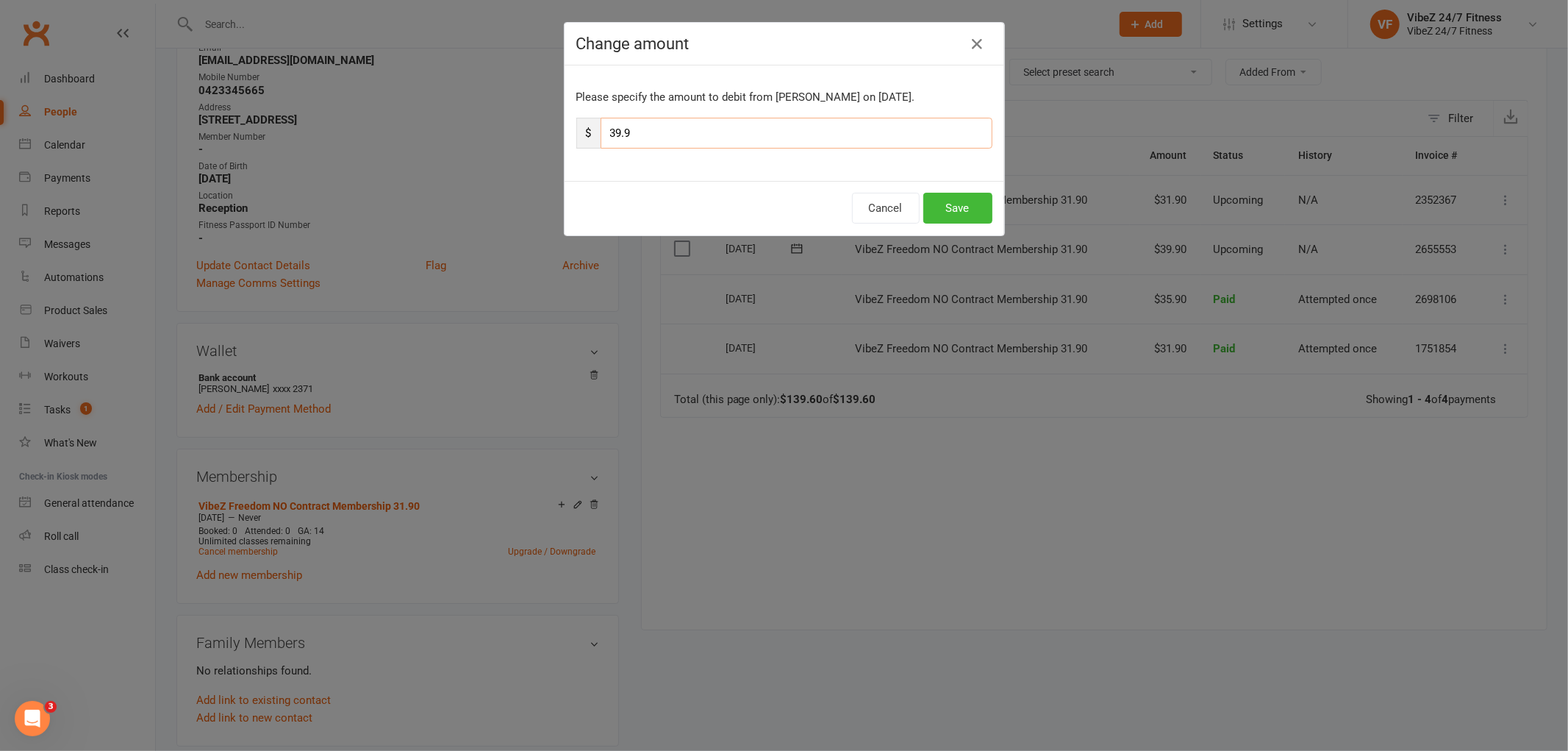
click at [616, 131] on input "39.9" at bounding box center [796, 134] width 392 height 31
type input "43.9"
click at [935, 210] on button "Save" at bounding box center [957, 208] width 69 height 31
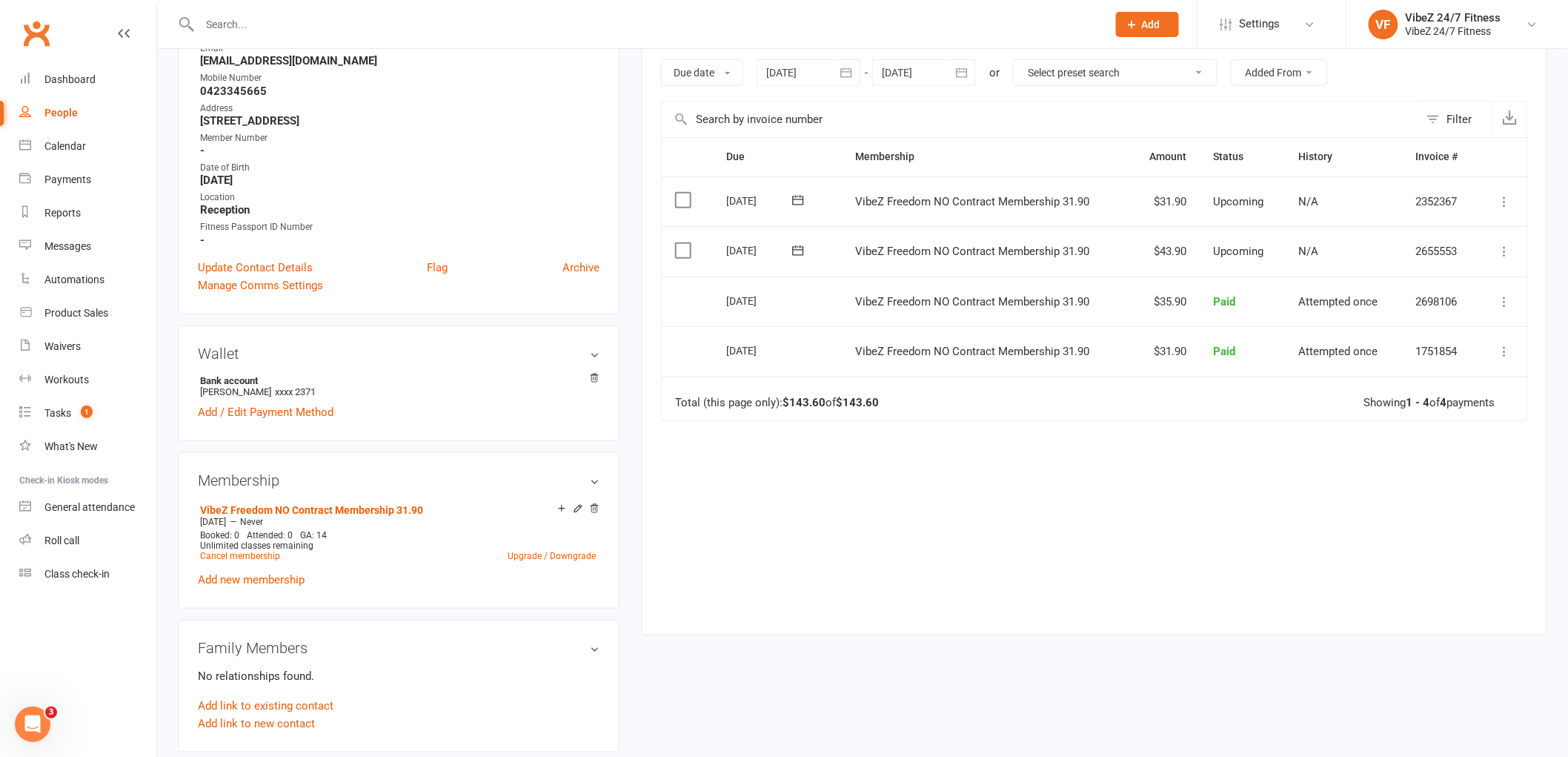
click at [991, 450] on div "Due Contact Membership Amount Status History Invoice # Select this [DATE] [PERS…" at bounding box center [1095, 374] width 867 height 475
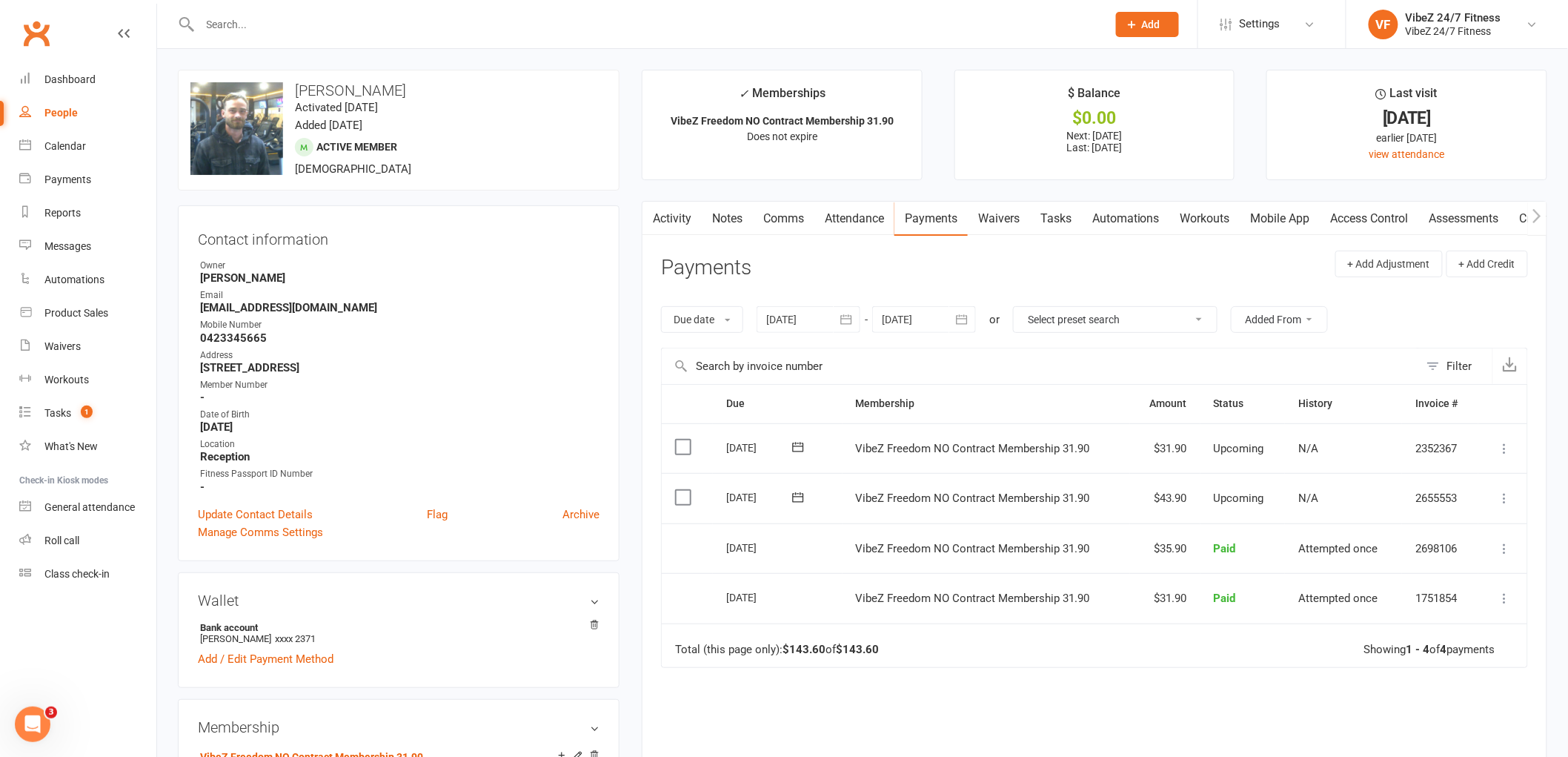
click at [333, 30] on input "text" at bounding box center [646, 24] width 901 height 21
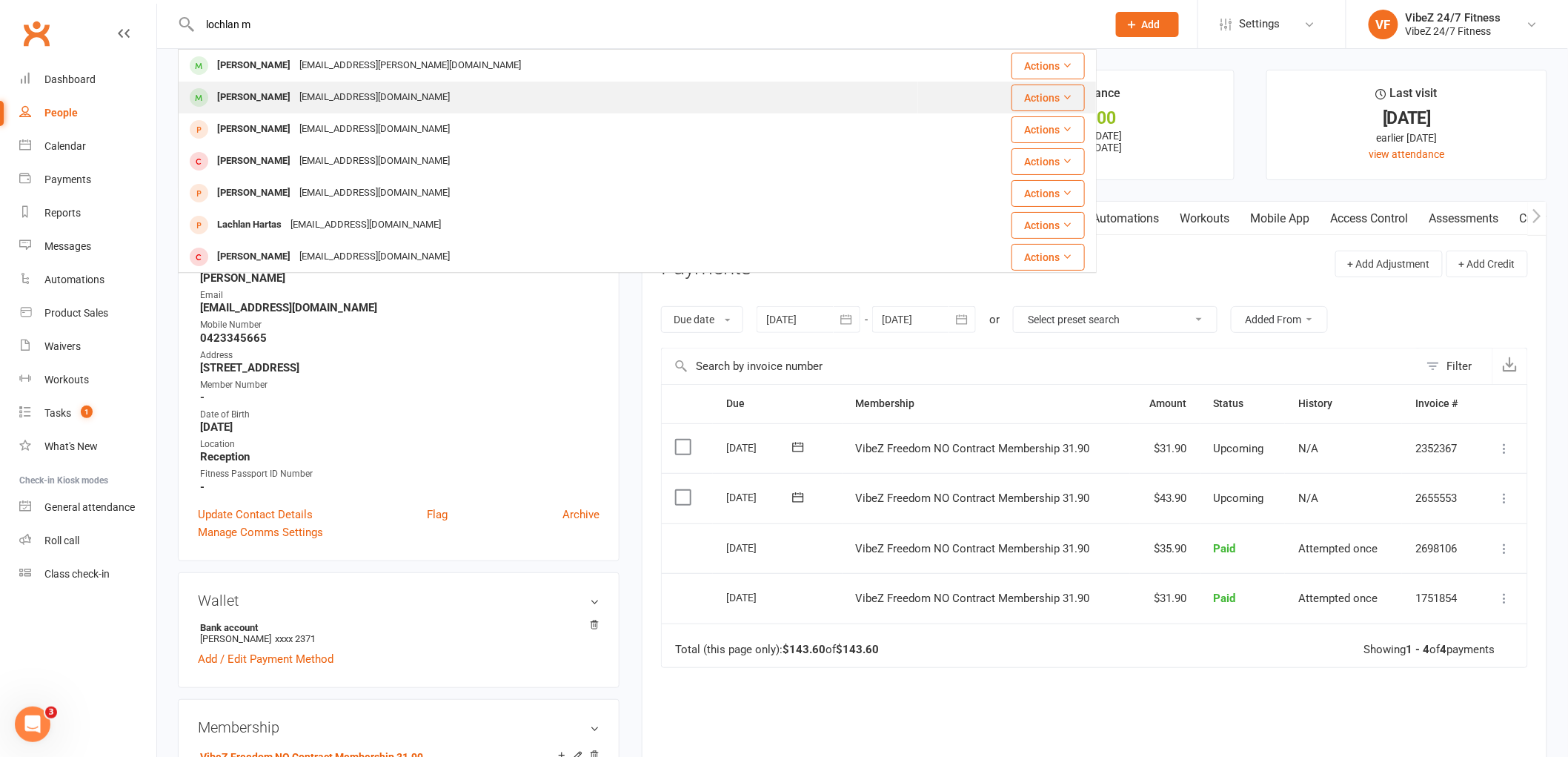
type input "lochlan m"
click at [268, 99] on div "[PERSON_NAME]" at bounding box center [254, 97] width 82 height 21
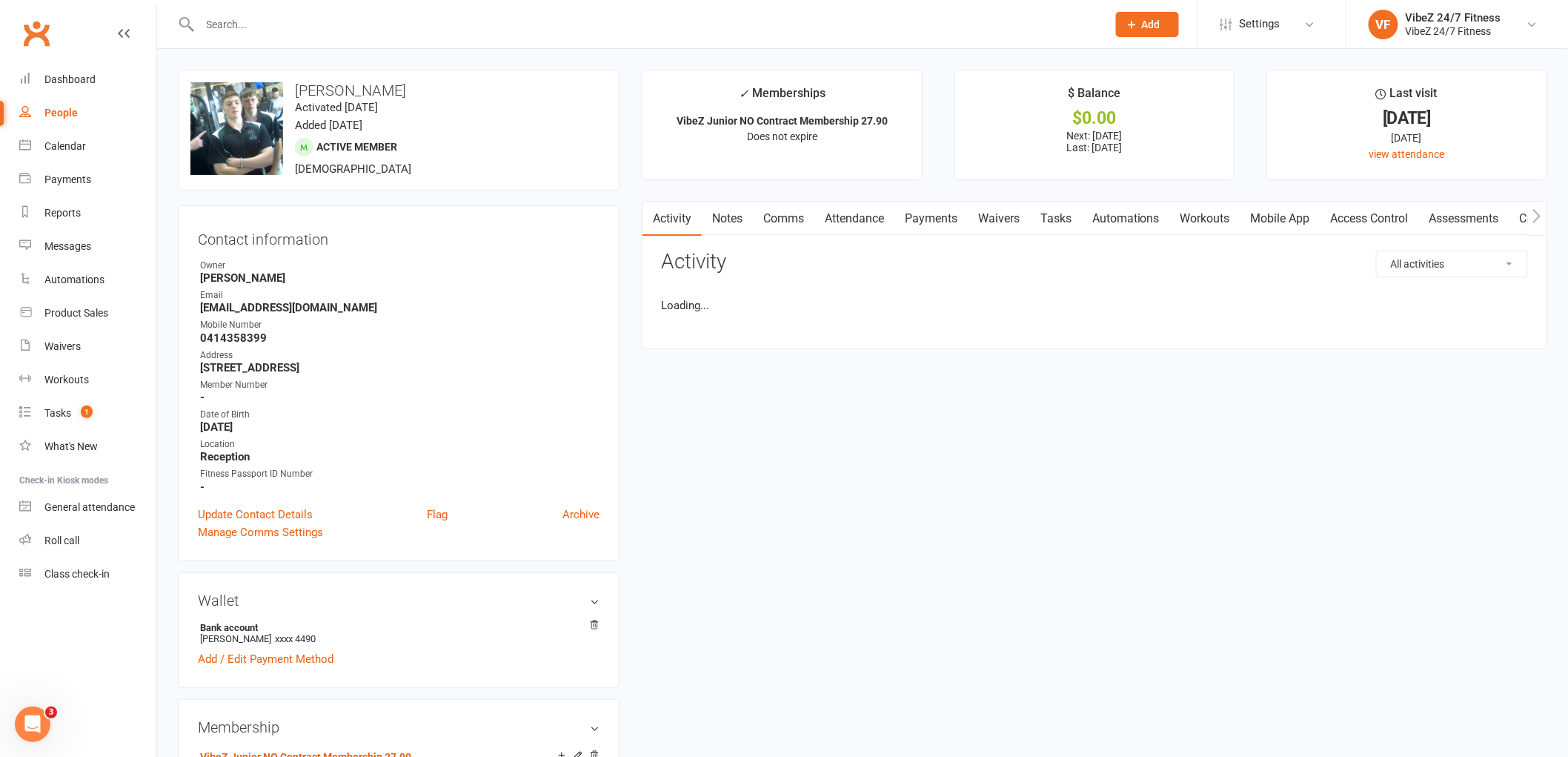
click at [920, 225] on link "Payments" at bounding box center [931, 219] width 74 height 34
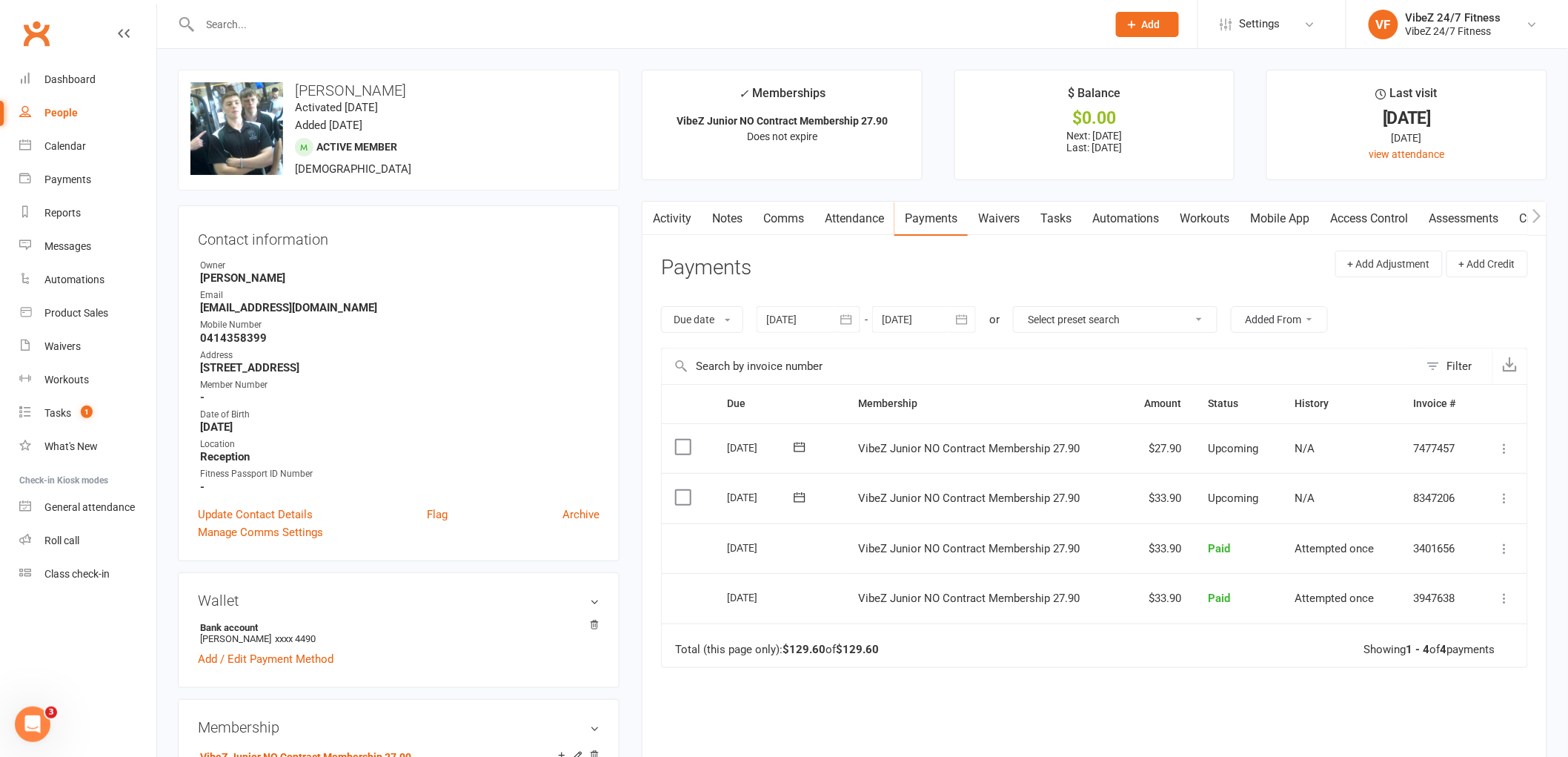
click at [1501, 496] on icon at bounding box center [1505, 498] width 15 height 15
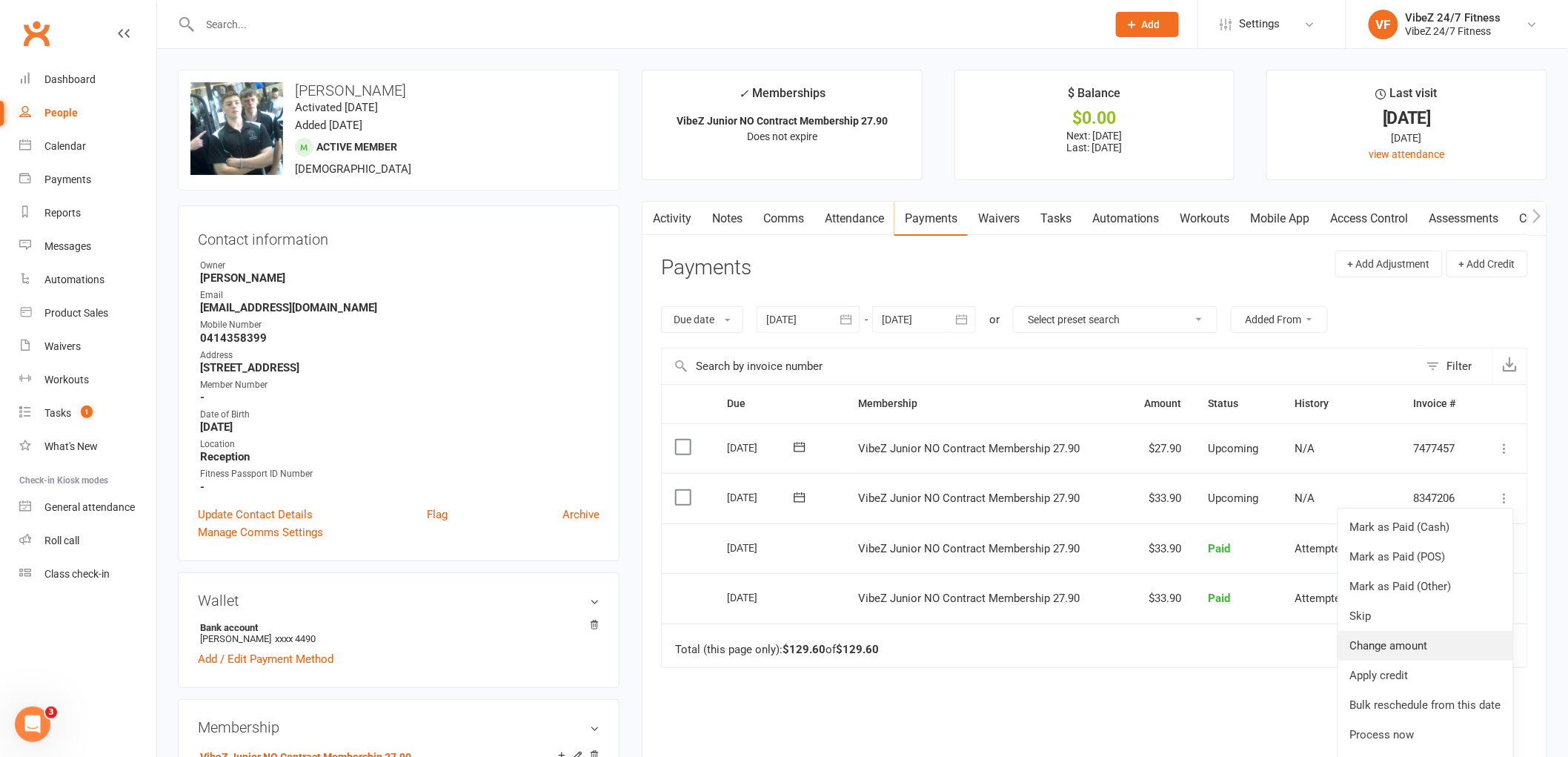
click at [1412, 646] on link "Change amount" at bounding box center [1425, 646] width 174 height 30
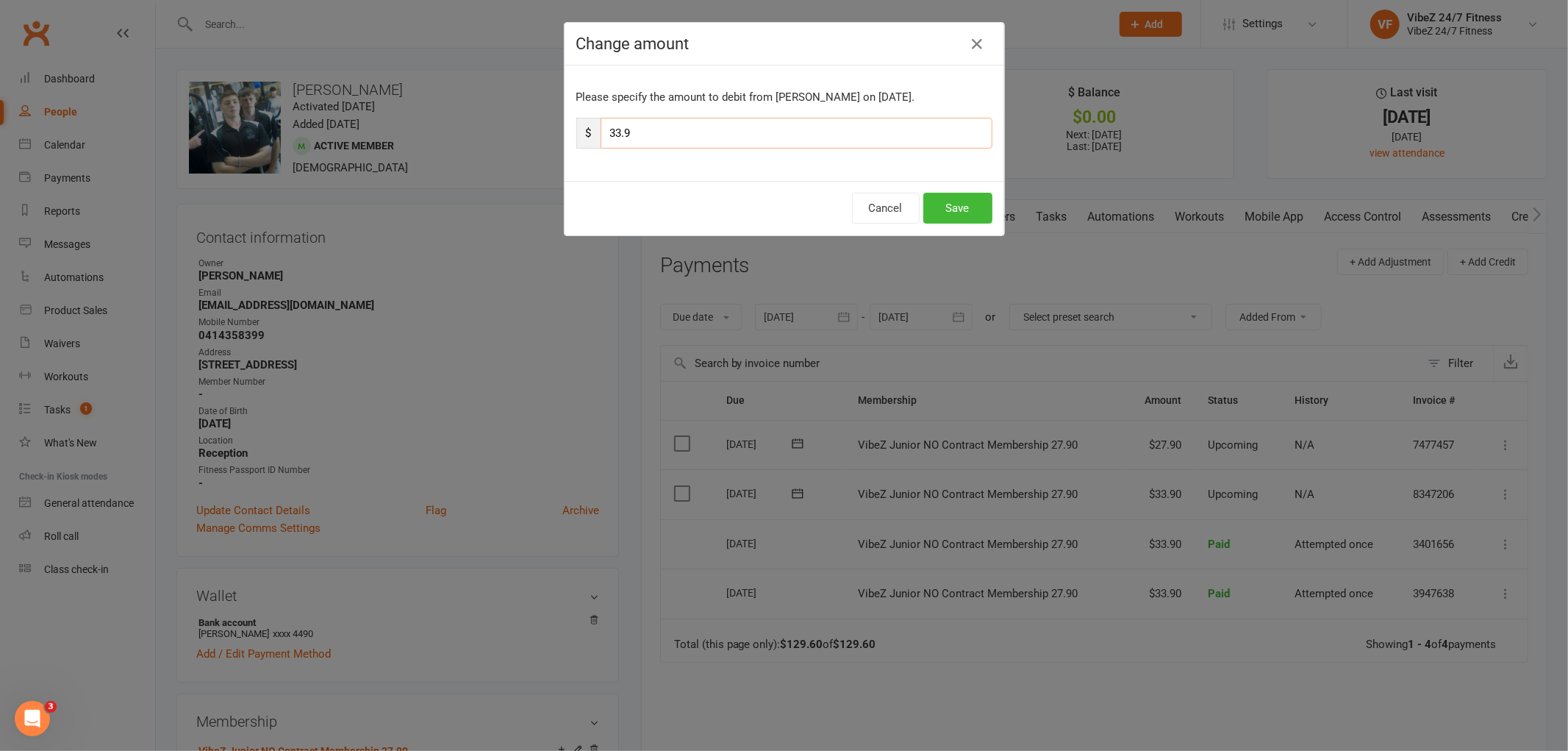
click at [616, 128] on input "33.9" at bounding box center [796, 134] width 392 height 31
type input "39.9"
click at [965, 196] on button "Save" at bounding box center [957, 208] width 69 height 31
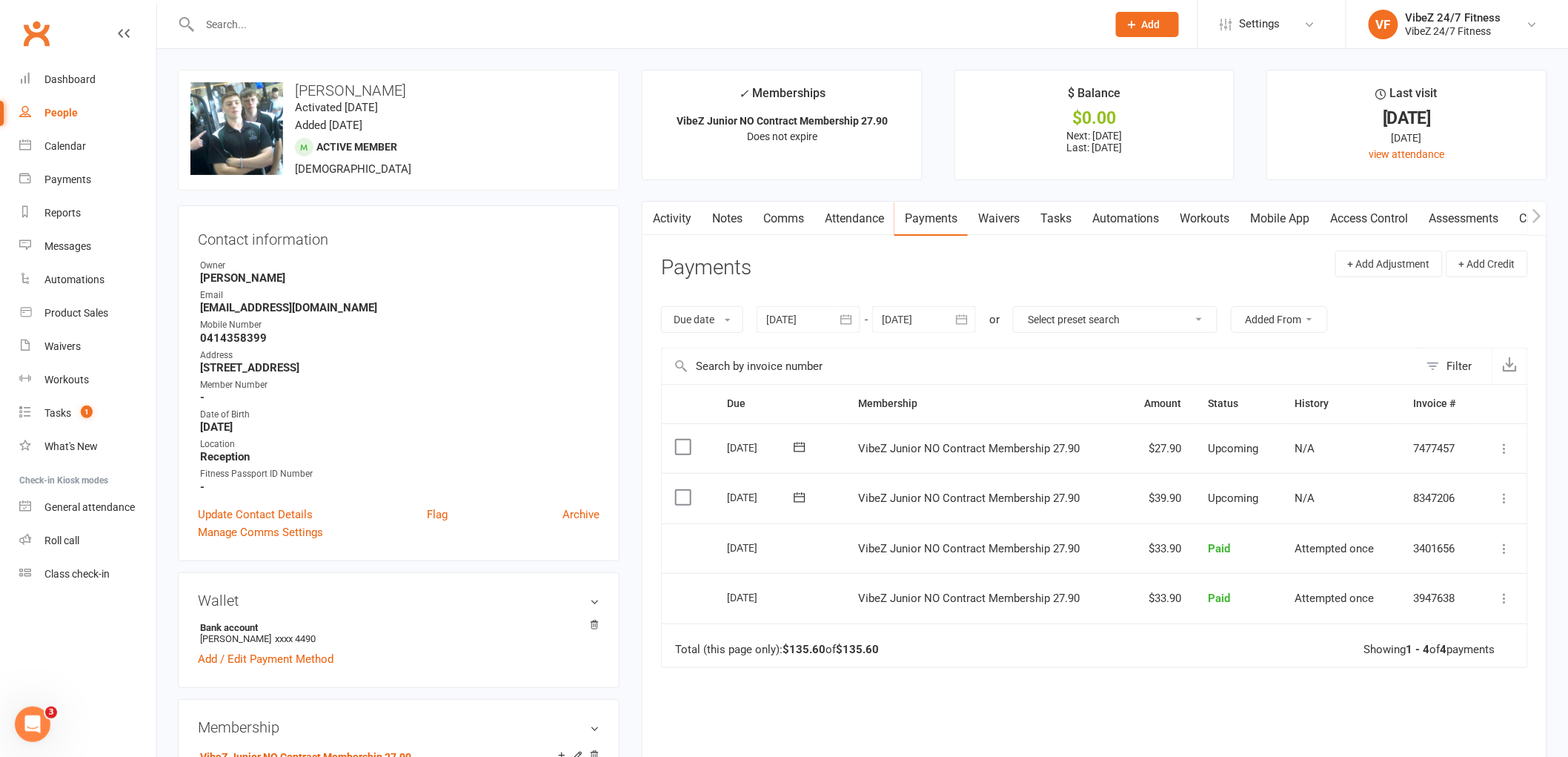
click at [370, 28] on input "text" at bounding box center [646, 24] width 901 height 21
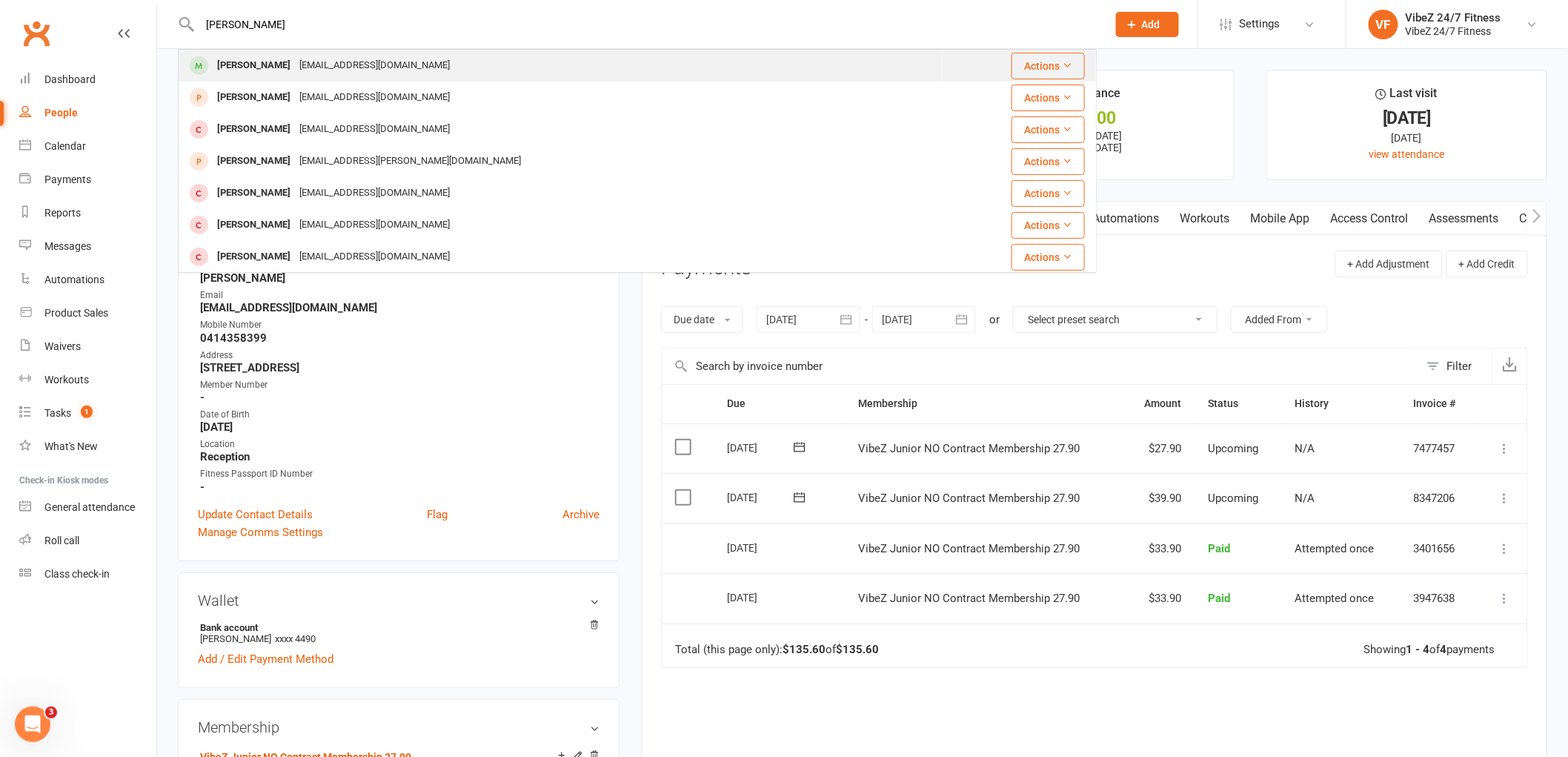
type input "[PERSON_NAME]"
click at [381, 60] on div "[EMAIL_ADDRESS][DOMAIN_NAME]" at bounding box center [375, 65] width 160 height 21
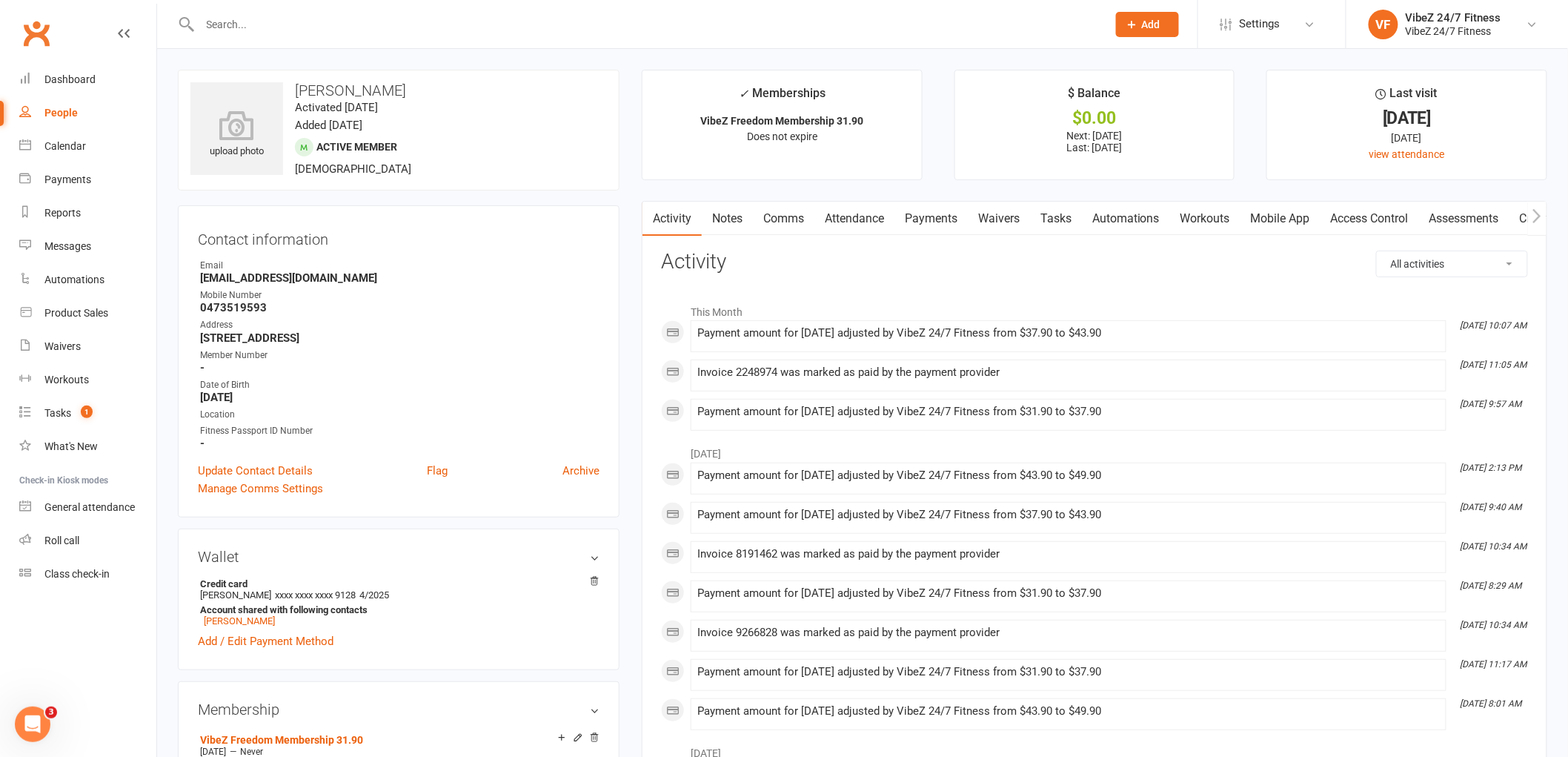
click at [902, 222] on link "Payments" at bounding box center [931, 219] width 74 height 34
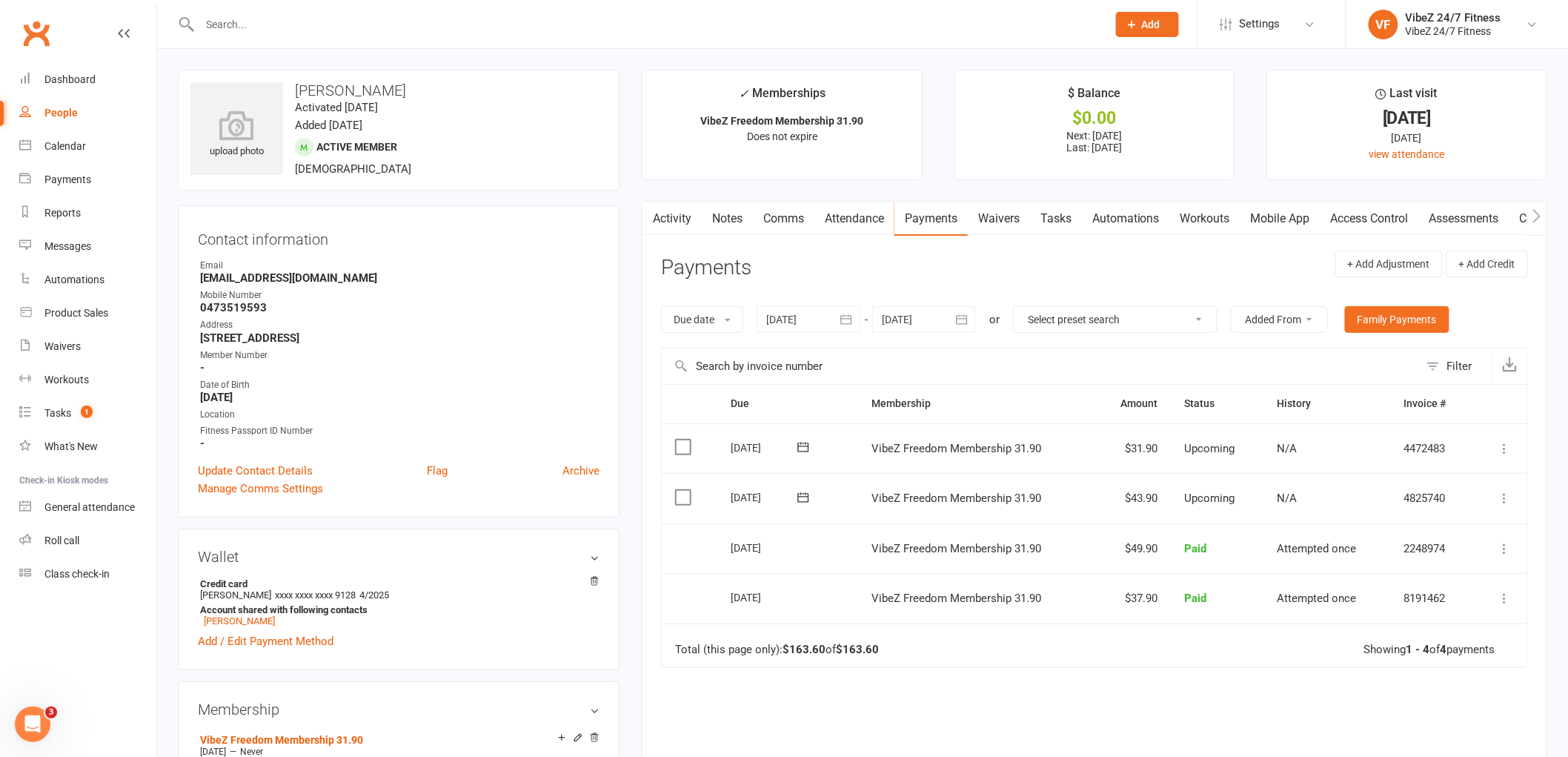
click at [1501, 500] on icon at bounding box center [1505, 498] width 15 height 15
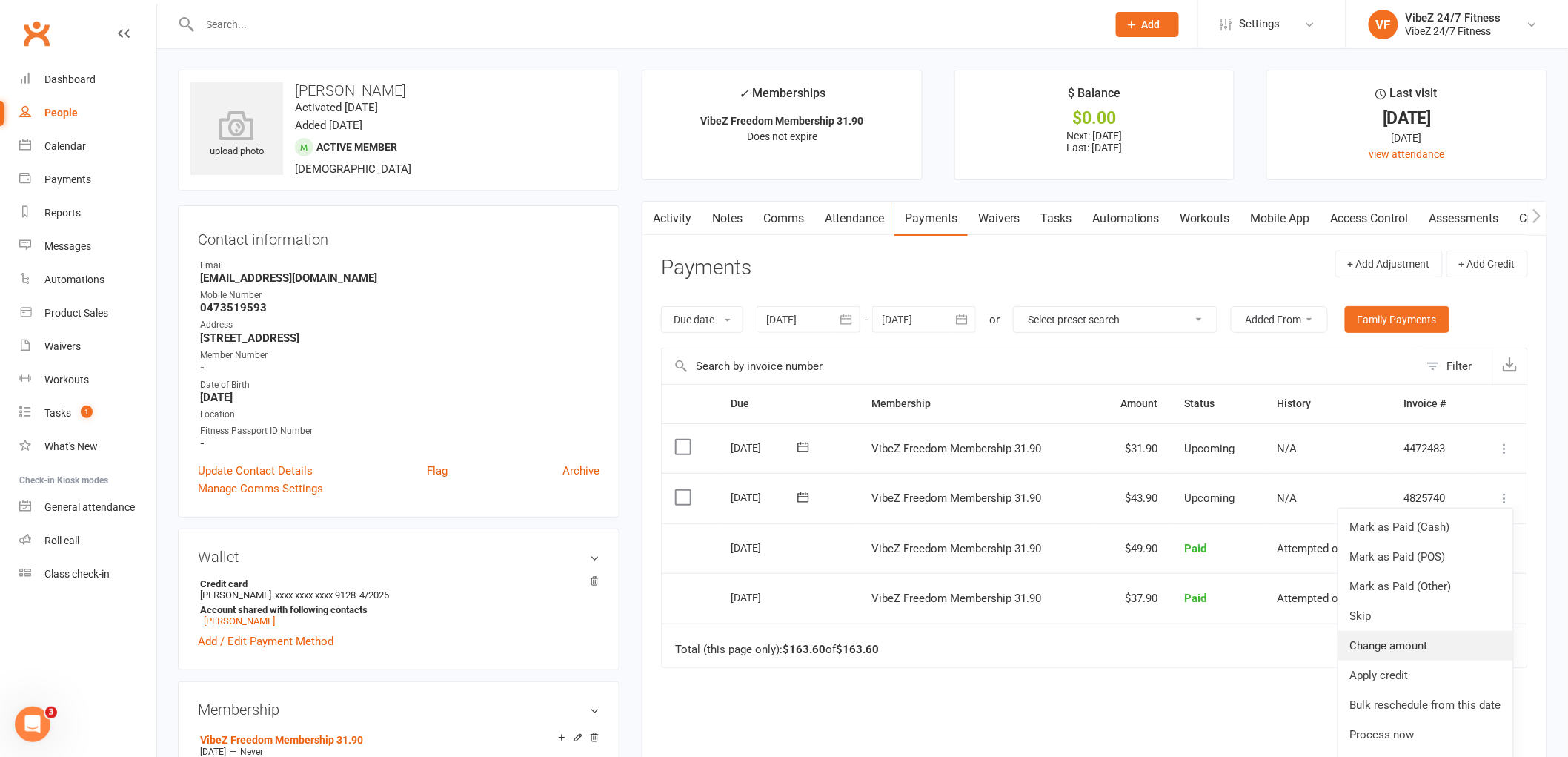
click at [1409, 638] on link "Change amount" at bounding box center [1425, 646] width 174 height 30
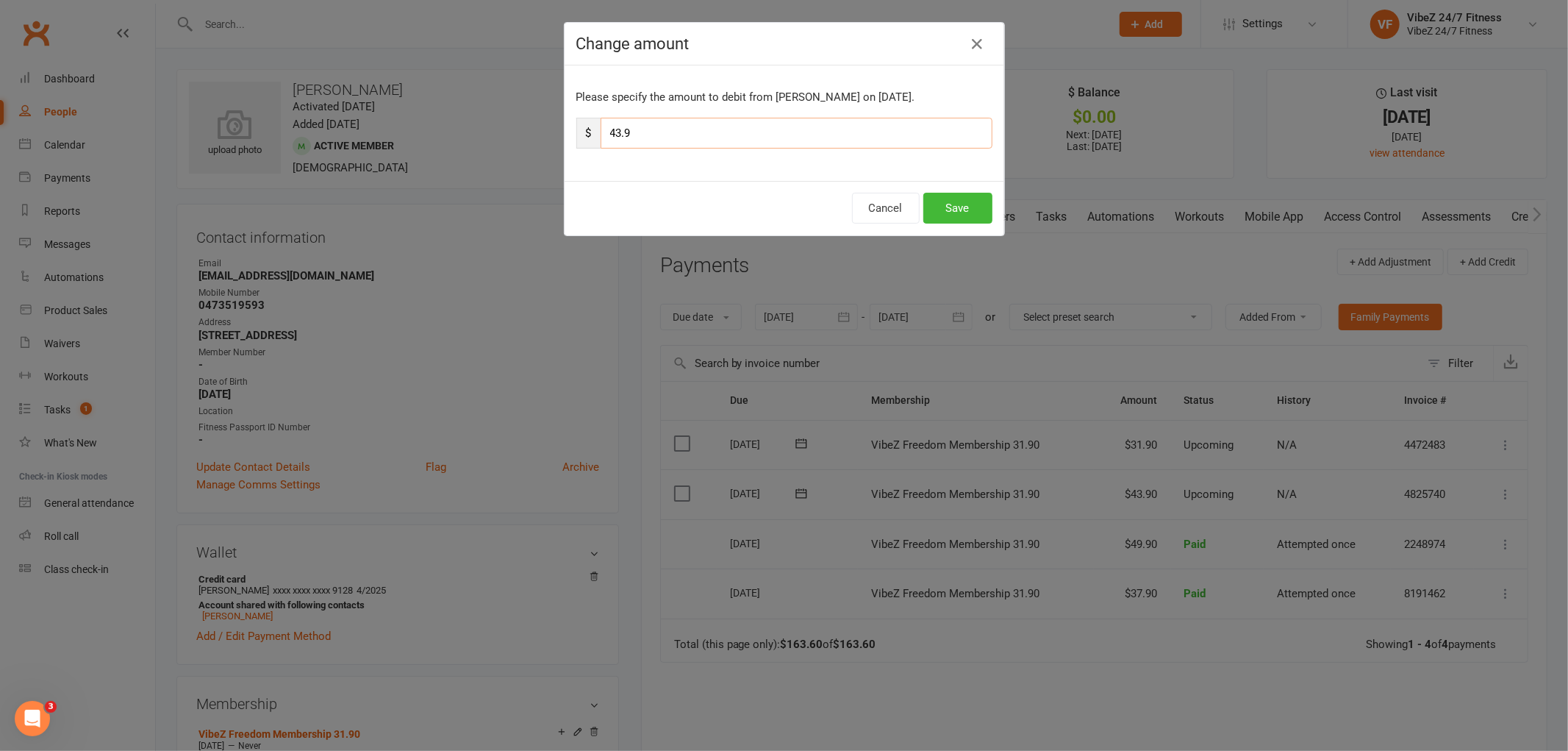
click at [616, 129] on input "43.9" at bounding box center [796, 134] width 392 height 31
type input "49.9"
click at [943, 217] on button "Save" at bounding box center [957, 208] width 69 height 31
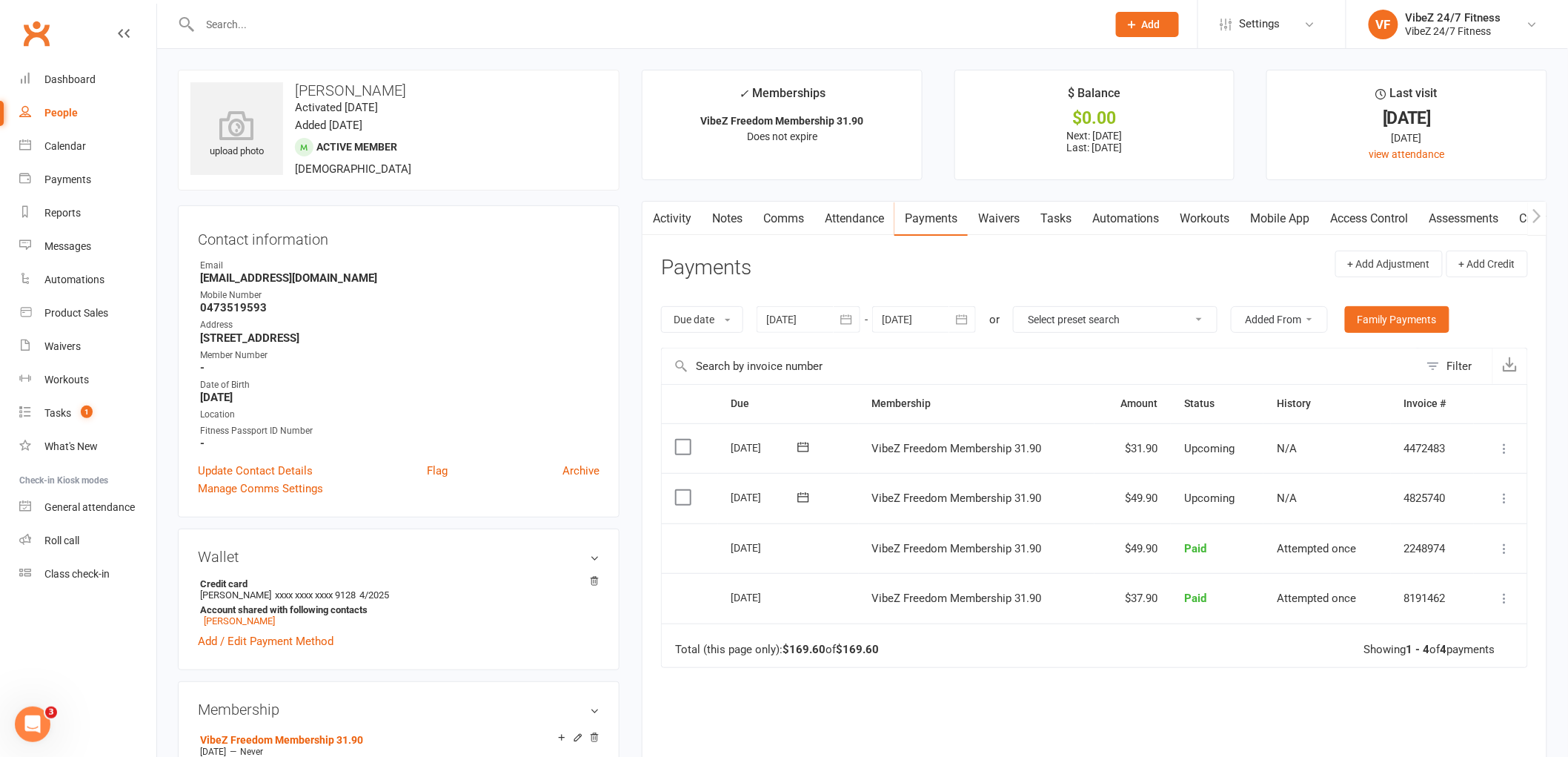
click at [457, 21] on input "text" at bounding box center [646, 24] width 901 height 21
type input "4"
click at [356, 17] on input "4" at bounding box center [646, 24] width 901 height 21
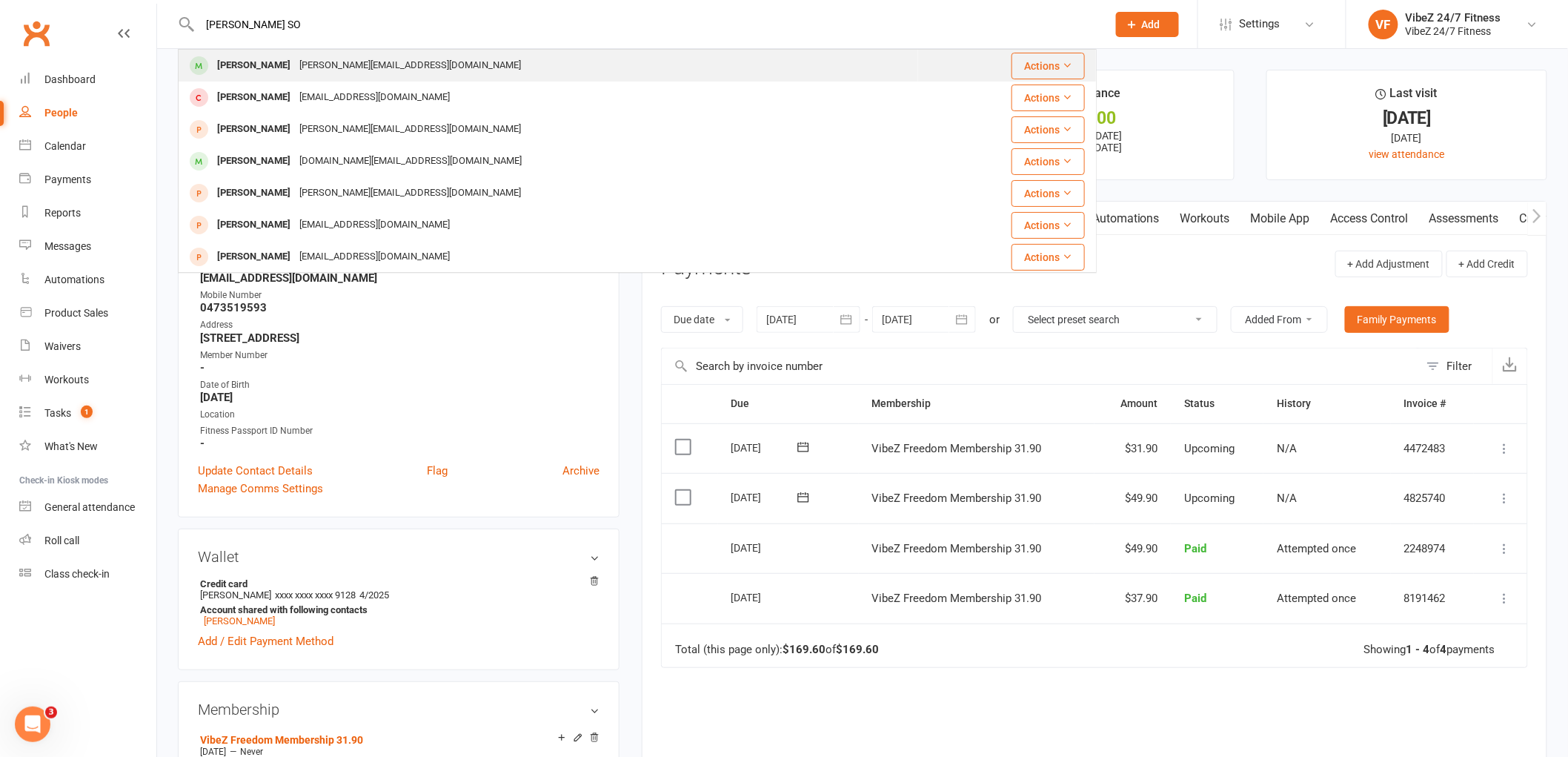
type input "[PERSON_NAME] SO"
click at [285, 77] on div "[PERSON_NAME] [PERSON_NAME][EMAIL_ADDRESS][DOMAIN_NAME]" at bounding box center [548, 65] width 738 height 31
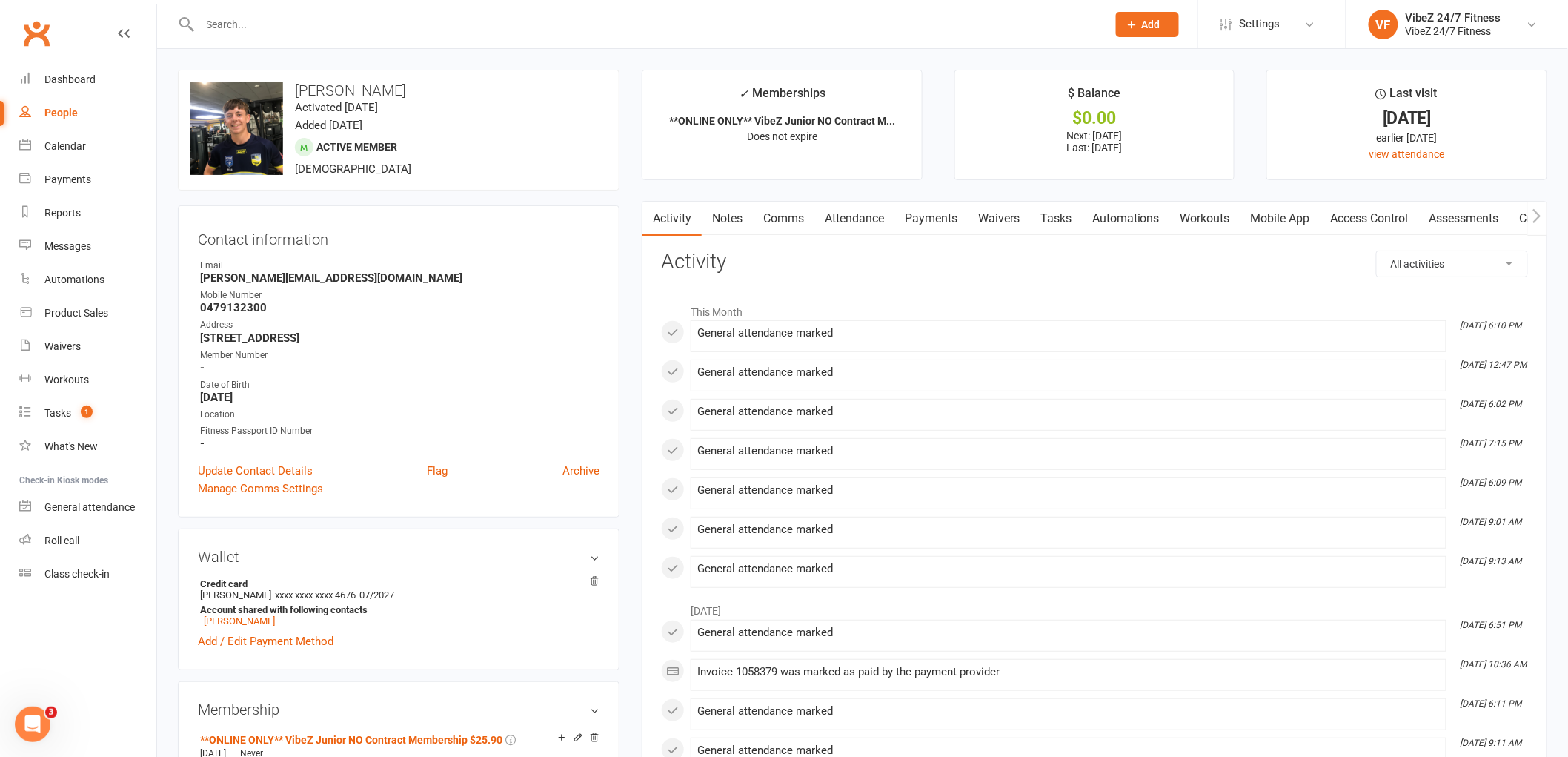
click at [1341, 220] on link "Access Control" at bounding box center [1369, 219] width 99 height 34
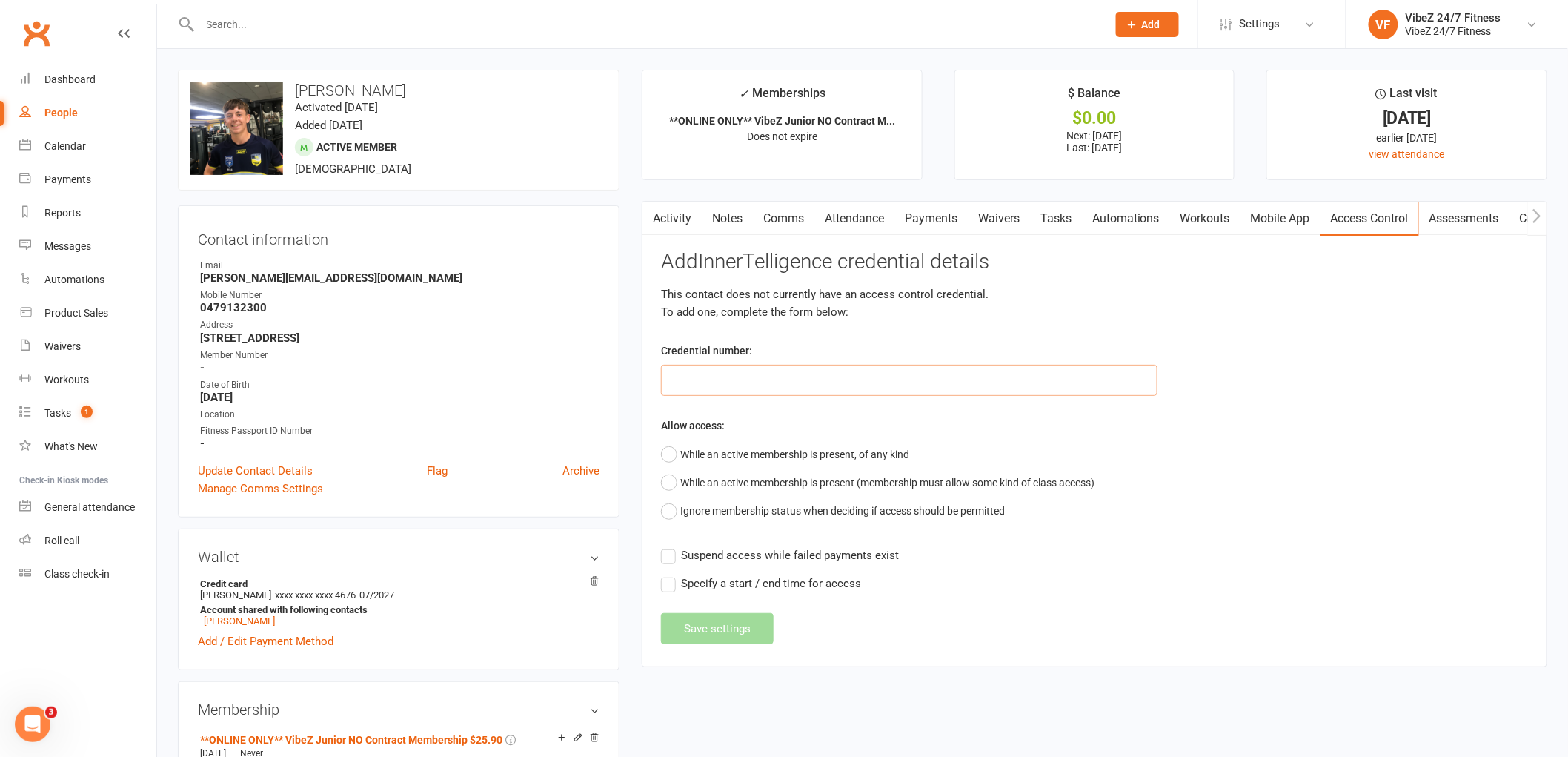
click at [734, 388] on input "text" at bounding box center [909, 380] width 496 height 31
type input "40124"
click at [743, 445] on button "While an active membership is present, of any kind" at bounding box center [785, 454] width 248 height 28
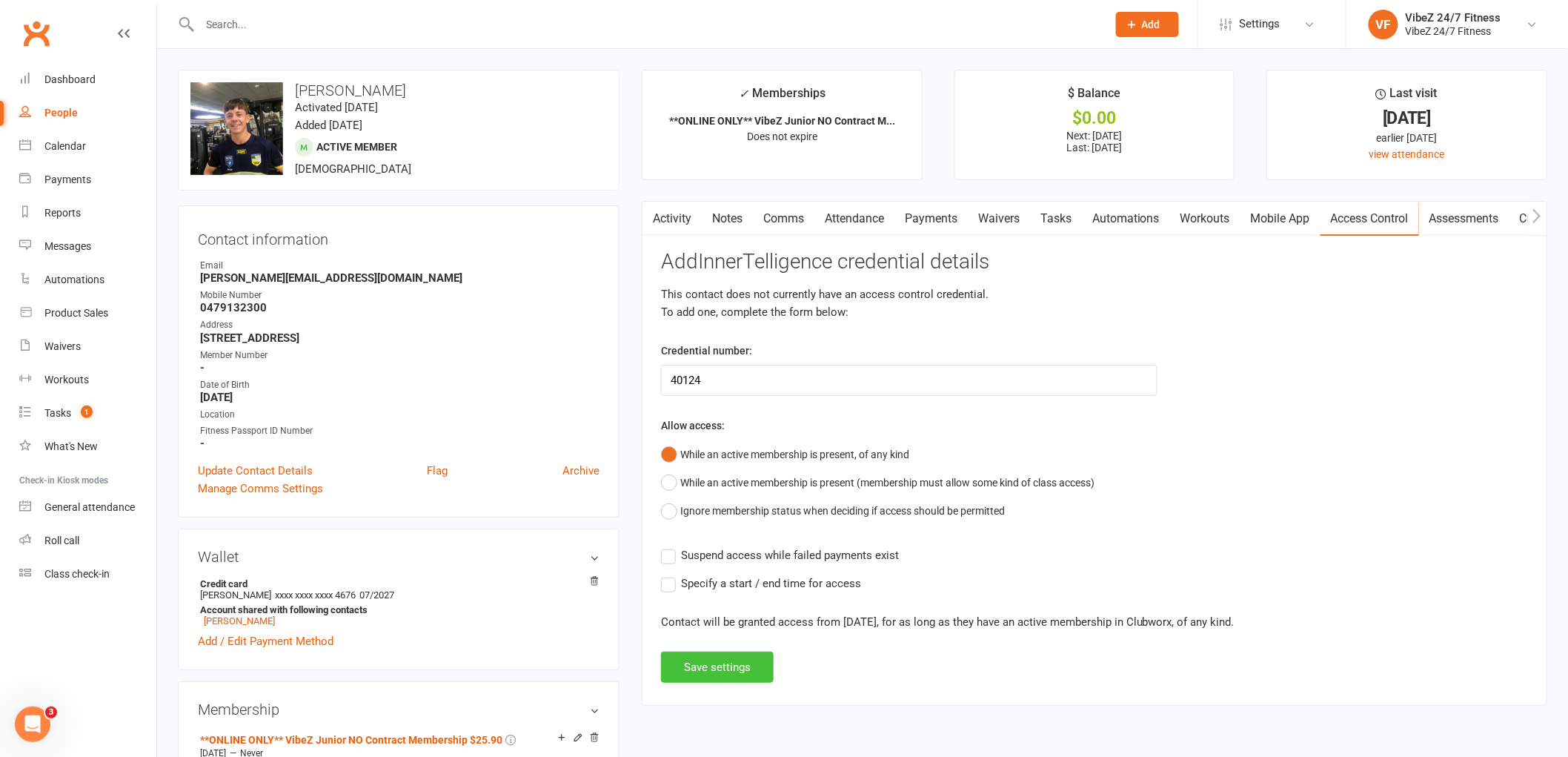
drag, startPoint x: 721, startPoint y: 669, endPoint x: 741, endPoint y: 661, distance: 21.5
click at [721, 671] on button "Save settings" at bounding box center [717, 667] width 113 height 31
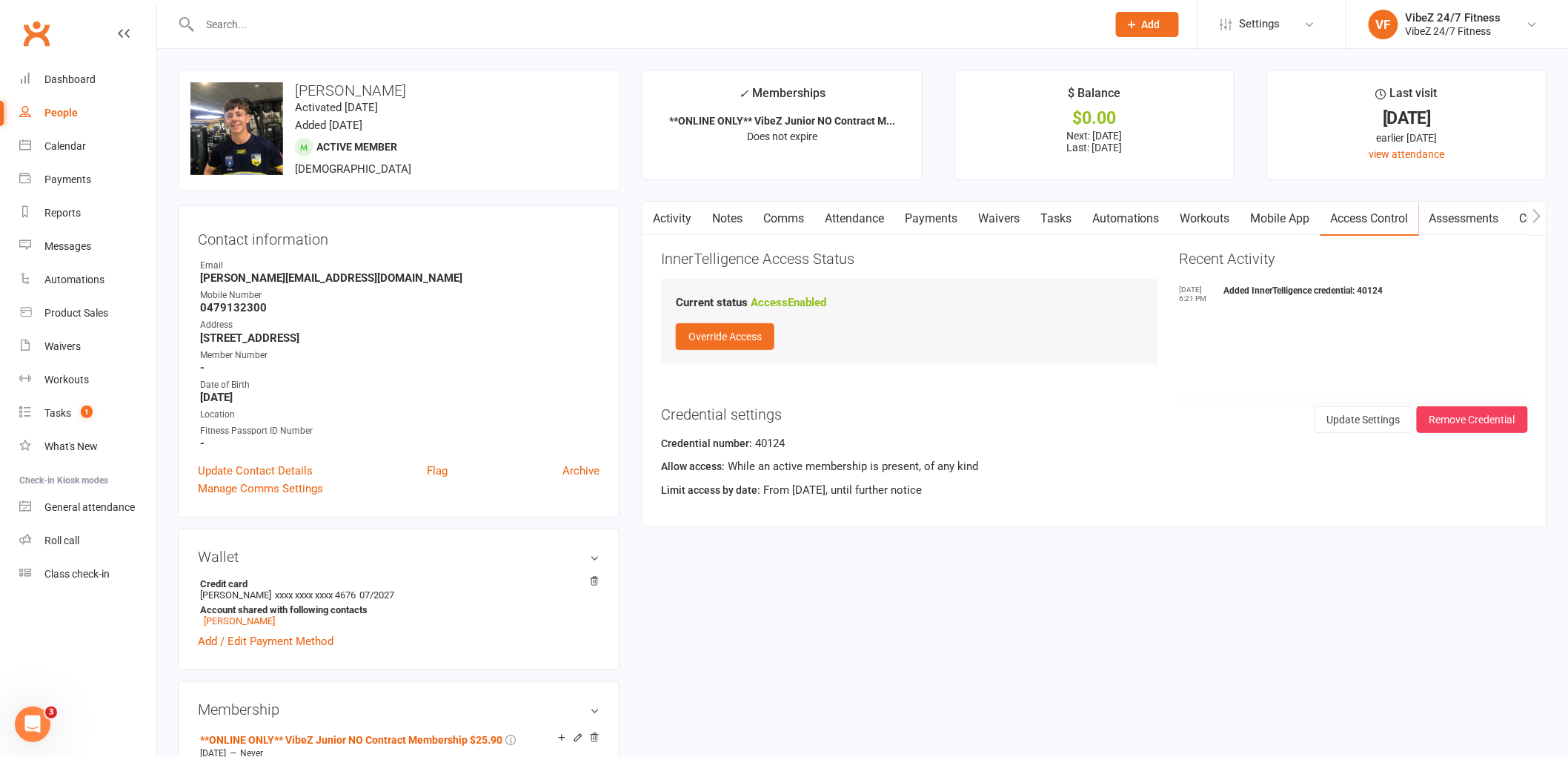
click at [365, 20] on input "text" at bounding box center [646, 24] width 901 height 21
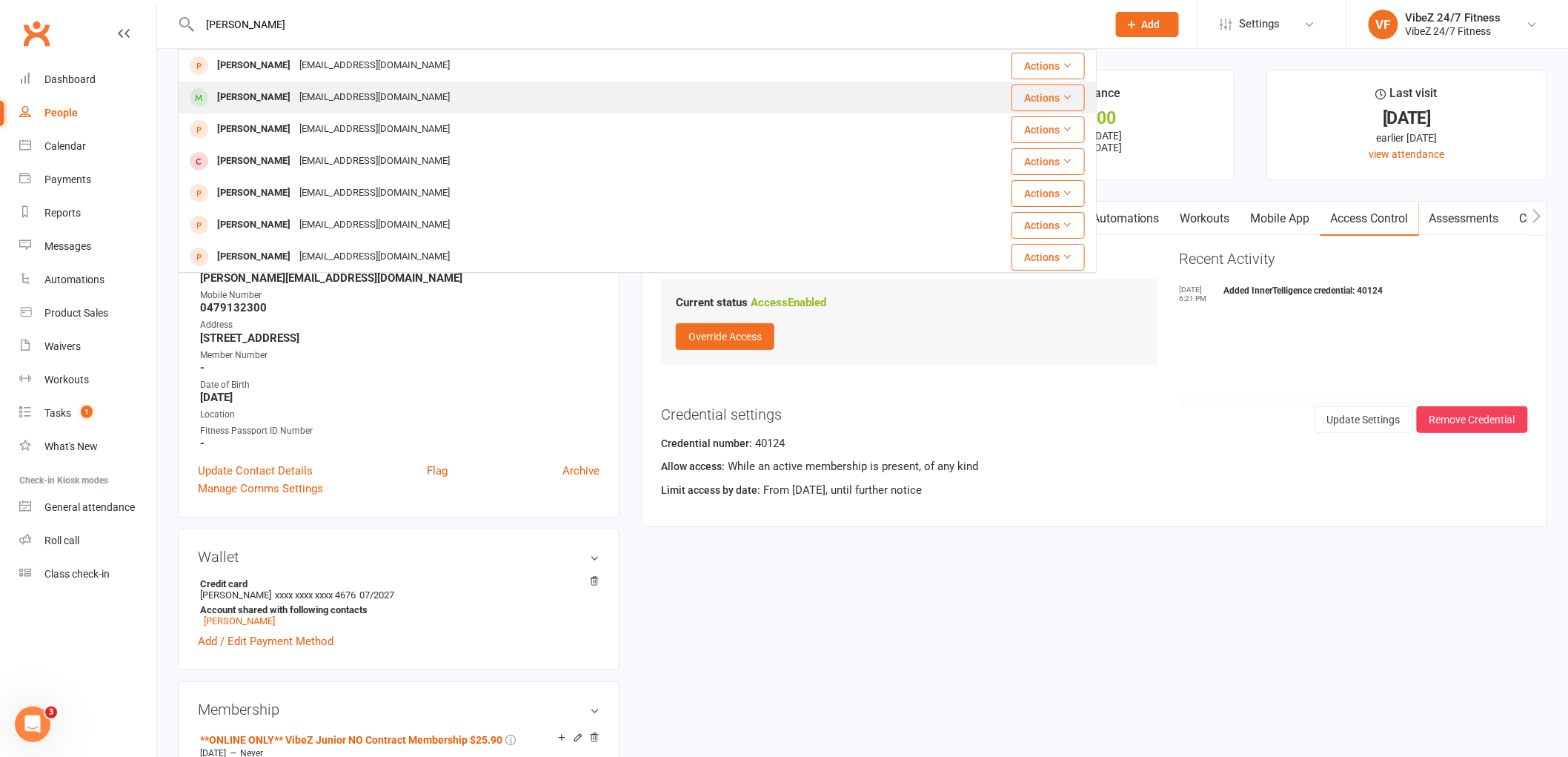
type input "[PERSON_NAME]"
click at [277, 96] on div "[PERSON_NAME]" at bounding box center [254, 97] width 82 height 21
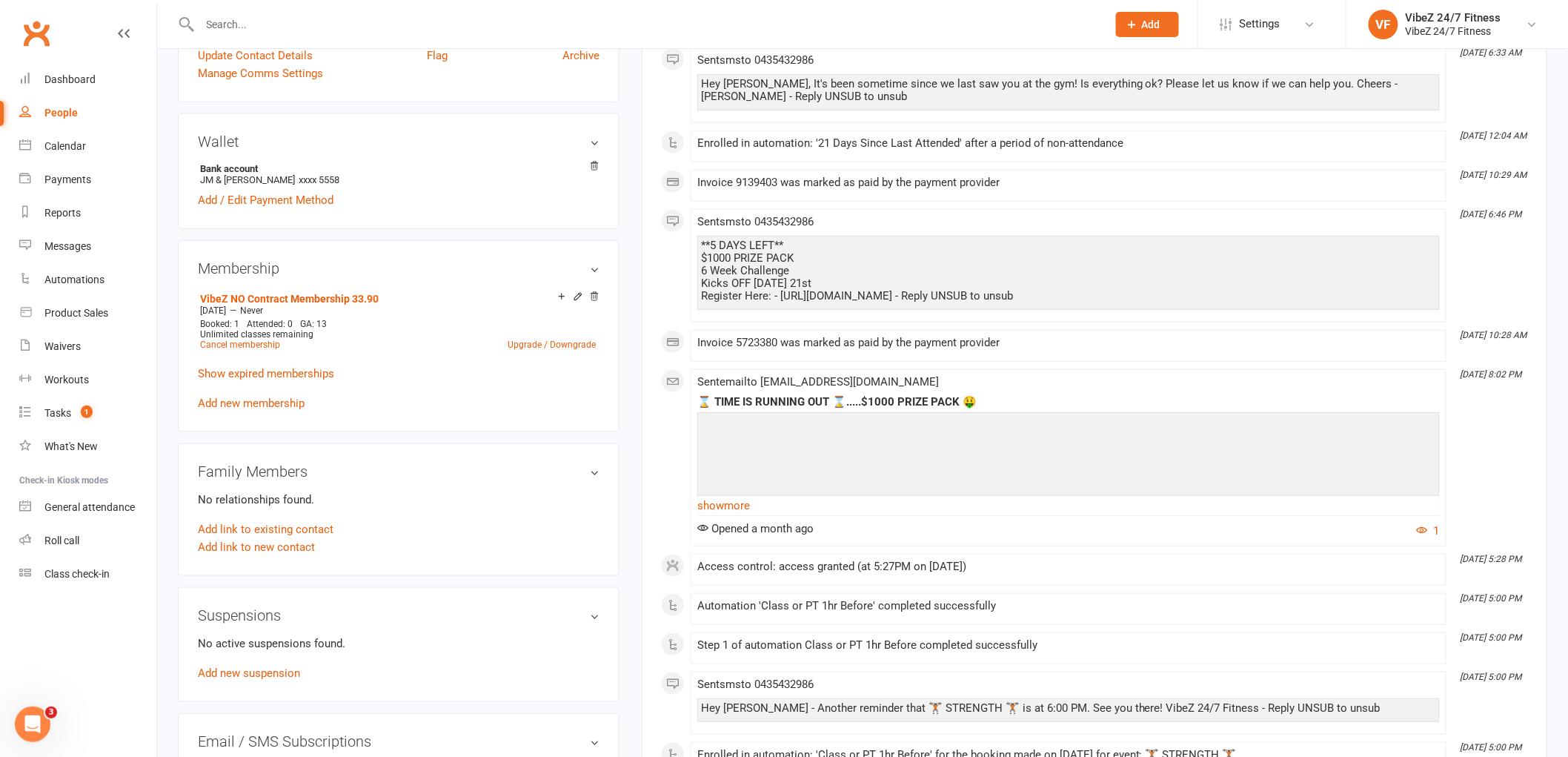
scroll to position [494, 0]
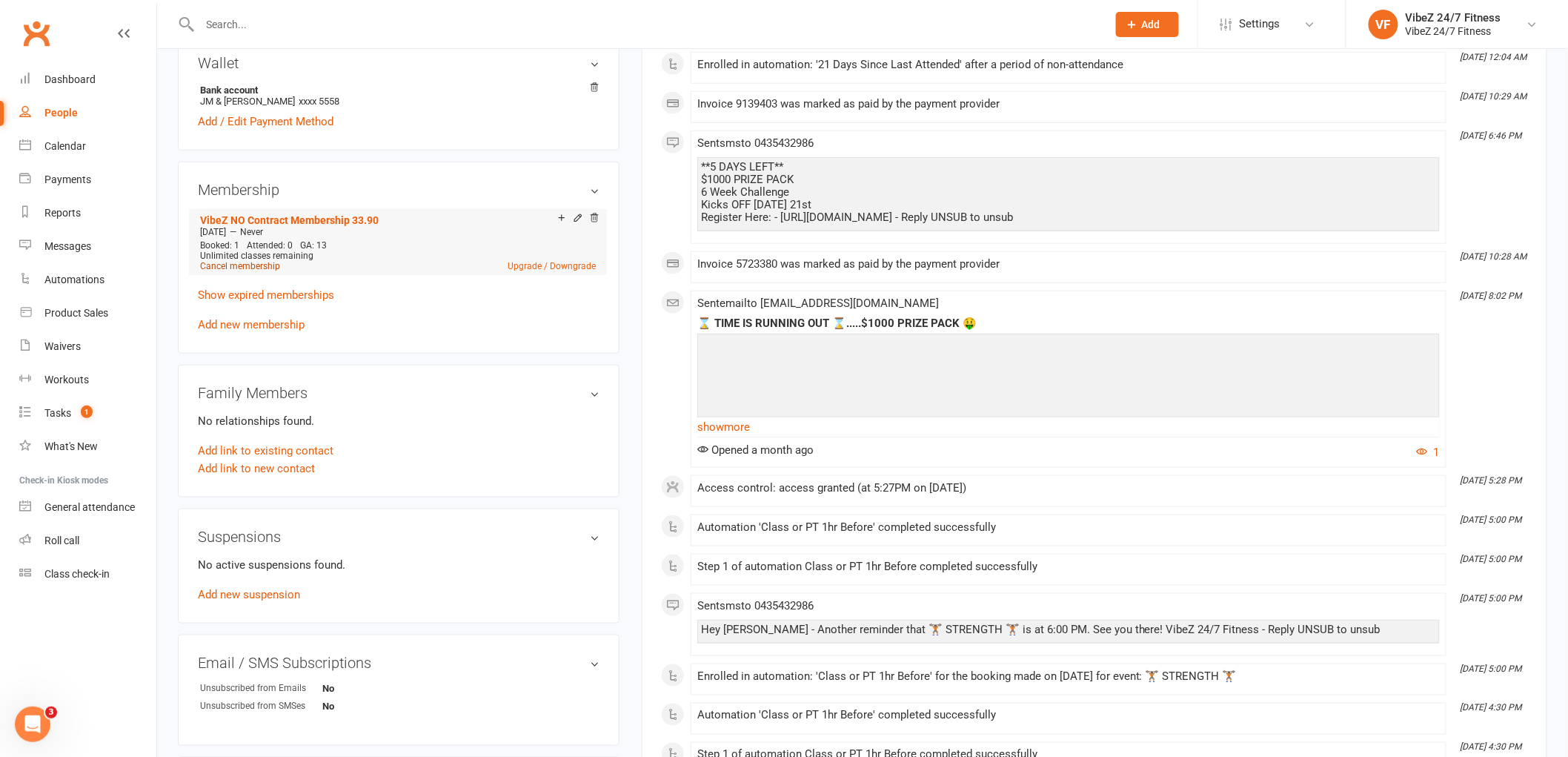
click at [236, 265] on link "Cancel membership" at bounding box center [240, 265] width 80 height 10
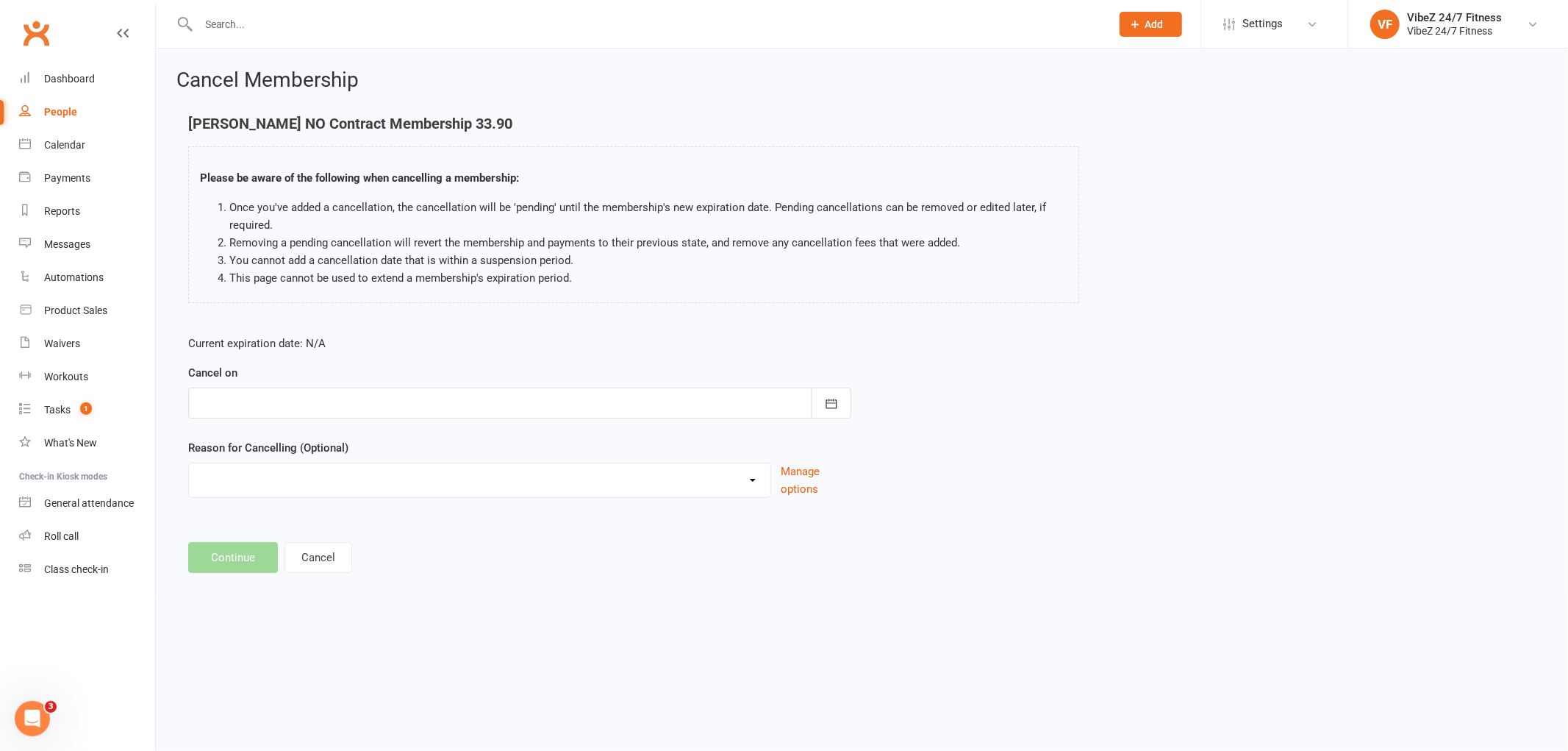
click at [358, 395] on div at bounding box center [519, 403] width 663 height 31
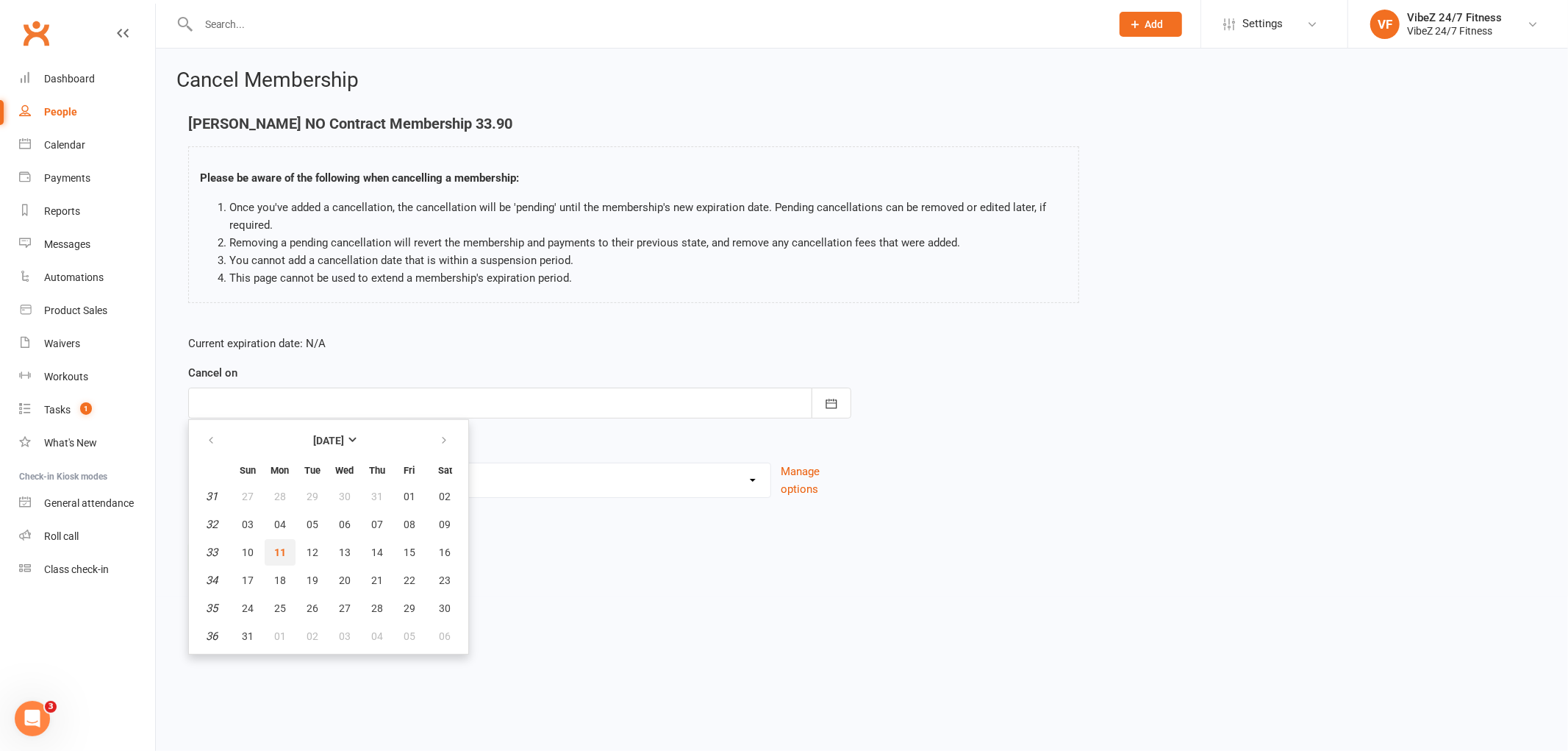
click at [278, 551] on span "11" at bounding box center [279, 552] width 12 height 12
type input "[DATE]"
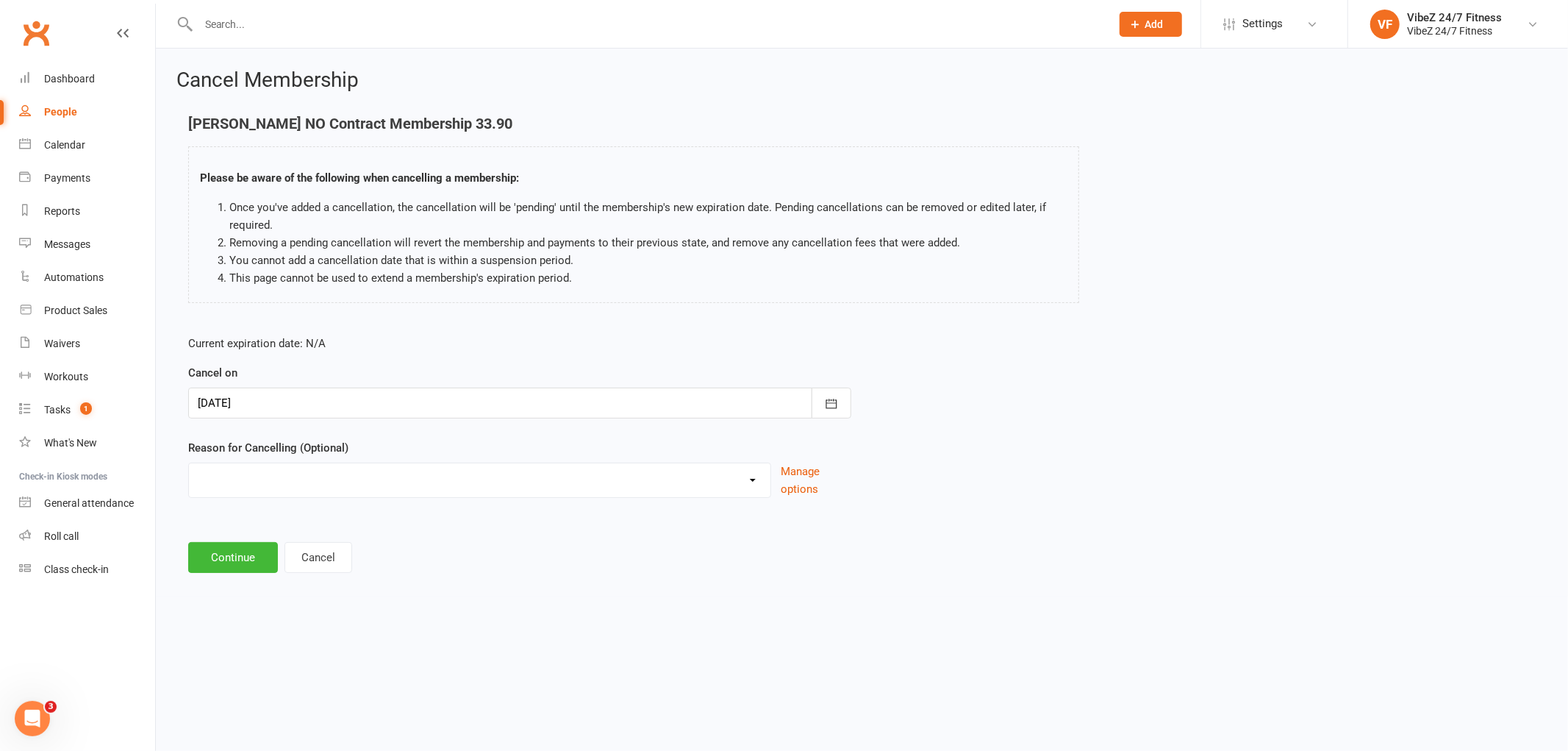
click at [320, 465] on select "Admin Error Bad Debtor Changing Gyms Financial Holiday Injury Medical Moving aw…" at bounding box center [479, 478] width 581 height 30
select select "8"
click at [189, 464] on select "Admin Error Bad Debtor Changing Gyms Financial Holiday Injury Medical Moving aw…" at bounding box center [479, 478] width 581 height 30
click at [238, 542] on button "Continue" at bounding box center [233, 558] width 90 height 31
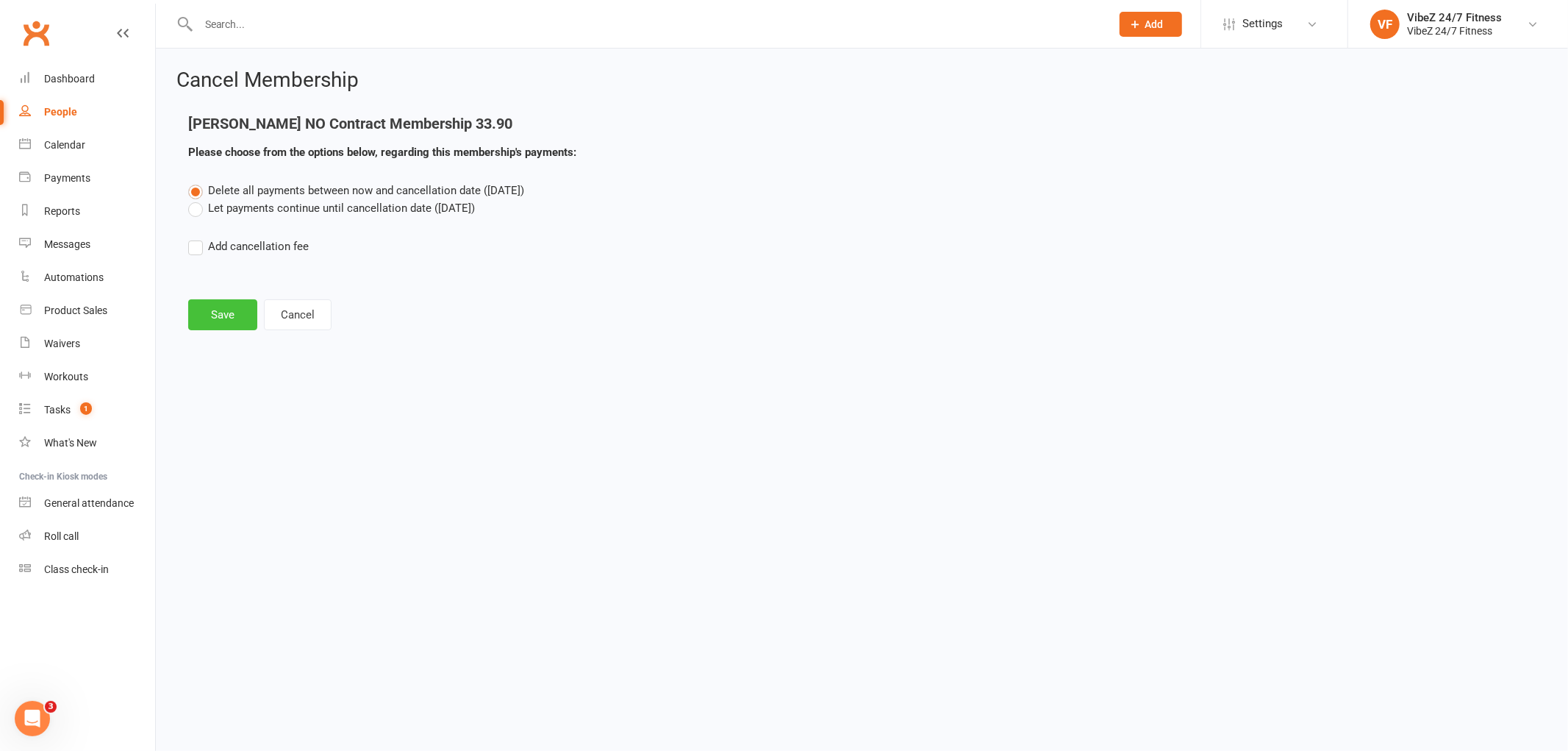
drag, startPoint x: 245, startPoint y: 314, endPoint x: 283, endPoint y: 333, distance: 42.5
click at [245, 313] on button "Save" at bounding box center [222, 315] width 69 height 31
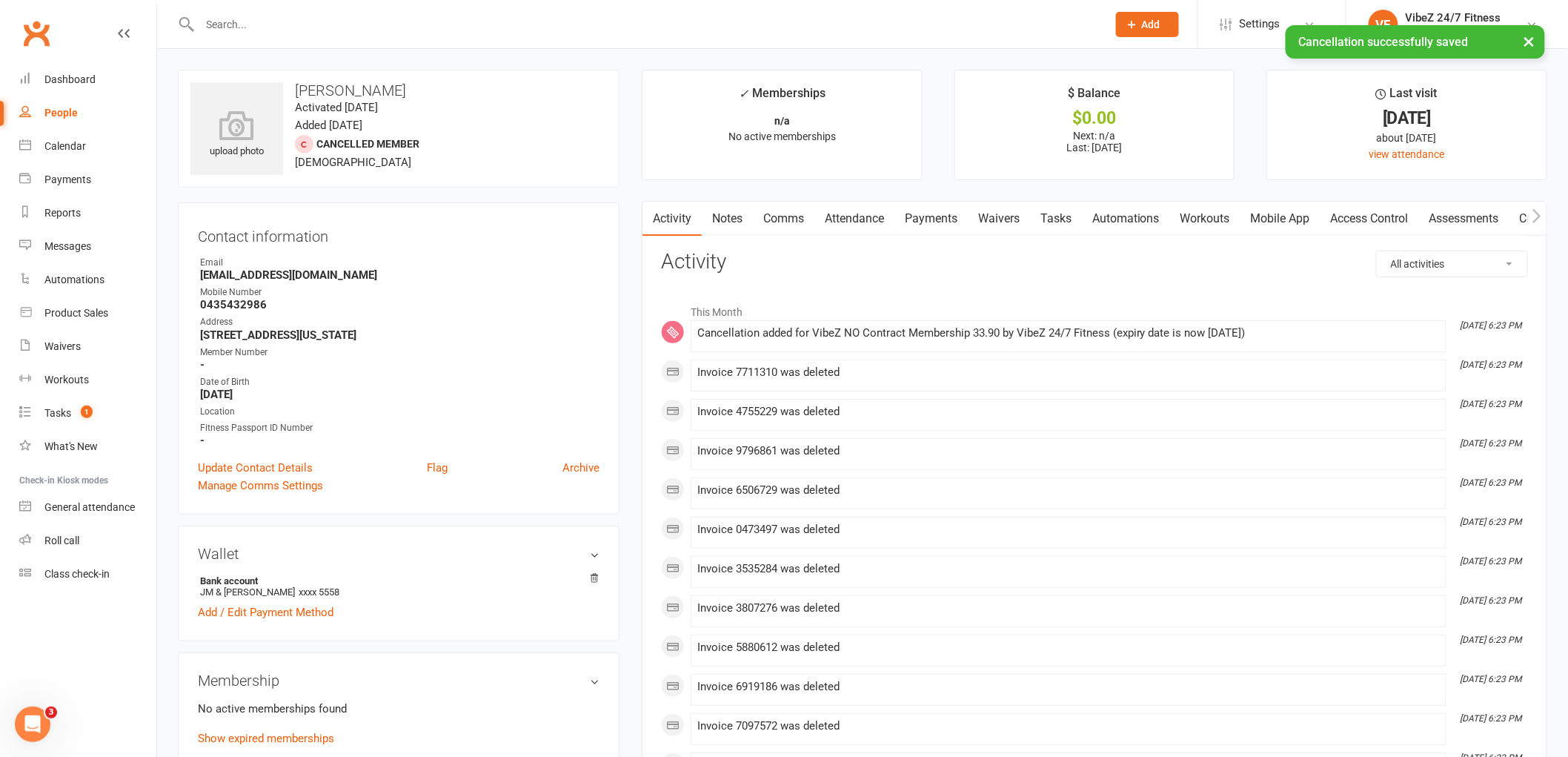
click at [776, 224] on link "Comms" at bounding box center [783, 219] width 62 height 34
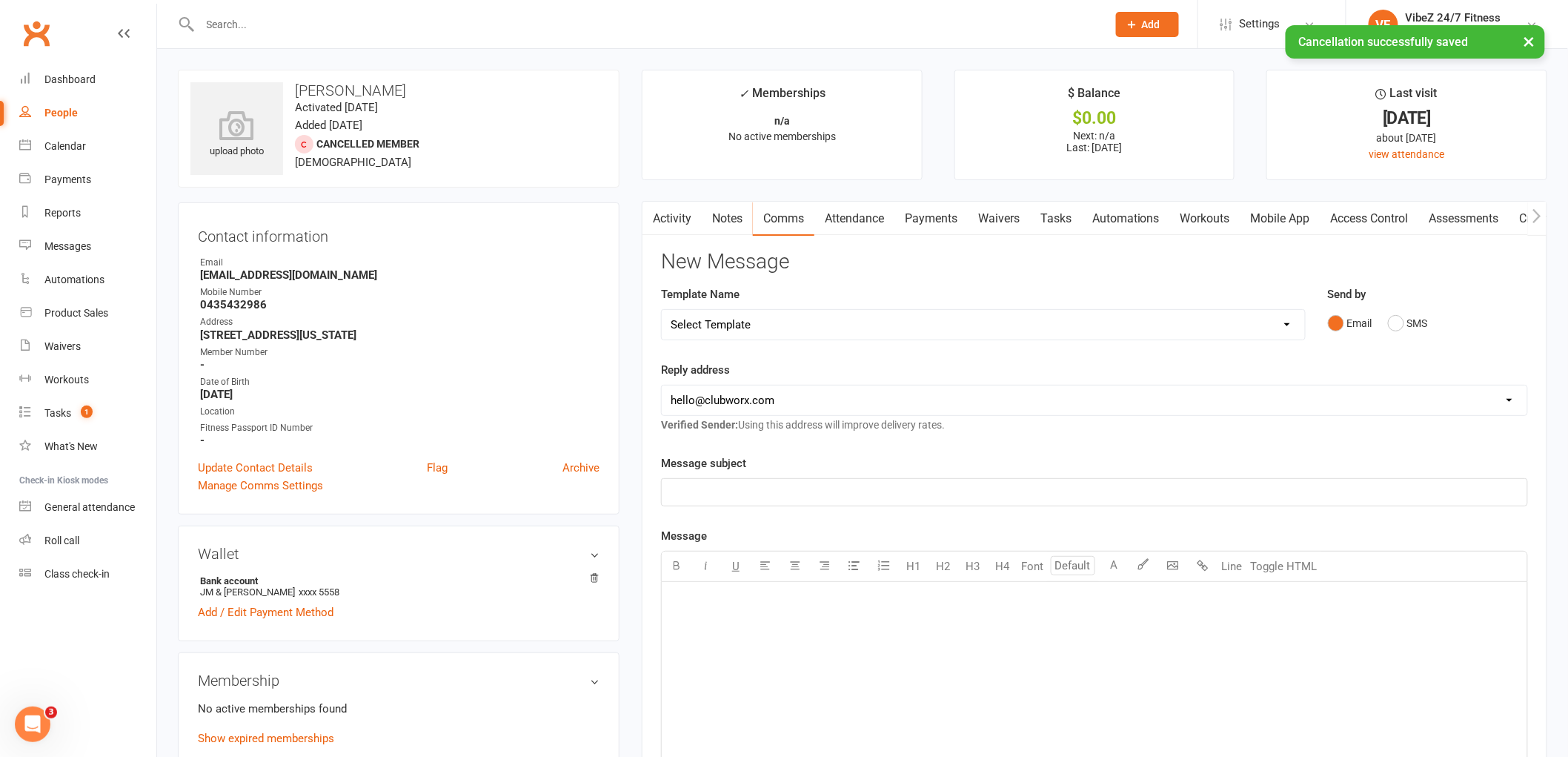
click at [722, 226] on link "Notes" at bounding box center [727, 219] width 51 height 34
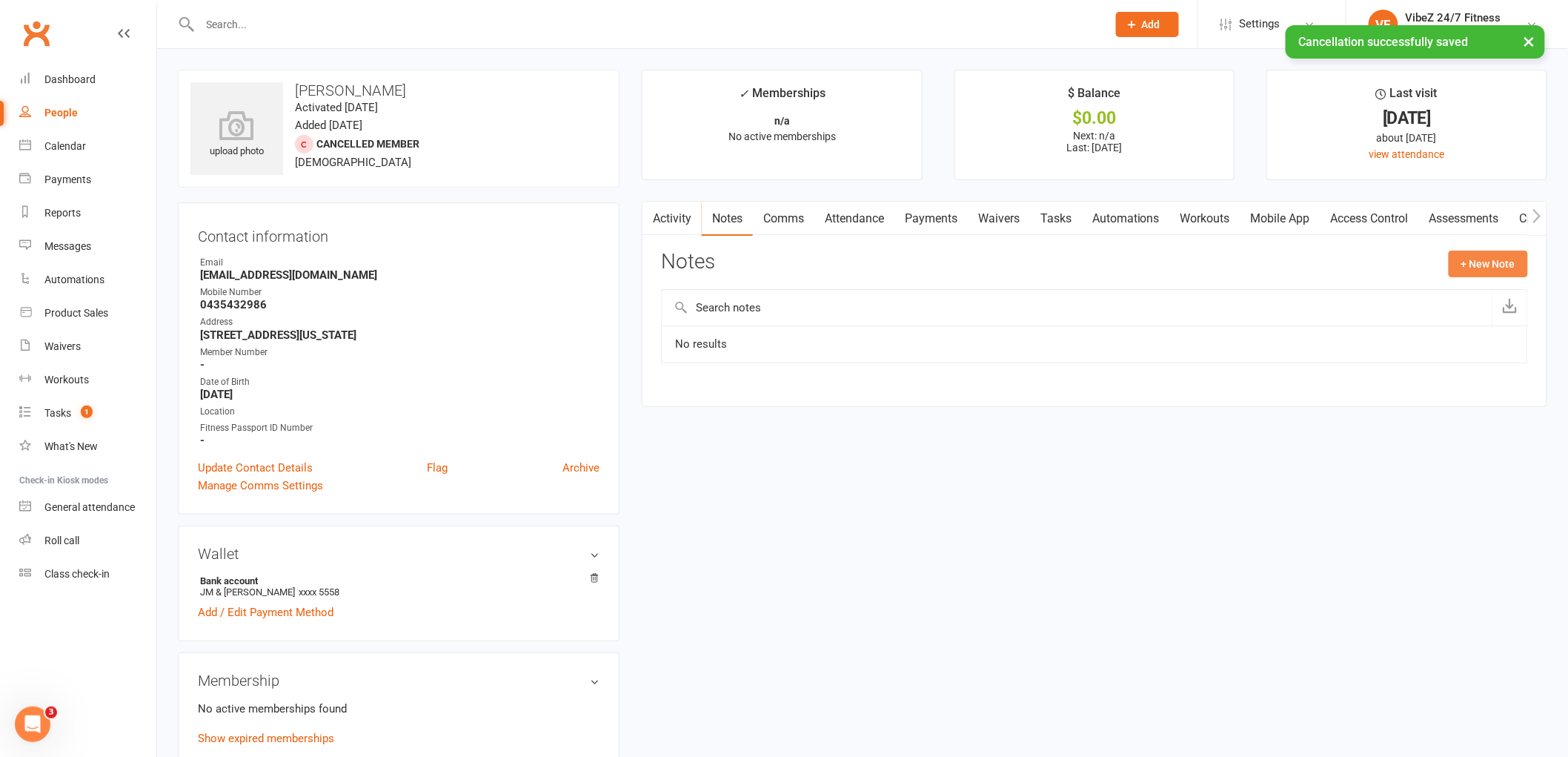
click at [1476, 261] on button "+ New Note" at bounding box center [1487, 264] width 79 height 27
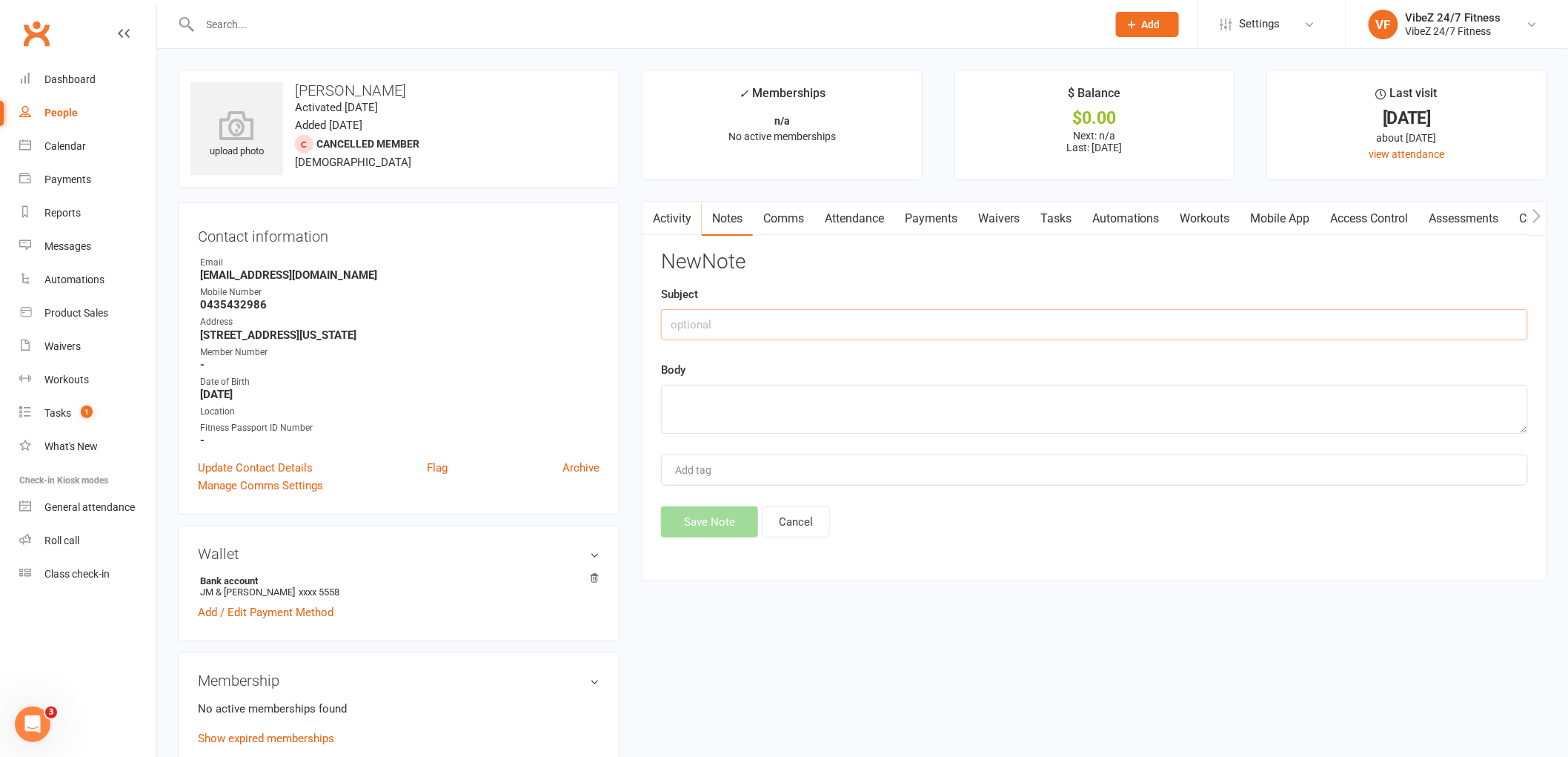
click at [692, 337] on input "text" at bounding box center [1095, 325] width 867 height 31
type input "11/8 - AS PER the email"
click at [818, 416] on textarea at bounding box center [1095, 409] width 867 height 49
paste textarea "Hi guys, Sorry to say that my daughter [PERSON_NAME] wants to cancel her member…"
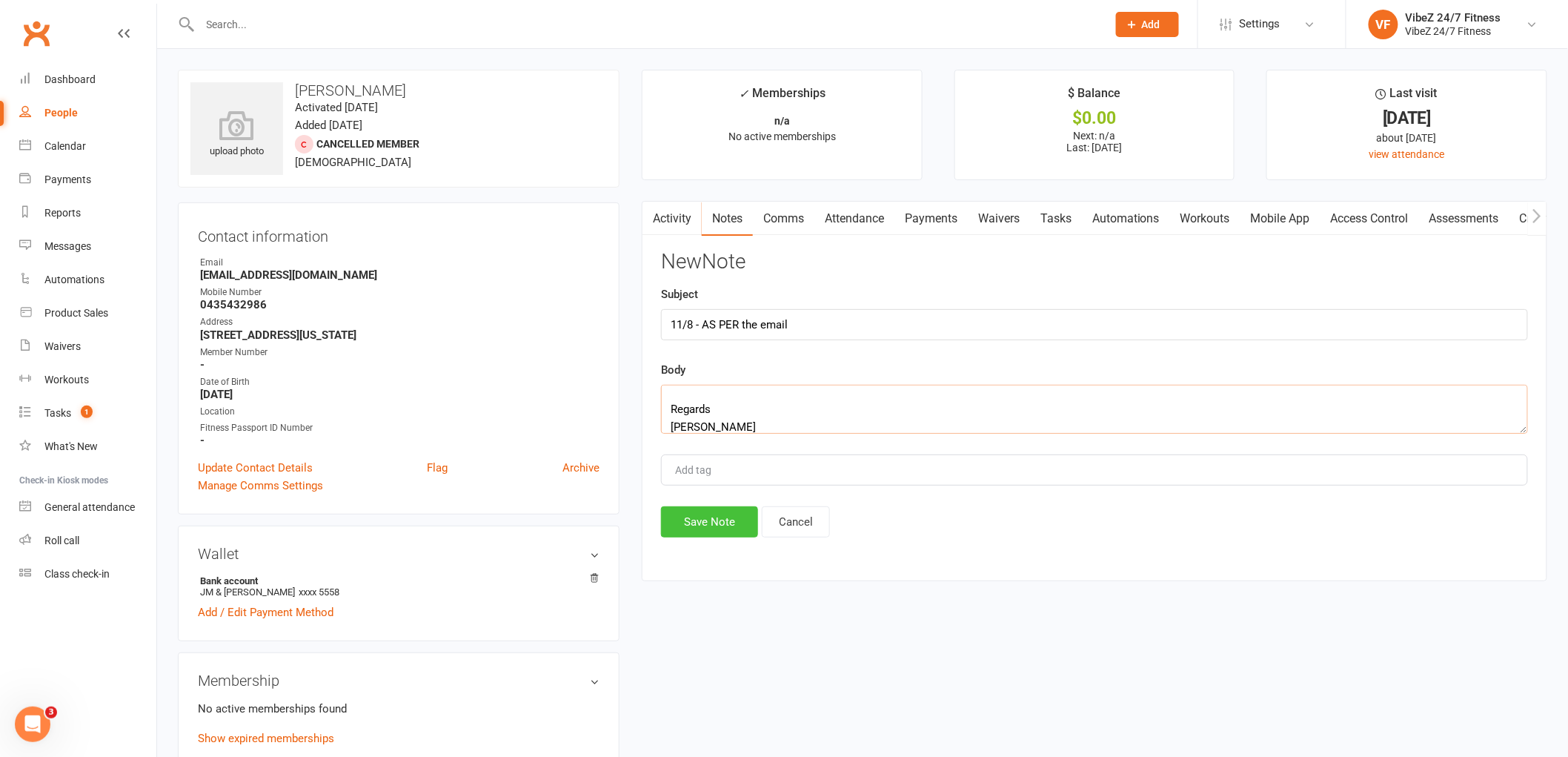
type textarea "Hi guys, Sorry to say that my daughter [PERSON_NAME] wants to cancel her member…"
click at [691, 524] on button "Save Note" at bounding box center [710, 522] width 97 height 31
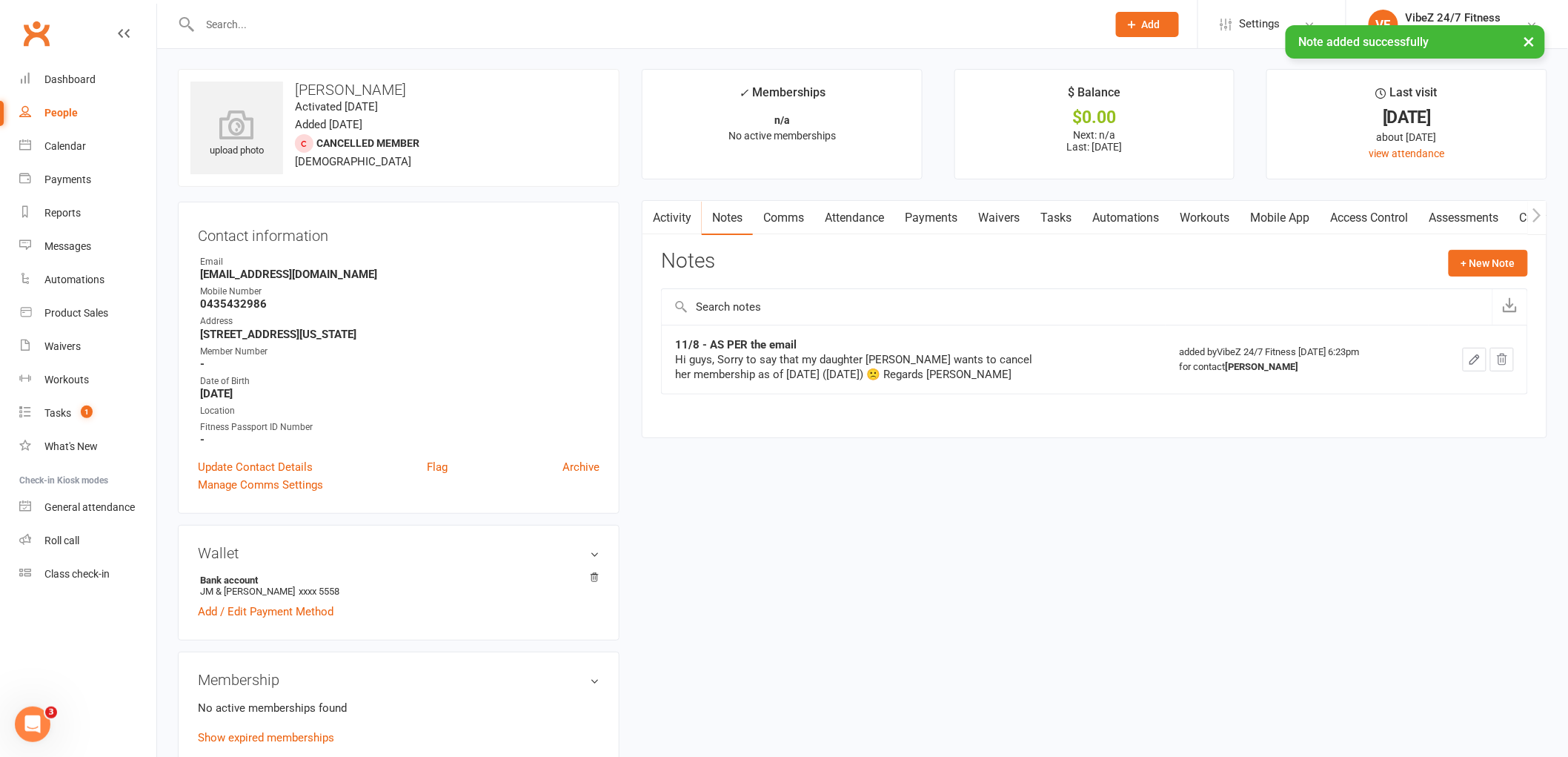
scroll to position [0, 0]
click at [89, 74] on div "Dashboard" at bounding box center [70, 79] width 51 height 12
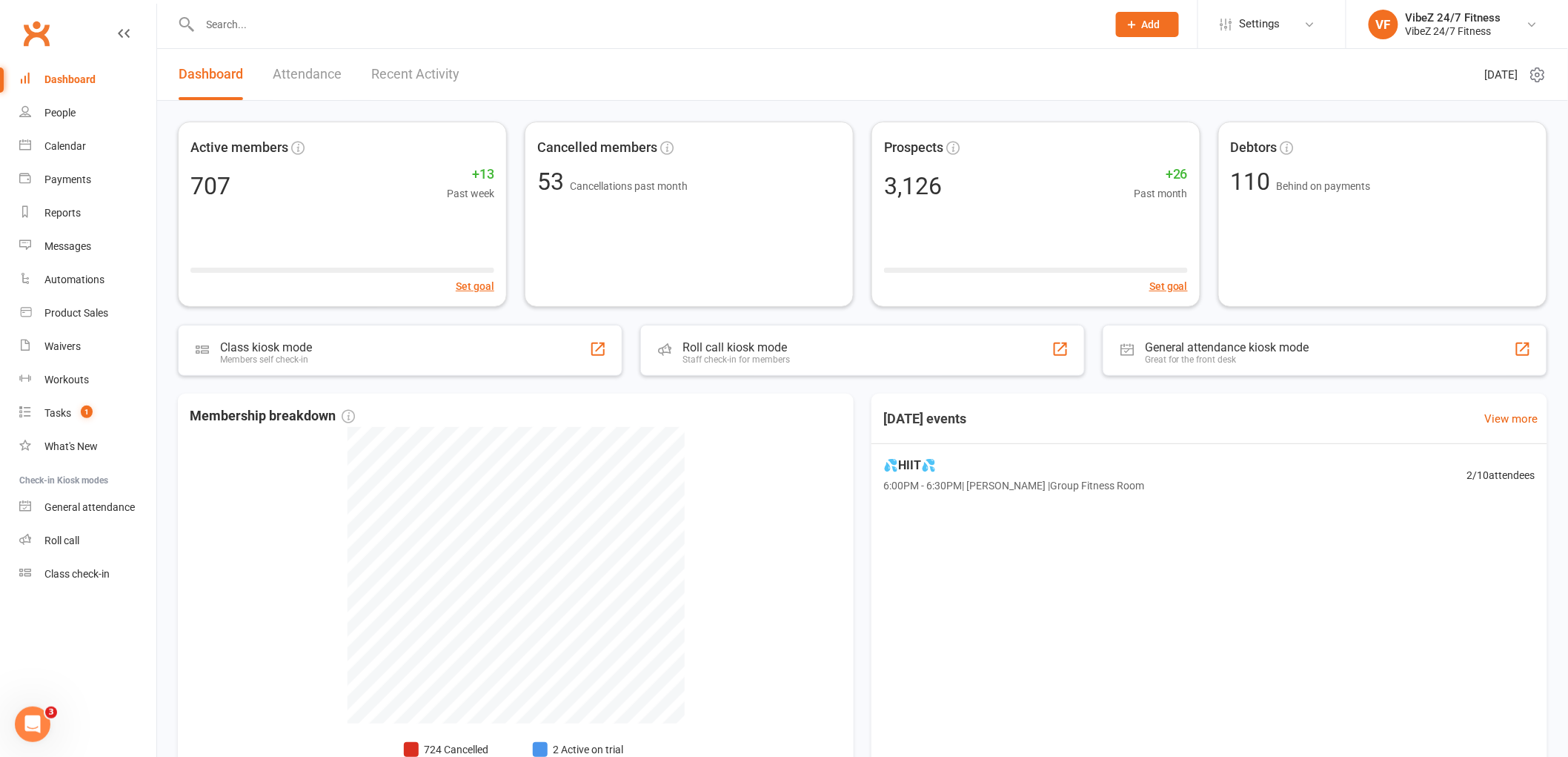
click at [252, 19] on input "text" at bounding box center [646, 24] width 901 height 21
paste input "Hi guys, Sorry to say that my daughter [PERSON_NAME] wants to cancel her member…"
type input "Hi guys, Sorry to say that my daughter [PERSON_NAME] wants to cancel her member…"
click at [315, 20] on input "text" at bounding box center [646, 24] width 901 height 21
paste input "Humphris"
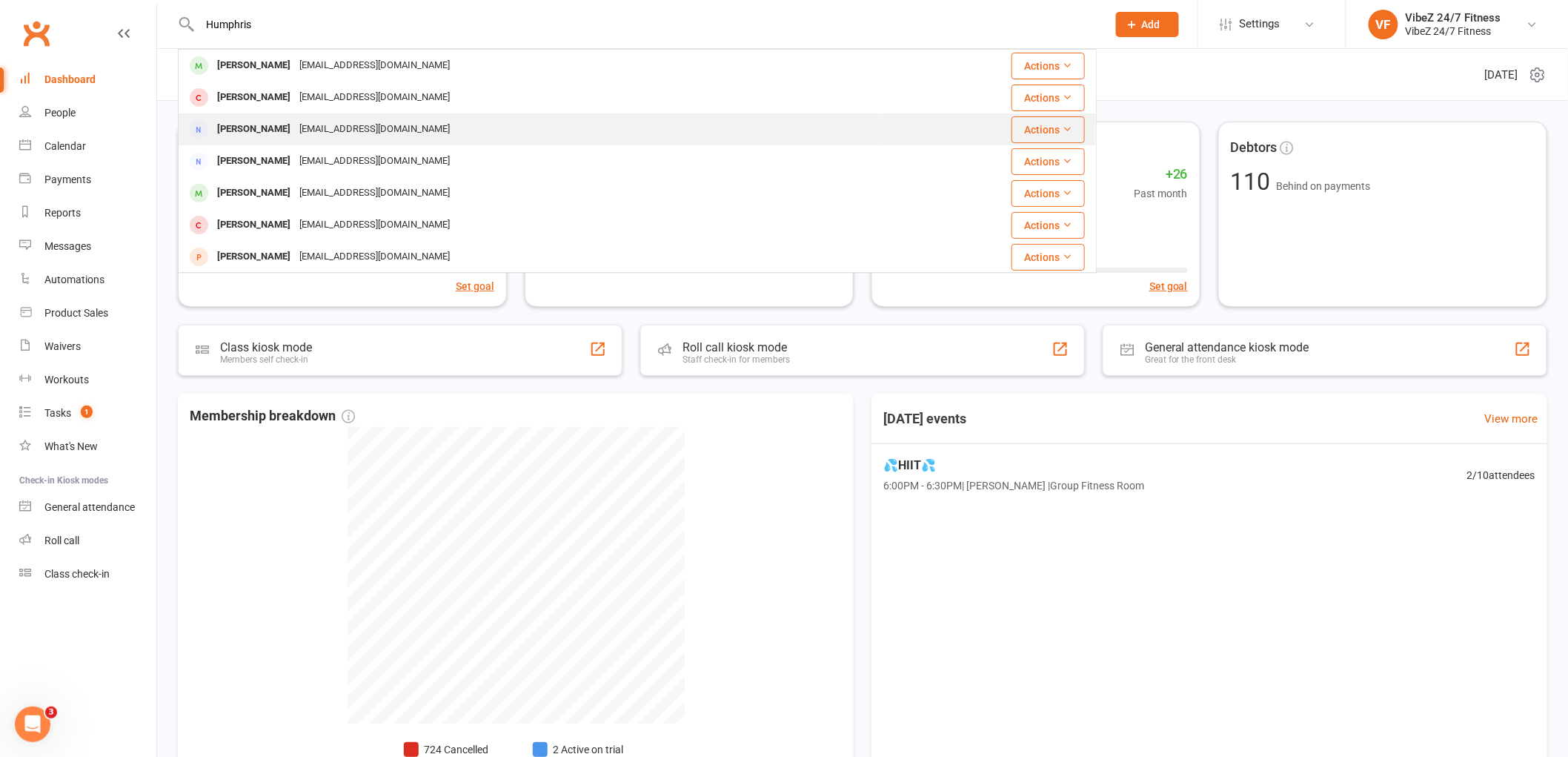
type input "Humphris"
click at [249, 133] on div "[PERSON_NAME]" at bounding box center [254, 129] width 82 height 21
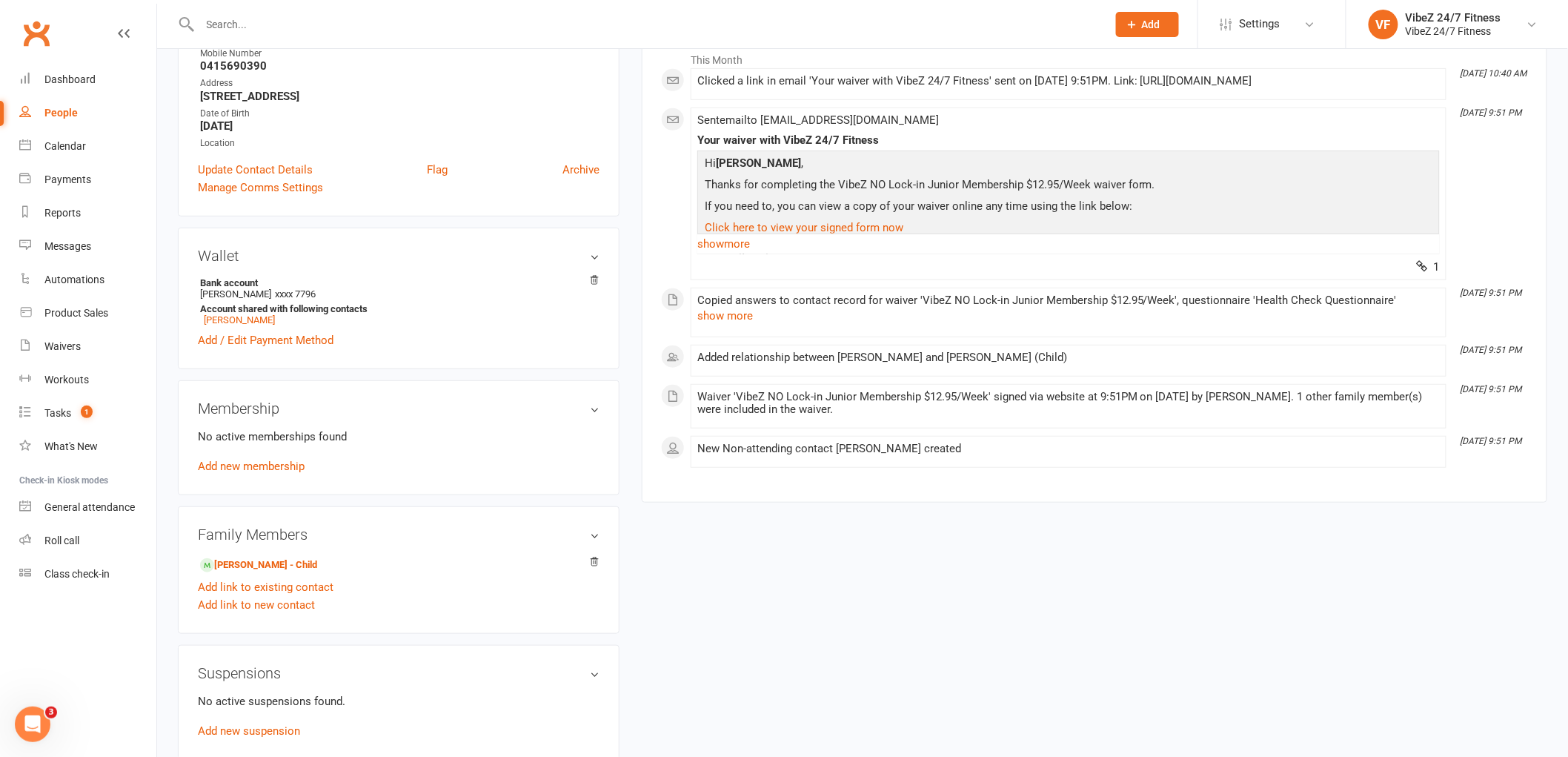
scroll to position [247, 0]
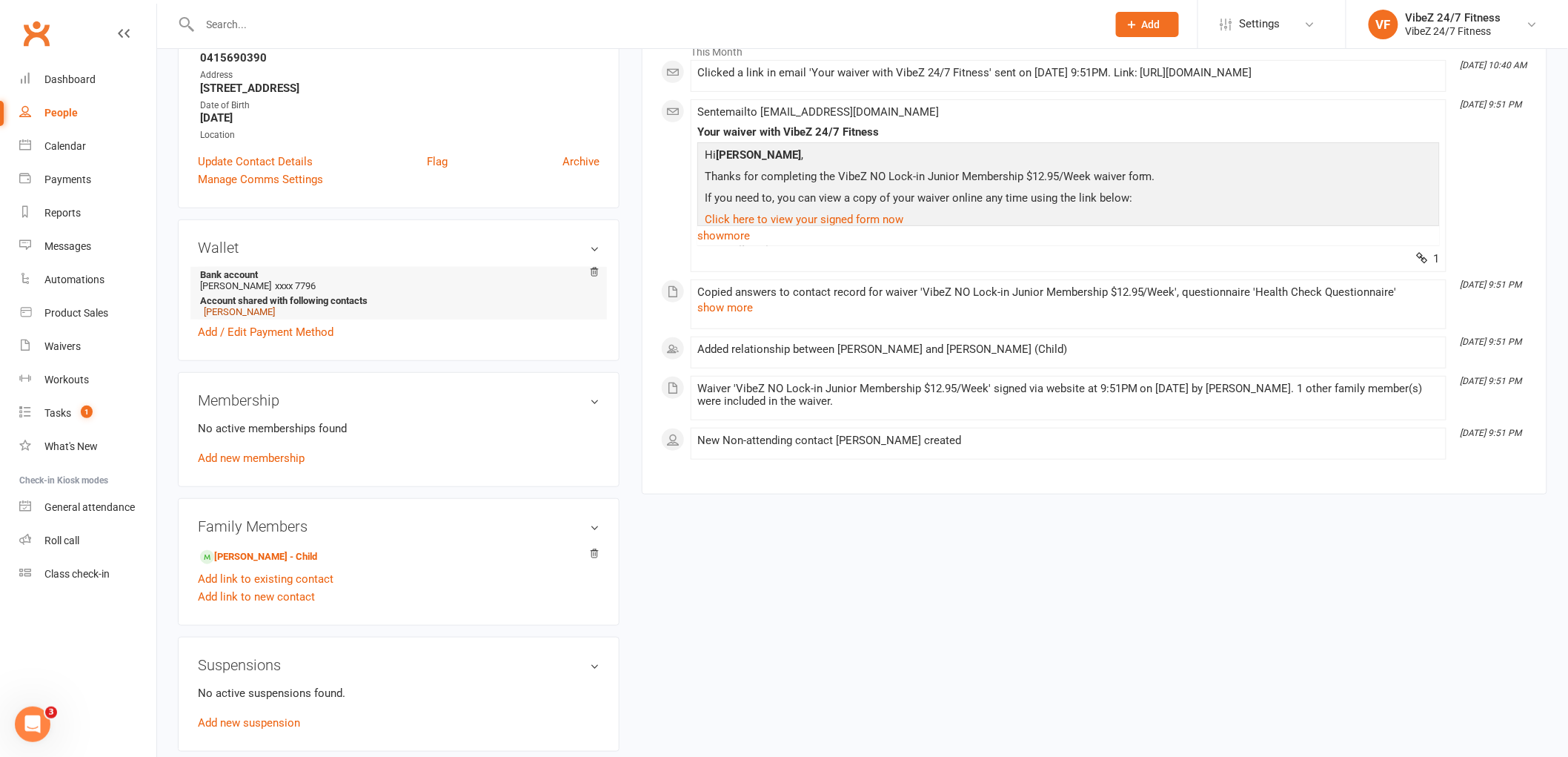
click at [260, 312] on link "[PERSON_NAME]" at bounding box center [239, 312] width 71 height 11
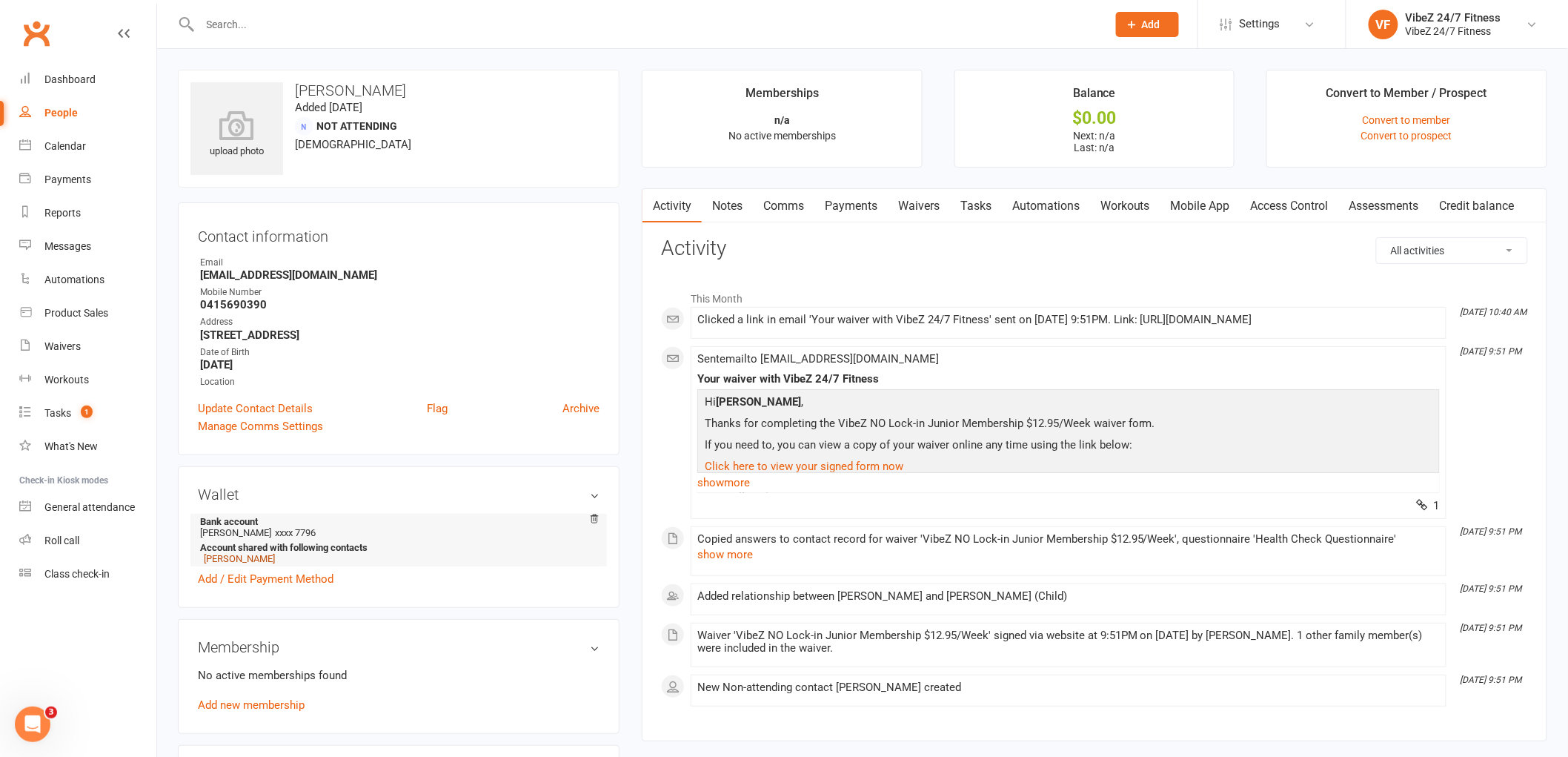
click at [228, 559] on link "[PERSON_NAME]" at bounding box center [239, 558] width 71 height 11
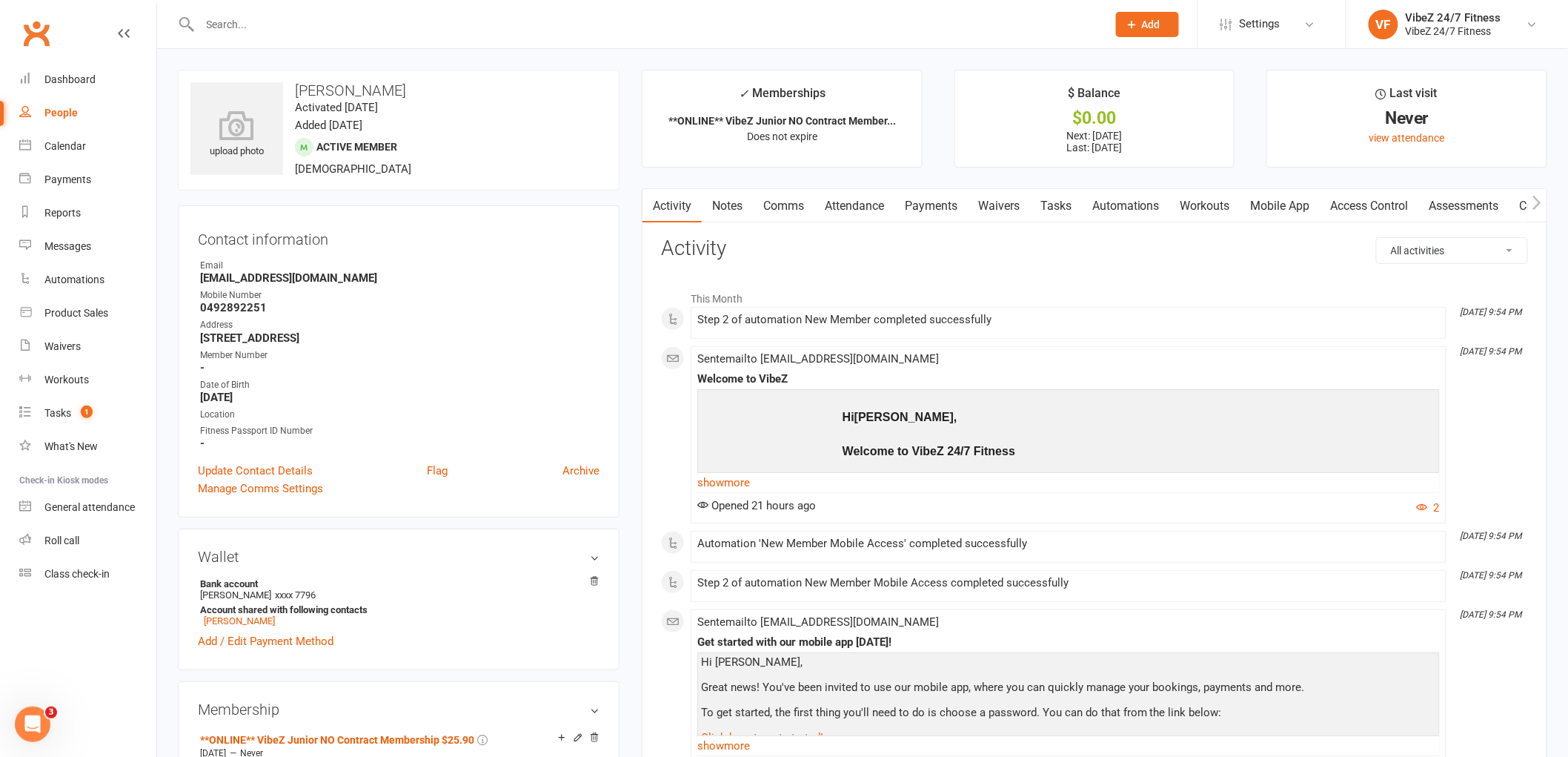
click at [283, 27] on input "text" at bounding box center [646, 24] width 901 height 21
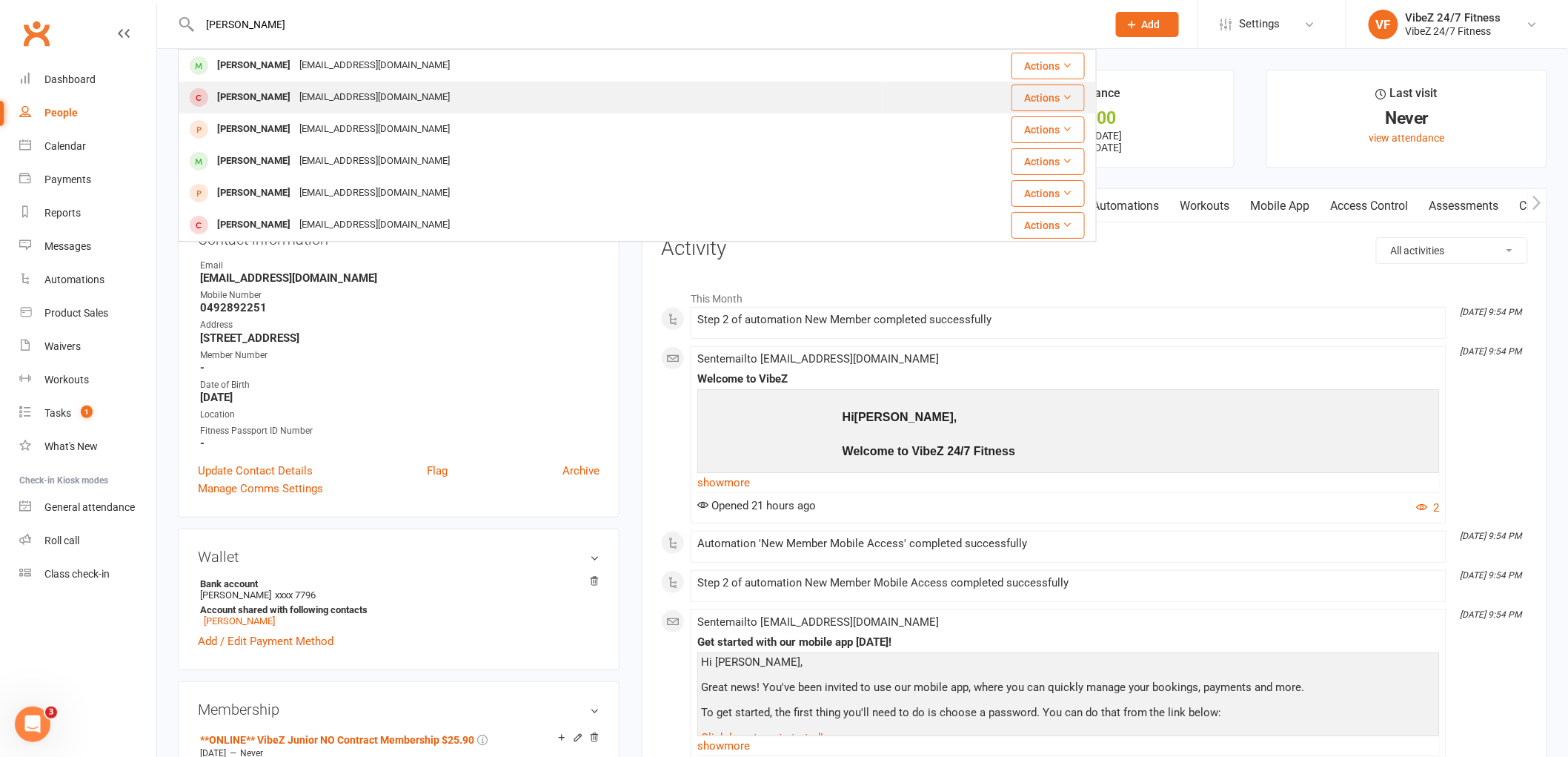
type input "[PERSON_NAME]"
click at [394, 90] on div "[EMAIL_ADDRESS][DOMAIN_NAME]" at bounding box center [375, 97] width 160 height 21
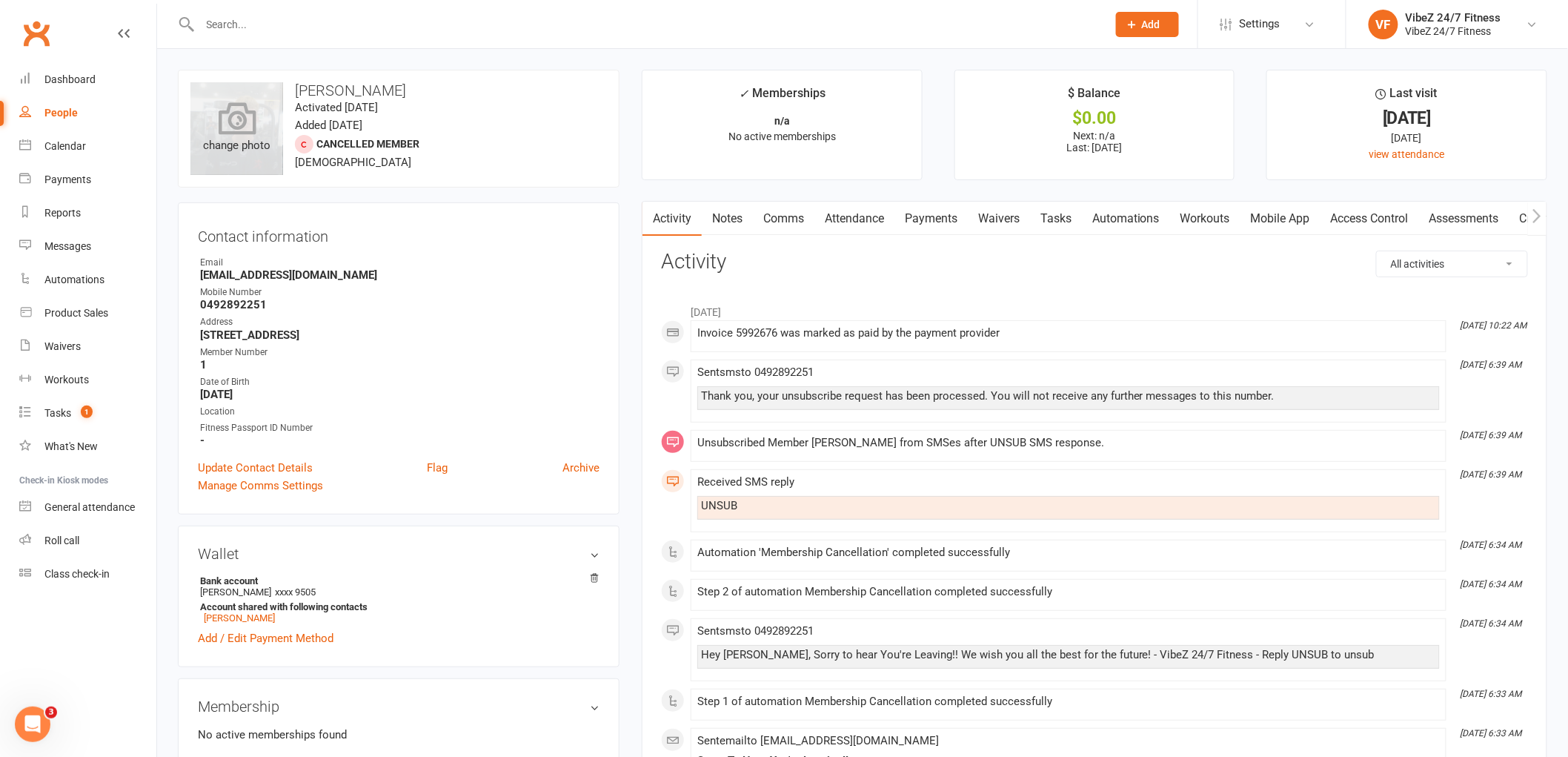
click at [252, 144] on div "change photo" at bounding box center [236, 128] width 92 height 92
click at [69, 77] on div "Dashboard" at bounding box center [70, 79] width 51 height 12
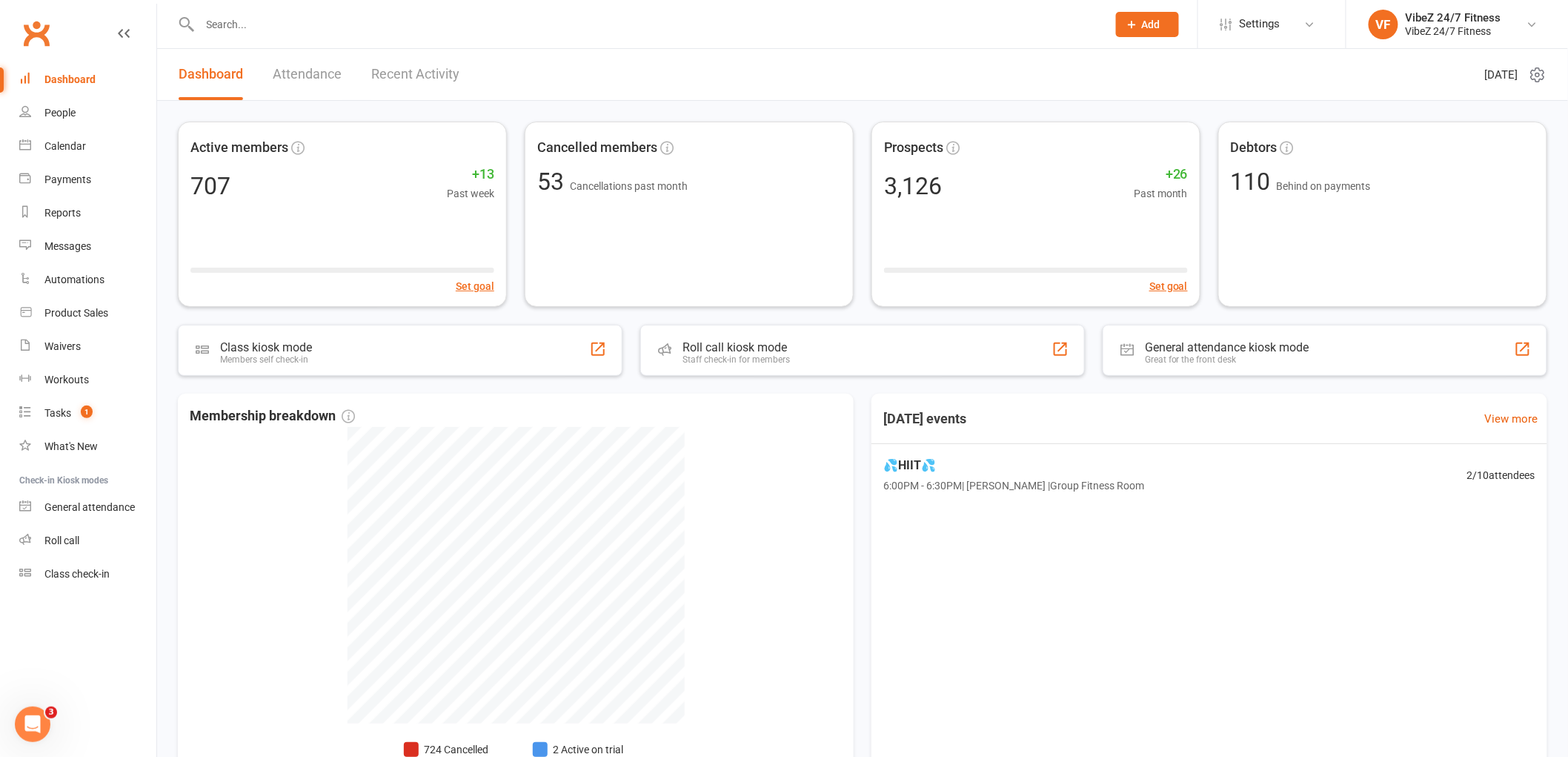
click at [279, 10] on div at bounding box center [637, 24] width 919 height 49
click at [278, 27] on input "text" at bounding box center [646, 24] width 901 height 21
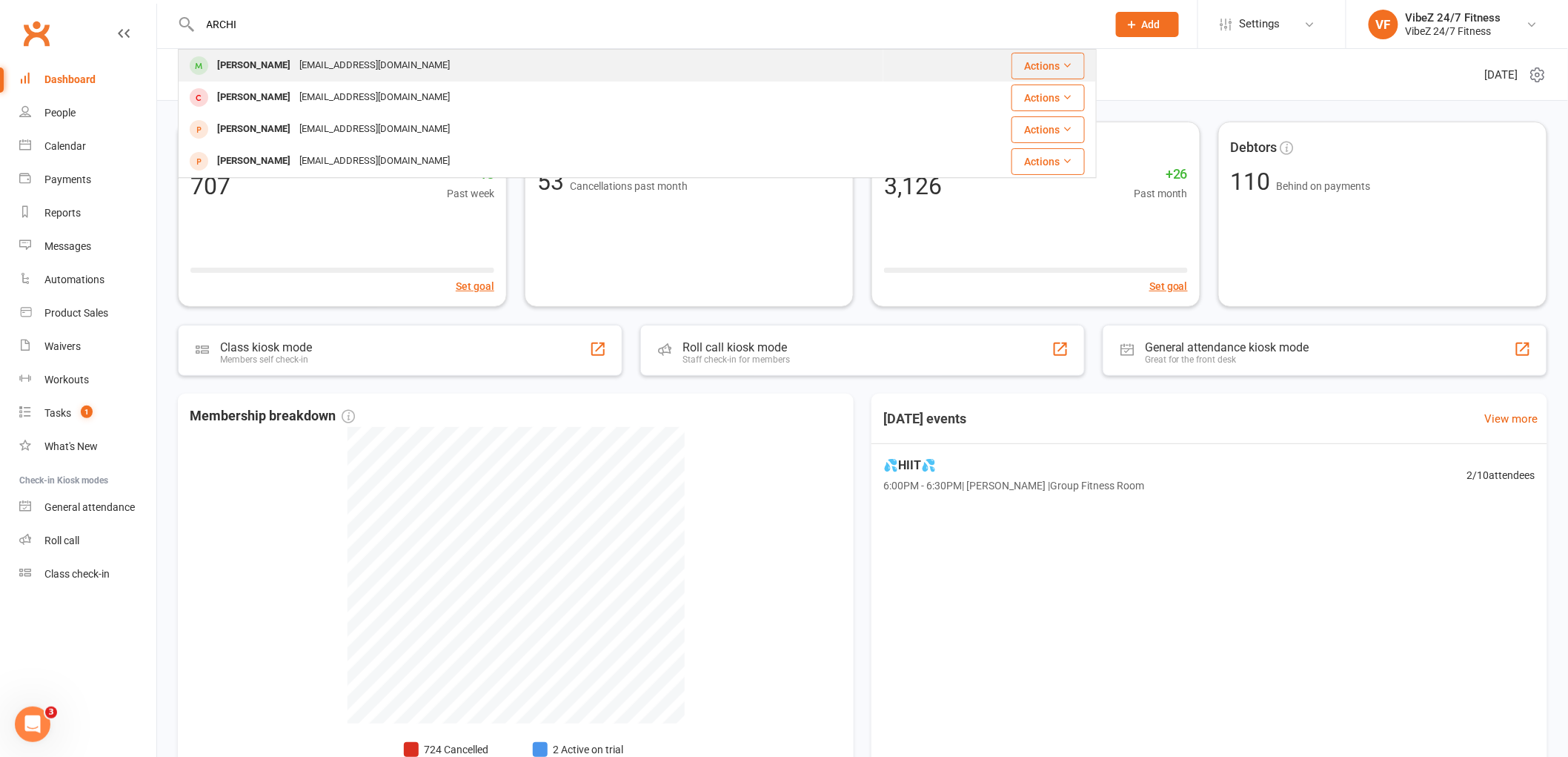
type input "ARCHI"
click at [284, 59] on div "[PERSON_NAME]" at bounding box center [254, 65] width 82 height 21
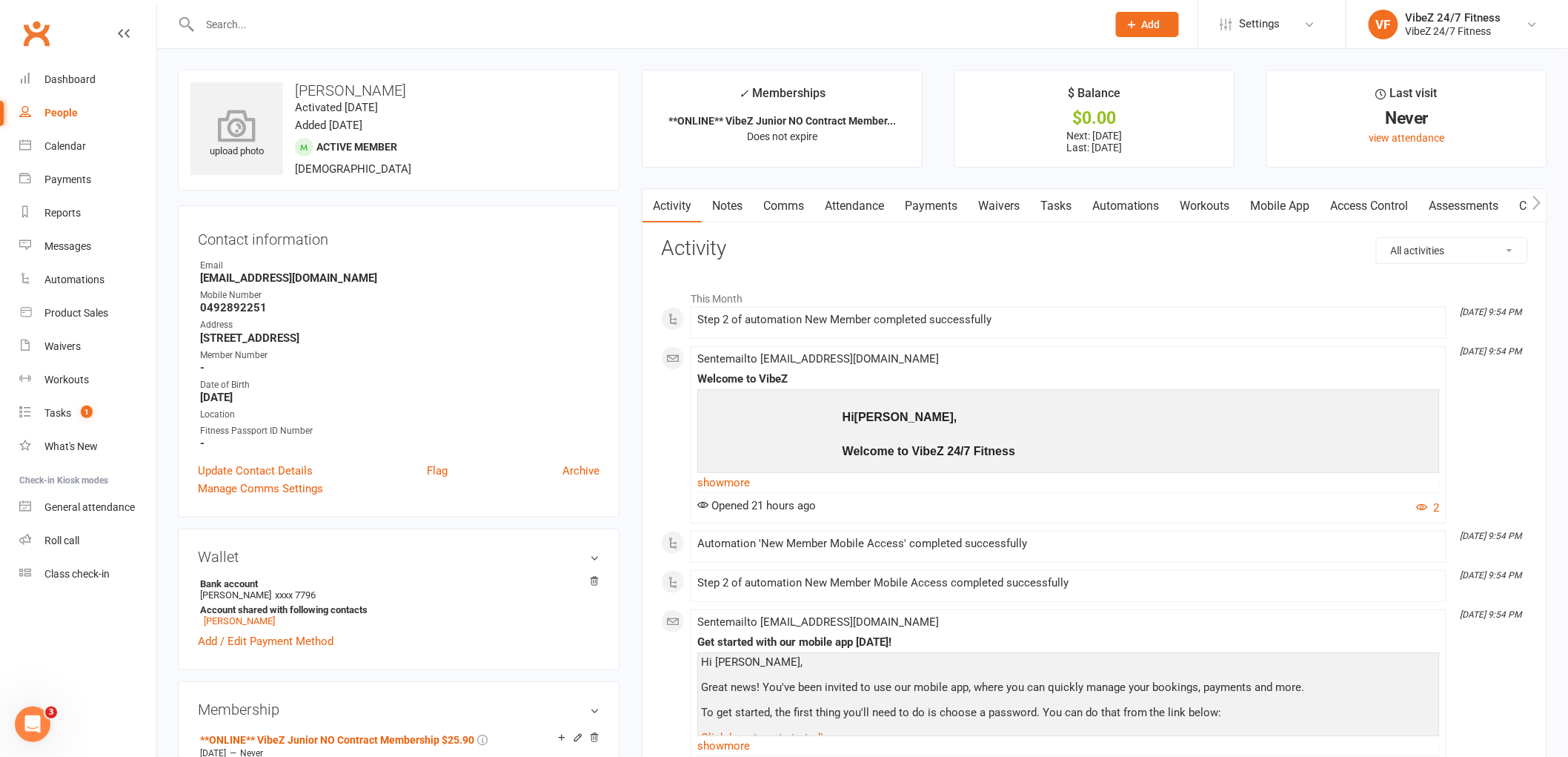
click at [235, 99] on div "upload photo" at bounding box center [236, 128] width 92 height 92
click at [242, 31] on input "text" at bounding box center [646, 24] width 901 height 21
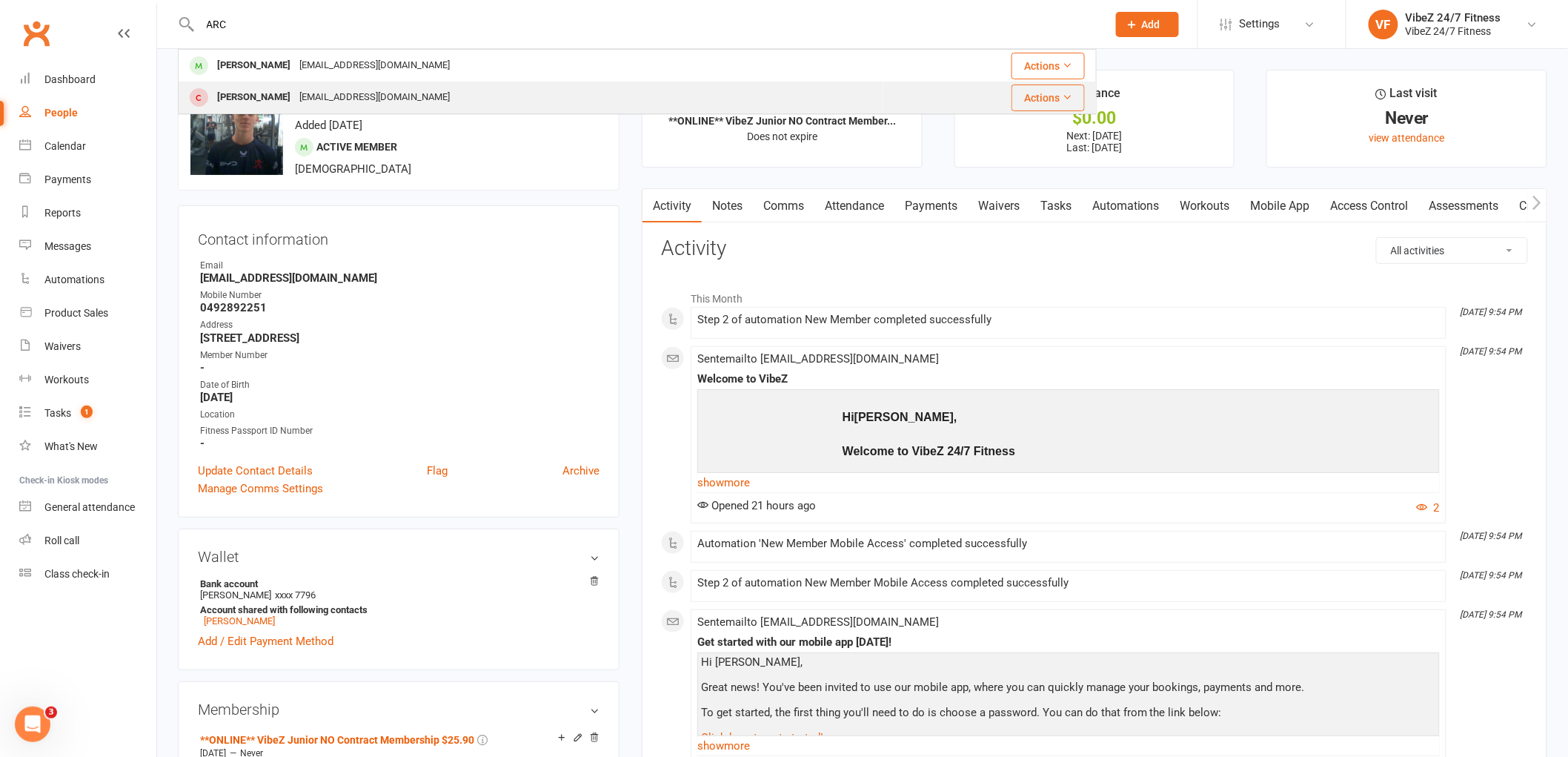
type input "ARC"
click at [262, 99] on div "[PERSON_NAME]" at bounding box center [254, 97] width 82 height 21
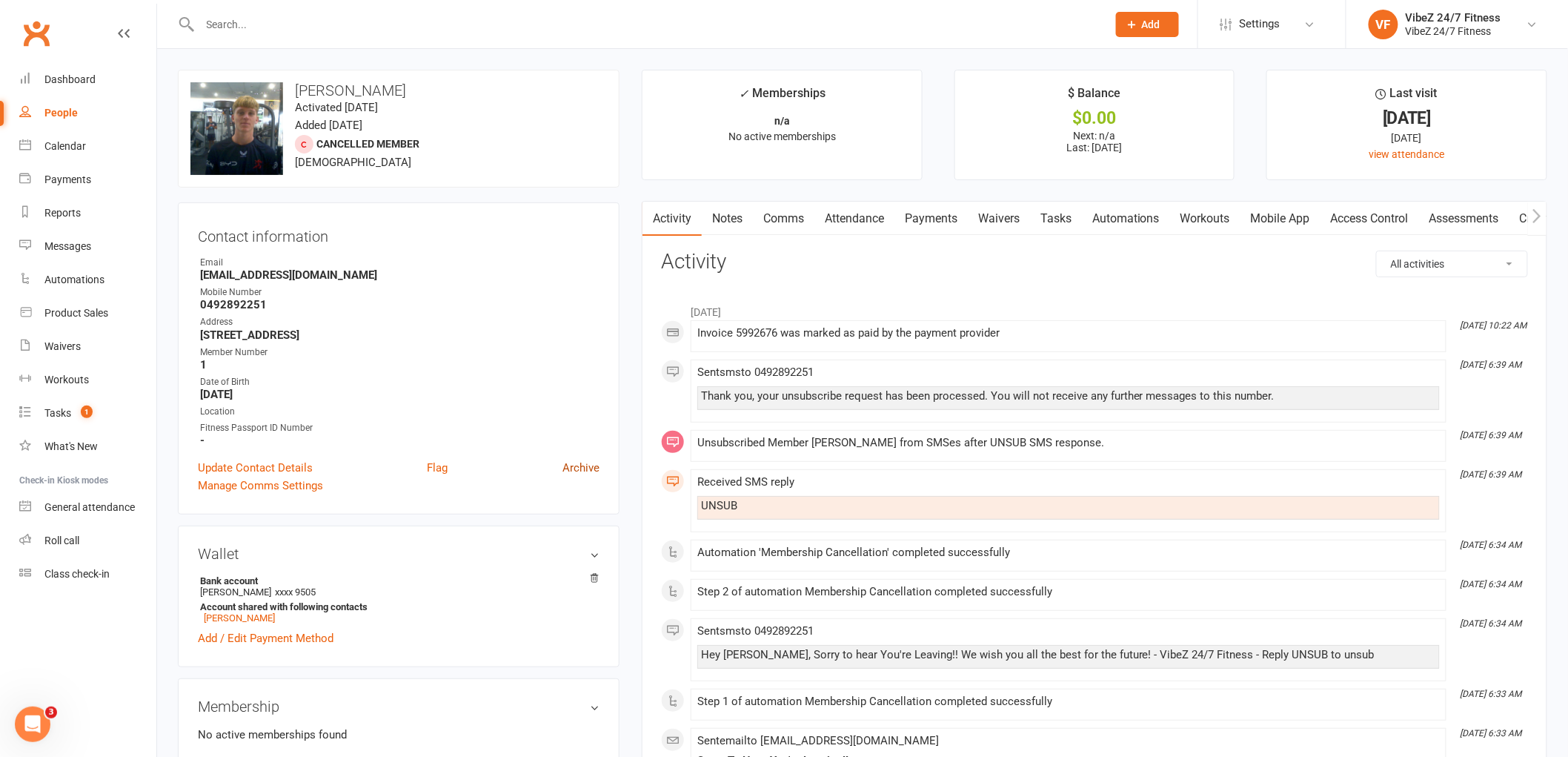
click at [593, 465] on link "Archive" at bounding box center [581, 467] width 37 height 18
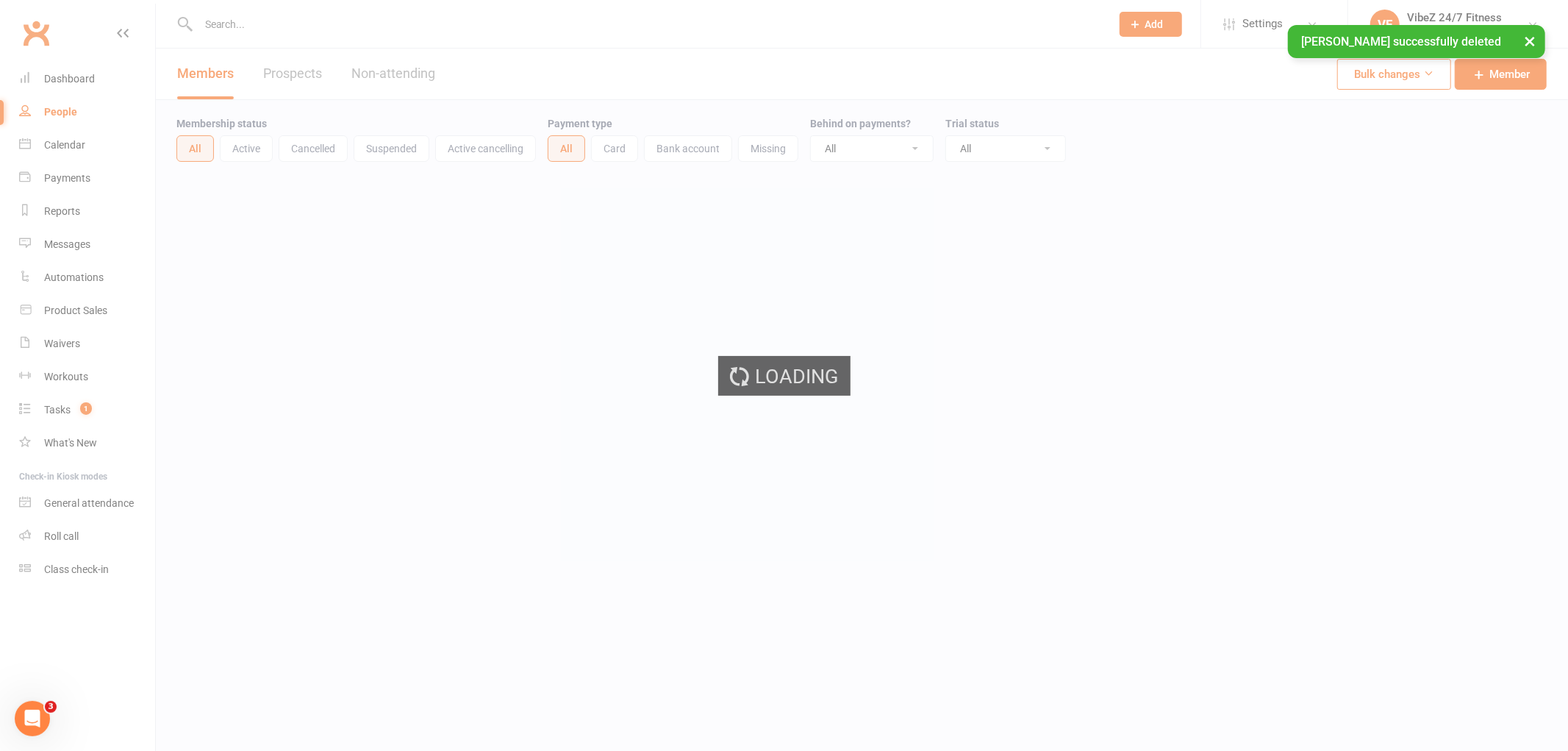
select select "100"
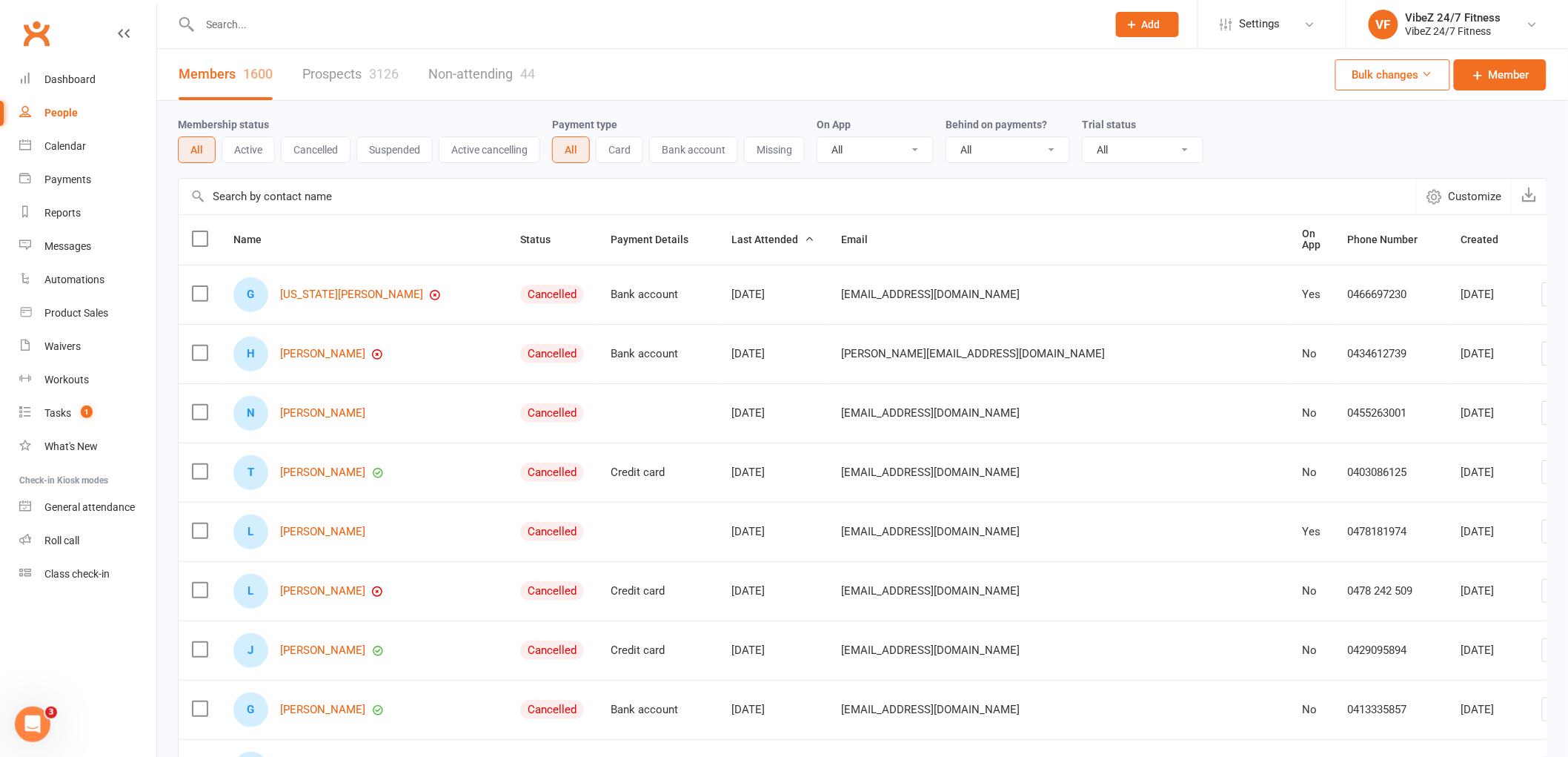
click at [264, 27] on input "text" at bounding box center [646, 24] width 901 height 21
paste input "[PERSON_NAME]"
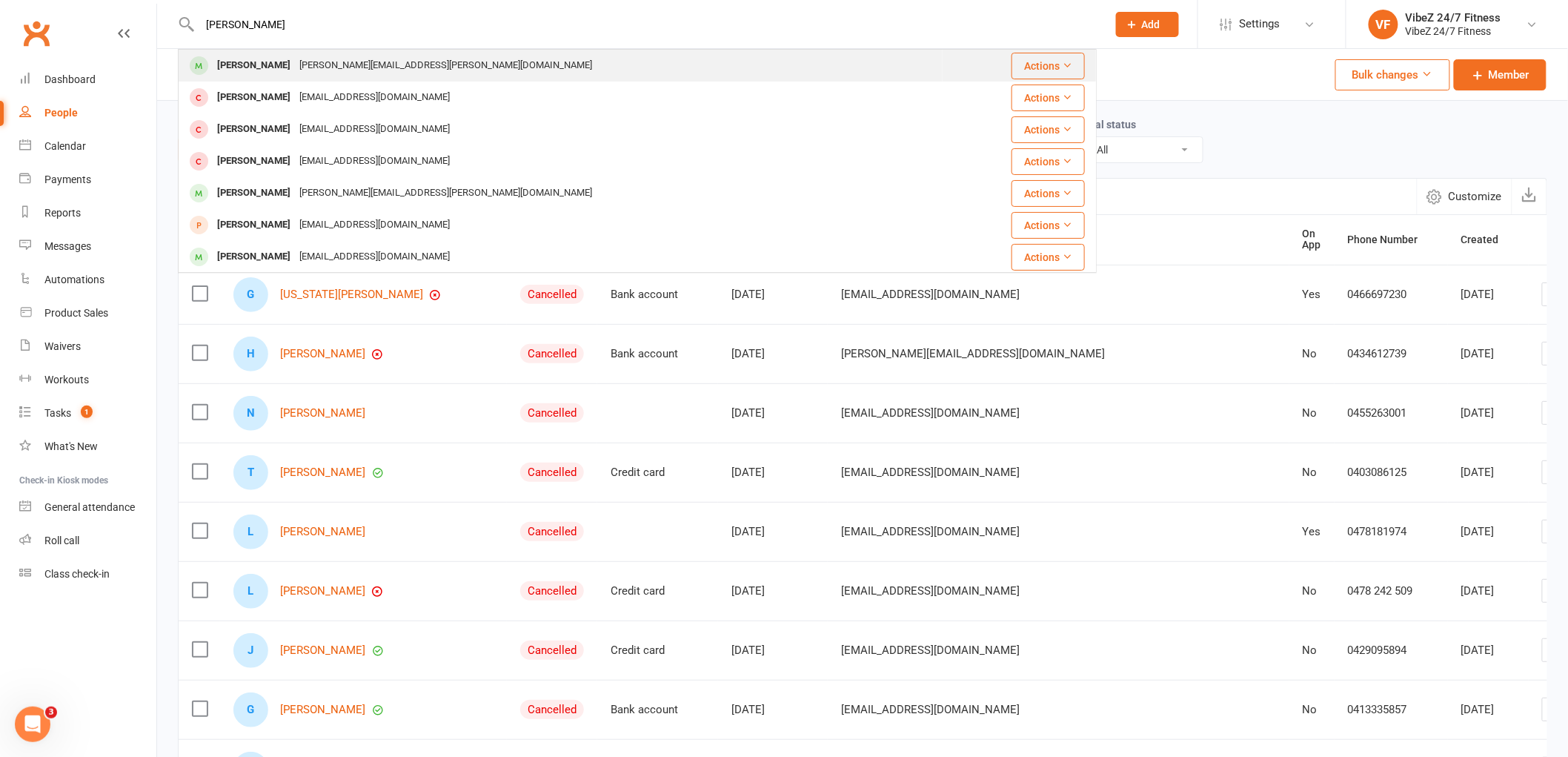
type input "[PERSON_NAME]"
click at [258, 69] on div "[PERSON_NAME]" at bounding box center [254, 65] width 82 height 21
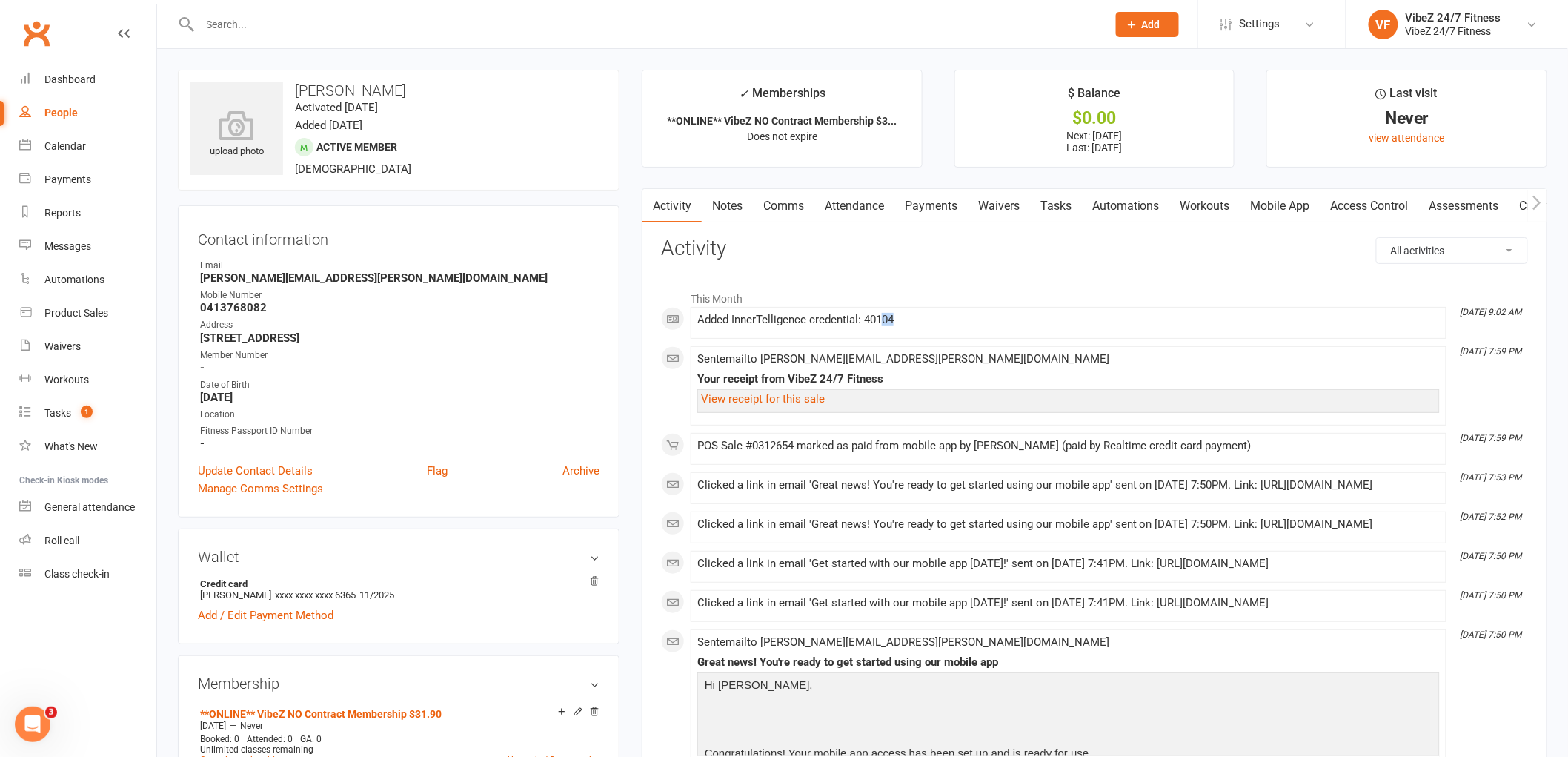
drag, startPoint x: 1530, startPoint y: 314, endPoint x: 890, endPoint y: 321, distance: 640.0
click at [895, 325] on div "Added InnerTelligence credential: 40104" at bounding box center [1068, 320] width 743 height 13
click at [942, 324] on div "Added InnerTelligence credential: 40104" at bounding box center [1068, 320] width 743 height 13
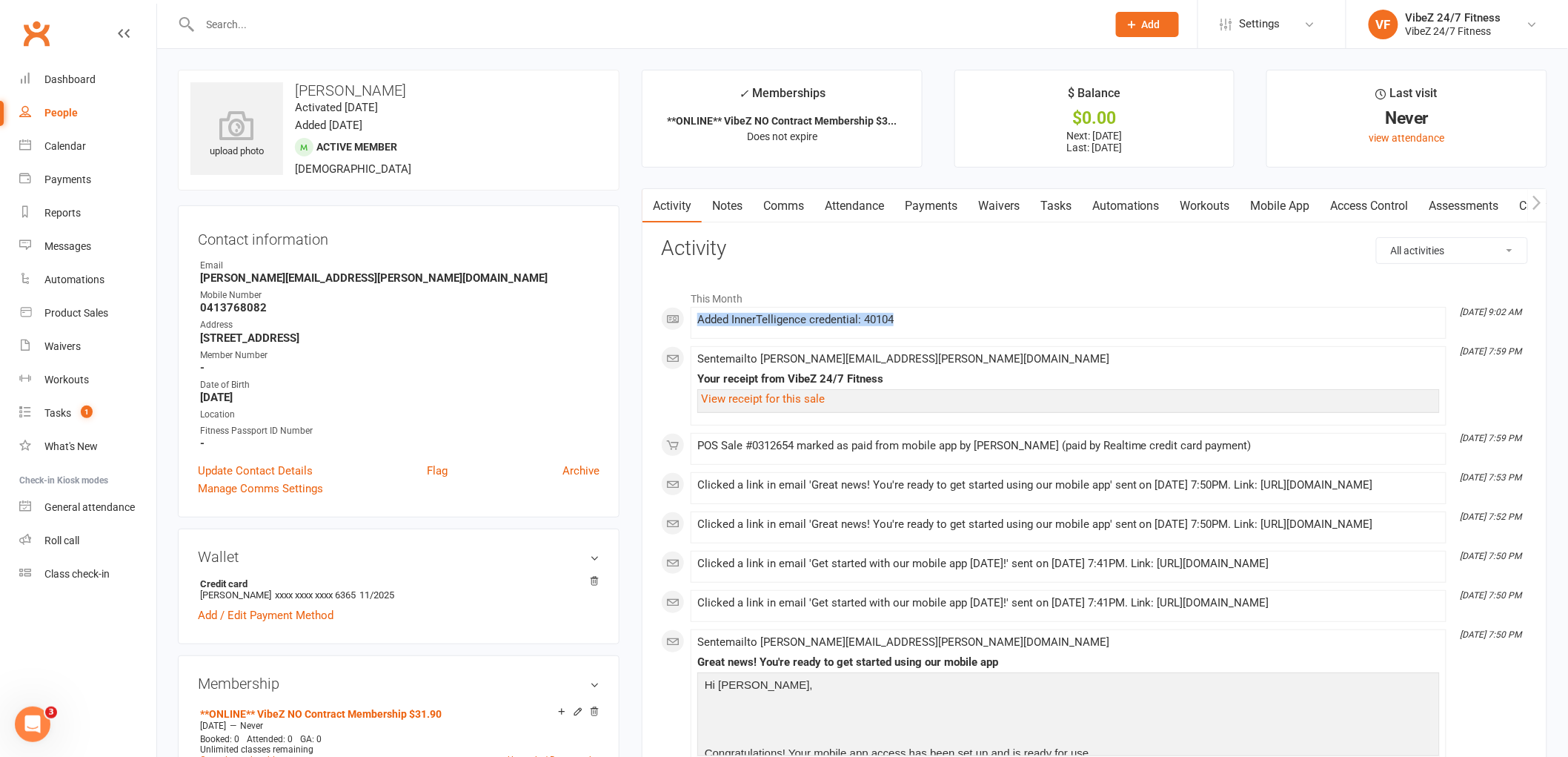
click at [942, 324] on div "Added InnerTelligence credential: 40104" at bounding box center [1068, 320] width 743 height 13
click at [1023, 293] on li "This Month" at bounding box center [1095, 295] width 867 height 23
